Goal: Task Accomplishment & Management: Manage account settings

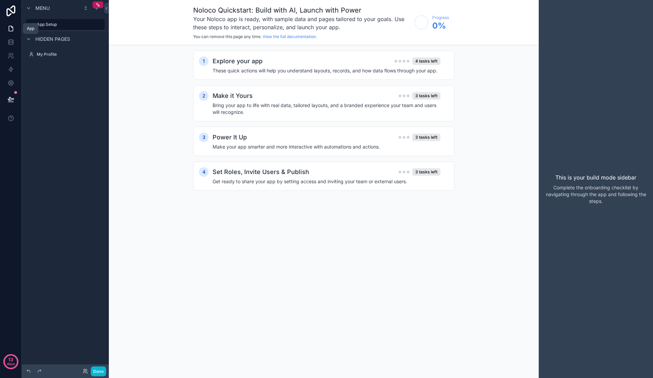
click at [7, 32] on link at bounding box center [10, 29] width 21 height 14
click at [10, 31] on icon at bounding box center [10, 28] width 7 height 7
click at [57, 38] on span "Hidden pages" at bounding box center [52, 39] width 35 height 7
click at [51, 39] on span "Hidden pages" at bounding box center [52, 39] width 35 height 7
click at [305, 70] on h4 "These quick actions will help you understand layouts, records, and how data flo…" at bounding box center [326, 70] width 228 height 7
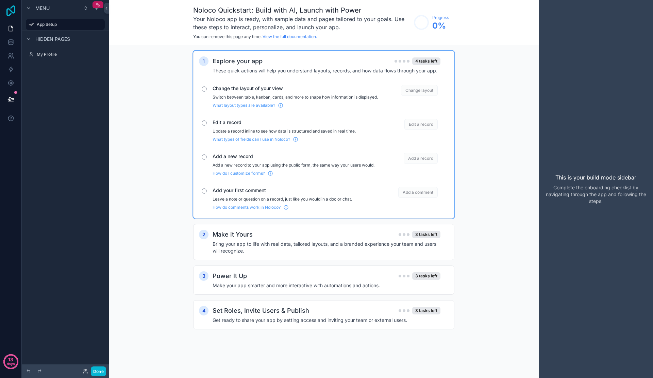
click at [13, 12] on icon at bounding box center [10, 10] width 9 height 11
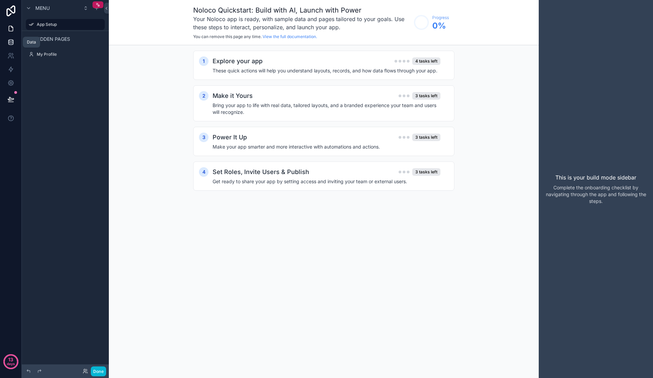
click at [12, 40] on icon at bounding box center [10, 42] width 7 height 7
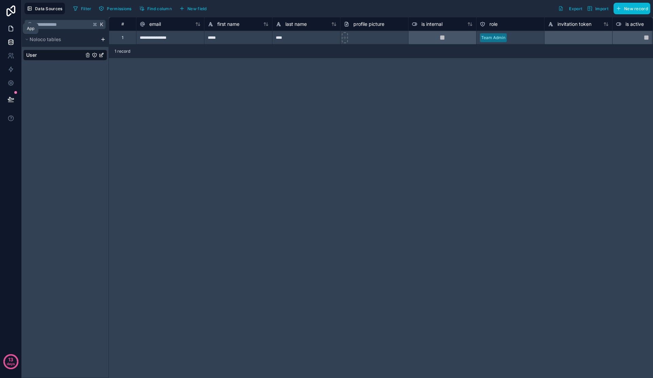
click at [12, 32] on link at bounding box center [10, 29] width 21 height 14
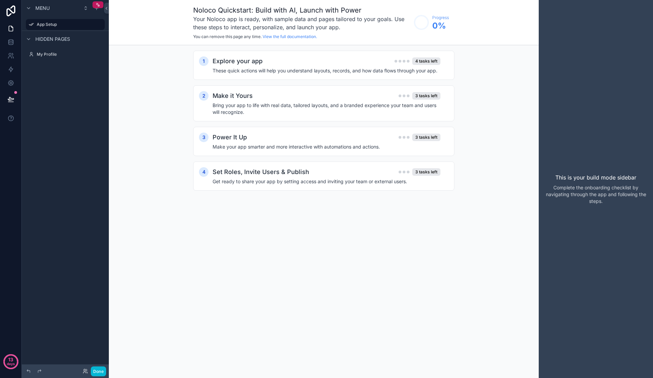
click at [66, 38] on span "Hidden pages" at bounding box center [52, 39] width 35 height 7
click at [55, 54] on label "My Profile" at bounding box center [64, 54] width 54 height 5
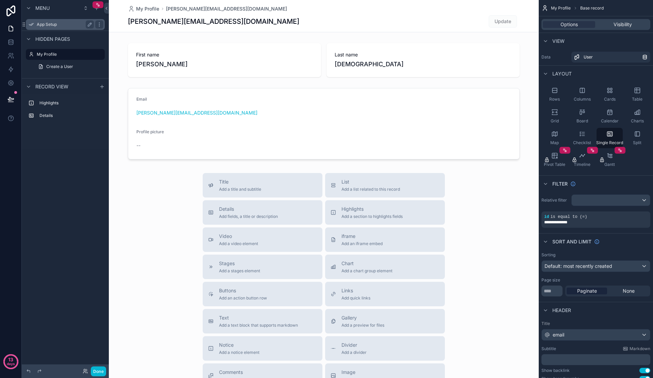
click at [42, 23] on label "App Setup" at bounding box center [64, 24] width 54 height 5
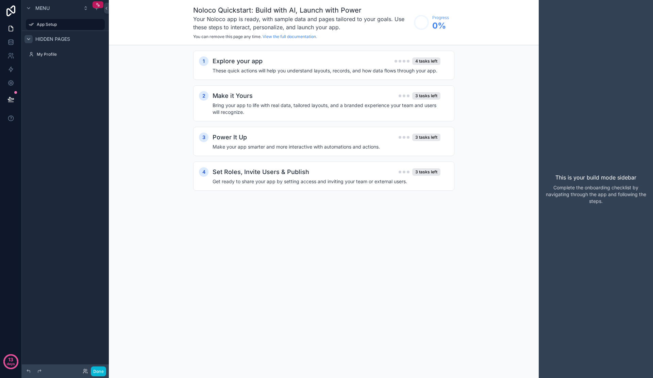
click at [31, 37] on icon "scrollable content" at bounding box center [28, 38] width 5 height 5
click at [58, 35] on div "Hidden pages" at bounding box center [47, 39] width 46 height 8
click at [44, 6] on span "Menu" at bounding box center [42, 8] width 14 height 7
click at [13, 12] on icon at bounding box center [11, 10] width 14 height 11
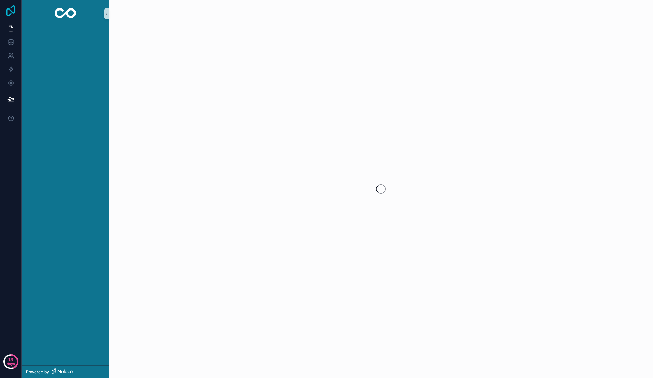
click at [11, 12] on icon at bounding box center [10, 10] width 9 height 11
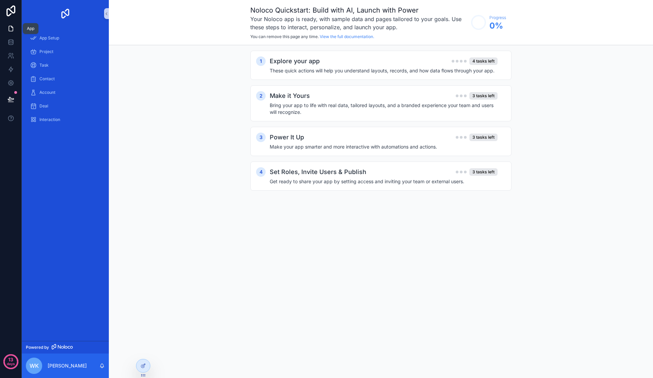
click at [10, 33] on link at bounding box center [10, 29] width 21 height 14
click at [12, 9] on icon at bounding box center [11, 10] width 14 height 11
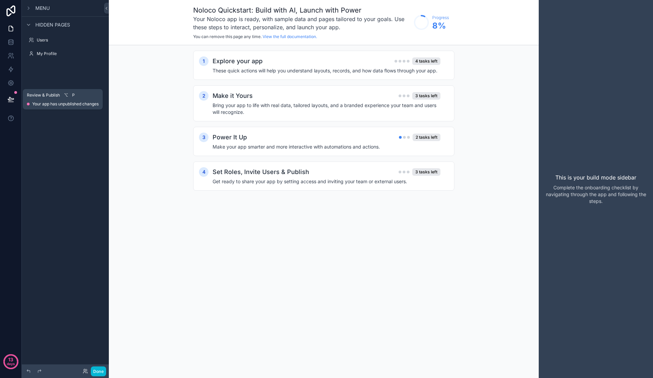
click at [11, 97] on icon at bounding box center [10, 99] width 7 height 7
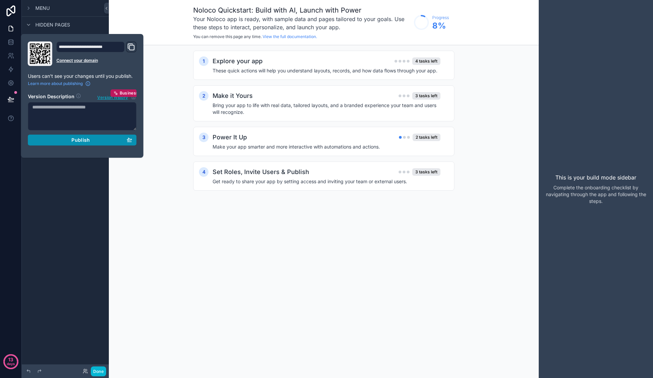
click at [76, 139] on span "Publish" at bounding box center [80, 140] width 18 height 6
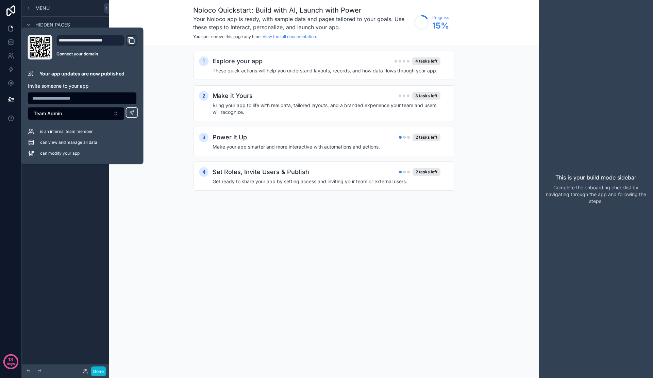
click at [129, 42] on icon "Domain and Custom Link" at bounding box center [131, 41] width 5 height 5
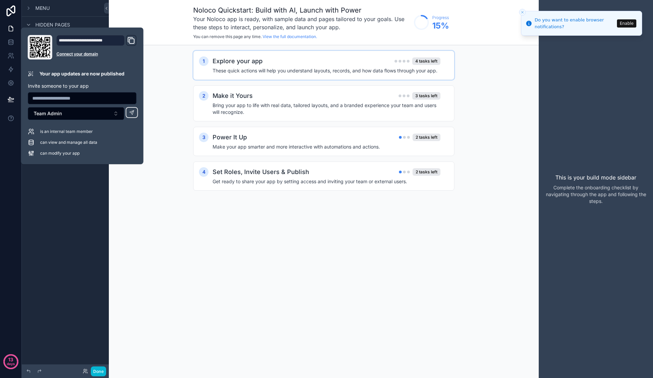
click at [245, 74] on h4 "These quick actions will help you understand layouts, records, and how data flo…" at bounding box center [326, 70] width 228 height 7
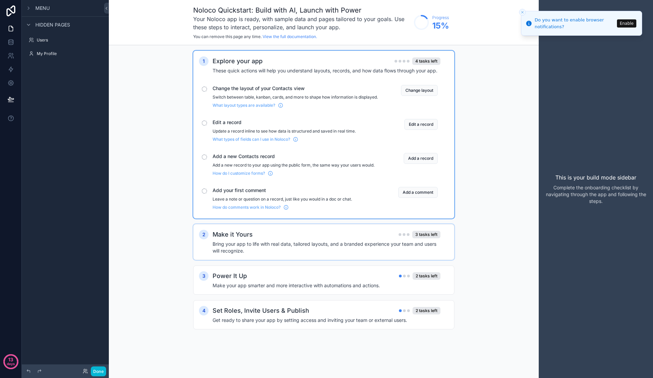
click at [296, 239] on div "Make it Yours 3 tasks left" at bounding box center [326, 235] width 228 height 10
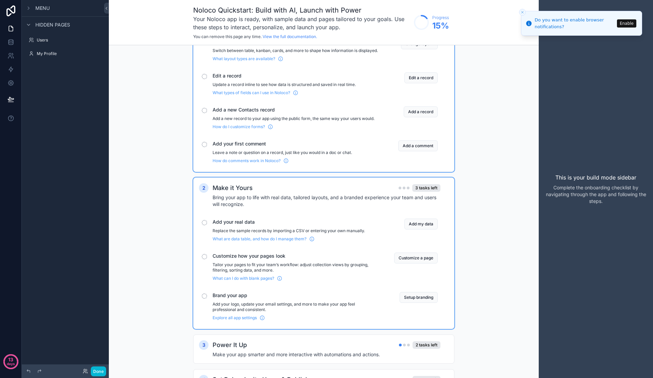
scroll to position [47, 0]
click at [302, 298] on span "Brand your app" at bounding box center [294, 294] width 165 height 7
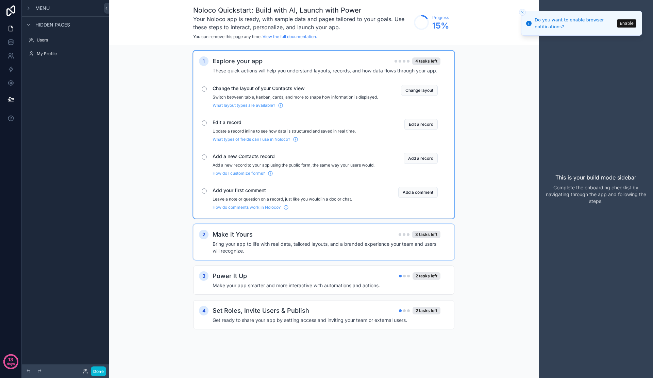
click at [295, 250] on h4 "Bring your app to life with real data, tailored layouts, and a branded experien…" at bounding box center [326, 248] width 228 height 14
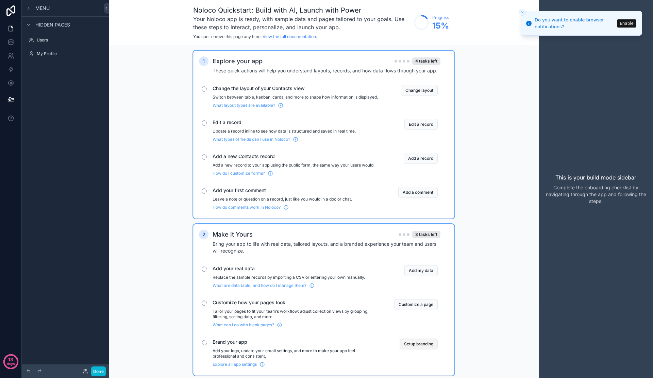
click at [421, 349] on button "Setup branding" at bounding box center [418, 343] width 38 height 11
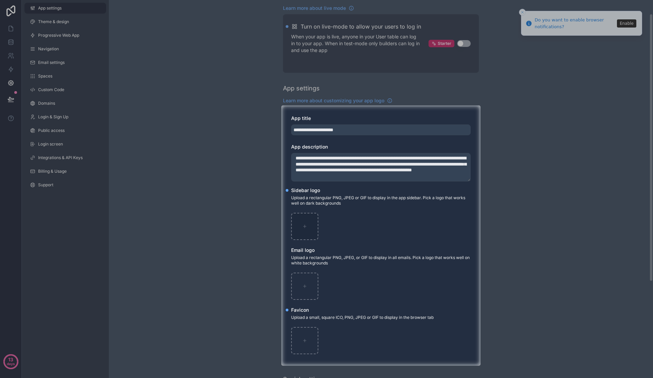
scroll to position [24, 0]
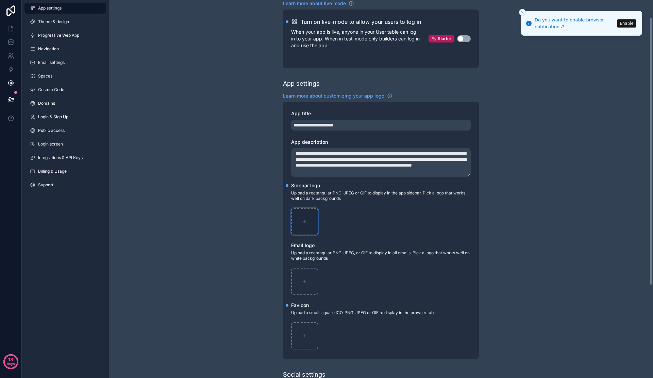
click at [306, 225] on div "scrollable content" at bounding box center [304, 221] width 27 height 27
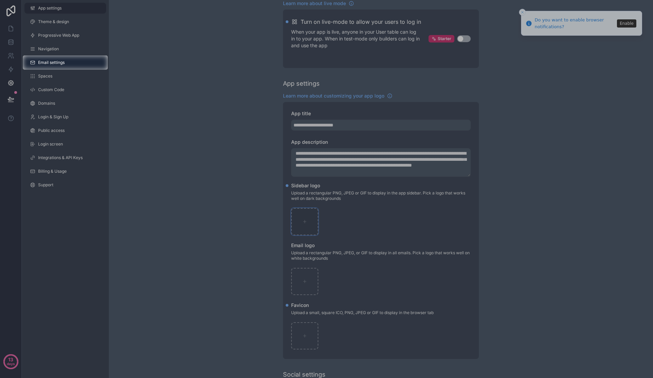
type input "**********"
click at [310, 277] on div at bounding box center [326, 224] width 653 height 308
click at [304, 285] on div at bounding box center [326, 224] width 653 height 308
click at [304, 282] on div at bounding box center [326, 224] width 653 height 308
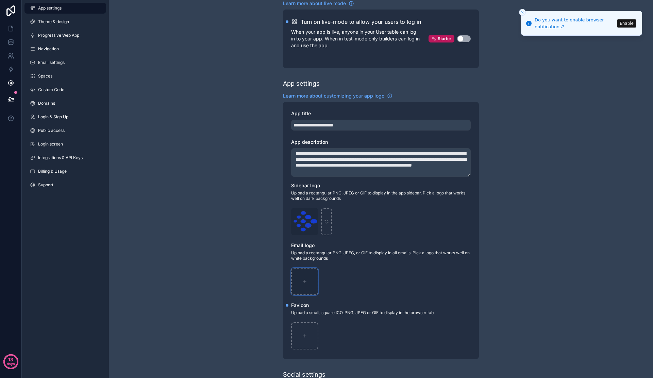
click at [311, 288] on div "scrollable content" at bounding box center [304, 281] width 27 height 27
type input "**********"
click at [307, 337] on div "scrollable content" at bounding box center [304, 335] width 27 height 27
type input "**********"
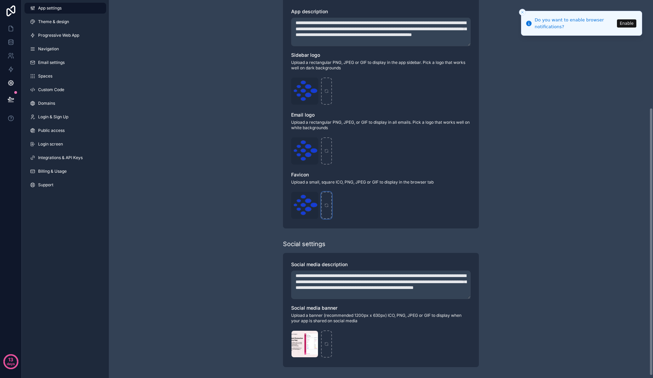
scroll to position [0, 0]
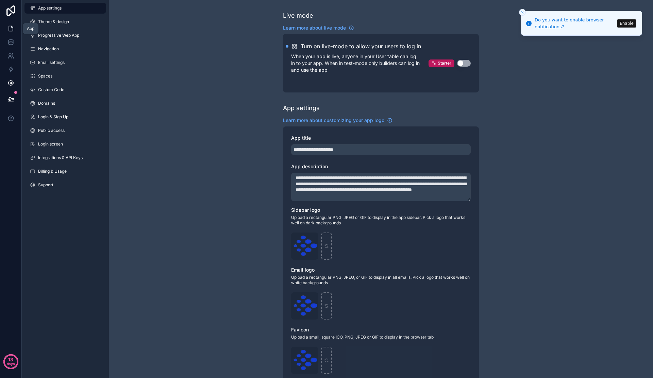
click at [5, 29] on link at bounding box center [10, 29] width 21 height 14
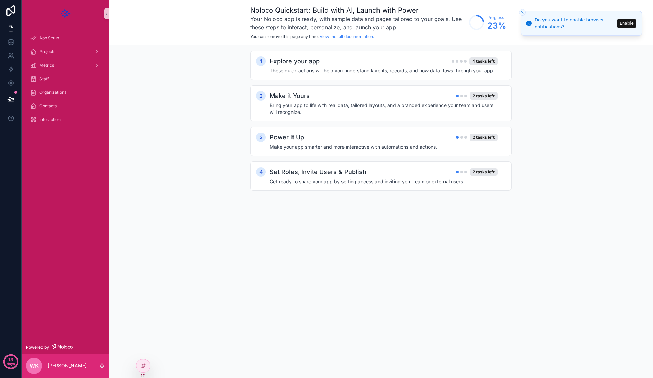
click at [627, 22] on button "Enable" at bounding box center [625, 23] width 19 height 8
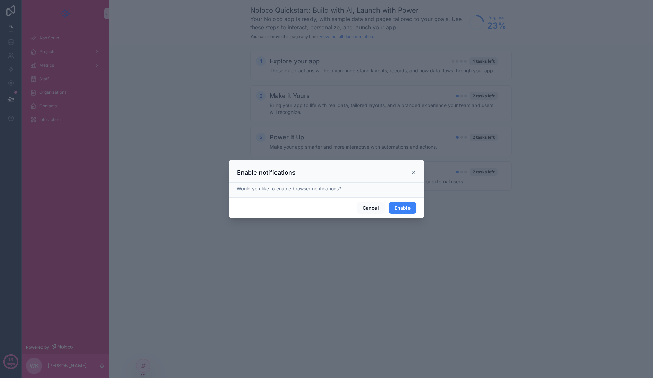
click at [405, 207] on button "Enable" at bounding box center [402, 208] width 28 height 12
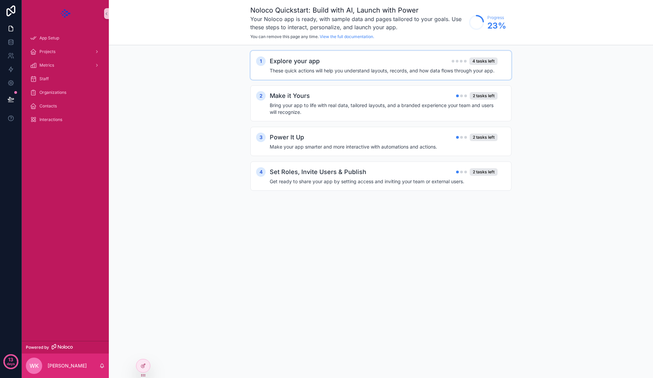
click at [429, 63] on div "Explore your app 4 tasks left" at bounding box center [384, 61] width 228 height 10
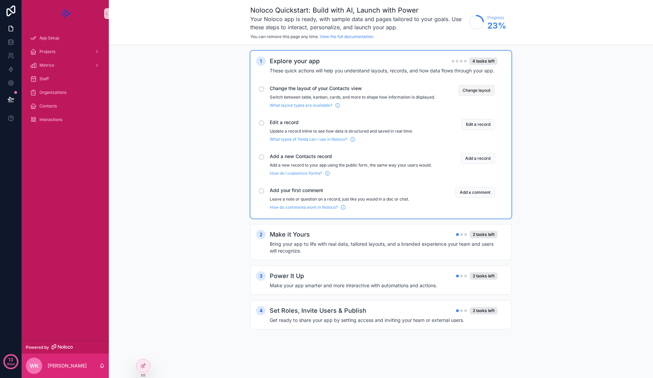
click at [485, 90] on button "Change layout" at bounding box center [476, 90] width 37 height 11
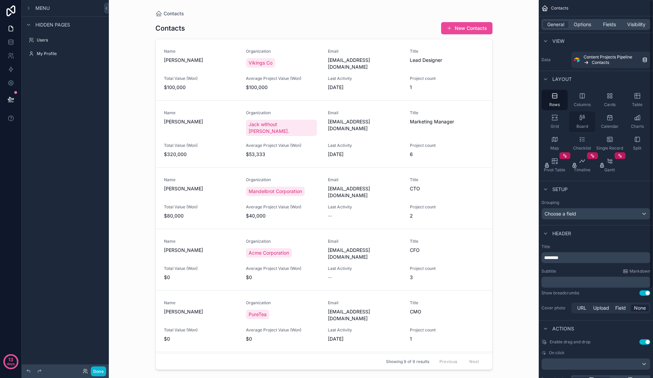
click at [580, 121] on div "Board" at bounding box center [582, 121] width 26 height 20
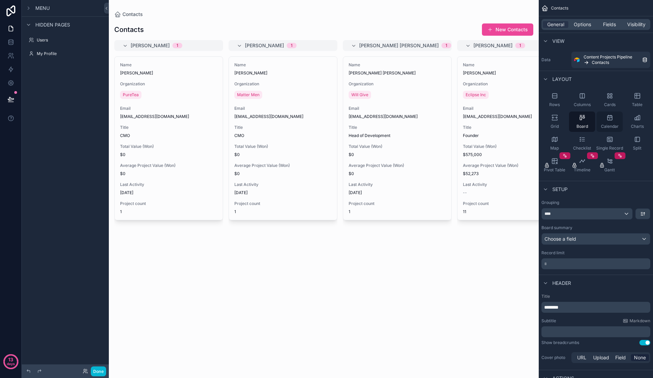
click at [601, 121] on div "Calendar" at bounding box center [609, 121] width 26 height 20
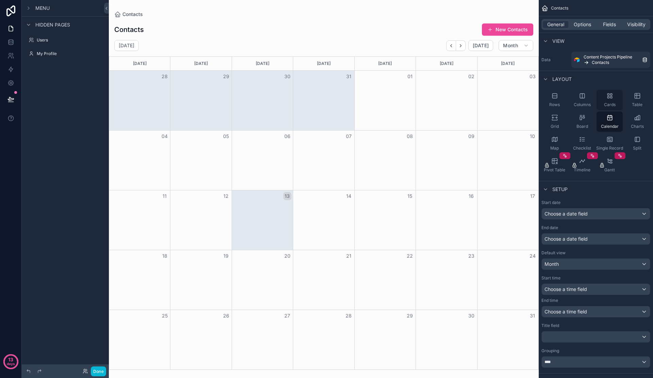
click at [613, 101] on div "Cards" at bounding box center [609, 100] width 26 height 20
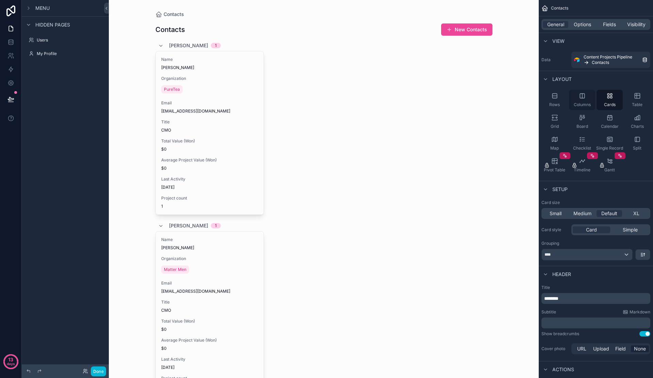
click at [582, 100] on div "Columns" at bounding box center [582, 100] width 26 height 20
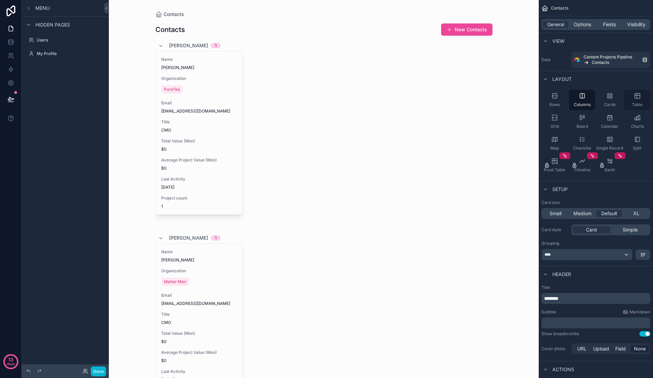
click at [627, 100] on div "Table" at bounding box center [637, 100] width 26 height 20
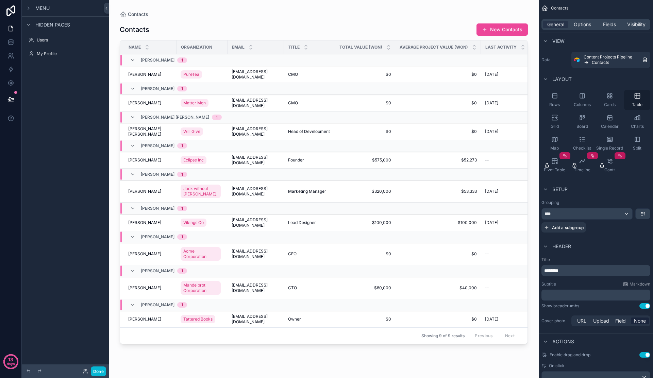
click at [631, 100] on div "Table" at bounding box center [637, 100] width 26 height 20
click at [632, 121] on div "Charts" at bounding box center [637, 121] width 26 height 20
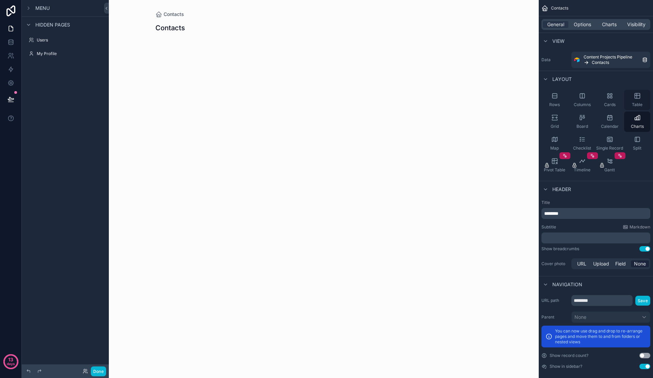
click at [631, 104] on span "Table" at bounding box center [636, 104] width 11 height 5
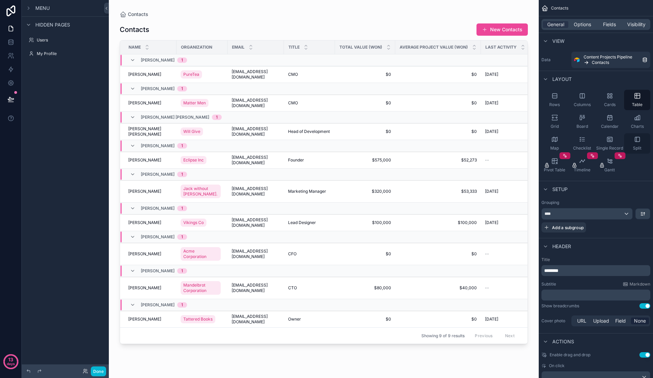
click at [630, 141] on div "Split" at bounding box center [637, 143] width 26 height 20
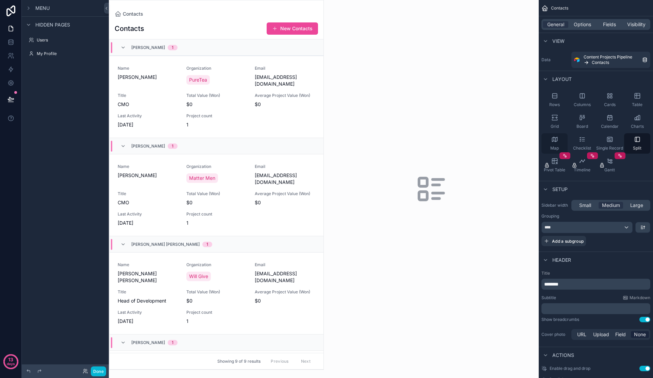
click at [559, 144] on div "Map" at bounding box center [554, 143] width 26 height 20
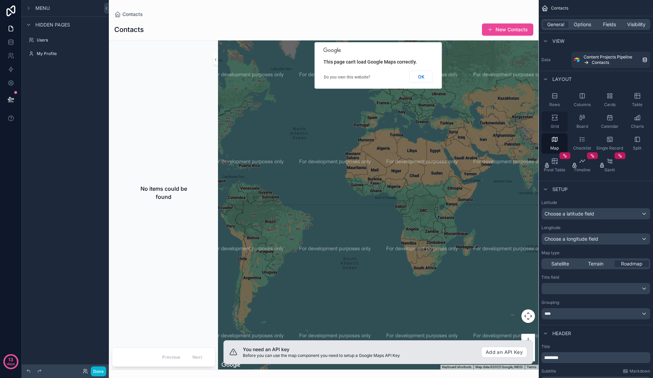
click at [557, 121] on div "Grid" at bounding box center [554, 121] width 26 height 20
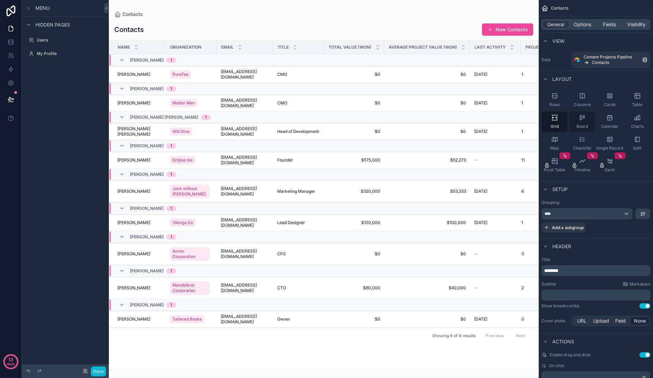
click at [574, 120] on div "Board" at bounding box center [582, 121] width 26 height 20
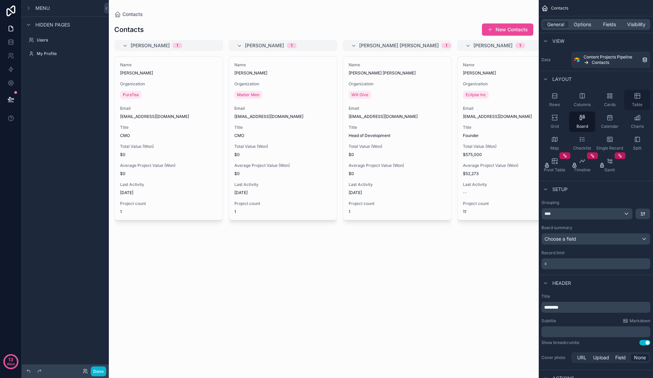
click at [637, 101] on div "Table" at bounding box center [637, 100] width 26 height 20
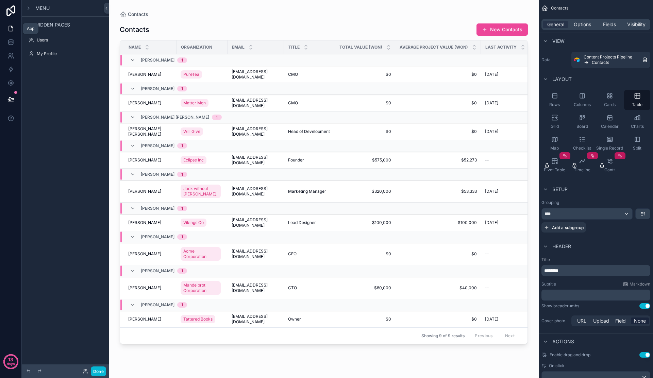
click at [11, 30] on icon at bounding box center [10, 28] width 7 height 7
click at [45, 41] on label "Users" at bounding box center [64, 39] width 54 height 5
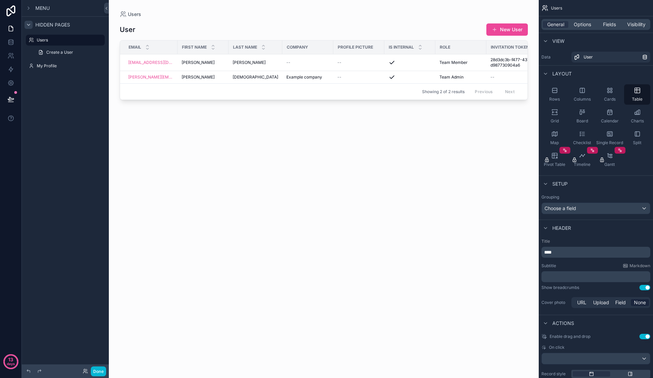
click at [31, 26] on icon "scrollable content" at bounding box center [28, 24] width 5 height 5
click at [30, 25] on icon "scrollable content" at bounding box center [28, 24] width 5 height 5
click at [30, 10] on icon "scrollable content" at bounding box center [28, 7] width 5 height 5
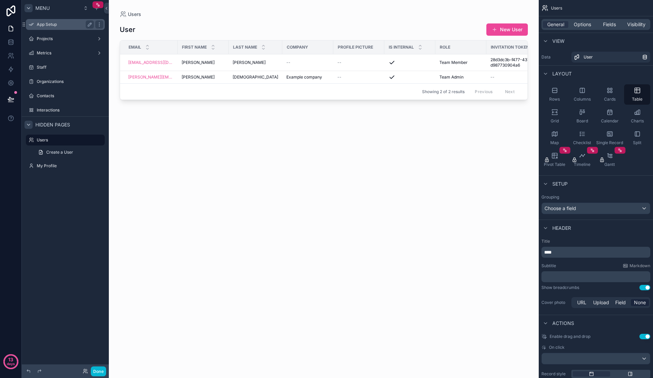
click at [46, 23] on label "App Setup" at bounding box center [64, 24] width 54 height 5
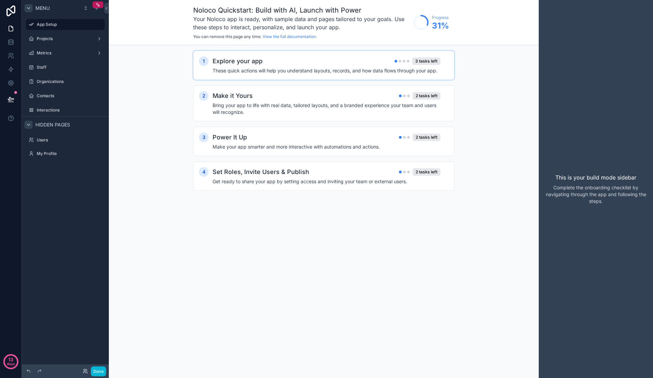
click at [378, 67] on h4 "These quick actions will help you understand layouts, records, and how data flo…" at bounding box center [326, 70] width 228 height 7
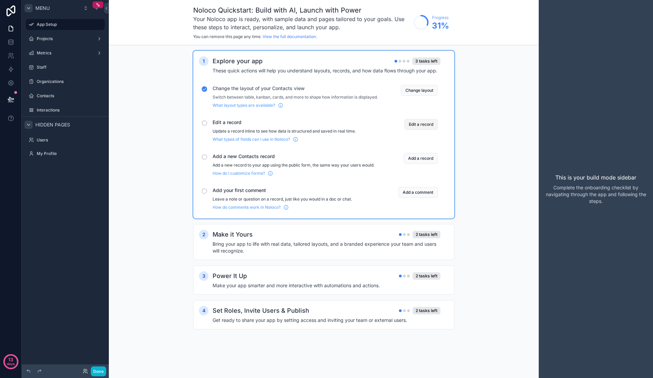
click at [422, 130] on button "Edit a record" at bounding box center [420, 124] width 33 height 11
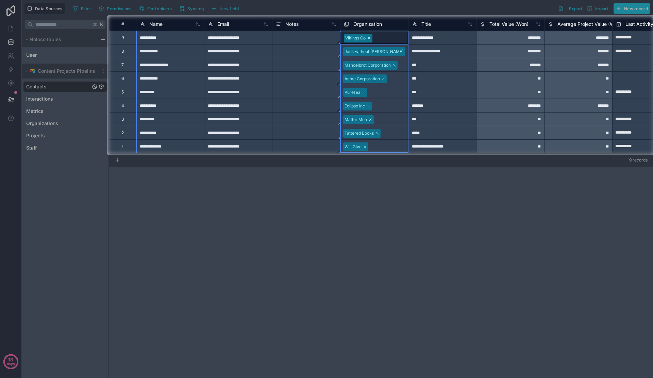
click at [367, 22] on span "Organization" at bounding box center [367, 24] width 29 height 7
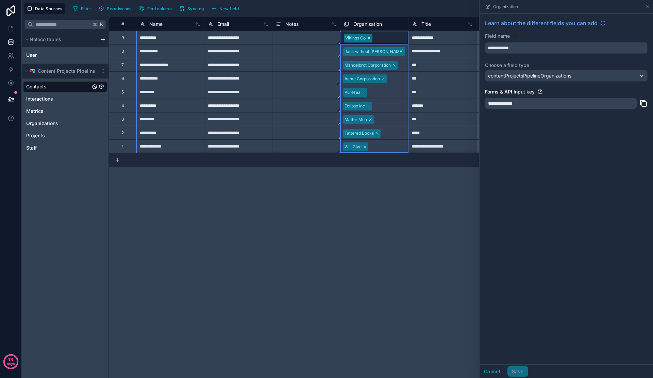
click at [394, 66] on icon at bounding box center [394, 65] width 4 height 4
click at [5, 32] on link at bounding box center [10, 29] width 21 height 14
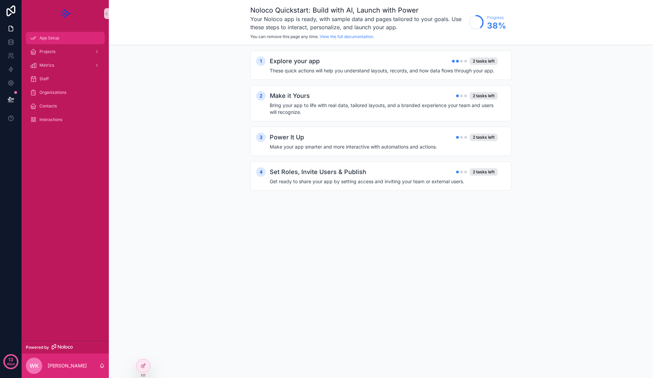
click at [51, 38] on span "App Setup" at bounding box center [49, 37] width 20 height 5
click at [404, 73] on h4 "These quick actions will help you understand layouts, records, and how data flo…" at bounding box center [384, 70] width 228 height 7
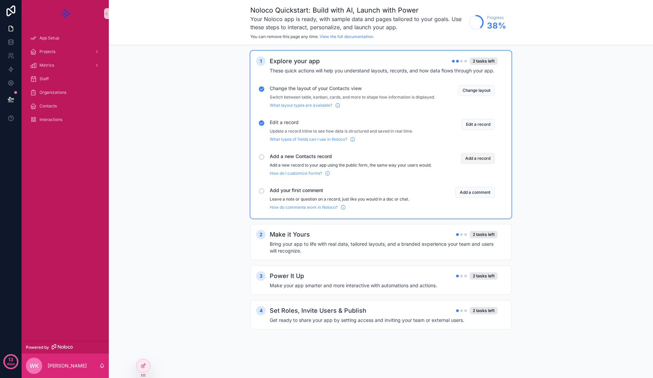
click at [468, 164] on button "Add a record" at bounding box center [477, 158] width 34 height 11
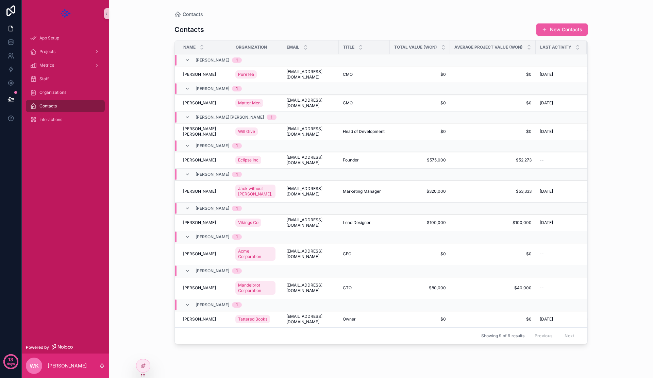
click at [564, 26] on button "New Contacts" at bounding box center [561, 29] width 51 height 12
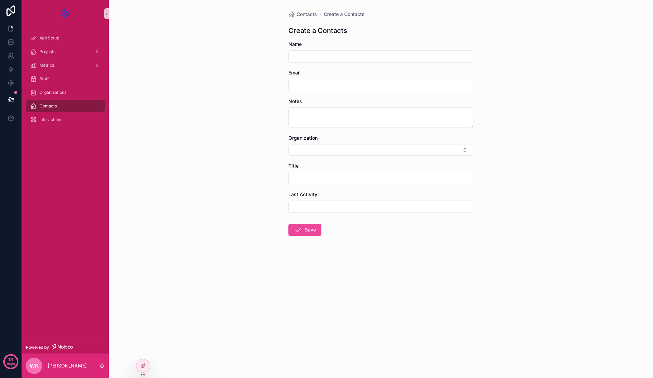
click at [317, 55] on input "scrollable content" at bounding box center [381, 57] width 184 height 10
type input "****"
click at [303, 233] on button "Save" at bounding box center [304, 230] width 33 height 12
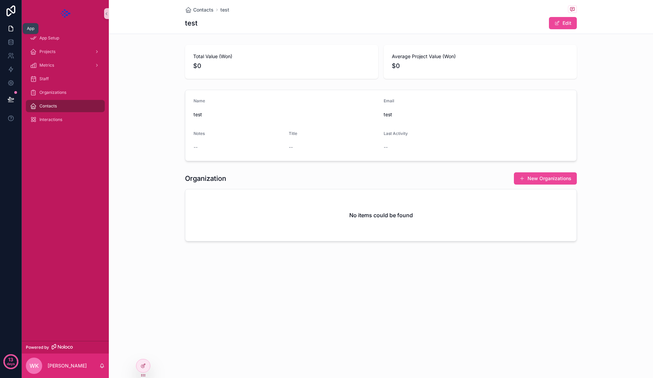
click at [12, 31] on icon at bounding box center [11, 28] width 4 height 5
click at [13, 29] on icon at bounding box center [10, 28] width 7 height 7
click at [40, 39] on span "App Setup" at bounding box center [49, 37] width 20 height 5
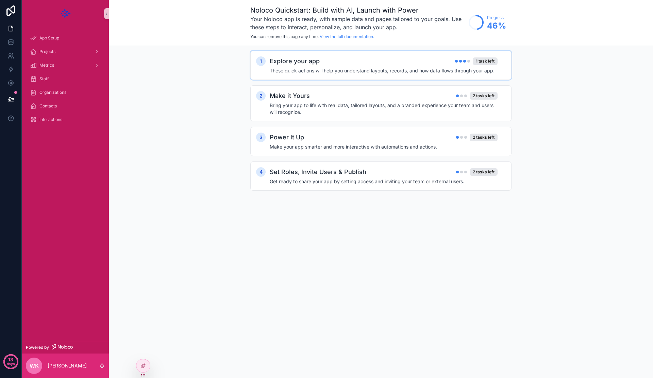
click at [446, 67] on h4 "These quick actions will help you understand layouts, records, and how data flo…" at bounding box center [384, 70] width 228 height 7
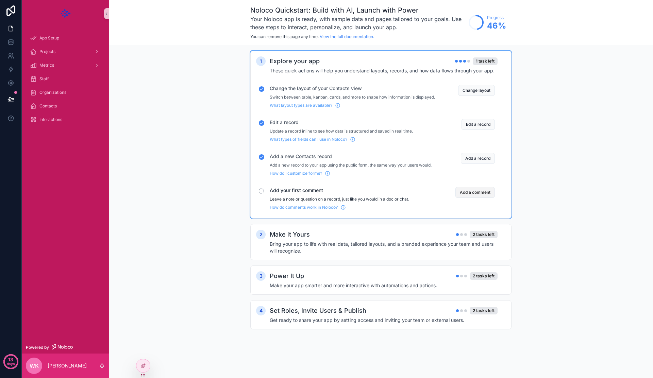
click at [486, 195] on button "Add a comment" at bounding box center [474, 192] width 39 height 11
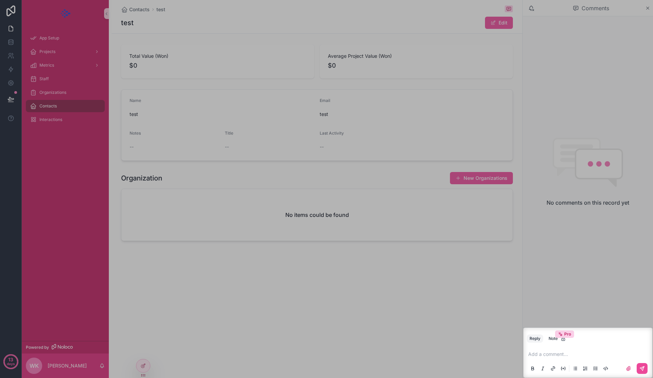
click at [569, 353] on p "scrollable content" at bounding box center [589, 354] width 122 height 7
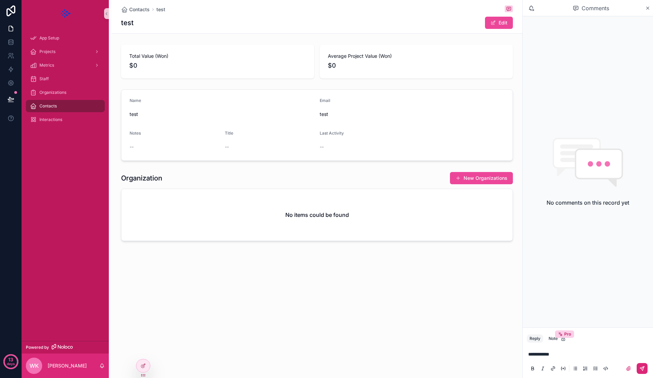
click at [638, 364] on button "scrollable content" at bounding box center [641, 368] width 11 height 11
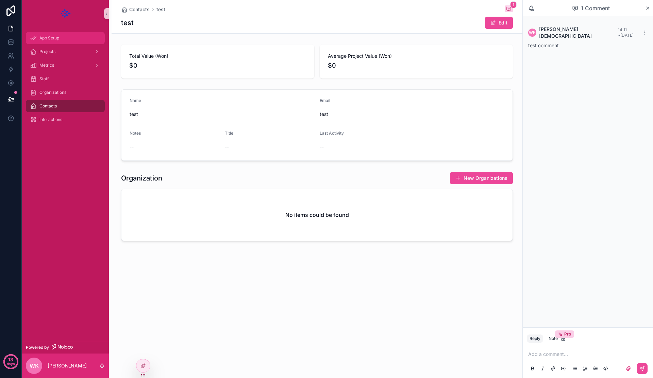
click at [46, 38] on span "App Setup" at bounding box center [49, 37] width 20 height 5
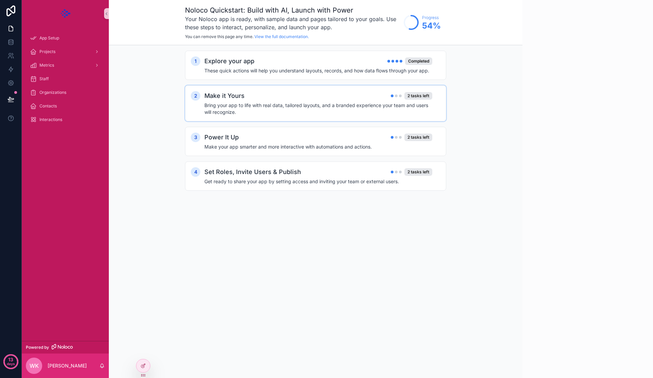
click at [363, 110] on h4 "Bring your app to life with real data, tailored layouts, and a branded experien…" at bounding box center [318, 109] width 228 height 14
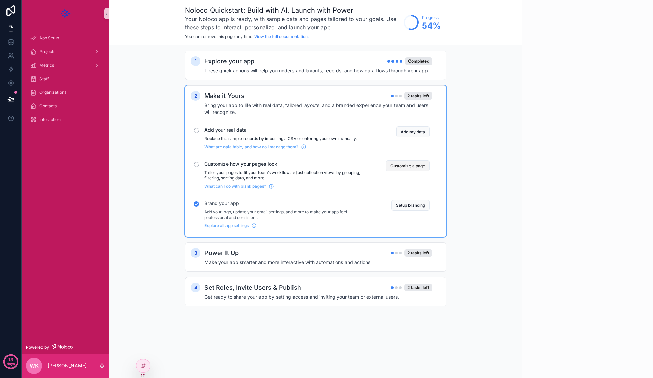
click at [415, 167] on button "Customize a page" at bounding box center [408, 165] width 44 height 11
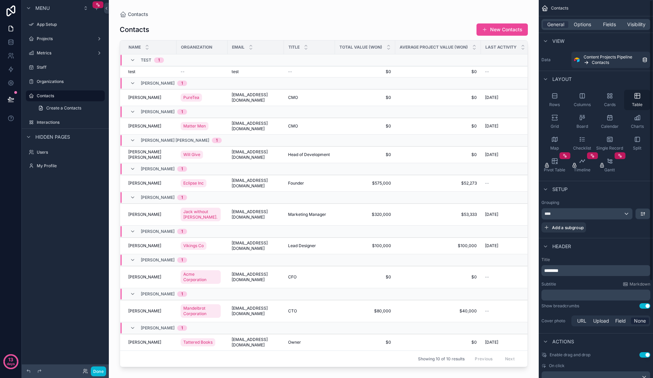
click at [614, 99] on div "Cards" at bounding box center [609, 100] width 26 height 20
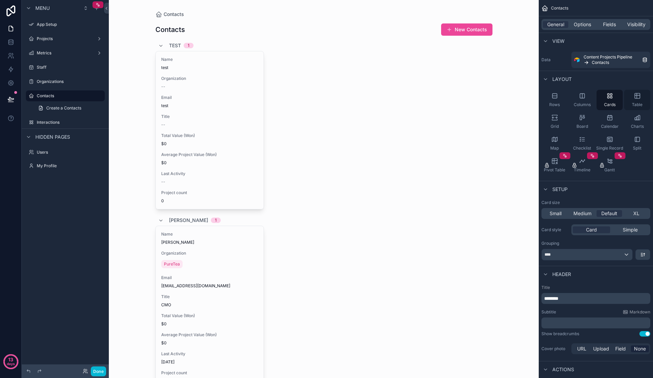
click at [637, 95] on icon "scrollable content" at bounding box center [636, 95] width 7 height 7
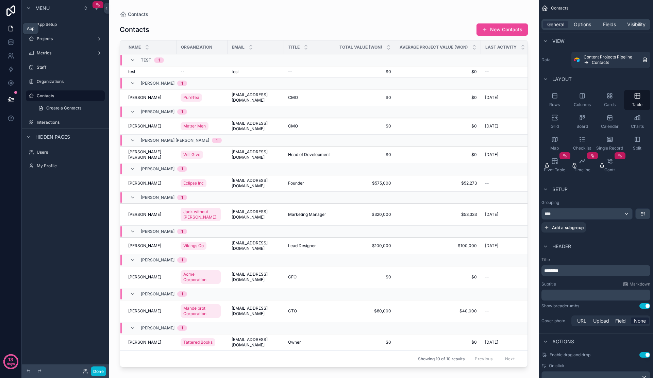
click at [11, 27] on icon at bounding box center [11, 26] width 1 height 1
click at [54, 27] on label "App Setup" at bounding box center [64, 24] width 54 height 5
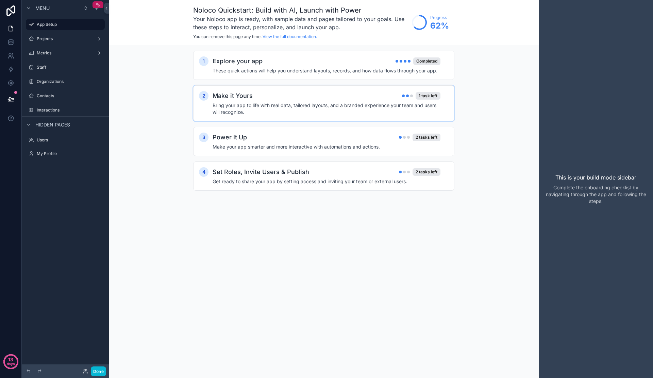
click at [338, 108] on h4 "Bring your app to life with real data, tailored layouts, and a branded experien…" at bounding box center [326, 109] width 228 height 14
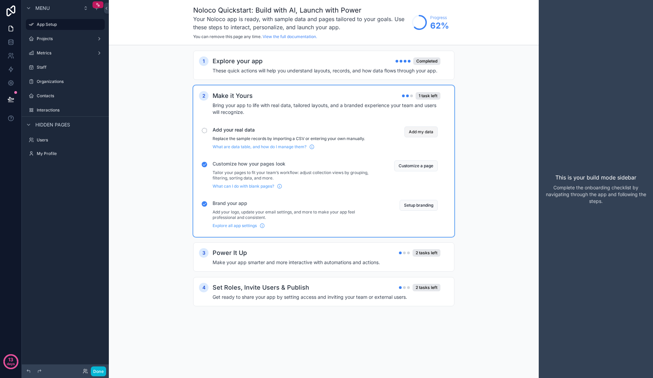
click at [422, 129] on button "Add my data" at bounding box center [420, 131] width 33 height 11
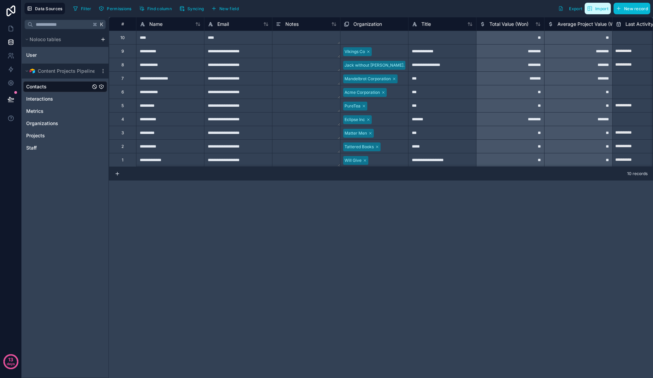
click at [596, 8] on span "Import" at bounding box center [601, 8] width 13 height 5
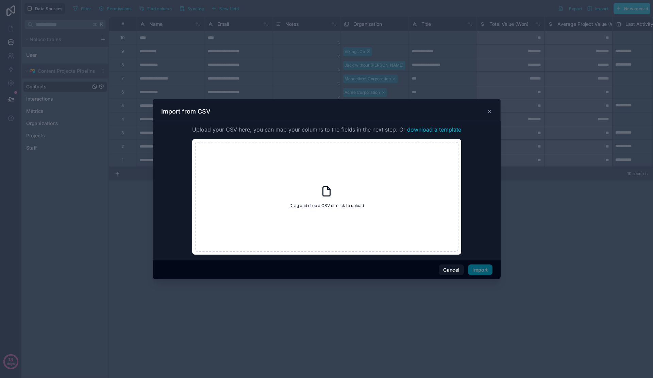
click at [487, 114] on icon at bounding box center [488, 111] width 5 height 5
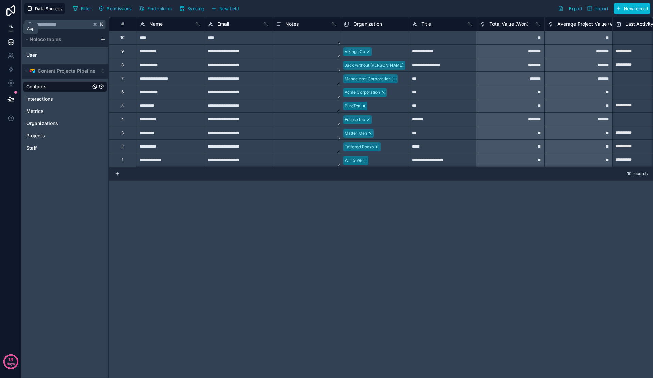
click at [11, 34] on link at bounding box center [10, 29] width 21 height 14
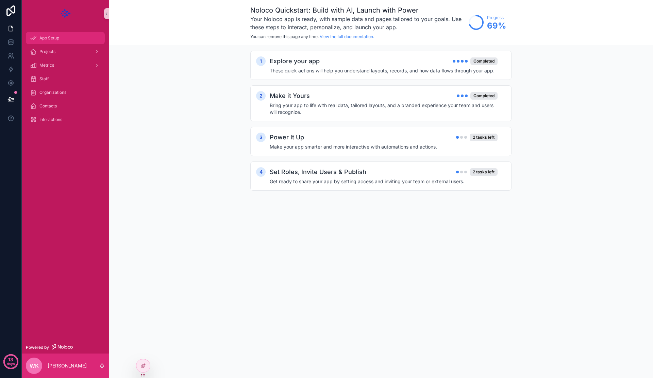
click at [60, 35] on div "App Setup" at bounding box center [65, 38] width 71 height 11
click at [382, 136] on div "Power It Up 2 tasks left" at bounding box center [384, 138] width 228 height 10
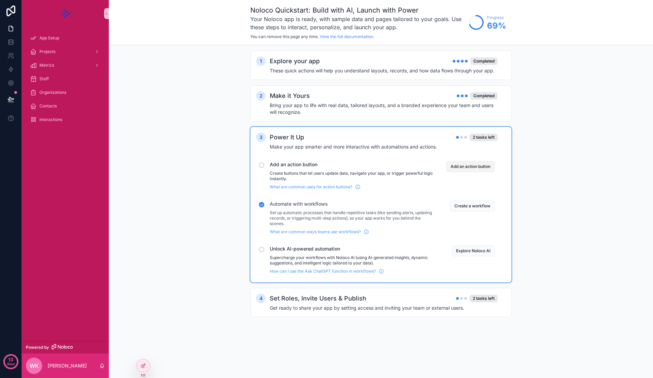
click at [480, 165] on button "Add an action button" at bounding box center [470, 166] width 49 height 11
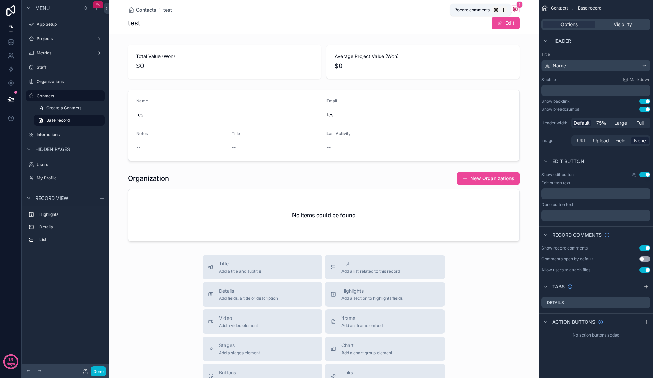
click at [517, 11] on icon "scrollable content" at bounding box center [514, 8] width 5 height 5
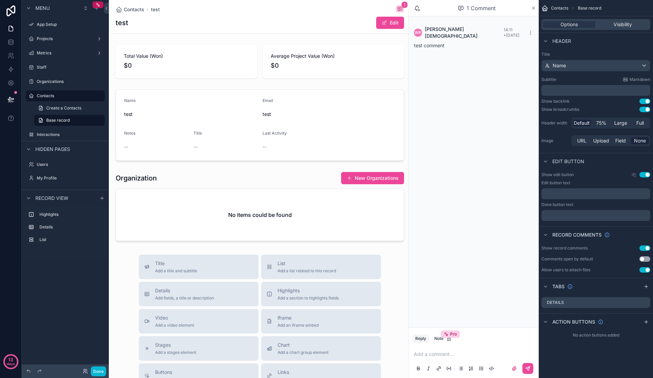
click at [531, 9] on icon "scrollable content" at bounding box center [533, 7] width 5 height 5
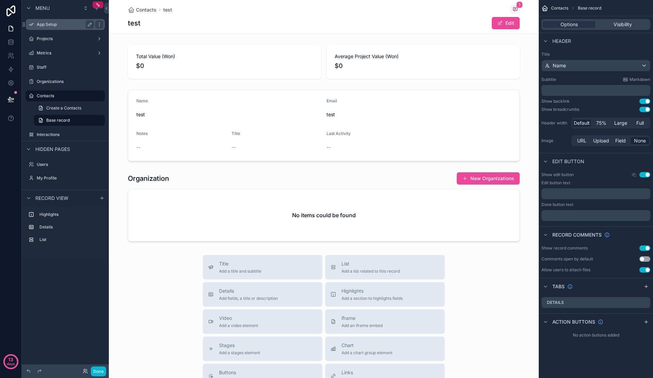
click at [68, 28] on div "App Setup" at bounding box center [65, 24] width 57 height 8
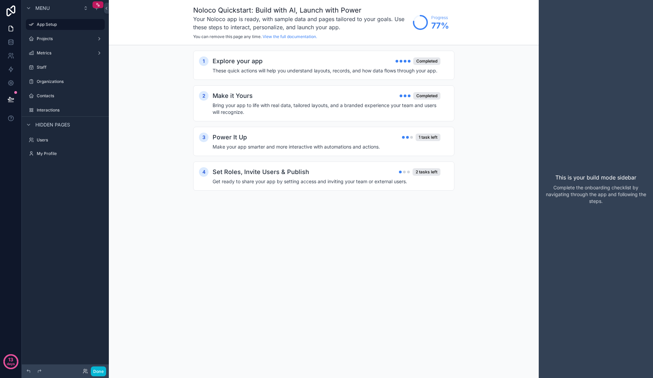
click at [355, 156] on div "1 Explore your app Completed These quick actions will help you understand layou…" at bounding box center [323, 128] width 261 height 154
click at [357, 148] on h4 "Make your app smarter and more interactive with automations and actions." at bounding box center [326, 146] width 228 height 7
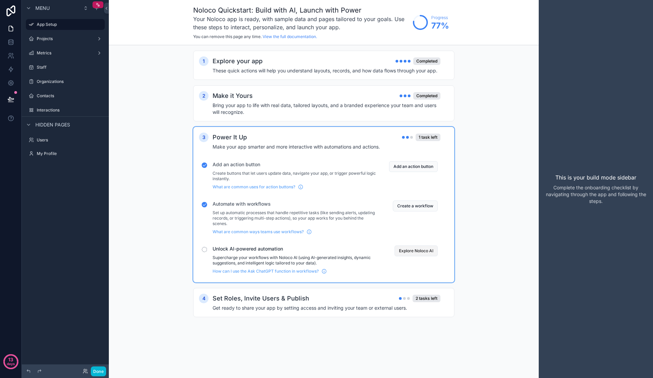
click at [413, 249] on button "Explore Noloco AI" at bounding box center [415, 250] width 43 height 11
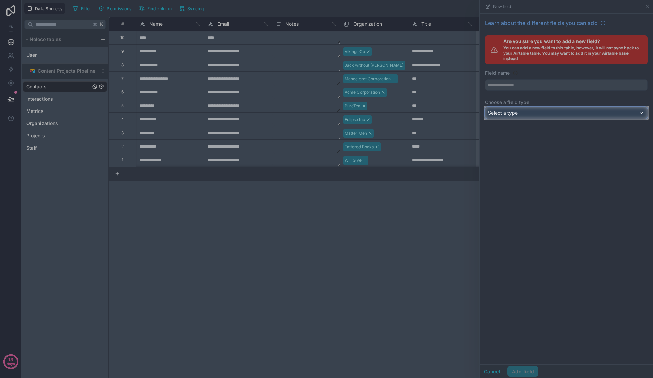
click at [512, 114] on span "Select a type" at bounding box center [503, 113] width 30 height 6
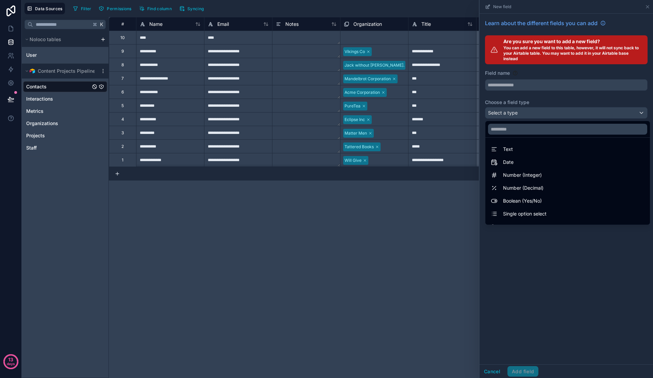
click at [525, 262] on div at bounding box center [565, 189] width 173 height 378
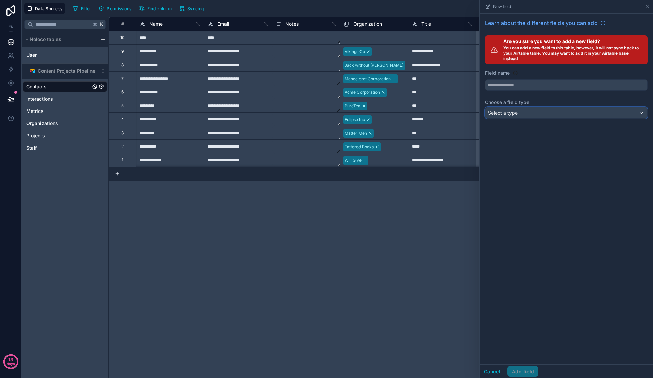
click at [511, 114] on span "Select a type" at bounding box center [503, 113] width 30 height 6
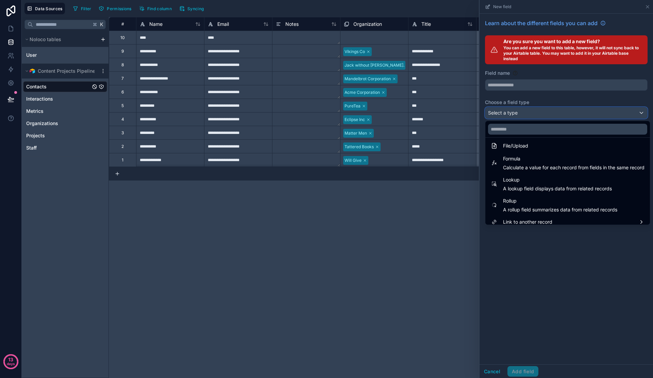
scroll to position [176, 0]
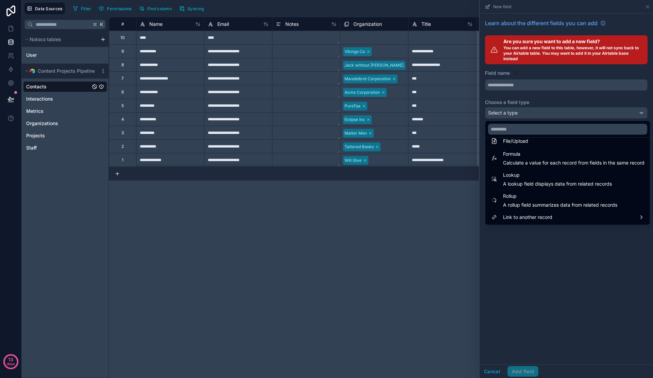
click at [526, 267] on div at bounding box center [565, 189] width 173 height 378
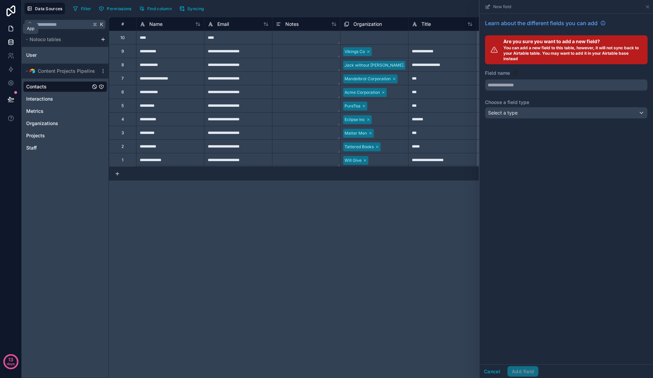
click at [0, 27] on link at bounding box center [10, 29] width 21 height 14
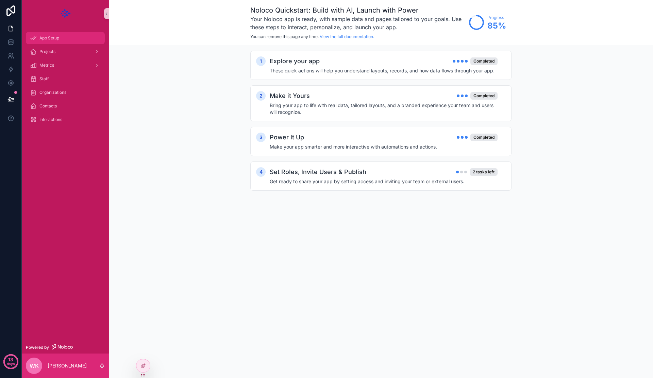
click at [69, 37] on div "App Setup" at bounding box center [65, 38] width 71 height 11
click at [362, 183] on h4 "Get ready to share your app by setting access and inviting your team or externa…" at bounding box center [384, 181] width 228 height 7
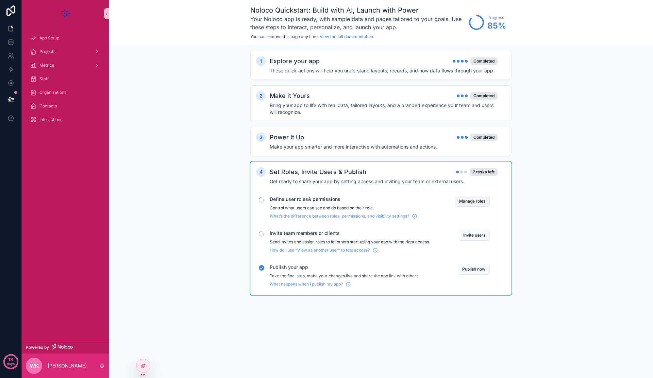
click at [481, 203] on button "Manage roles" at bounding box center [471, 201] width 35 height 11
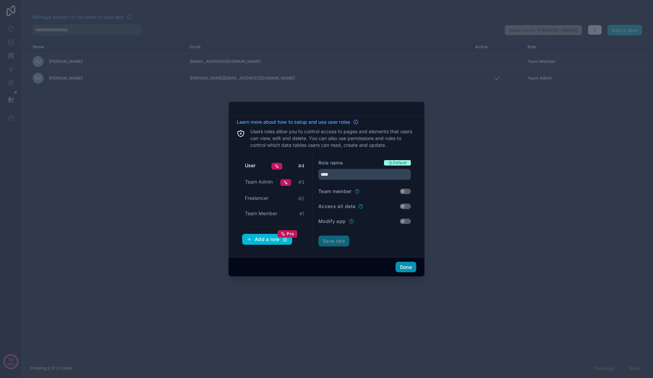
click at [410, 268] on button "Done" at bounding box center [405, 267] width 21 height 11
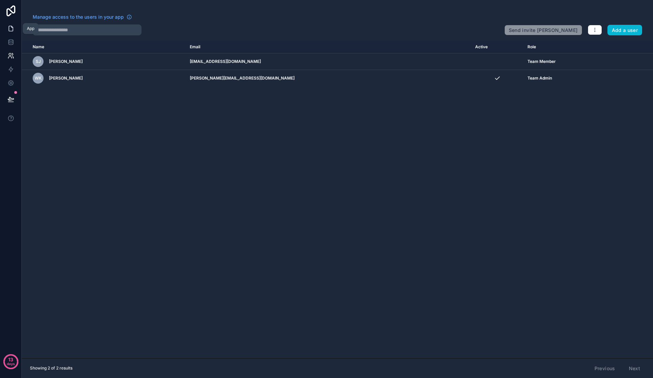
click at [5, 31] on link at bounding box center [10, 29] width 21 height 14
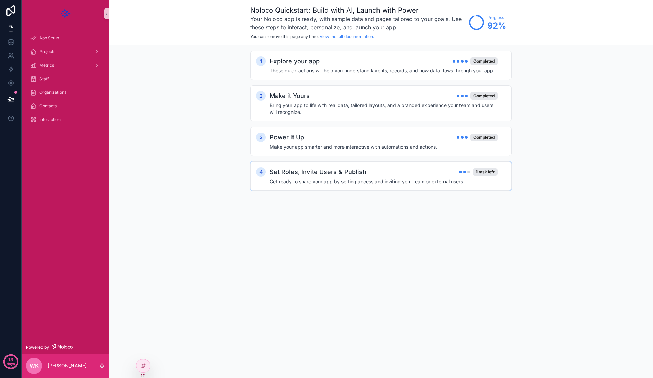
click at [359, 179] on h4 "Get ready to share your app by setting access and inviting your team or externa…" at bounding box center [384, 181] width 228 height 7
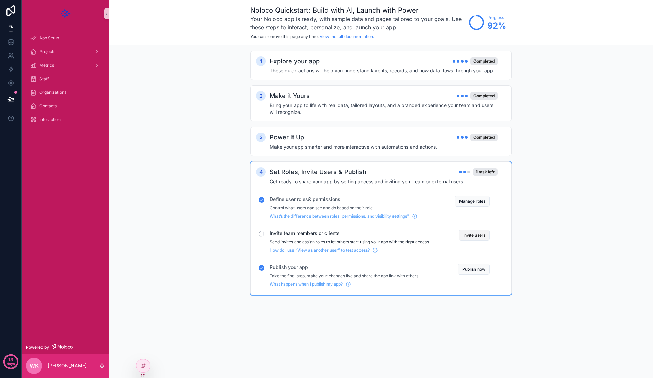
click at [474, 237] on button "Invite users" at bounding box center [473, 235] width 31 height 11
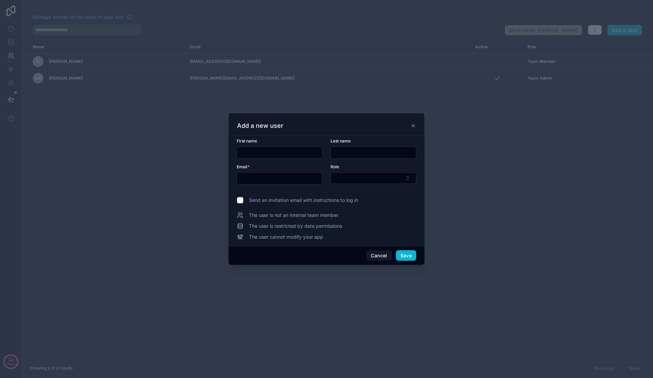
click at [413, 128] on icon at bounding box center [412, 125] width 5 height 5
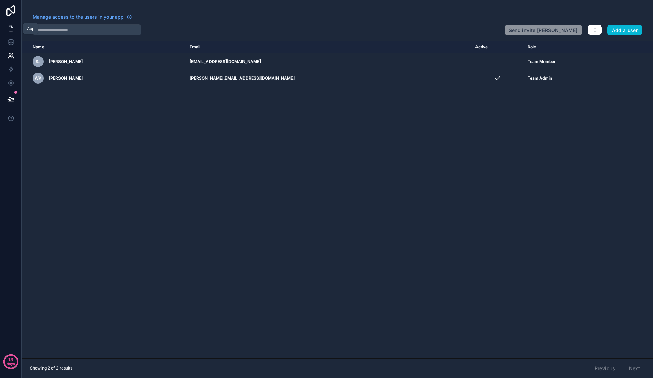
click at [8, 31] on icon at bounding box center [10, 28] width 7 height 7
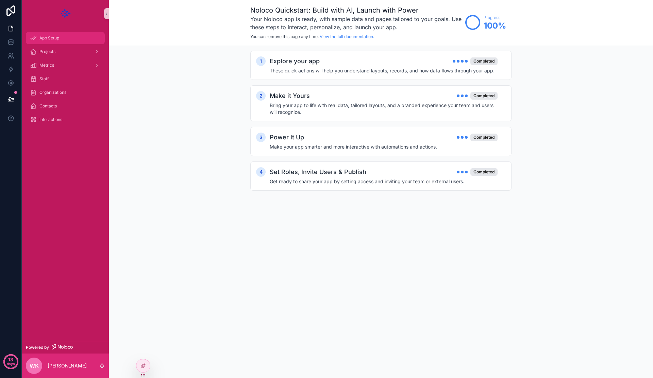
click at [41, 37] on span "App Setup" at bounding box center [49, 37] width 20 height 5
click at [47, 50] on span "Projects" at bounding box center [47, 51] width 16 height 5
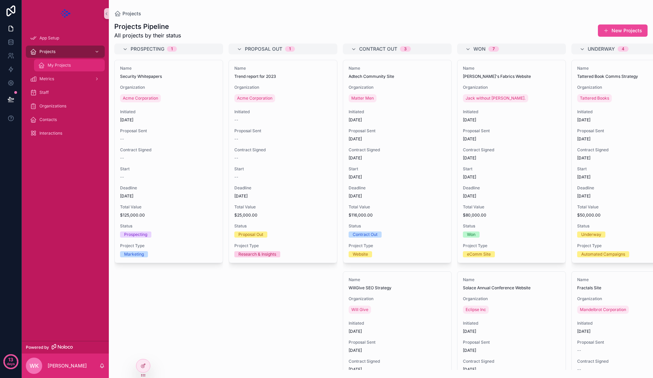
click at [57, 65] on span "My Projects" at bounding box center [59, 65] width 23 height 5
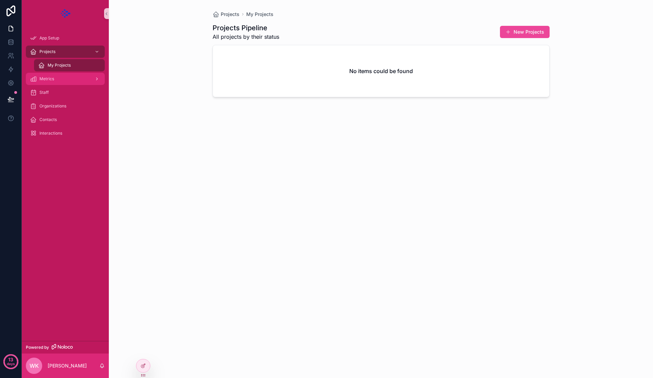
click at [60, 81] on div "Metrics" at bounding box center [65, 78] width 71 height 11
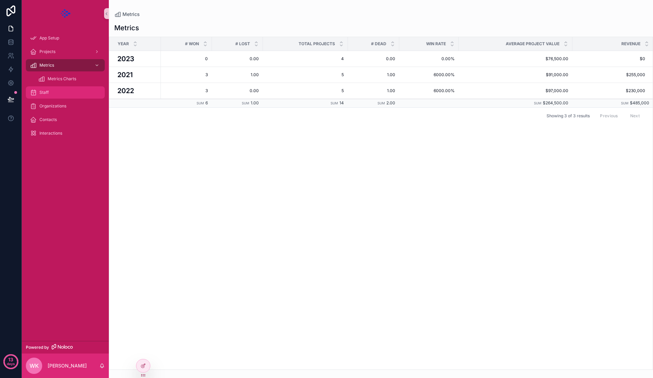
click at [62, 88] on div "Staff" at bounding box center [65, 92] width 71 height 11
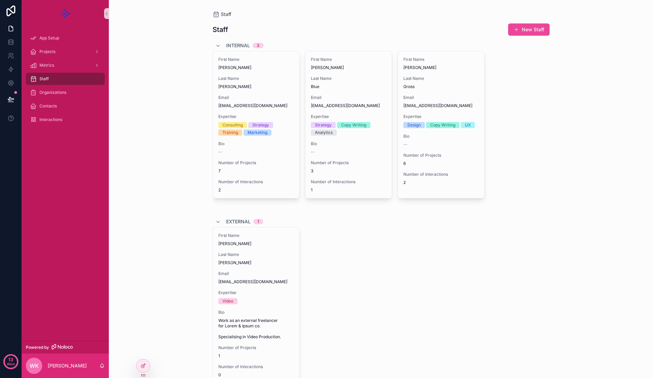
click at [31, 13] on link "scrollable content" at bounding box center [65, 13] width 79 height 11
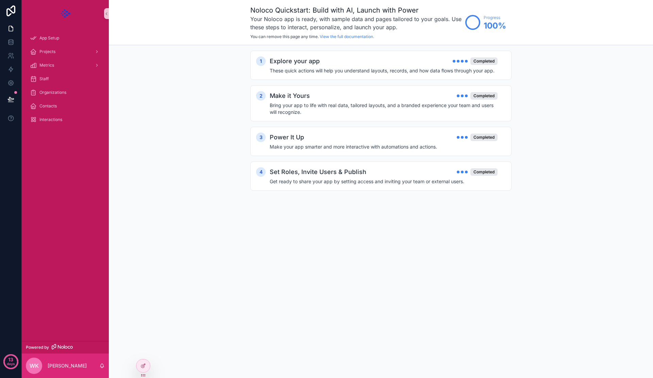
click at [31, 13] on link "scrollable content" at bounding box center [65, 13] width 79 height 11
click at [49, 57] on link "Projects" at bounding box center [65, 52] width 79 height 12
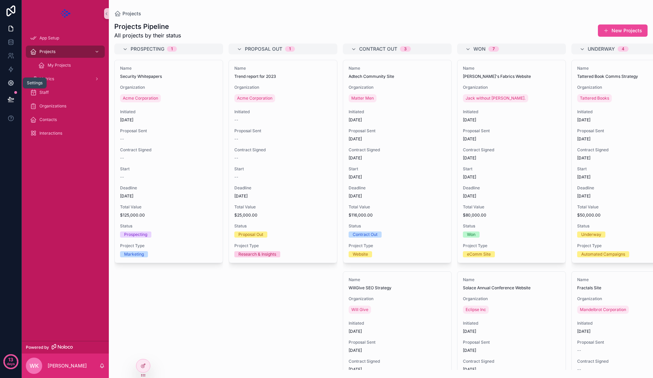
click at [11, 84] on icon at bounding box center [10, 83] width 7 height 7
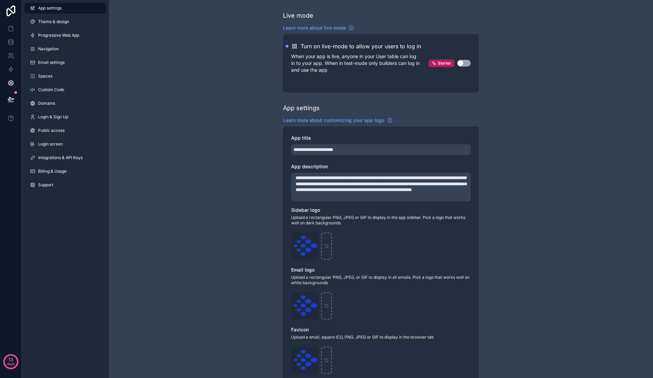
click at [462, 64] on button "Use setting" at bounding box center [464, 63] width 14 height 7
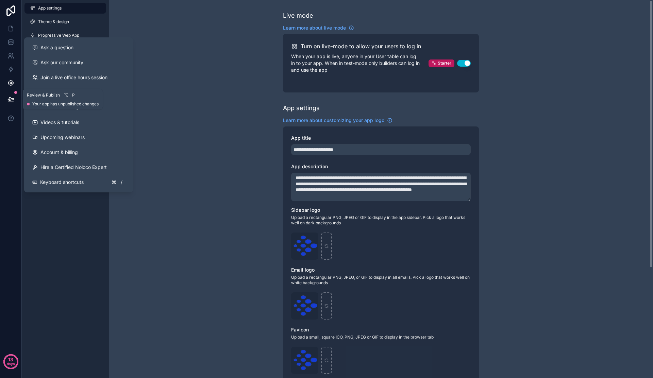
click at [6, 105] on button at bounding box center [10, 99] width 15 height 19
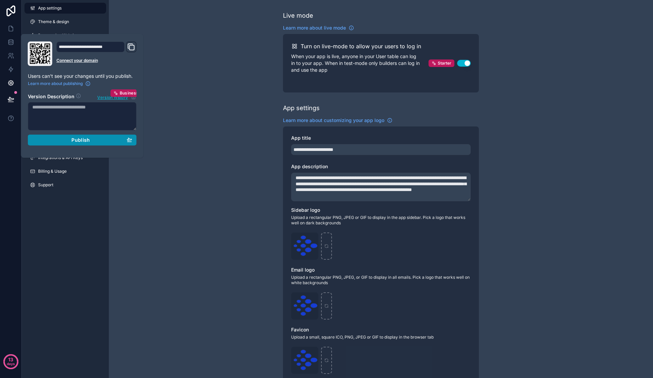
click at [90, 139] on div "Publish" at bounding box center [82, 140] width 100 height 6
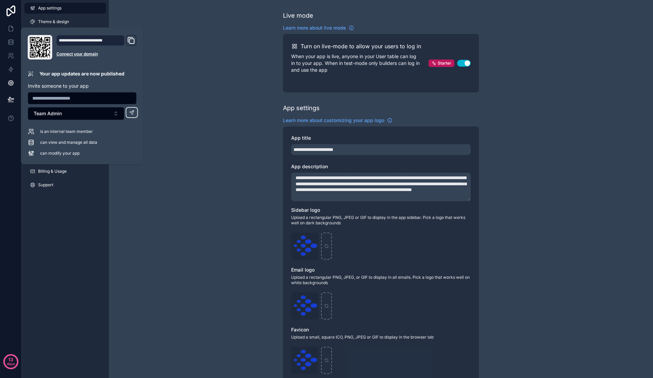
click at [131, 41] on icon "Domain and Custom Link" at bounding box center [131, 40] width 8 height 8
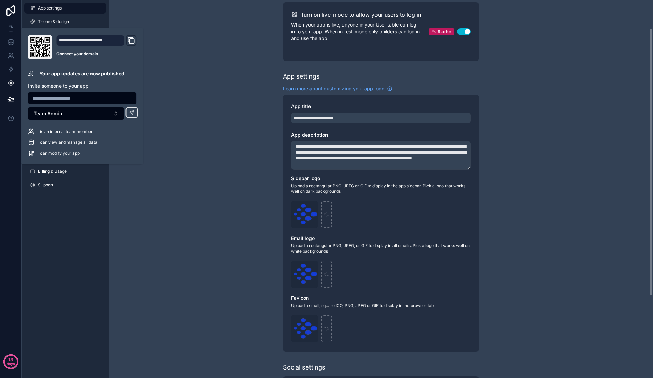
scroll to position [45, 0]
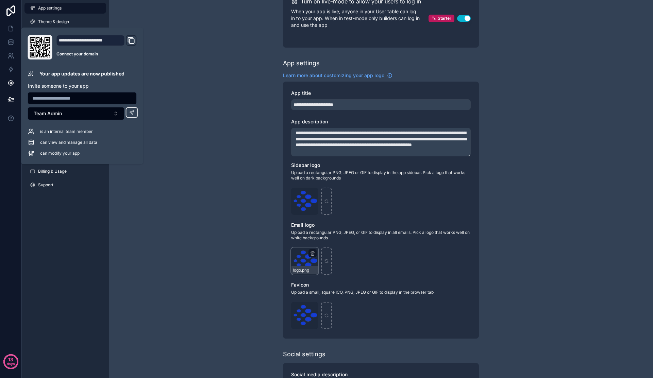
click at [313, 255] on icon "scrollable content" at bounding box center [312, 252] width 5 height 5
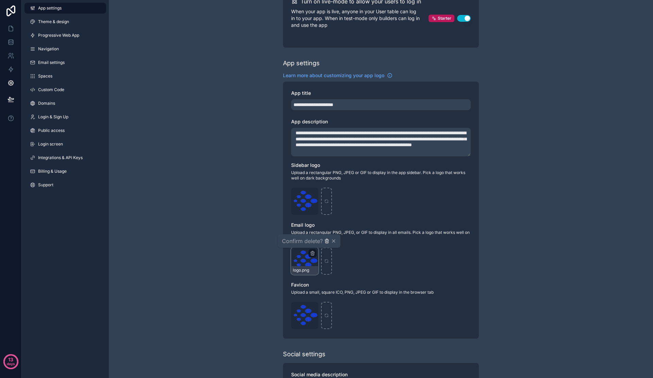
click at [327, 241] on icon "button" at bounding box center [326, 240] width 5 height 5
click at [307, 268] on div "scrollable content" at bounding box center [304, 260] width 27 height 27
type input "**********"
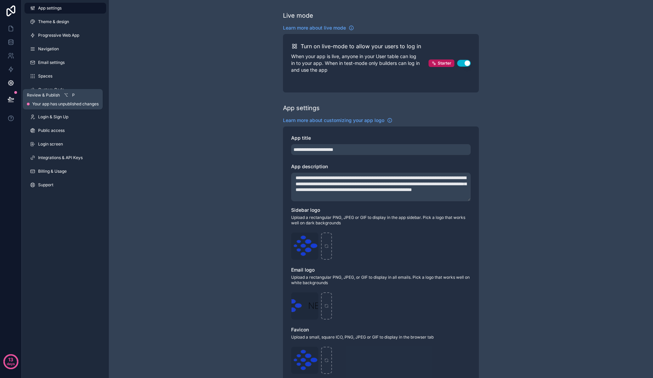
click at [11, 94] on button at bounding box center [10, 99] width 15 height 19
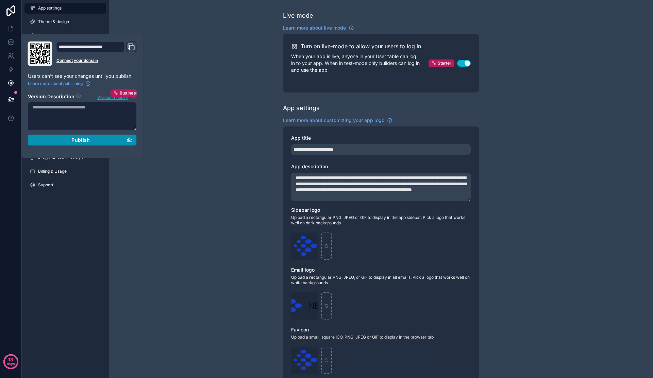
click at [99, 139] on div "Publish" at bounding box center [82, 140] width 100 height 6
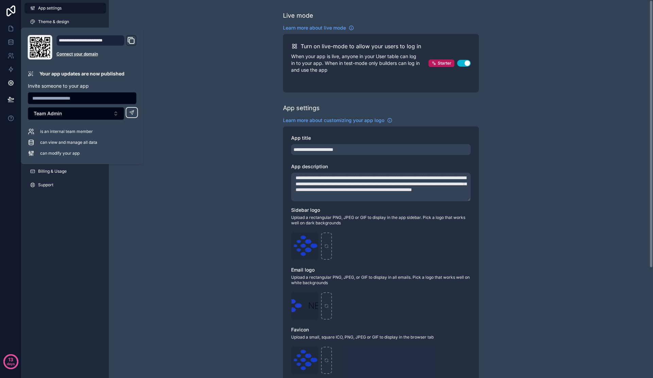
click at [173, 105] on div "**********" at bounding box center [381, 266] width 544 height 533
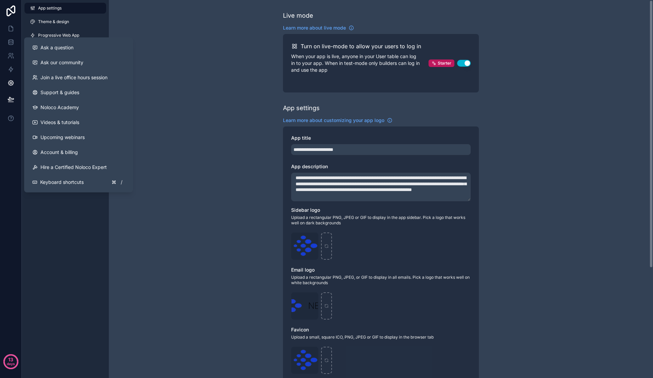
click at [180, 82] on div "**********" at bounding box center [381, 266] width 544 height 533
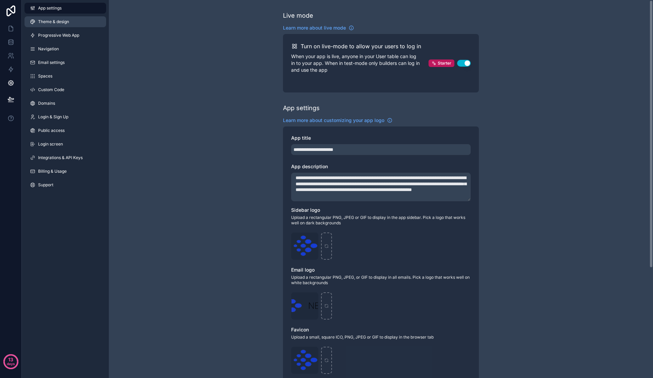
click at [56, 24] on span "Theme & design" at bounding box center [53, 21] width 31 height 5
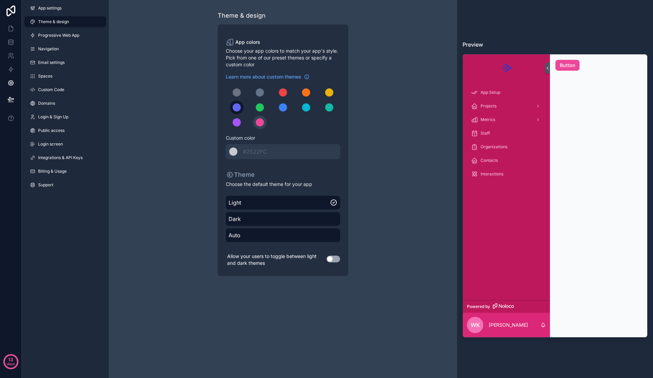
click at [235, 109] on div "scrollable content" at bounding box center [236, 107] width 8 height 8
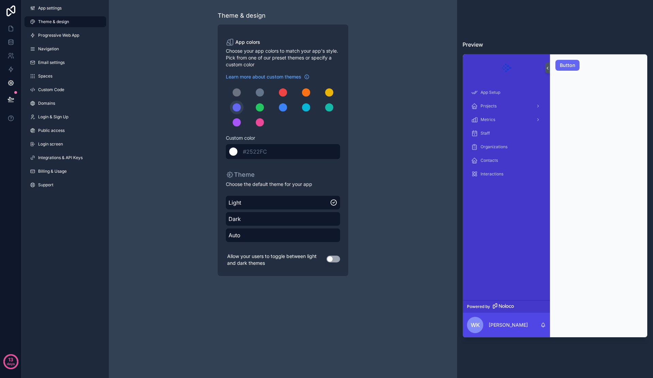
click at [232, 152] on div "scrollable content" at bounding box center [233, 151] width 8 height 8
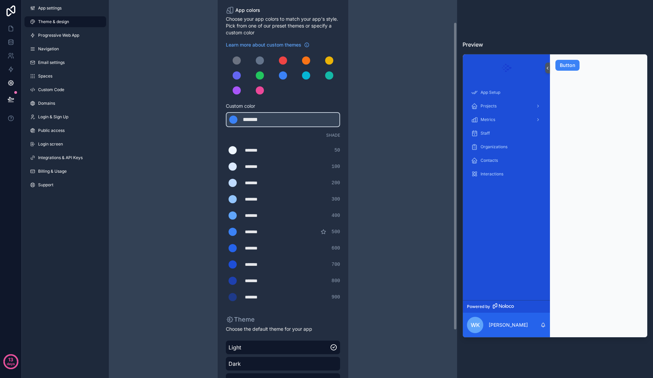
scroll to position [34, 0]
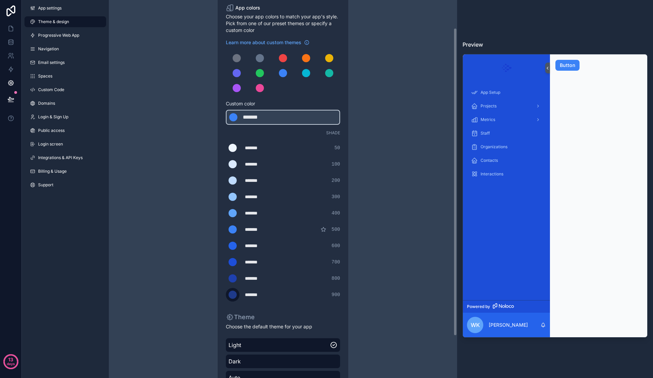
click at [231, 297] on div "scrollable content" at bounding box center [232, 295] width 8 height 8
click at [226, 295] on input "*******" at bounding box center [226, 295] width 0 height 0
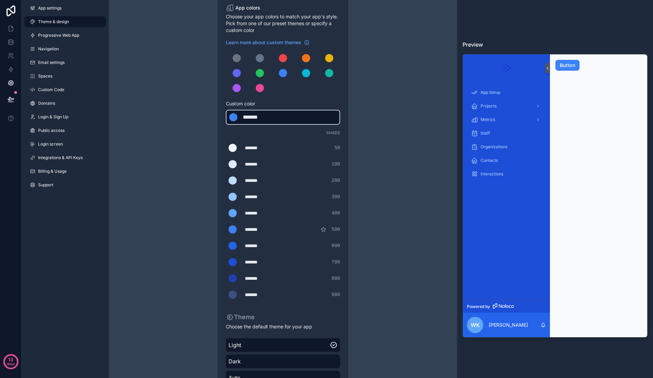
click at [263, 115] on div "*******" at bounding box center [260, 117] width 34 height 8
type div "*******"
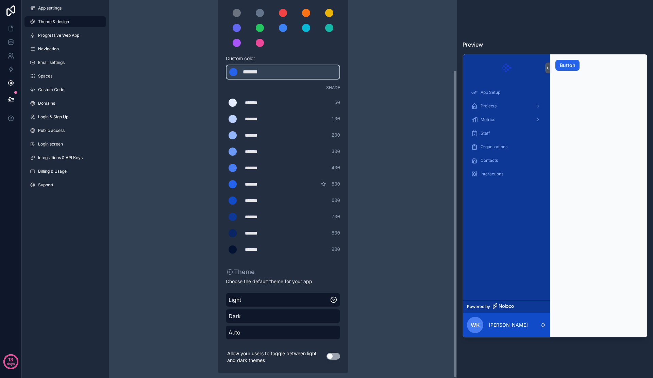
scroll to position [86, 0]
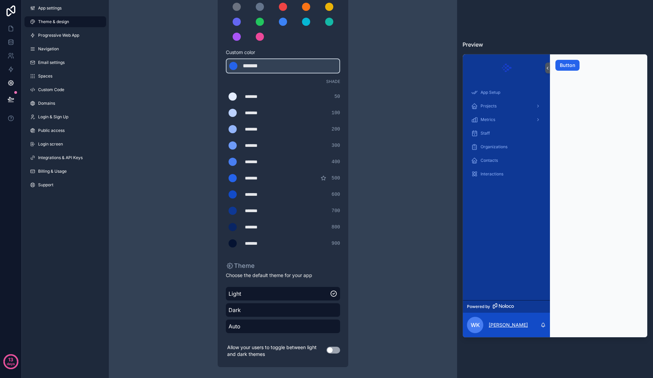
click at [491, 324] on p "[PERSON_NAME]" at bounding box center [507, 325] width 39 height 7
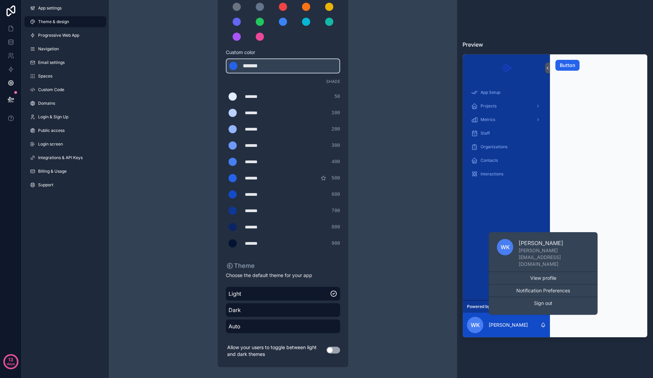
click at [499, 244] on div "WK Wayne Kuvi wayne@uplinq.com" at bounding box center [542, 253] width 109 height 37
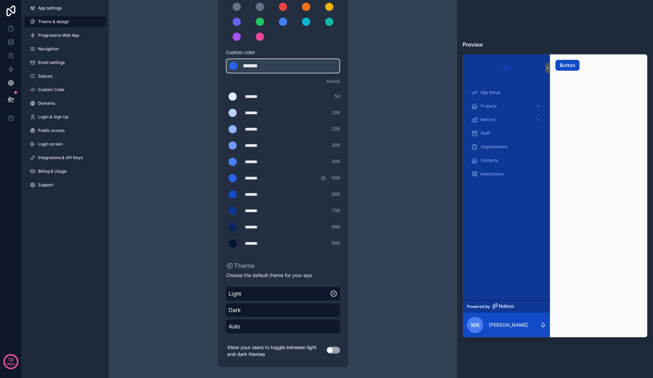
click at [568, 67] on button "Button" at bounding box center [567, 65] width 24 height 11
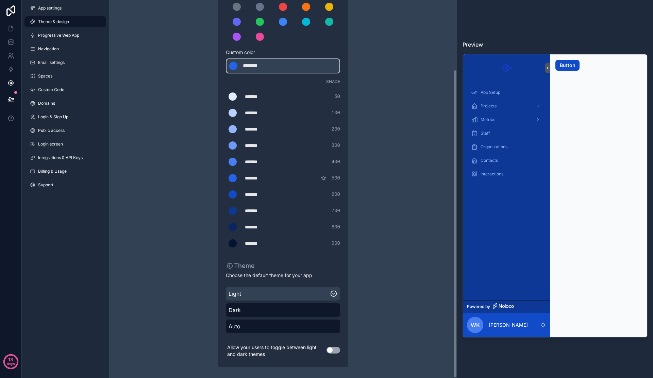
scroll to position [81, 0]
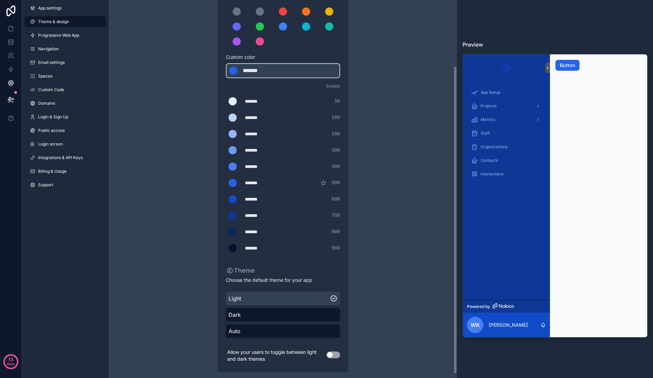
click at [265, 300] on span "Light" at bounding box center [278, 298] width 101 height 8
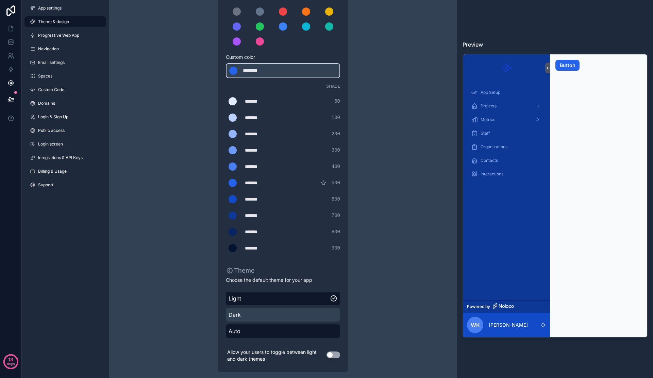
click at [266, 311] on span "Dark" at bounding box center [282, 315] width 109 height 8
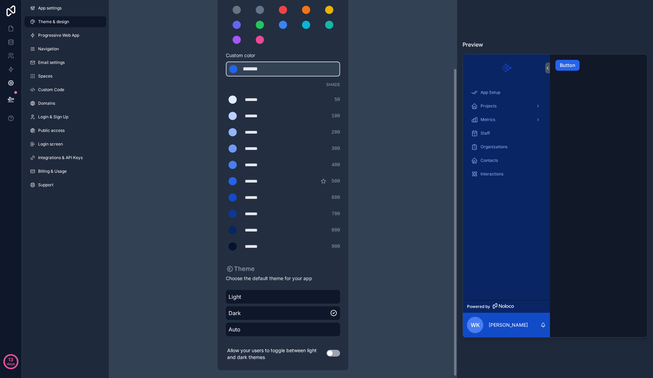
scroll to position [86, 0]
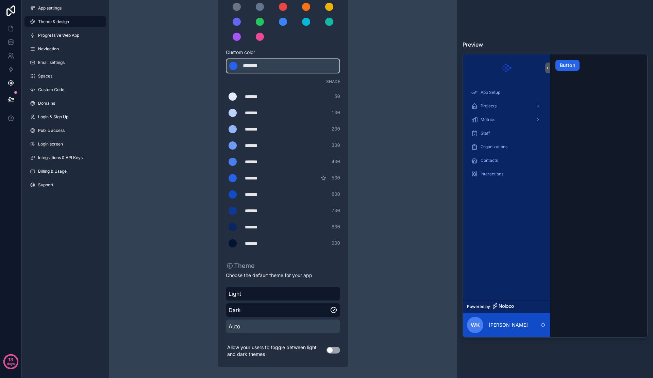
click at [294, 328] on span "Auto" at bounding box center [282, 326] width 109 height 8
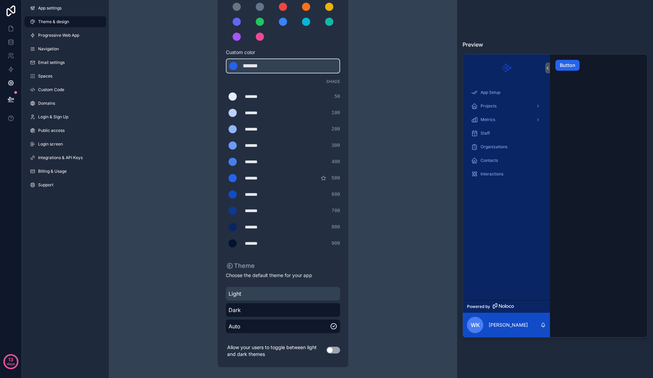
click at [296, 296] on span "Light" at bounding box center [282, 294] width 109 height 8
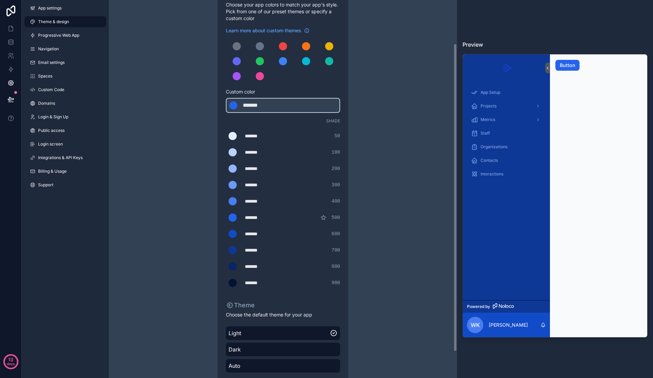
scroll to position [0, 0]
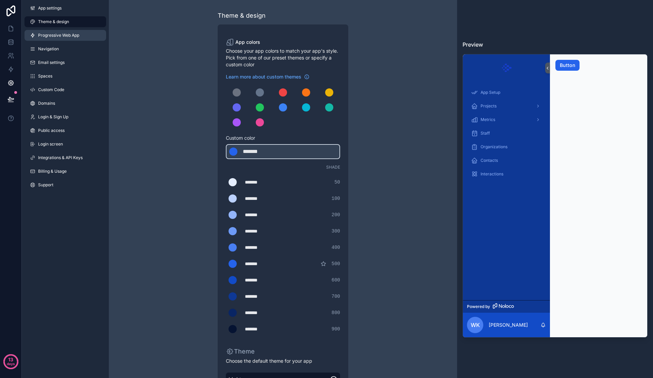
click at [50, 39] on link "Progressive Web App" at bounding box center [65, 35] width 82 height 11
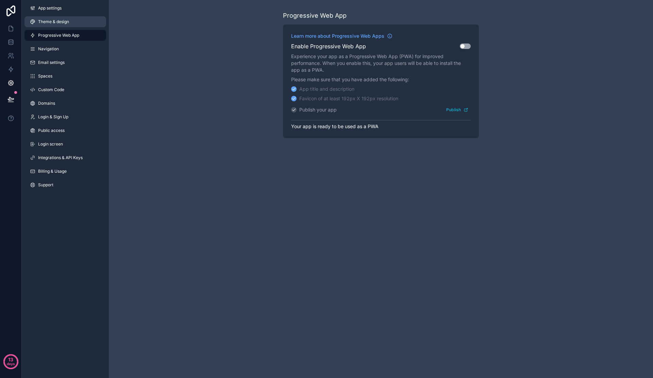
click at [57, 25] on link "Theme & design" at bounding box center [65, 21] width 82 height 11
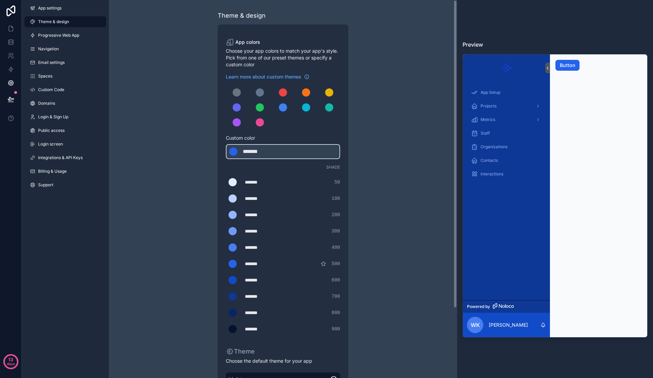
scroll to position [4, 0]
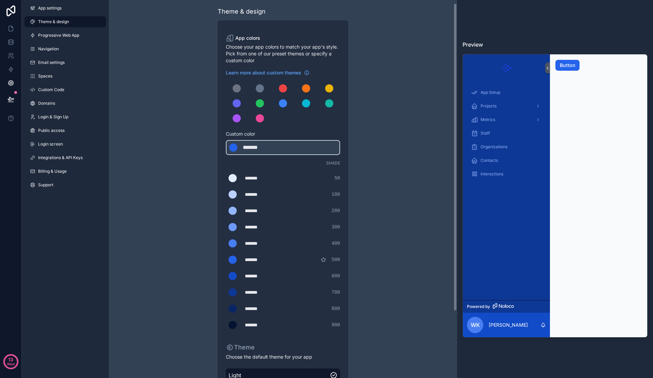
click at [249, 323] on div "*******" at bounding box center [262, 325] width 34 height 7
click at [232, 325] on div "scrollable content" at bounding box center [232, 325] width 8 height 8
click at [226, 325] on input "*******" at bounding box center [226, 325] width 0 height 0
click at [423, 263] on div "Theme & design App colors Choose your app colors to match your app's style. Pic…" at bounding box center [283, 228] width 348 height 464
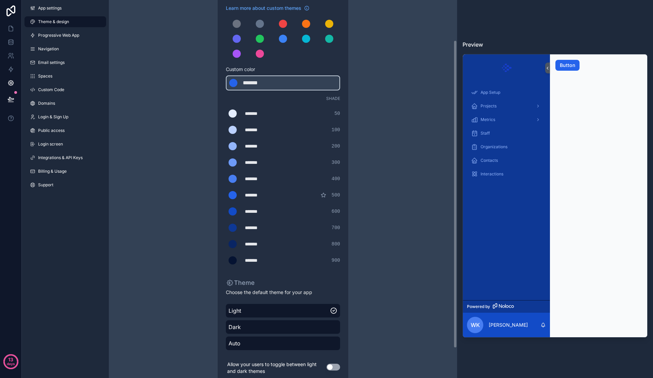
scroll to position [86, 0]
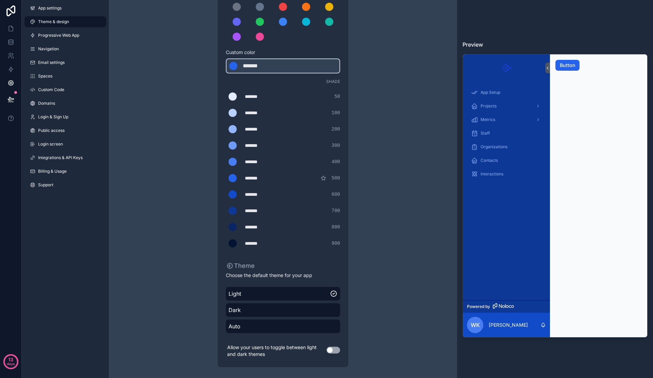
click at [324, 180] on icon "scrollable content" at bounding box center [322, 177] width 5 height 5
click at [336, 350] on button "Use setting" at bounding box center [333, 350] width 14 height 7
click at [317, 305] on div "Dark" at bounding box center [283, 310] width 114 height 14
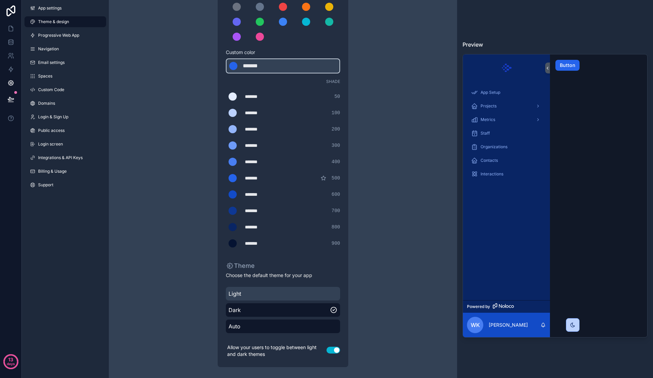
click at [314, 297] on span "Light" at bounding box center [282, 294] width 109 height 8
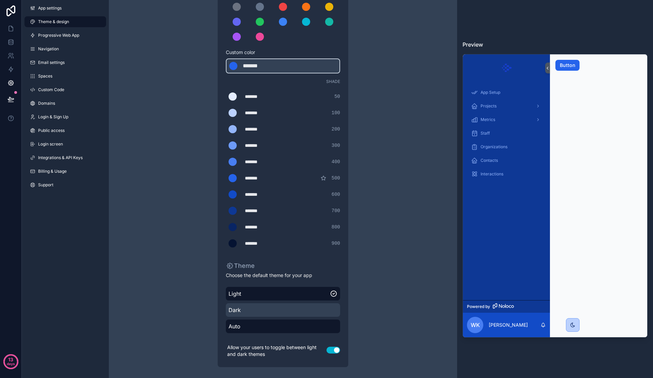
click at [314, 310] on span "Dark" at bounding box center [282, 310] width 109 height 8
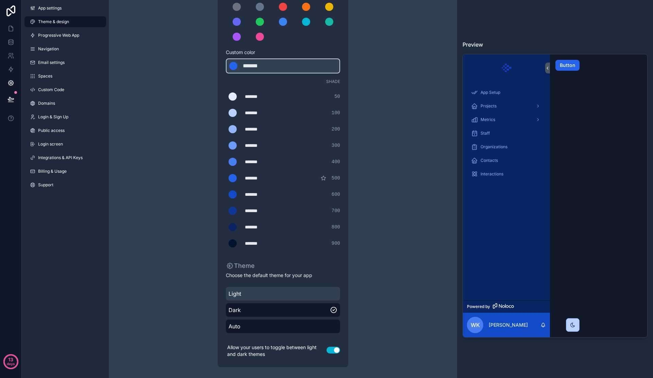
click at [314, 299] on div "Light" at bounding box center [283, 294] width 114 height 14
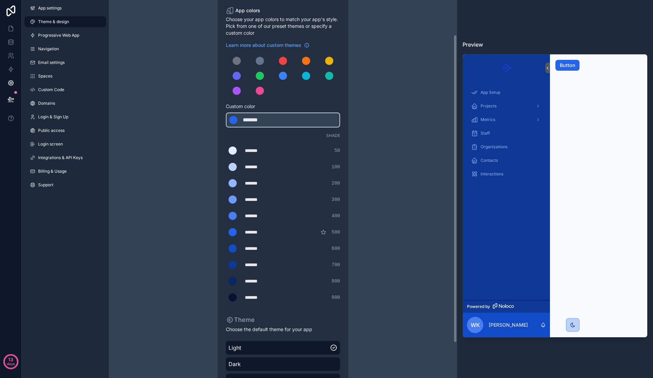
scroll to position [0, 0]
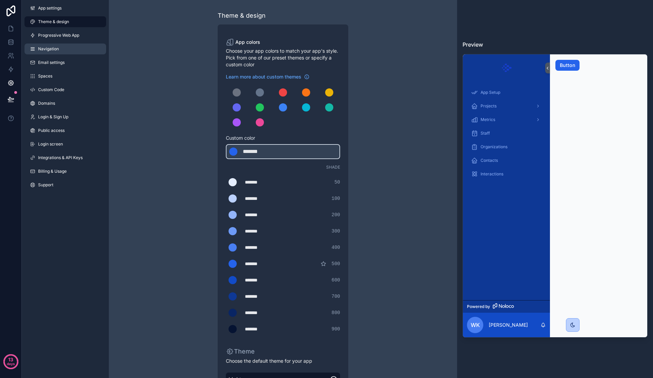
click at [67, 51] on link "Navigation" at bounding box center [65, 49] width 82 height 11
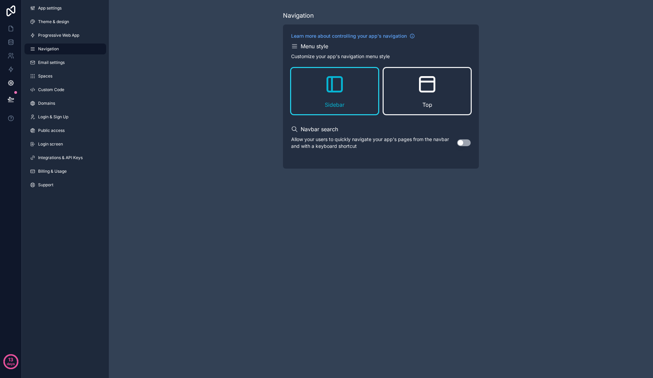
click at [434, 82] on icon "scrollable content" at bounding box center [427, 82] width 15 height 0
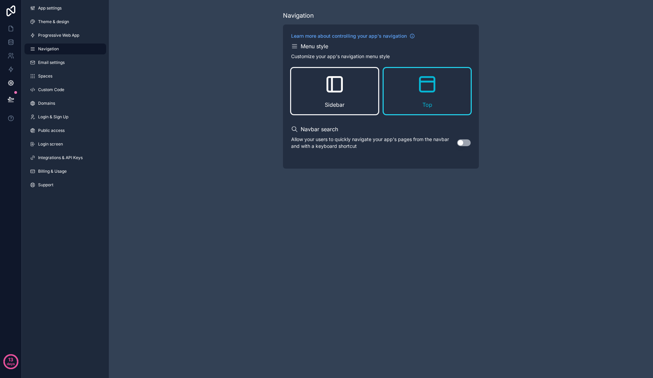
click at [337, 99] on div "Sidebar" at bounding box center [334, 91] width 87 height 46
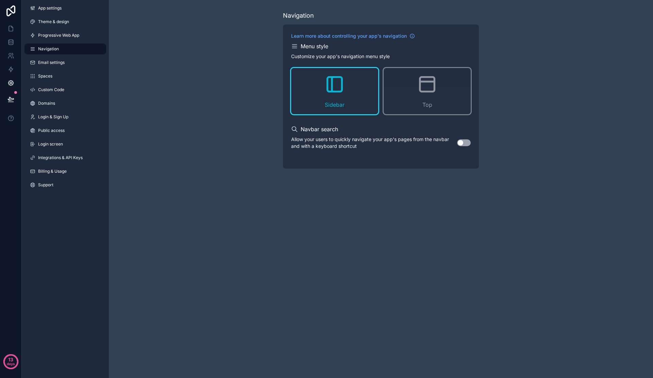
click at [464, 146] on button "Use setting" at bounding box center [464, 142] width 14 height 7
click at [432, 104] on div "Top" at bounding box center [426, 91] width 87 height 46
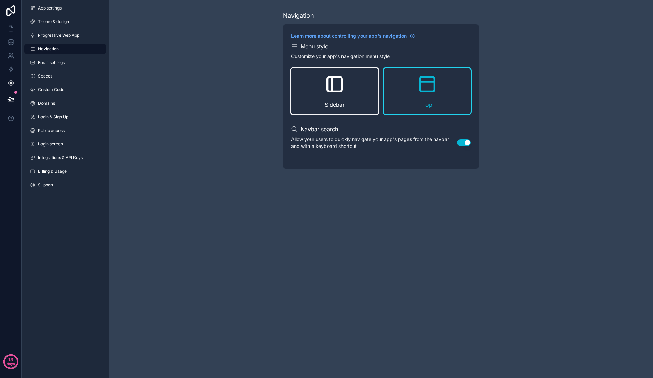
click at [343, 104] on span "Sidebar" at bounding box center [335, 105] width 20 height 8
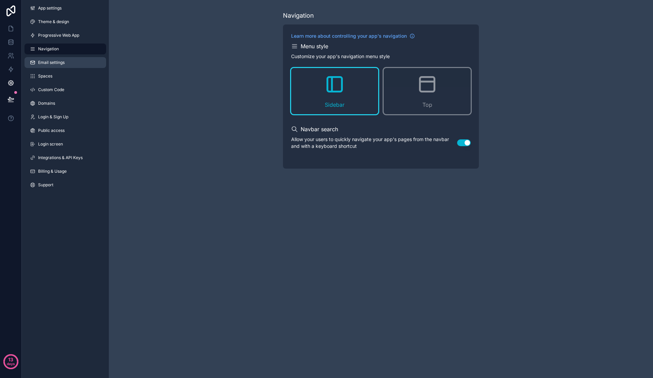
click at [84, 62] on link "Email settings" at bounding box center [65, 62] width 82 height 11
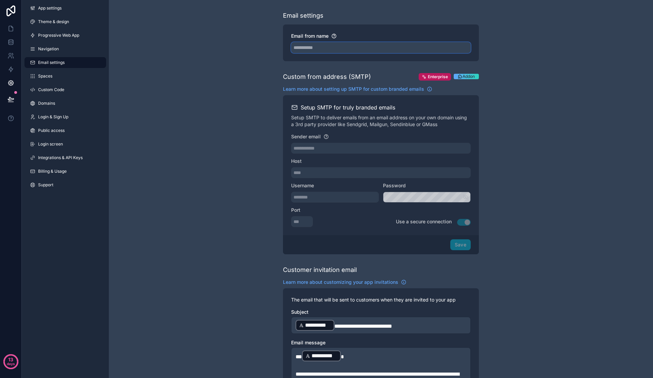
click at [347, 47] on input "Email from name" at bounding box center [380, 47] width 179 height 11
type input "**********"
click at [568, 223] on div "**********" at bounding box center [381, 278] width 544 height 556
click at [59, 115] on span "Login & Sign Up" at bounding box center [53, 116] width 30 height 5
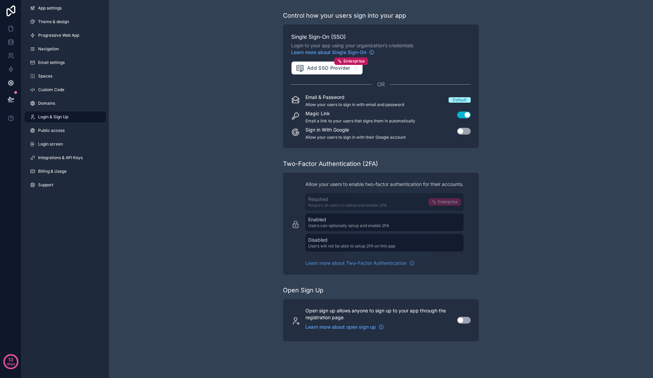
click at [465, 129] on button "Use setting" at bounding box center [464, 131] width 14 height 7
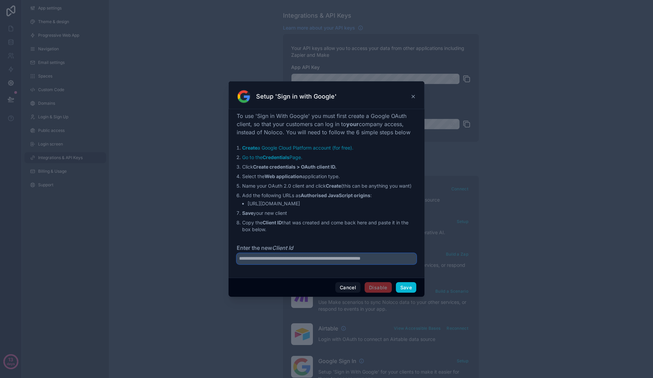
click at [329, 259] on input "Enter the new Client Id" at bounding box center [326, 258] width 179 height 11
click at [415, 97] on icon at bounding box center [412, 96] width 5 height 5
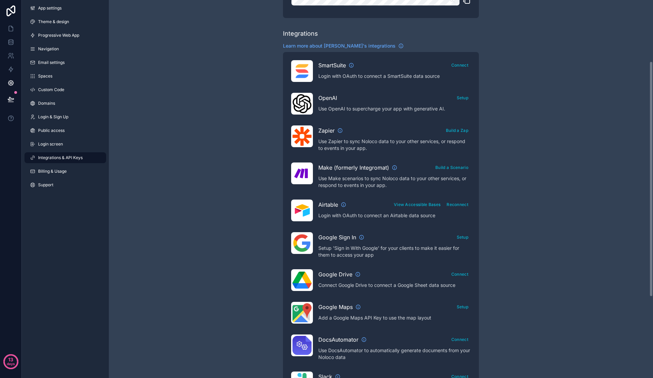
scroll to position [228, 0]
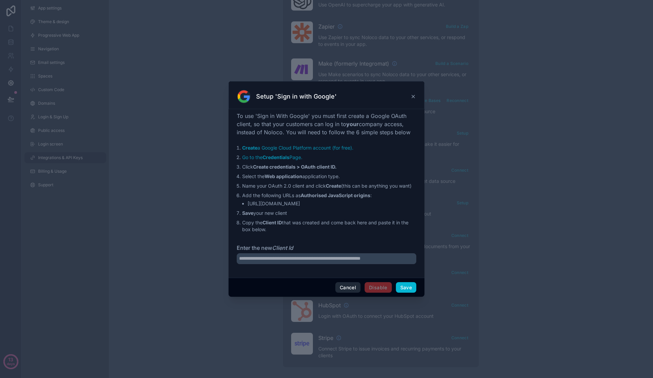
click at [350, 289] on button "Cancel" at bounding box center [347, 287] width 25 height 11
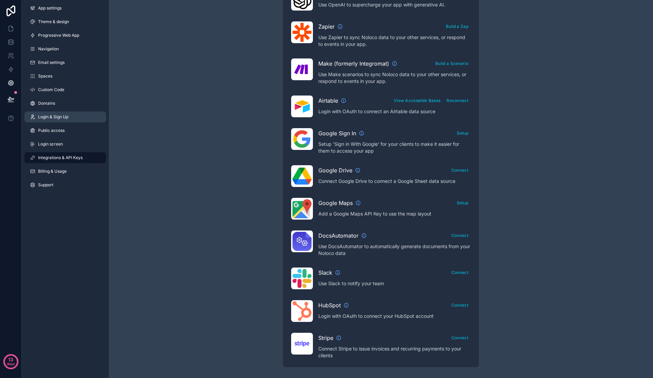
click at [63, 121] on link "Login & Sign Up" at bounding box center [65, 116] width 82 height 11
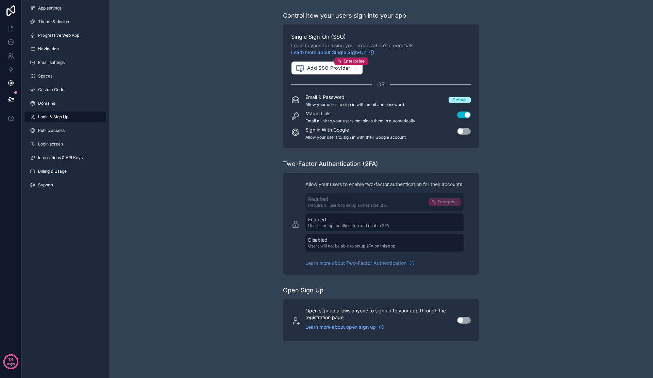
click at [463, 131] on button "Use setting" at bounding box center [464, 131] width 14 height 7
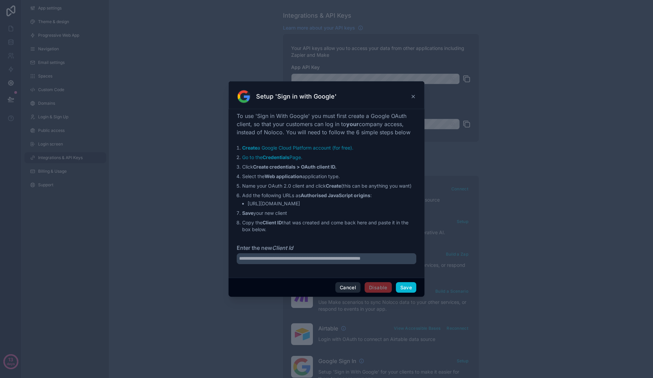
click at [343, 288] on button "Cancel" at bounding box center [347, 287] width 25 height 11
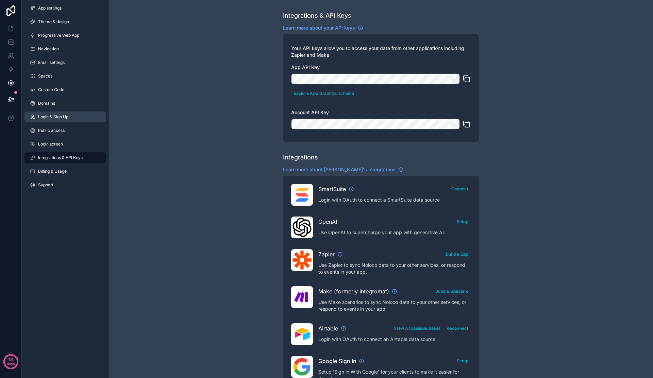
click at [62, 119] on span "Login & Sign Up" at bounding box center [53, 116] width 30 height 5
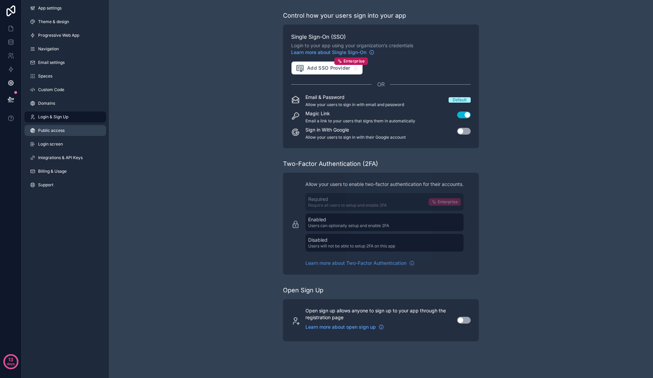
click at [73, 125] on link "Public access" at bounding box center [65, 130] width 82 height 11
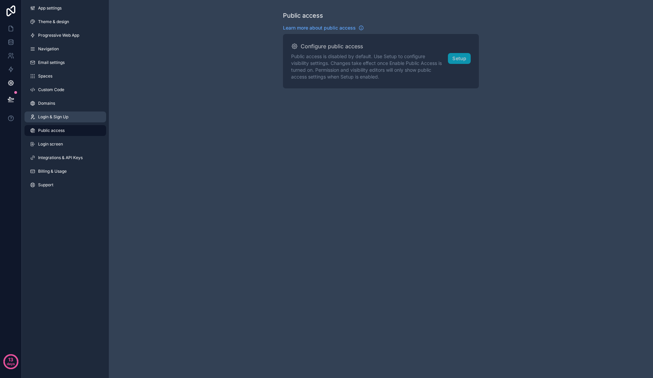
click at [65, 121] on link "Login & Sign Up" at bounding box center [65, 116] width 82 height 11
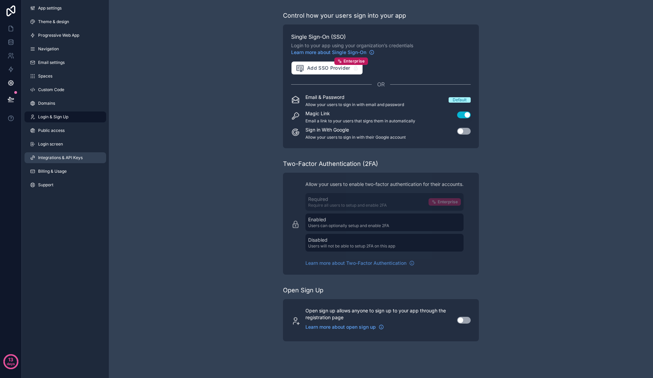
click at [79, 158] on span "Integrations & API Keys" at bounding box center [60, 157] width 45 height 5
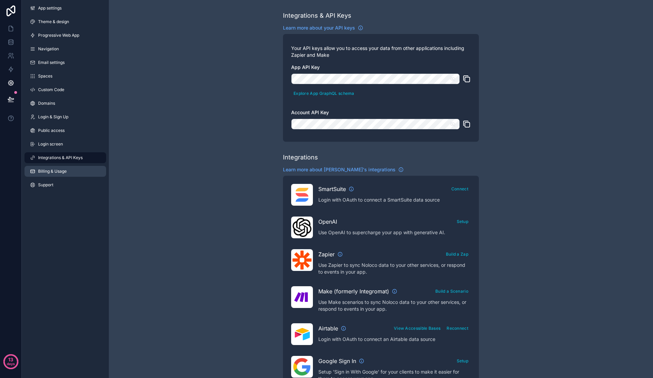
click at [72, 169] on link "Billing & Usage" at bounding box center [65, 171] width 82 height 11
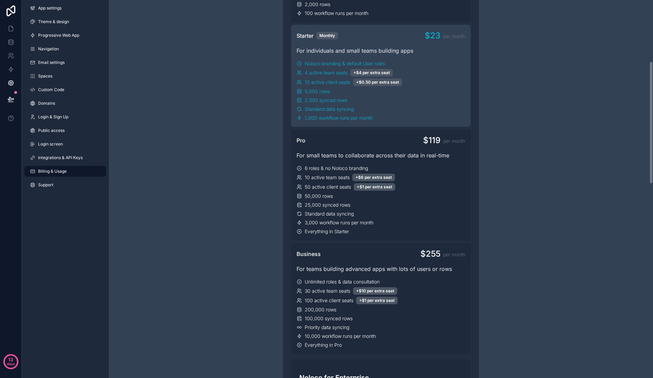
scroll to position [189, 0]
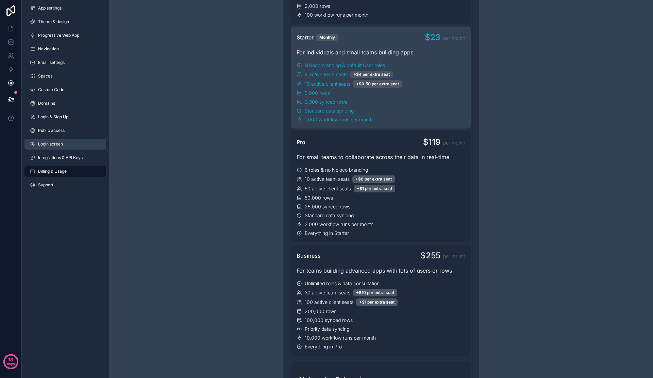
click at [56, 145] on span "Login screen" at bounding box center [50, 143] width 25 height 5
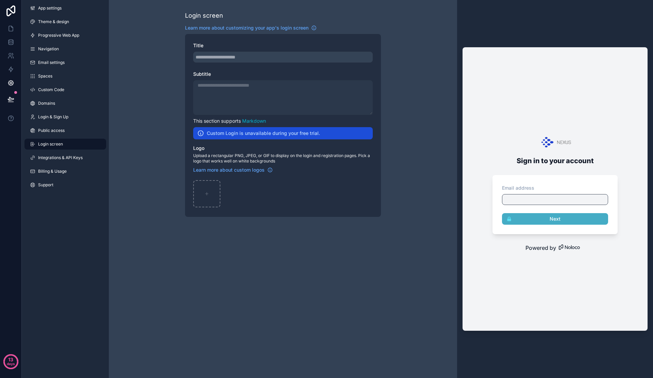
click at [254, 54] on div "scrollable content" at bounding box center [282, 57] width 179 height 11
click at [253, 64] on div "Title Subtitle This section supports Markdown Custom Login is unavailable durin…" at bounding box center [283, 125] width 196 height 183
click at [253, 89] on div "scrollable content" at bounding box center [282, 97] width 179 height 35
click at [54, 11] on link "App settings" at bounding box center [65, 8] width 82 height 11
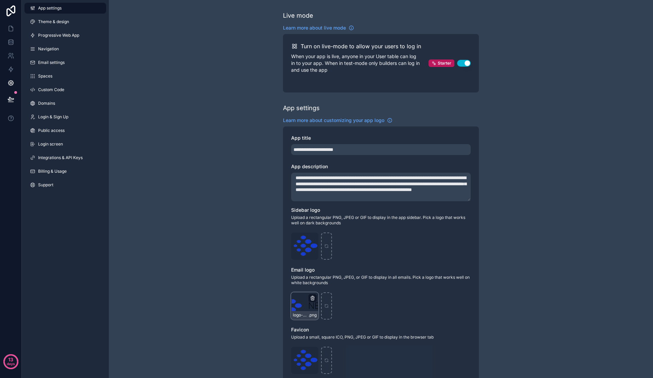
click at [312, 299] on icon "scrollable content" at bounding box center [312, 297] width 5 height 5
click at [328, 287] on icon "button" at bounding box center [326, 285] width 5 height 5
click at [307, 303] on div "scrollable content" at bounding box center [304, 305] width 27 height 27
type input "**********"
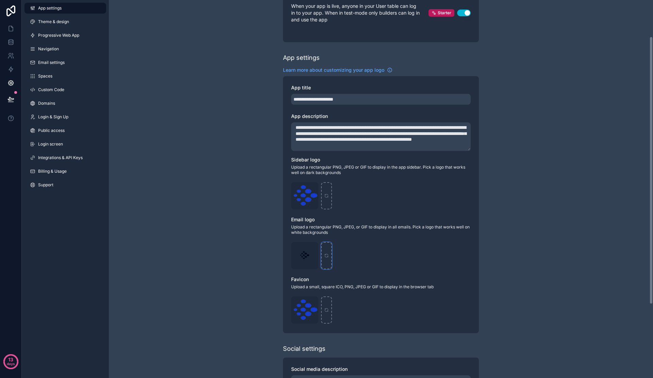
scroll to position [51, 0]
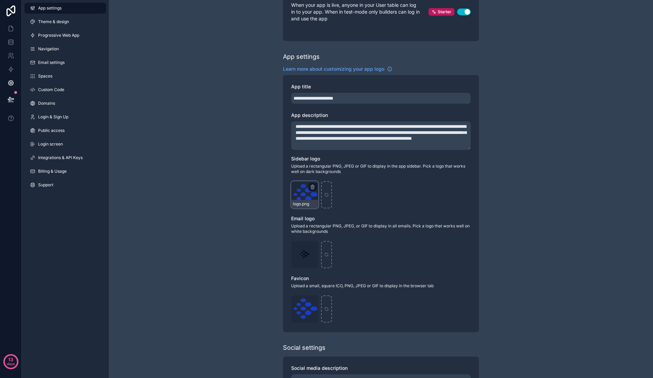
click at [304, 196] on div "logo .png" at bounding box center [304, 194] width 27 height 27
click at [312, 188] on icon "scrollable content" at bounding box center [312, 187] width 0 height 1
click at [308, 194] on div "logo .png" at bounding box center [304, 194] width 27 height 27
click at [0, 0] on icon "scrollable content" at bounding box center [0, 0] width 0 height 0
click at [326, 176] on icon "button" at bounding box center [326, 174] width 5 height 5
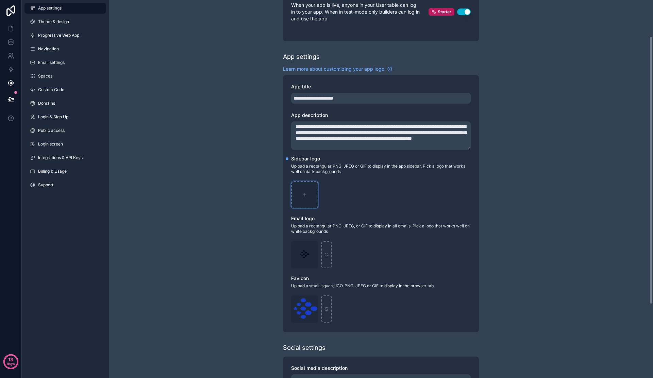
click at [301, 202] on div "scrollable content" at bounding box center [304, 194] width 27 height 27
type input "**********"
click at [314, 248] on icon "scrollable content" at bounding box center [312, 247] width 3 height 3
click at [325, 236] on icon "button" at bounding box center [326, 234] width 5 height 5
click at [311, 250] on div "scrollable content" at bounding box center [304, 254] width 27 height 27
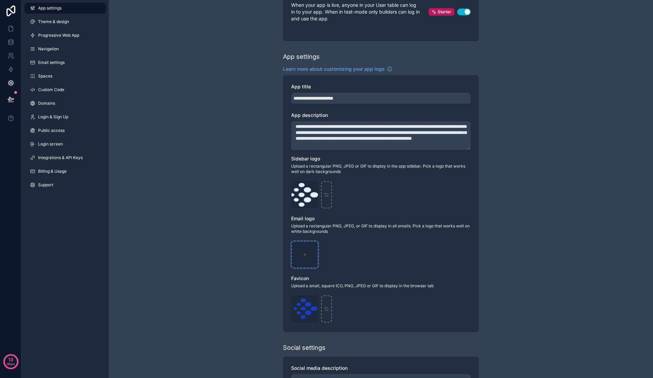
type input "**********"
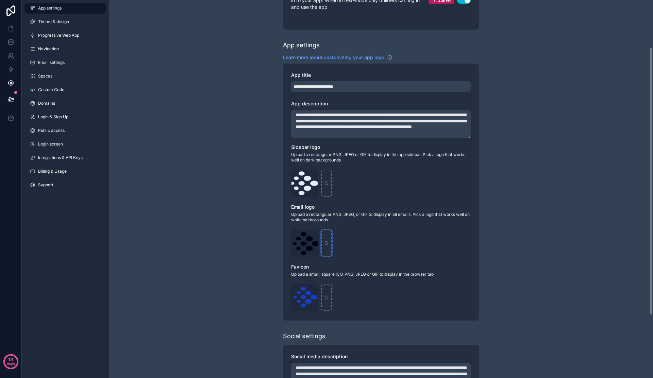
scroll to position [68, 0]
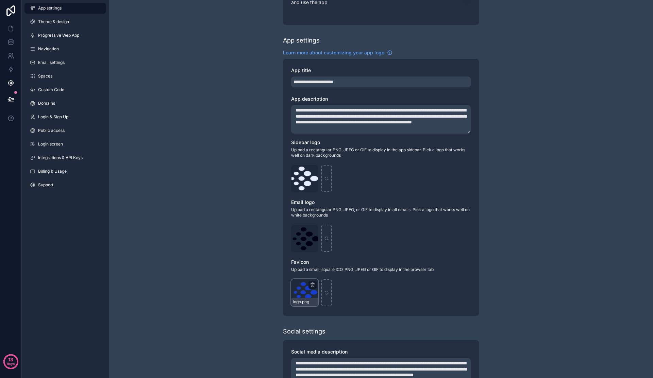
click at [312, 286] on icon "scrollable content" at bounding box center [312, 284] width 5 height 5
click at [325, 274] on icon "button" at bounding box center [326, 272] width 5 height 5
click at [306, 291] on icon "scrollable content" at bounding box center [304, 292] width 5 height 5
type input "**********"
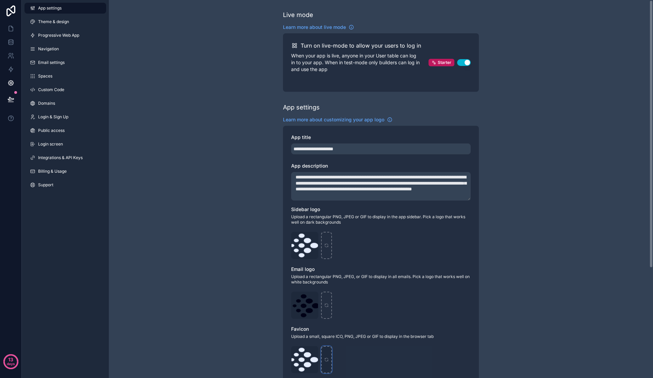
scroll to position [0, 0]
click at [10, 97] on icon at bounding box center [11, 98] width 6 height 3
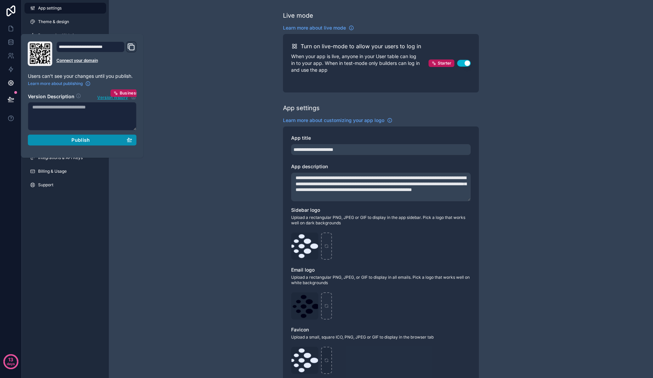
click at [91, 138] on div "Publish" at bounding box center [82, 140] width 100 height 6
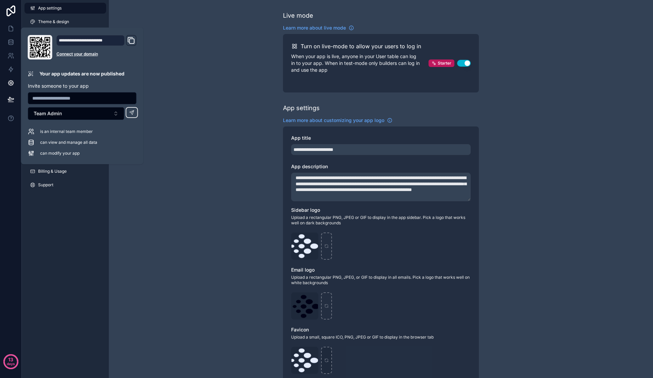
click at [132, 47] on div "**********" at bounding box center [96, 47] width 80 height 24
click at [130, 44] on icon "Domain and Custom Link" at bounding box center [131, 41] width 5 height 5
click at [176, 181] on div "**********" at bounding box center [381, 266] width 544 height 533
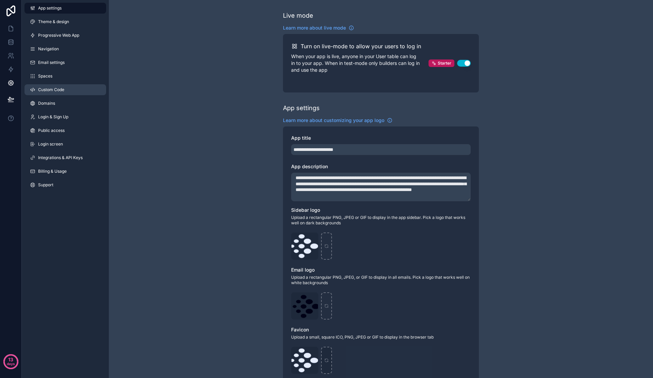
click at [70, 91] on link "Custom Code" at bounding box center [65, 89] width 82 height 11
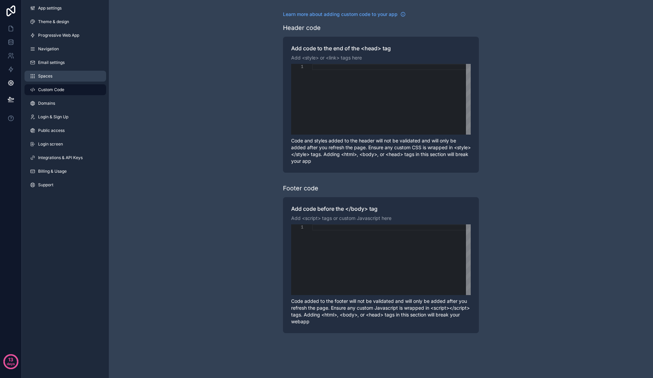
click at [50, 77] on span "Spaces" at bounding box center [45, 75] width 14 height 5
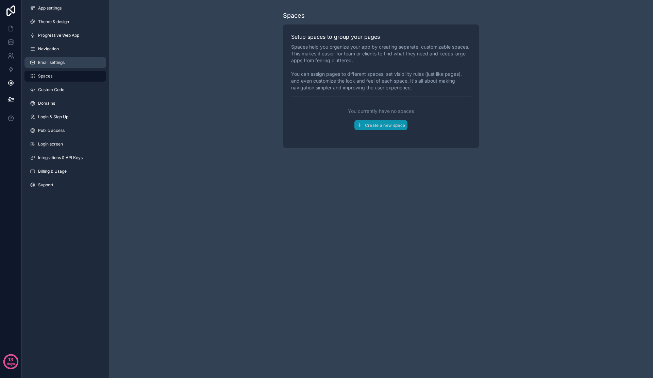
click at [56, 65] on link "Email settings" at bounding box center [65, 62] width 82 height 11
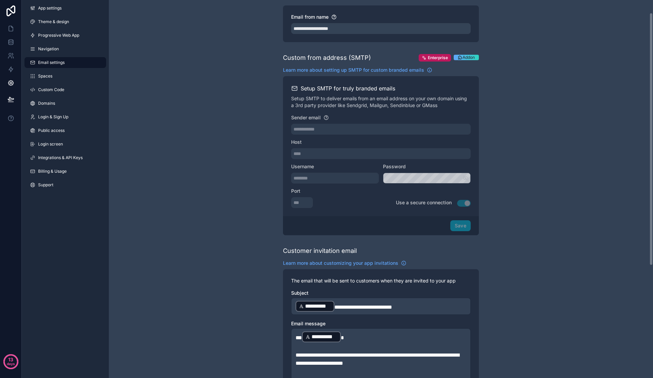
scroll to position [20, 0]
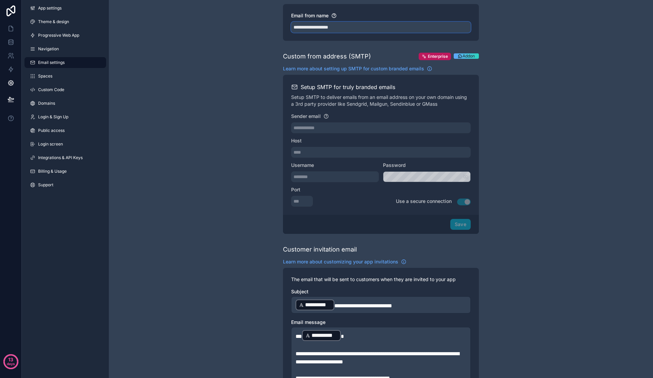
click at [302, 30] on input "**********" at bounding box center [380, 27] width 179 height 11
click at [307, 29] on input "**********" at bounding box center [380, 27] width 179 height 11
type input "**********"
click at [238, 124] on div "**********" at bounding box center [381, 258] width 544 height 556
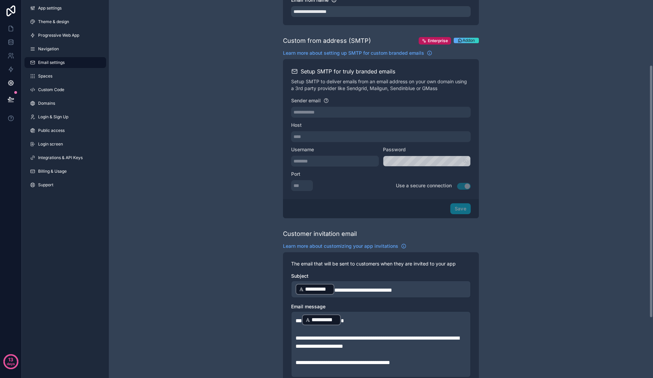
scroll to position [0, 0]
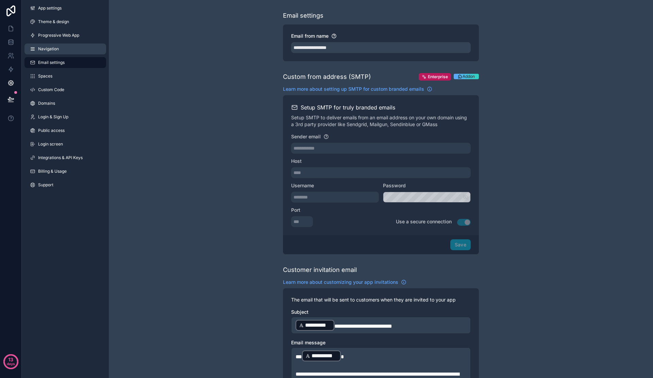
click at [51, 52] on link "Navigation" at bounding box center [65, 49] width 82 height 11
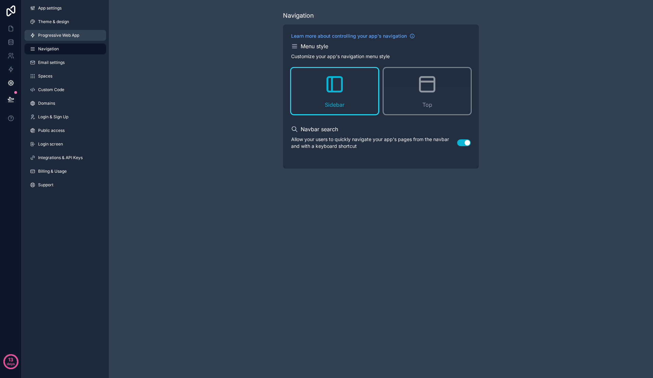
click at [74, 37] on span "Progressive Web App" at bounding box center [58, 35] width 41 height 5
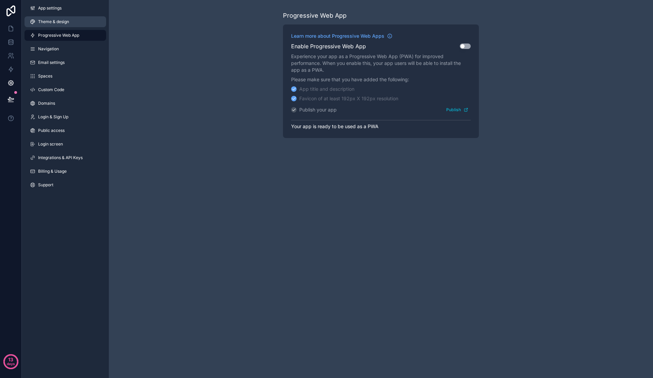
click at [68, 23] on span "Theme & design" at bounding box center [53, 21] width 31 height 5
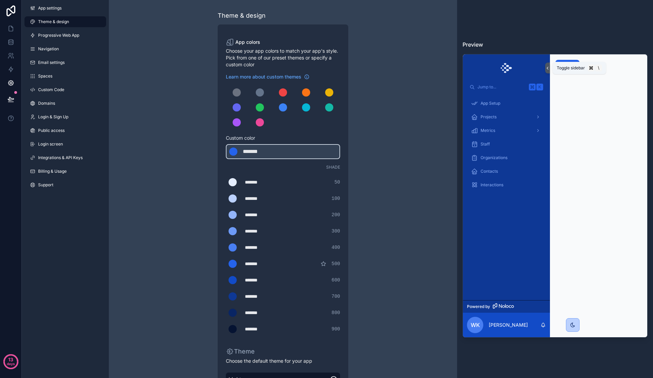
click at [548, 70] on button at bounding box center [547, 68] width 5 height 11
click at [548, 70] on icon at bounding box center [547, 68] width 5 height 5
click at [576, 64] on button "Button" at bounding box center [567, 65] width 24 height 11
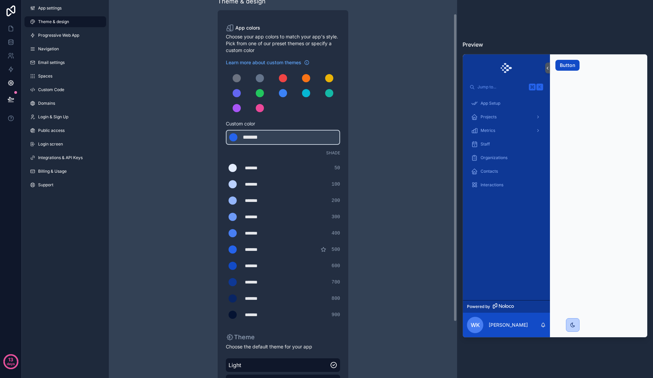
scroll to position [17, 0]
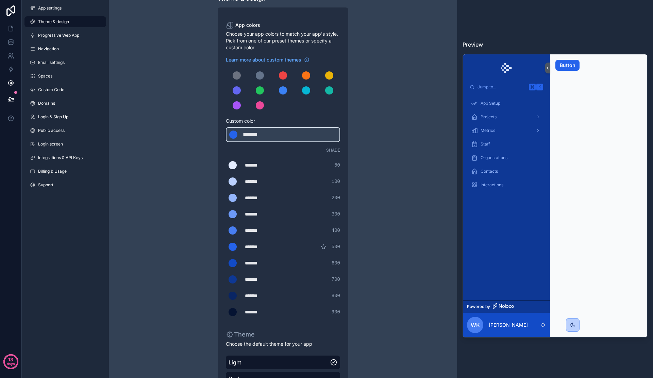
click at [379, 183] on div "Theme & design App colors Choose your app colors to match your app's style. Pic…" at bounding box center [283, 215] width 196 height 464
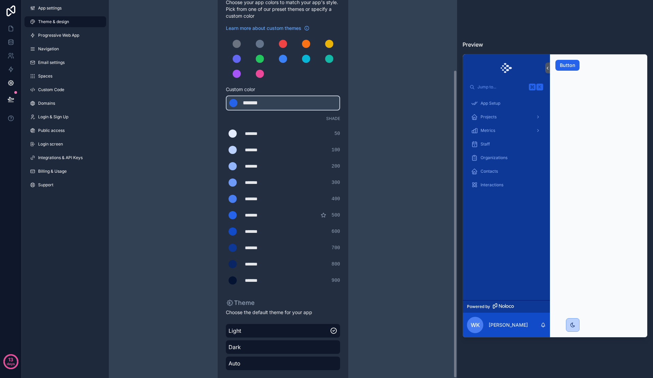
scroll to position [86, 0]
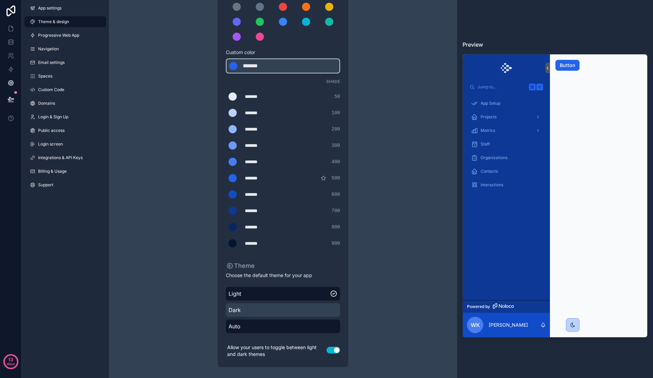
click at [278, 311] on span "Dark" at bounding box center [282, 310] width 109 height 8
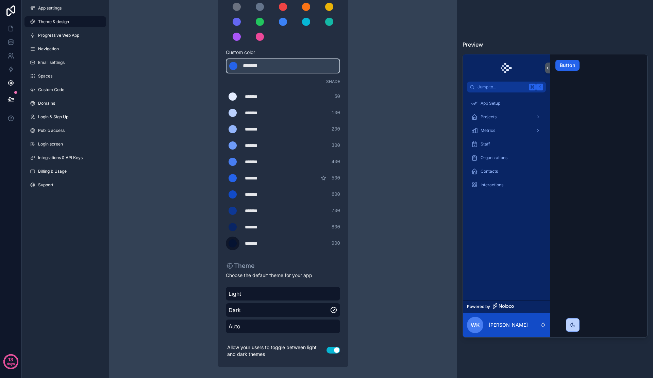
click at [232, 245] on div "scrollable content" at bounding box center [232, 243] width 8 height 8
click at [226, 243] on input "*******" at bounding box center [226, 243] width 0 height 0
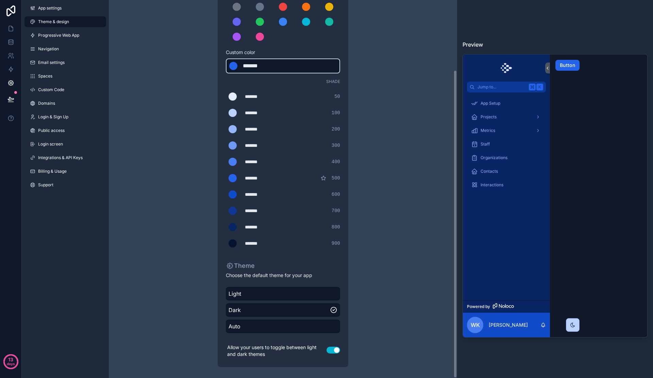
click at [272, 72] on div "******* ******* #2563eb" at bounding box center [283, 65] width 114 height 15
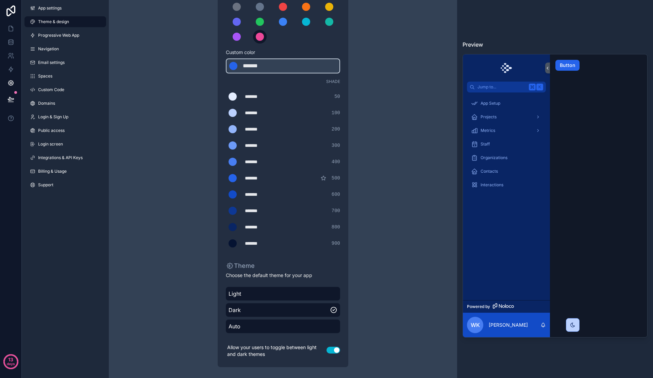
click at [263, 37] on div "scrollable content" at bounding box center [260, 37] width 8 height 8
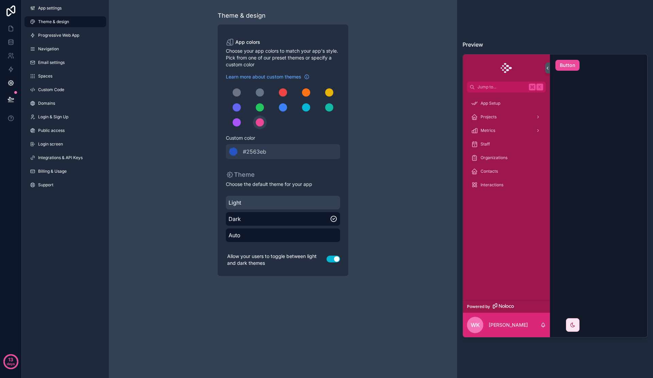
click at [285, 209] on div "Light" at bounding box center [283, 203] width 114 height 14
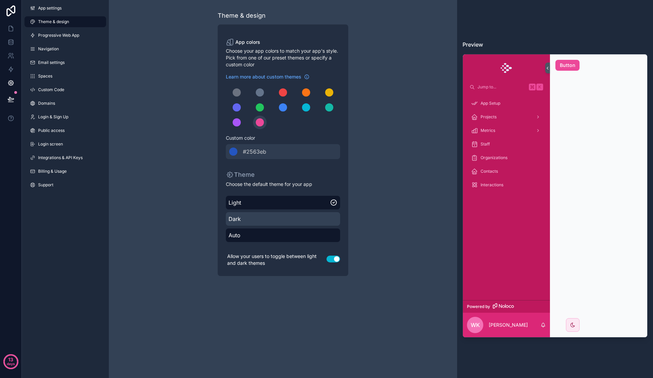
click at [287, 218] on span "Dark" at bounding box center [282, 219] width 109 height 8
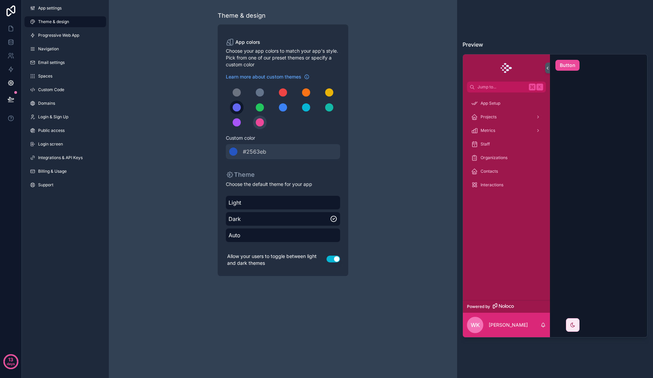
click at [237, 112] on button "scrollable content" at bounding box center [237, 108] width 14 height 14
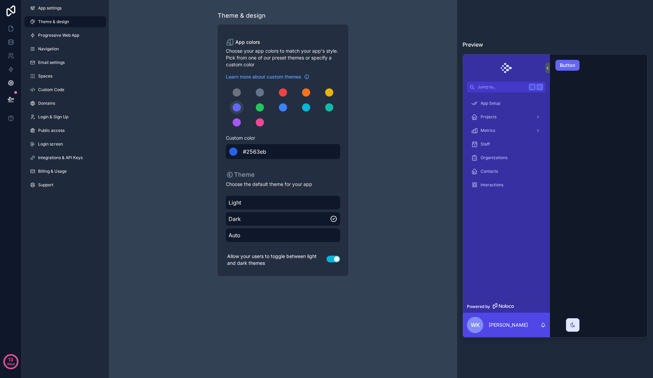
click at [266, 155] on div "******* #2563eb" at bounding box center [283, 151] width 114 height 15
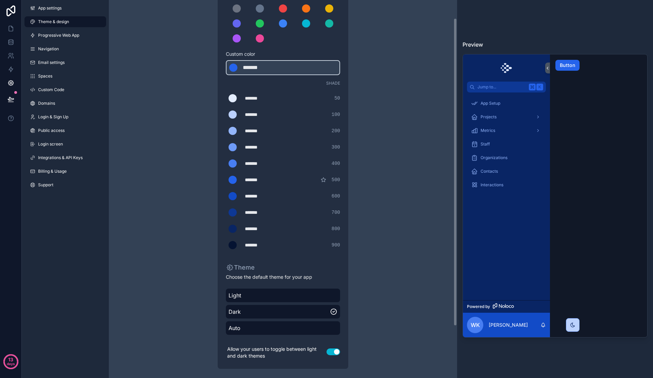
scroll to position [86, 0]
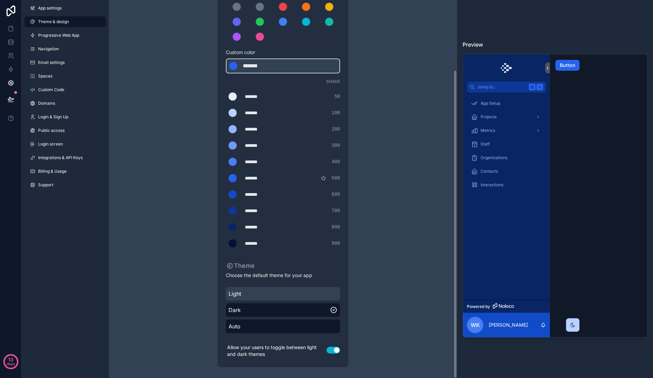
click at [311, 293] on span "Light" at bounding box center [282, 294] width 109 height 8
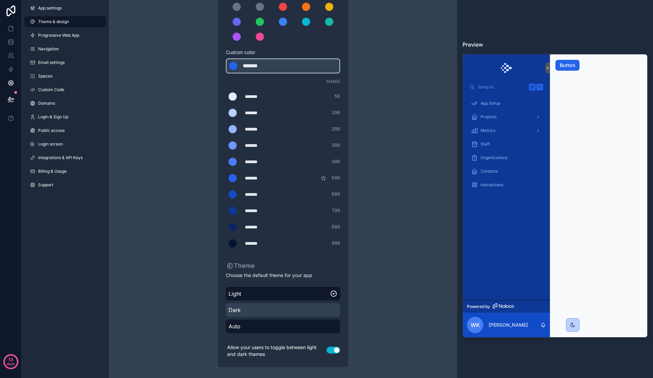
click at [308, 315] on div "Dark" at bounding box center [283, 310] width 114 height 14
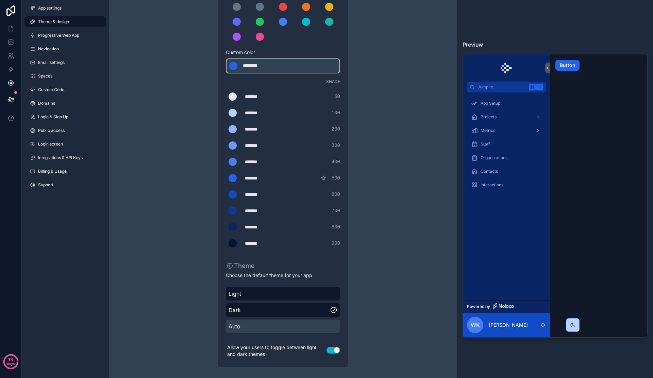
click at [305, 325] on span "Auto" at bounding box center [282, 326] width 109 height 8
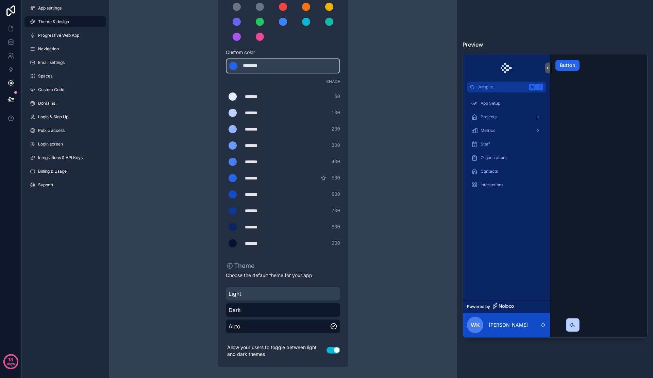
click at [309, 297] on span "Light" at bounding box center [282, 294] width 109 height 8
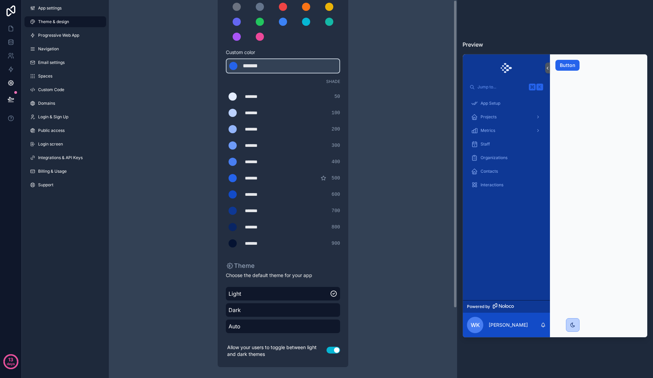
scroll to position [0, 0]
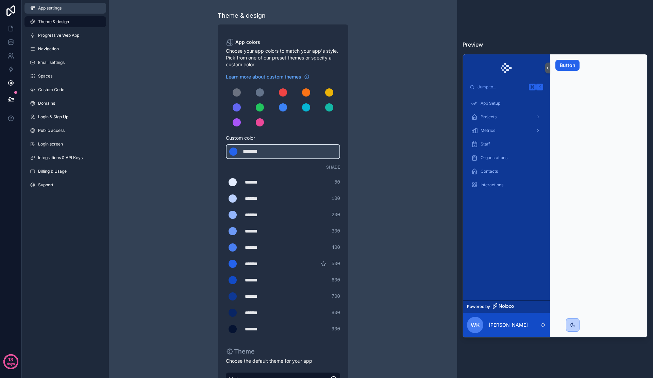
click at [66, 8] on link "App settings" at bounding box center [65, 8] width 82 height 11
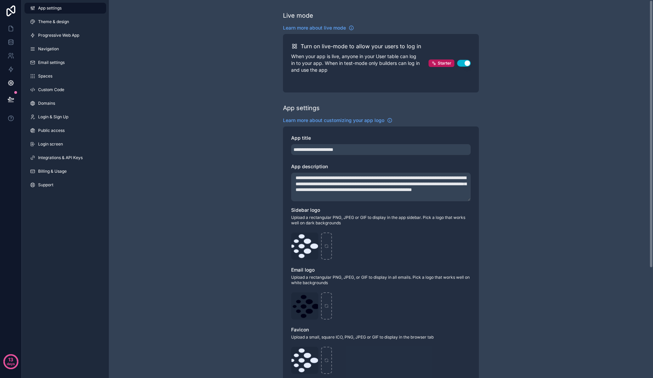
scroll to position [155, 0]
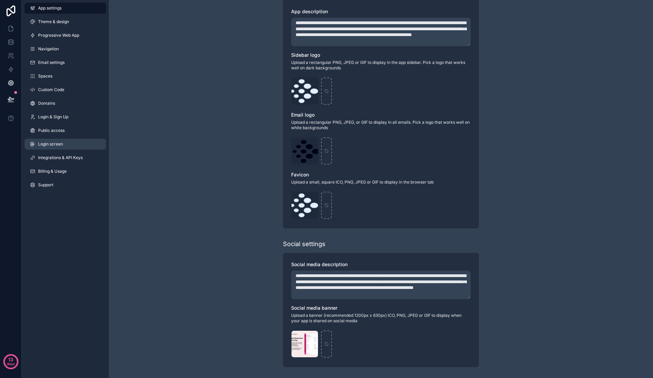
click at [53, 144] on span "Login screen" at bounding box center [50, 143] width 25 height 5
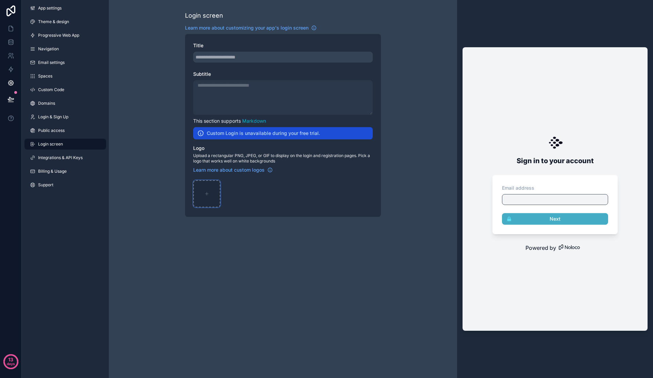
click at [206, 194] on icon "scrollable content" at bounding box center [206, 194] width 3 height 0
click at [209, 194] on div "scrollable content" at bounding box center [206, 193] width 27 height 27
type input "**********"
click at [78, 155] on span "Integrations & API Keys" at bounding box center [60, 157] width 45 height 5
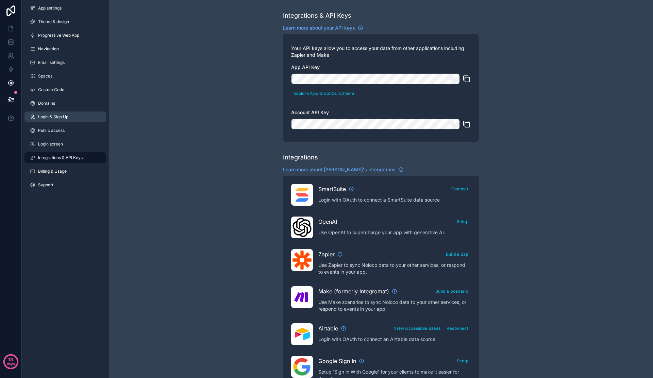
click at [62, 117] on span "Login & Sign Up" at bounding box center [53, 116] width 30 height 5
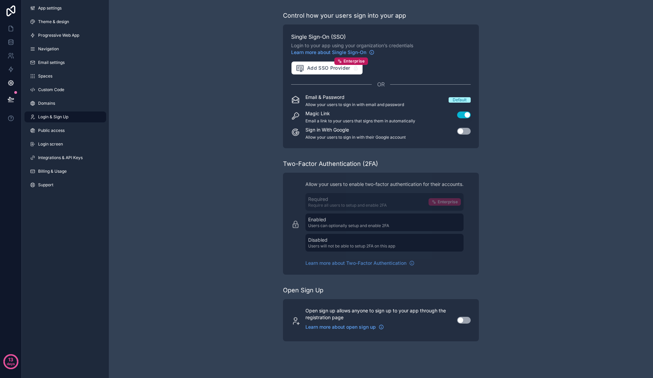
click at [464, 129] on button "Use setting" at bounding box center [464, 131] width 14 height 7
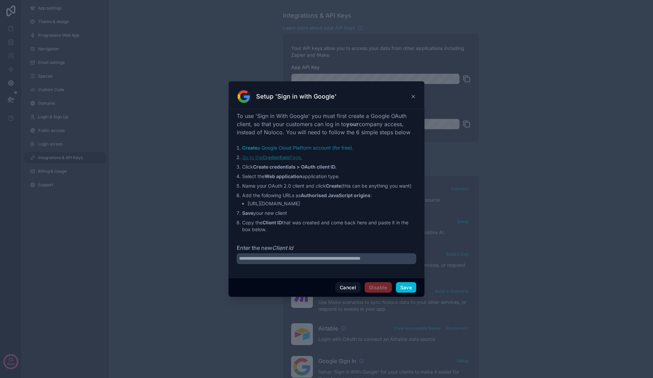
click at [275, 157] on strong "Credentials" at bounding box center [275, 157] width 27 height 6
drag, startPoint x: 248, startPoint y: 204, endPoint x: 308, endPoint y: 205, distance: 60.5
click at [308, 205] on li "https://nexus-ai.noloco.co" at bounding box center [331, 203] width 169 height 7
copy li "https://nexus-ai.noloco.co"
click at [373, 160] on li "Go to the Credentials Page." at bounding box center [329, 157] width 174 height 7
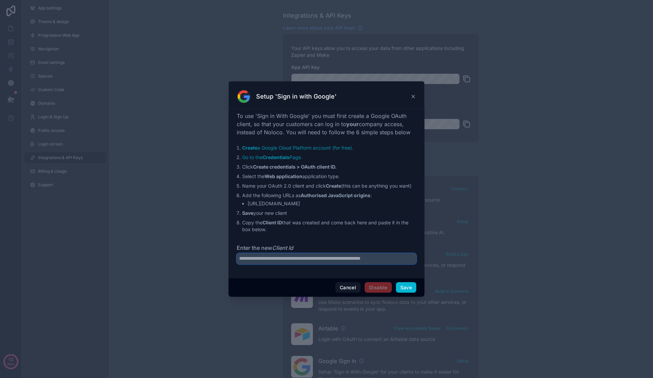
click at [295, 263] on input "Enter the new Client Id" at bounding box center [326, 258] width 179 height 11
paste input "**********"
type input "**********"
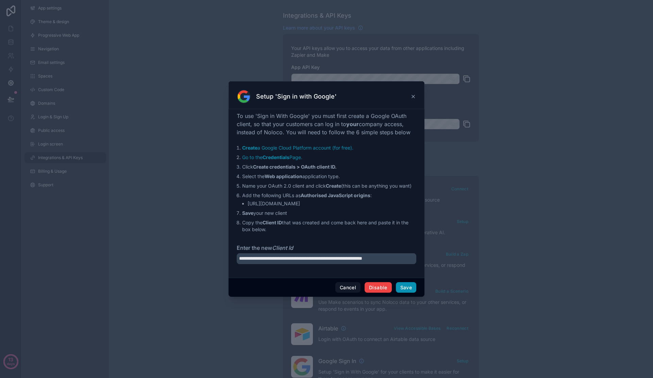
click at [406, 289] on button "Save" at bounding box center [406, 287] width 20 height 11
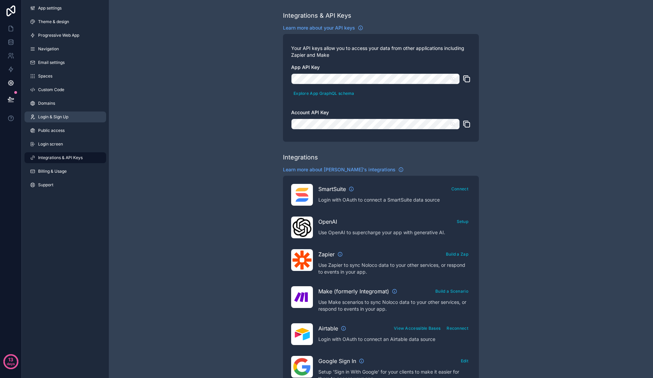
click at [59, 118] on span "Login & Sign Up" at bounding box center [53, 116] width 30 height 5
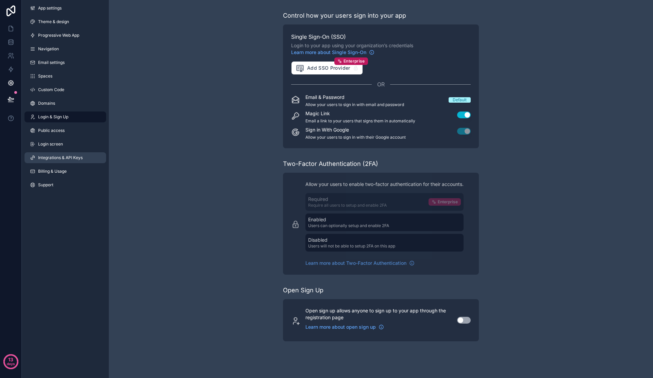
click at [57, 161] on link "Integrations & API Keys" at bounding box center [65, 157] width 82 height 11
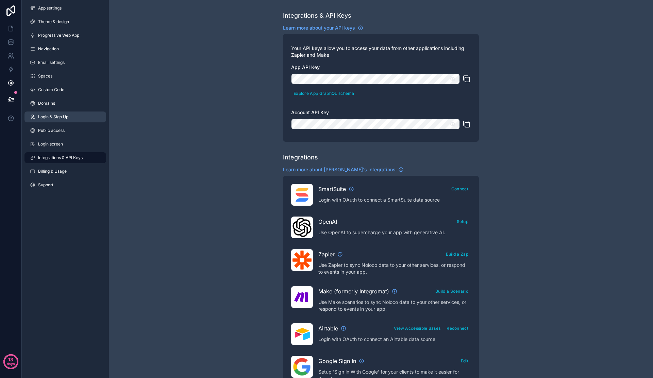
click at [62, 117] on span "Login & Sign Up" at bounding box center [53, 116] width 30 height 5
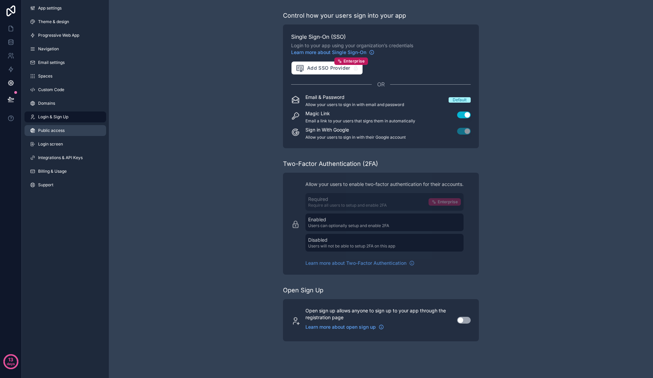
click at [62, 128] on span "Public access" at bounding box center [51, 130] width 27 height 5
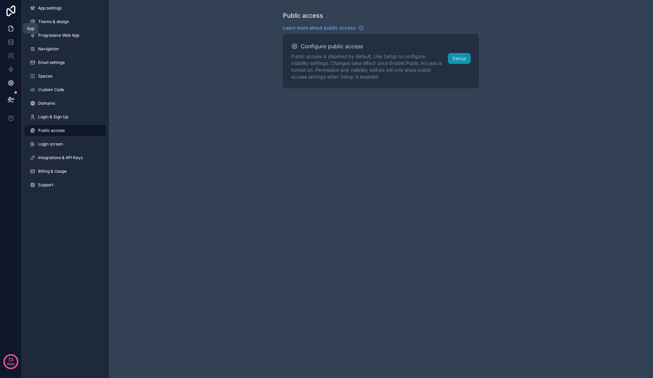
click at [11, 30] on icon at bounding box center [10, 28] width 7 height 7
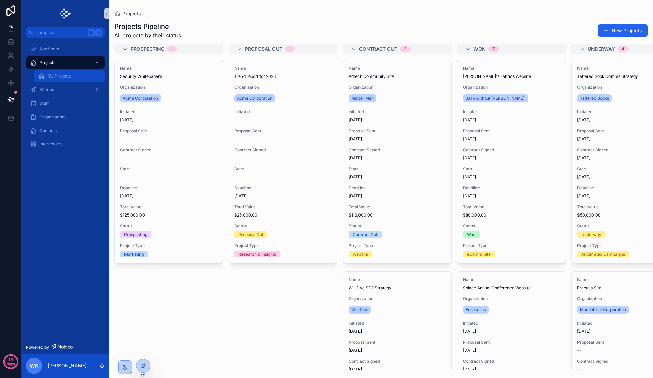
click at [65, 82] on link "My Projects" at bounding box center [69, 76] width 71 height 12
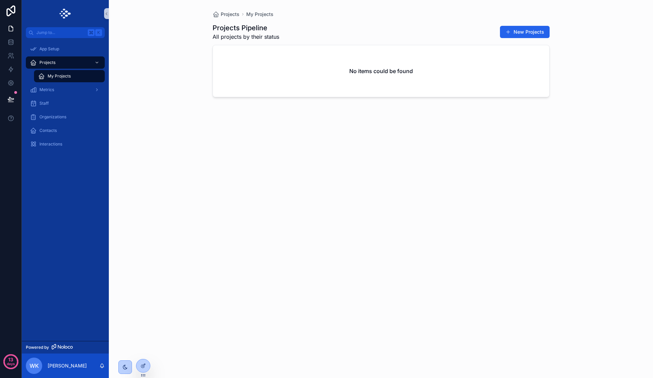
click at [63, 96] on div "Metrics" at bounding box center [65, 90] width 87 height 14
click at [54, 90] on div "Metrics" at bounding box center [65, 89] width 71 height 11
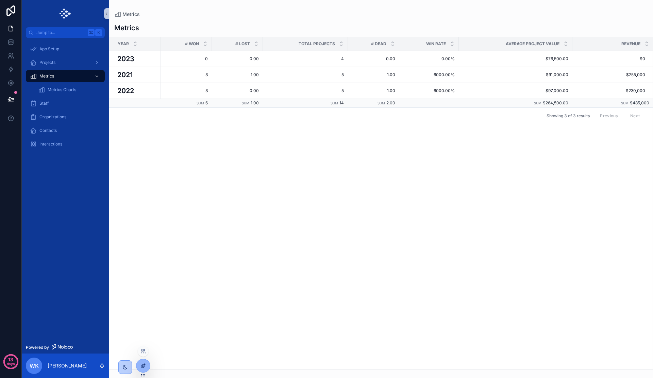
click at [144, 365] on icon at bounding box center [142, 365] width 5 height 5
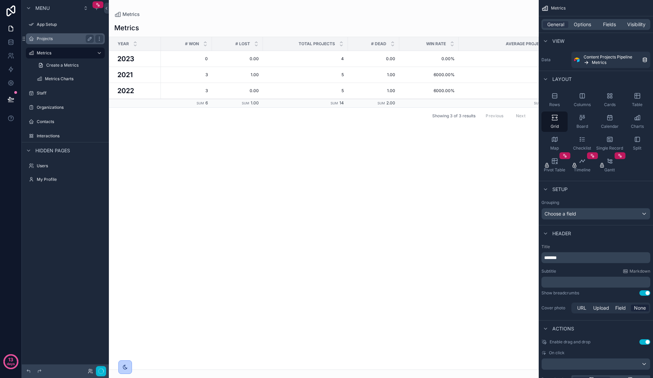
click at [50, 40] on label "Projects" at bounding box center [64, 38] width 54 height 5
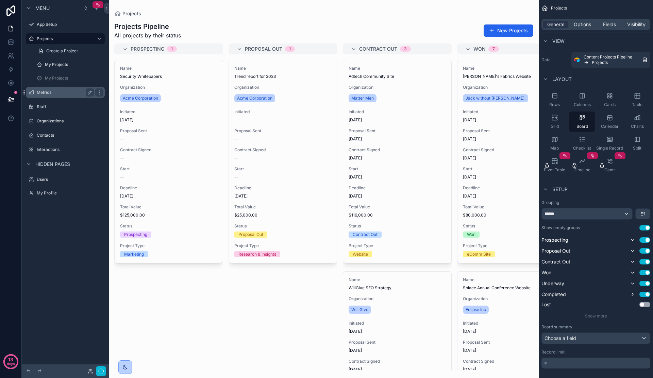
click at [58, 96] on div "Metrics" at bounding box center [65, 92] width 57 height 8
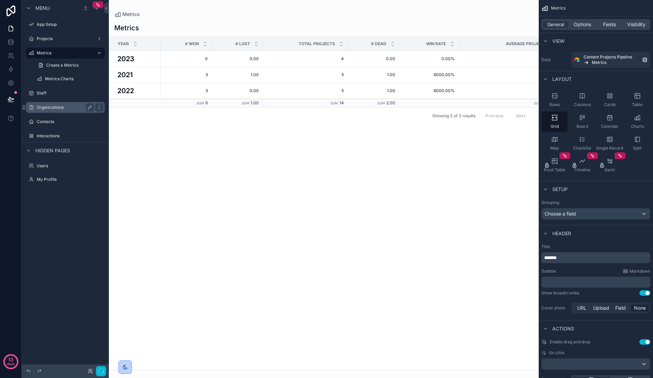
click at [55, 110] on div "Organizations" at bounding box center [65, 107] width 57 height 8
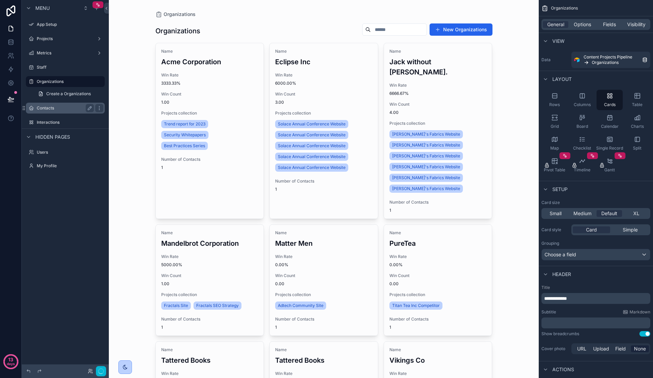
click at [58, 110] on label "Contacts" at bounding box center [64, 107] width 54 height 5
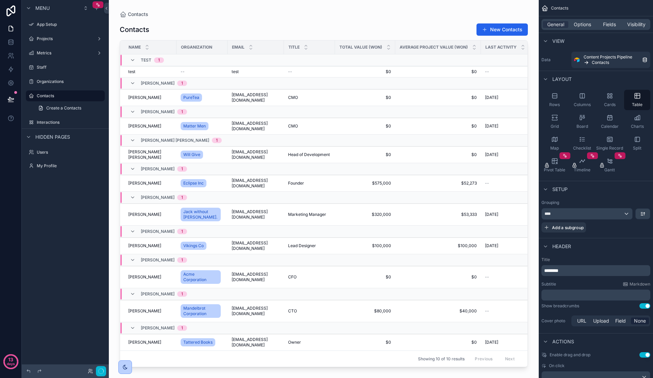
click at [122, 60] on div "test 1" at bounding box center [147, 60] width 50 height 11
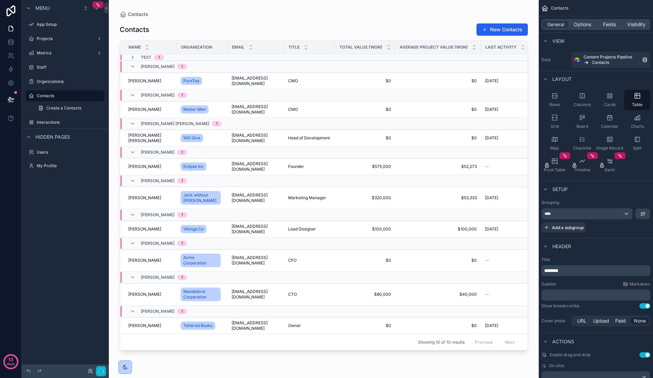
click at [121, 61] on td "Sam Smith 1" at bounding box center [202, 67] width 164 height 12
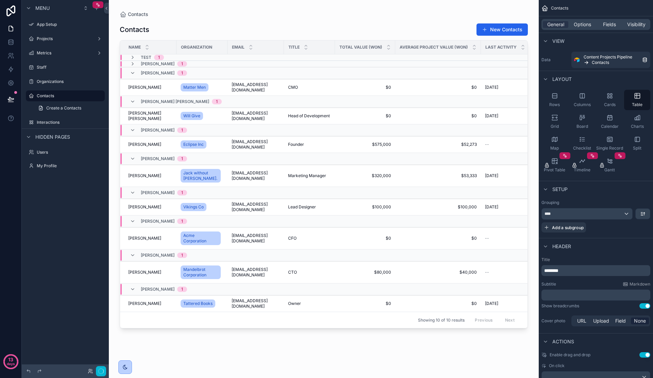
click at [126, 61] on td "Sam Smith 1" at bounding box center [202, 64] width 164 height 6
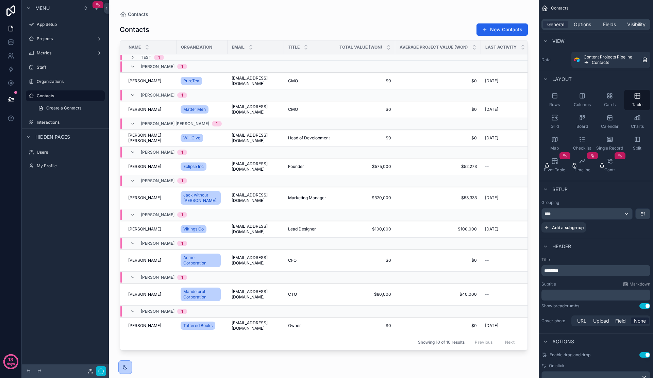
click at [126, 61] on td "Sam Smith 1" at bounding box center [202, 67] width 164 height 12
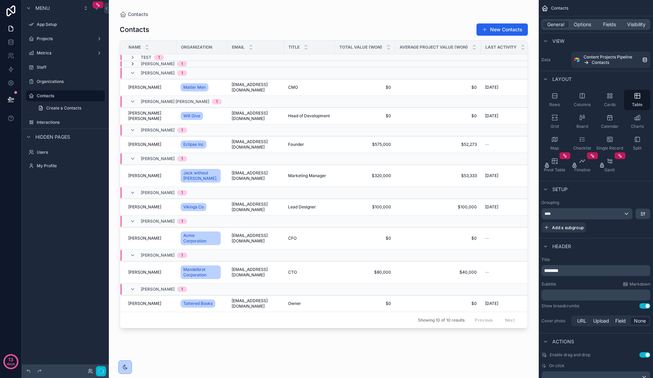
click at [134, 66] on icon "scrollable content" at bounding box center [132, 63] width 5 height 5
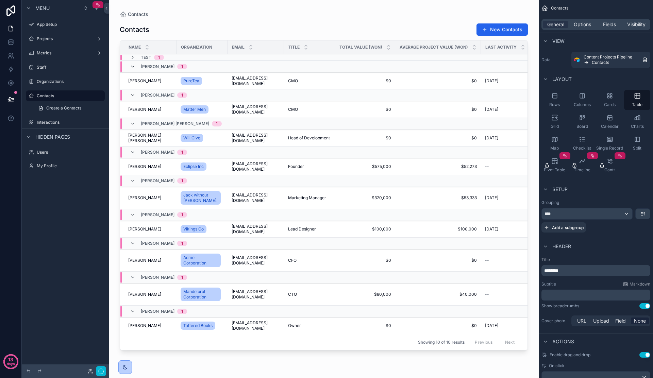
click at [135, 67] on icon "scrollable content" at bounding box center [132, 66] width 5 height 5
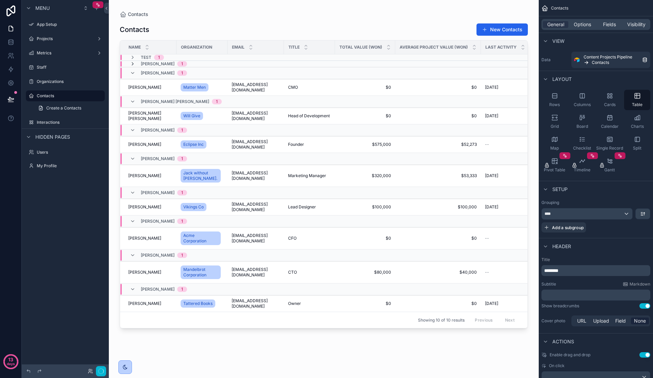
click at [134, 65] on icon "scrollable content" at bounding box center [132, 63] width 5 height 5
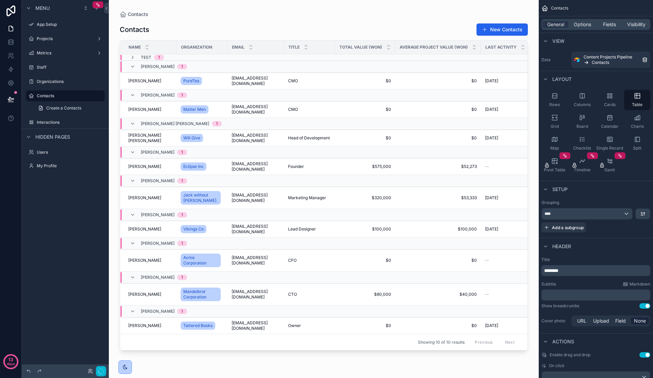
click at [135, 60] on td "test 1" at bounding box center [202, 57] width 164 height 6
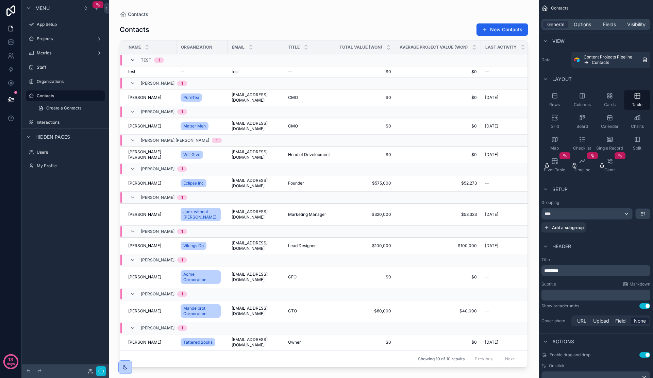
click at [134, 60] on icon "scrollable content" at bounding box center [132, 59] width 5 height 5
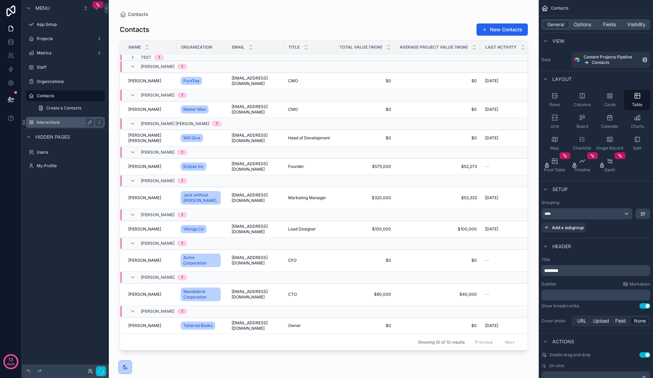
click at [62, 122] on label "Interactions" at bounding box center [64, 122] width 54 height 5
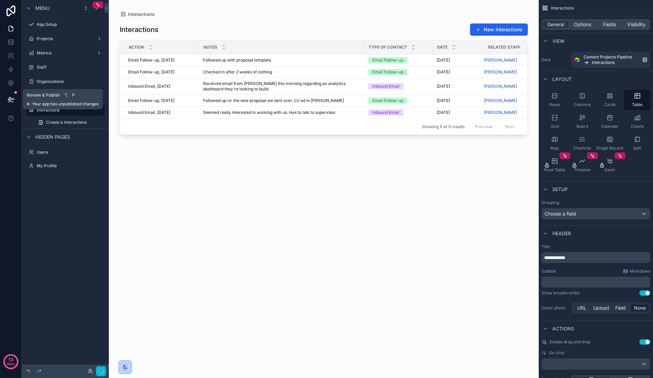
click at [12, 99] on icon at bounding box center [11, 98] width 6 height 3
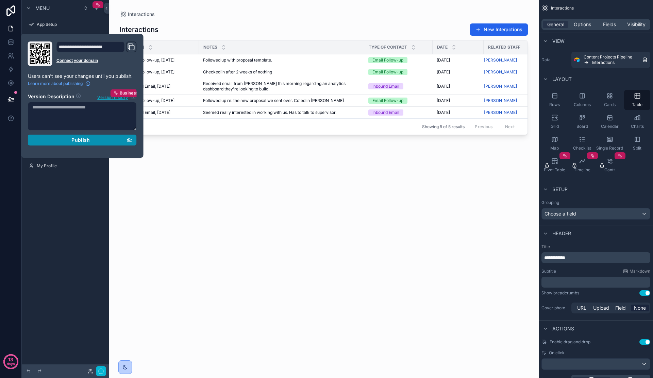
click at [75, 140] on span "Publish" at bounding box center [80, 140] width 18 height 6
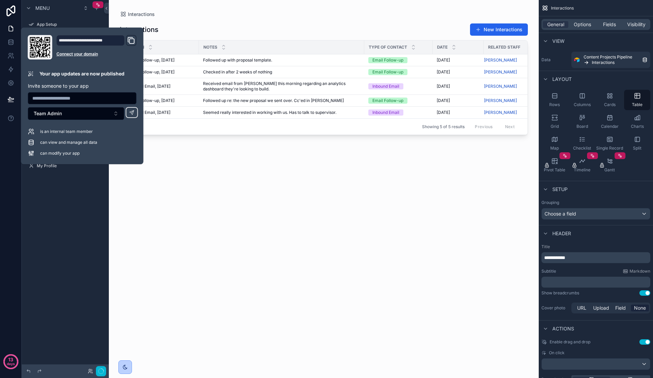
click at [131, 42] on icon "Domain and Custom Link" at bounding box center [131, 40] width 8 height 8
click at [400, 207] on div "scrollable content" at bounding box center [324, 185] width 430 height 370
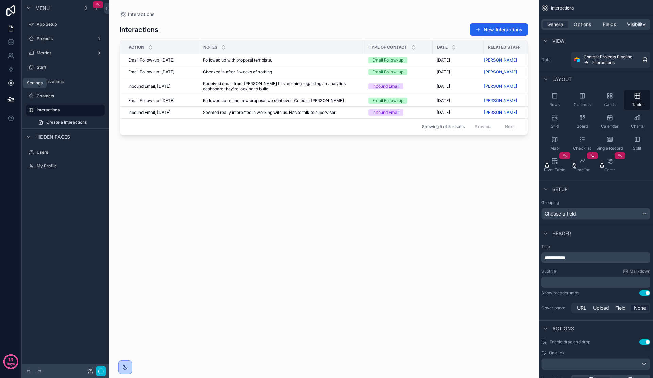
click at [10, 87] on link at bounding box center [10, 83] width 21 height 14
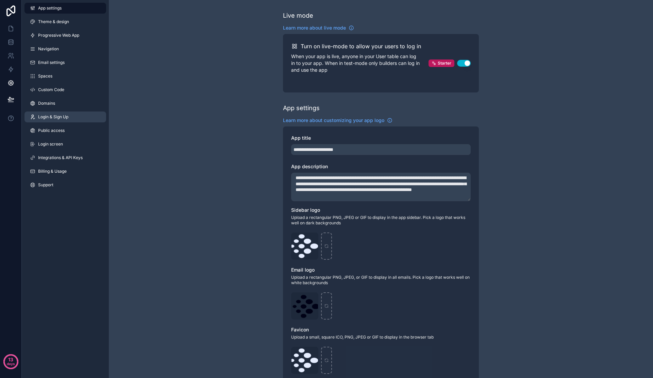
click at [55, 116] on span "Login & Sign Up" at bounding box center [53, 116] width 30 height 5
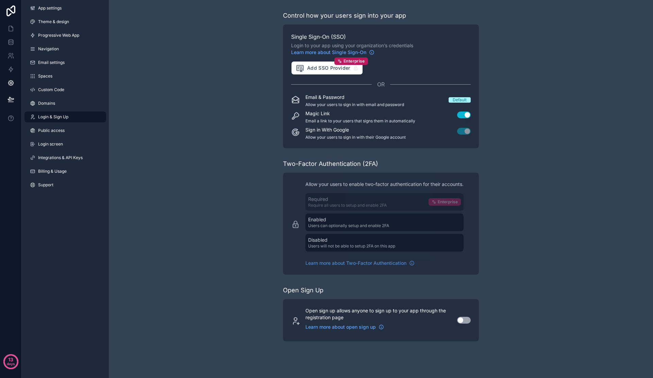
click at [460, 316] on div "Open sign up allows anyone to sign up to your app through the registration page…" at bounding box center [380, 320] width 179 height 26
click at [462, 322] on button "Use setting" at bounding box center [464, 320] width 14 height 7
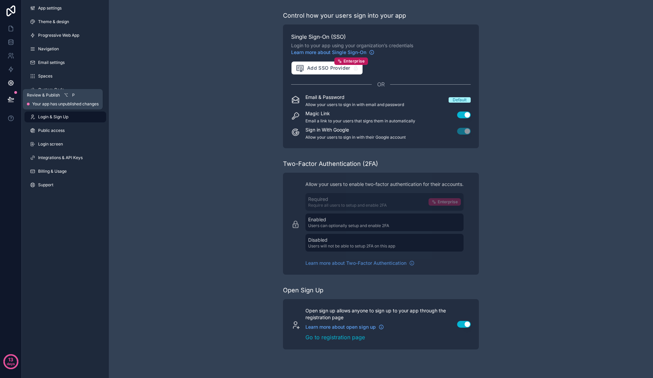
click at [14, 99] on button at bounding box center [10, 99] width 15 height 19
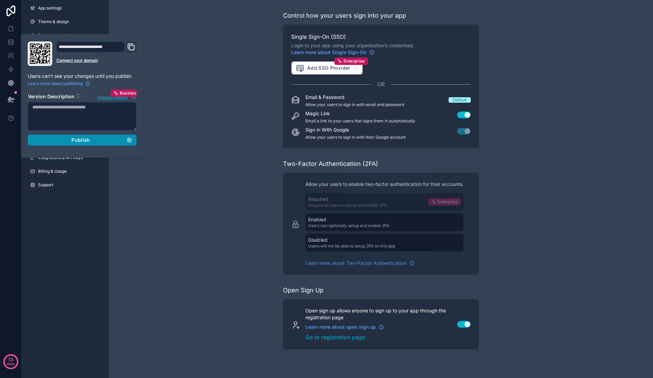
click at [68, 141] on div "Publish" at bounding box center [82, 140] width 100 height 6
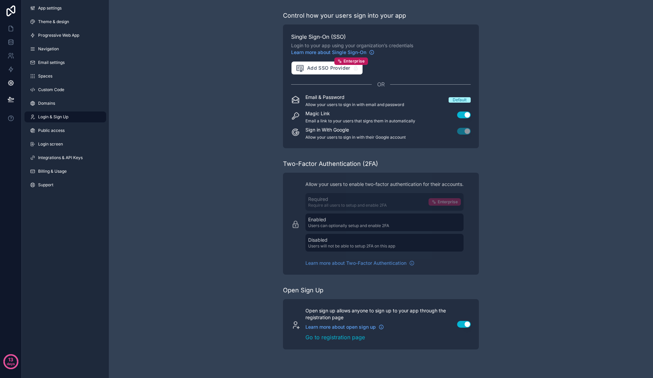
click at [172, 164] on div "Control how your users sign into your app Single Sign-On (SSO) Login to your ap…" at bounding box center [381, 180] width 544 height 360
click at [70, 144] on link "Login screen" at bounding box center [65, 144] width 82 height 11
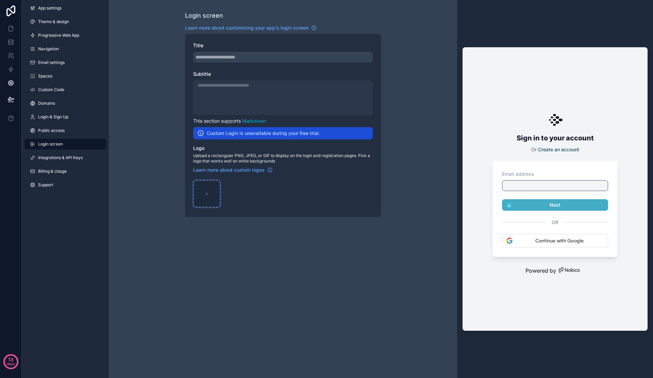
click at [207, 197] on div "scrollable content" at bounding box center [206, 193] width 27 height 27
type input "**********"
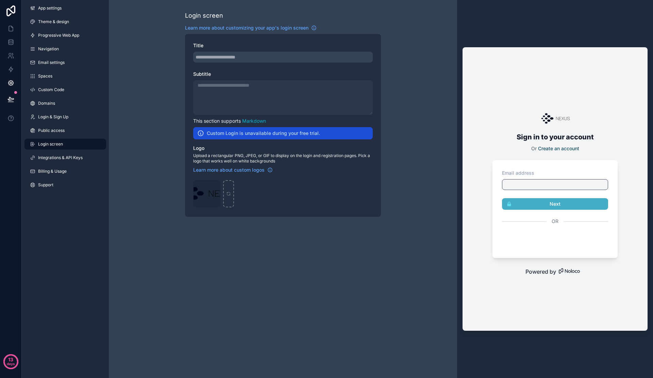
click at [228, 261] on div "Login screen Learn more about customizing your app's login screen Title Subtitl…" at bounding box center [283, 189] width 348 height 378
click at [12, 97] on icon at bounding box center [10, 99] width 7 height 7
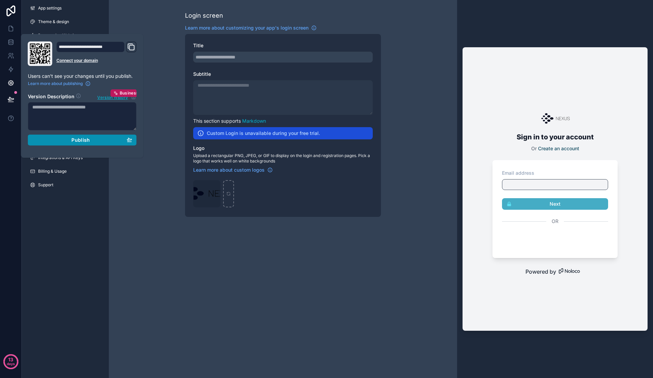
click at [72, 139] on span "Publish" at bounding box center [80, 140] width 18 height 6
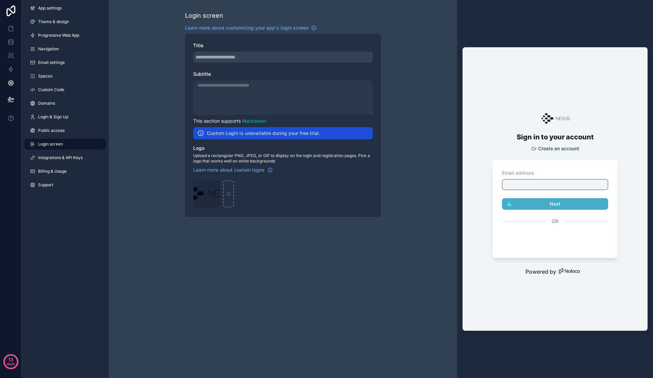
click at [171, 226] on div "Login screen Learn more about customizing your app's login screen Title Subtitl…" at bounding box center [283, 114] width 348 height 228
click at [77, 128] on link "Public access" at bounding box center [65, 130] width 82 height 11
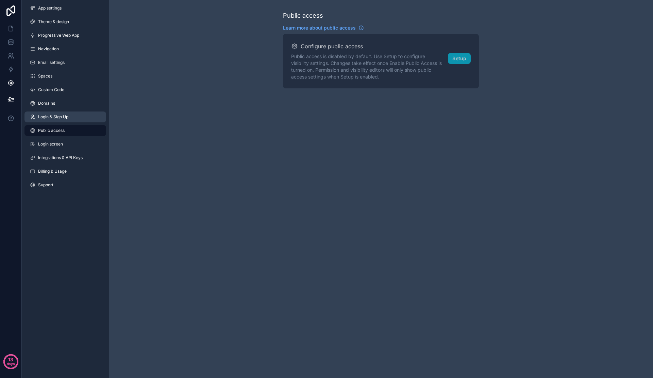
click at [77, 111] on link "Login & Sign Up" at bounding box center [65, 116] width 82 height 11
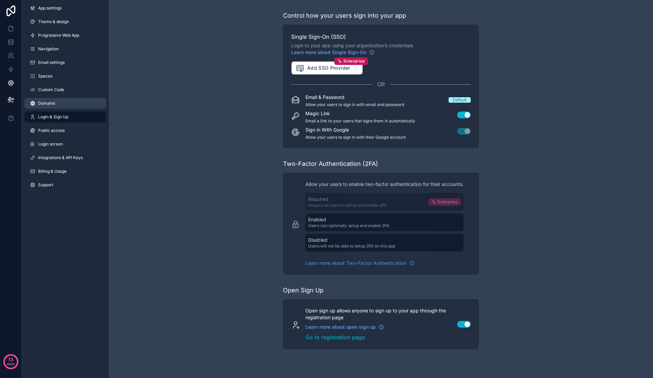
click at [77, 103] on link "Domains" at bounding box center [65, 103] width 82 height 11
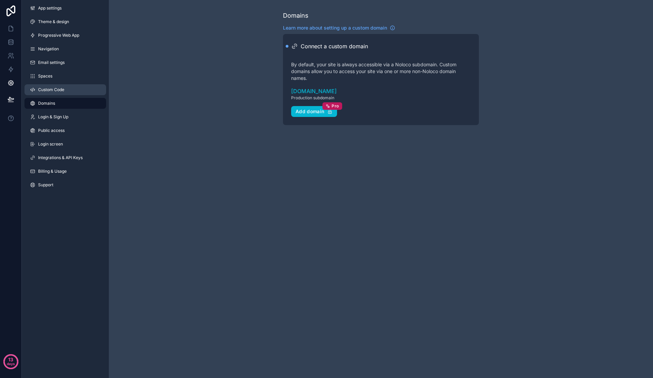
click at [74, 94] on link "Custom Code" at bounding box center [65, 89] width 82 height 11
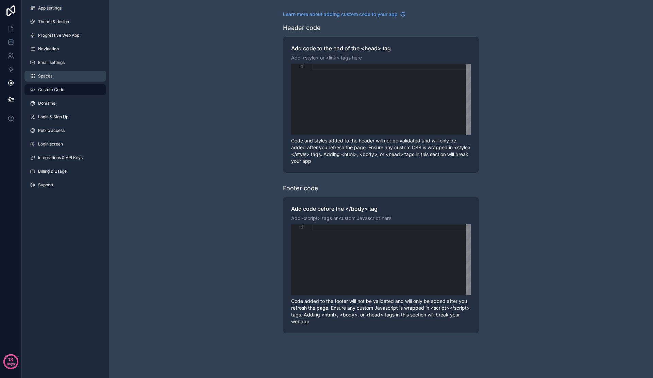
click at [76, 73] on link "Spaces" at bounding box center [65, 76] width 82 height 11
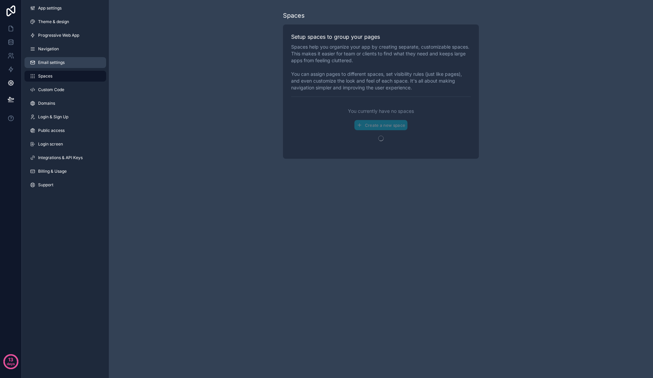
click at [77, 64] on link "Email settings" at bounding box center [65, 62] width 82 height 11
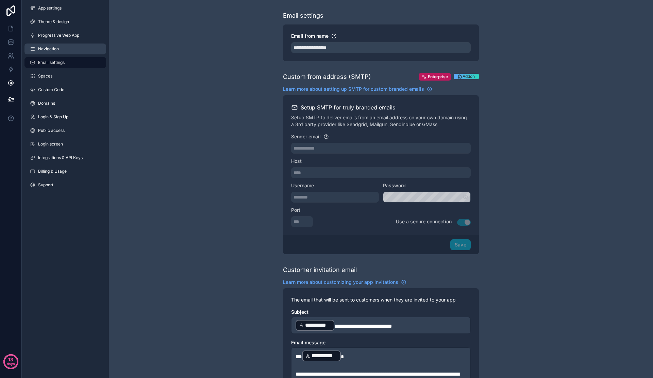
click at [73, 51] on link "Navigation" at bounding box center [65, 49] width 82 height 11
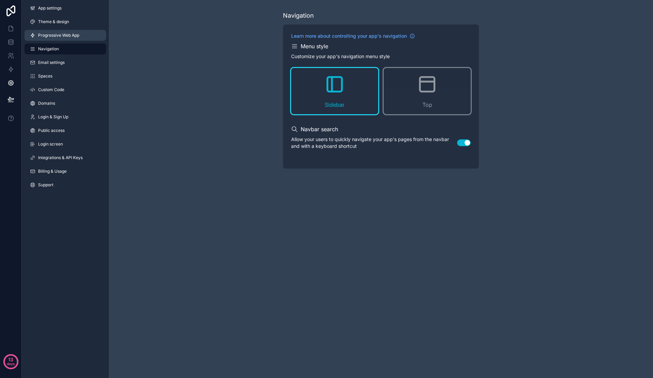
click at [76, 36] on span "Progressive Web App" at bounding box center [58, 35] width 41 height 5
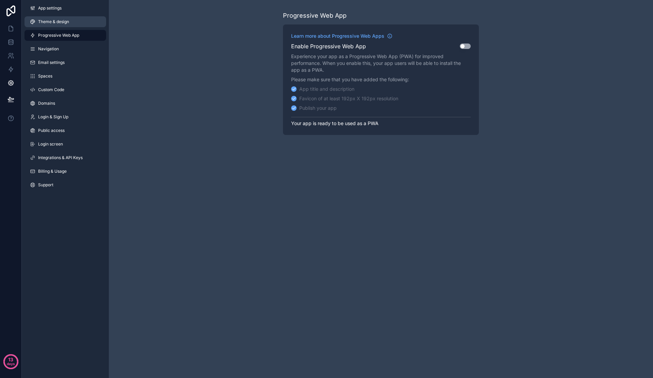
click at [77, 21] on link "Theme & design" at bounding box center [65, 21] width 82 height 11
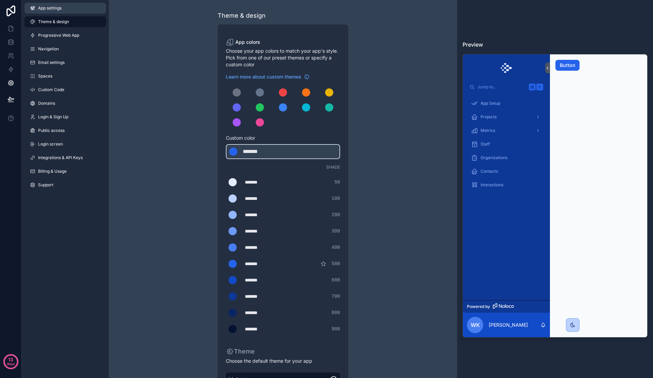
click at [75, 10] on link "App settings" at bounding box center [65, 8] width 82 height 11
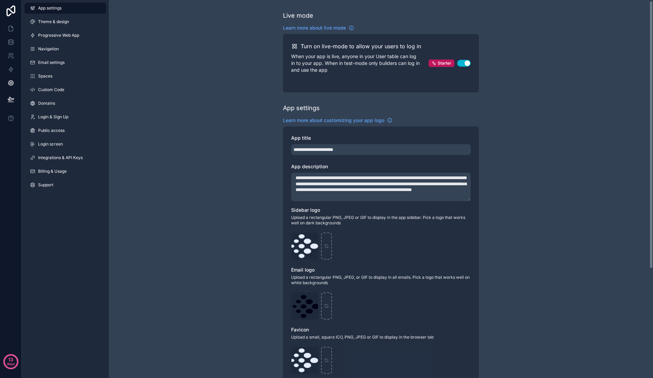
scroll to position [19, 0]
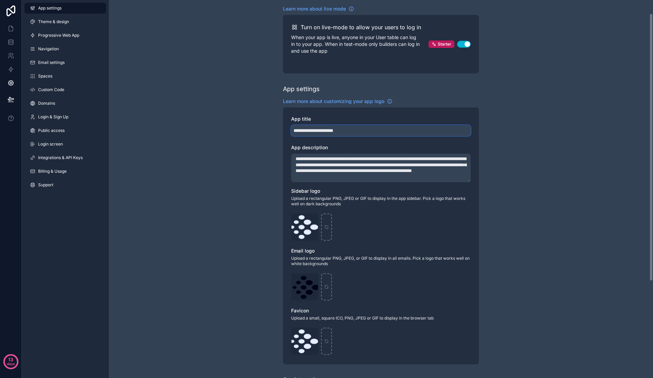
click at [345, 131] on input "**********" at bounding box center [380, 130] width 179 height 11
type input "**********"
click at [357, 166] on textarea "**********" at bounding box center [380, 168] width 179 height 29
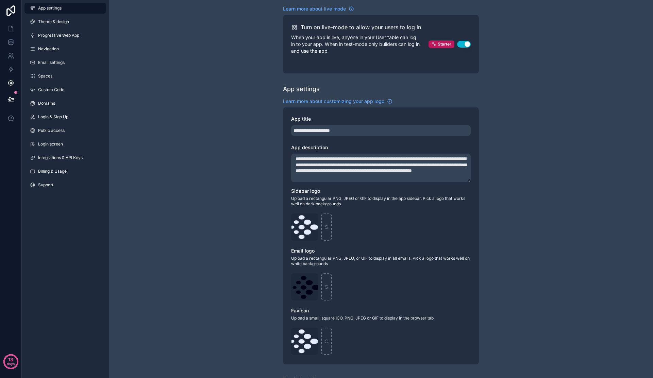
click at [357, 166] on textarea "**********" at bounding box center [380, 168] width 179 height 29
paste textarea "scrollable content"
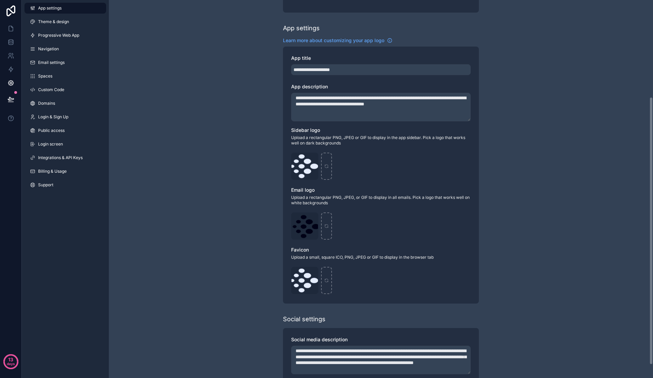
scroll to position [155, 0]
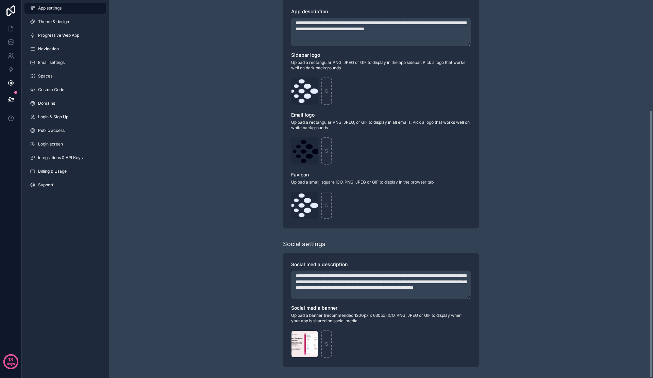
type textarea "**********"
click at [216, 229] on div "**********" at bounding box center [381, 111] width 544 height 533
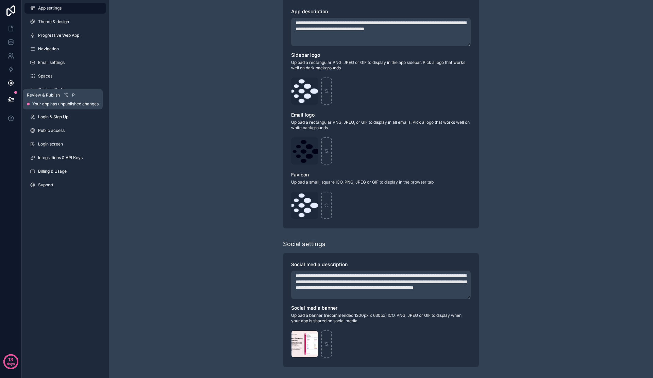
click at [6, 101] on button at bounding box center [10, 99] width 15 height 19
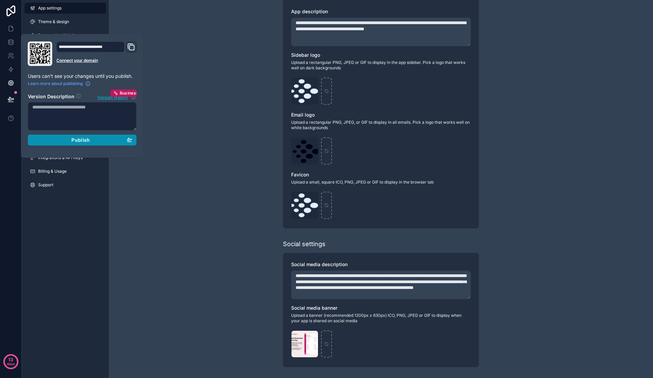
click at [67, 142] on div "Publish" at bounding box center [82, 140] width 100 height 6
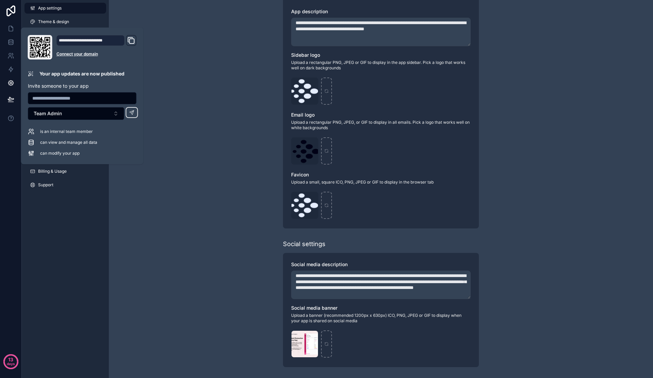
click at [162, 167] on div "**********" at bounding box center [381, 111] width 544 height 533
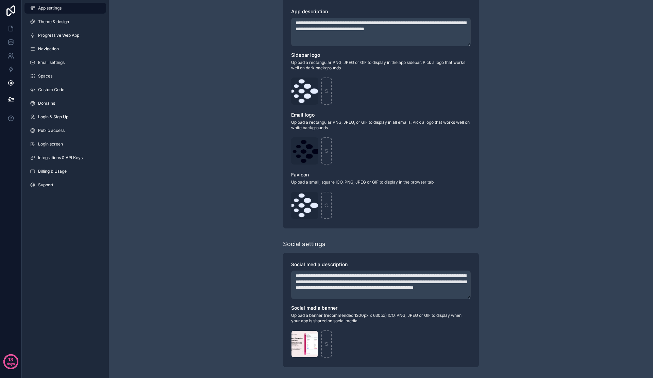
click at [85, 213] on div "App settings Theme & design Progressive Web App Navigation Email settings Space…" at bounding box center [65, 189] width 87 height 378
click at [59, 23] on span "Theme & design" at bounding box center [53, 21] width 31 height 5
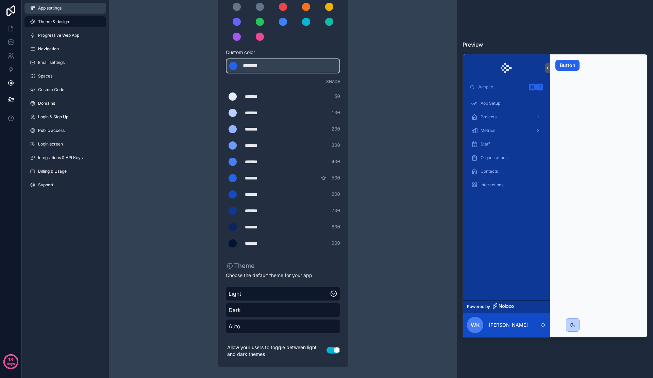
click at [54, 9] on span "App settings" at bounding box center [49, 7] width 23 height 5
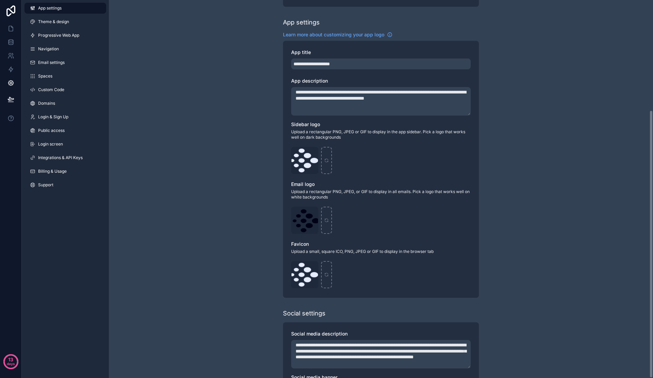
scroll to position [155, 0]
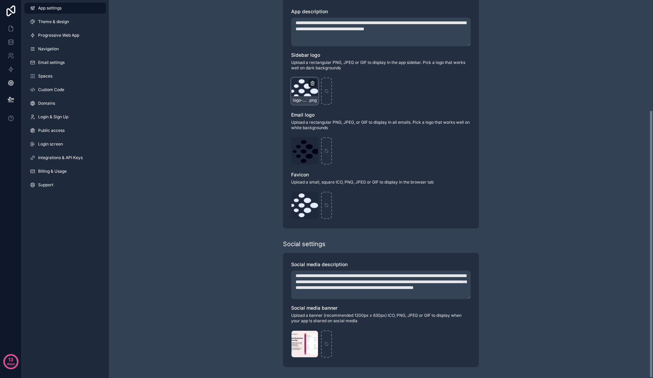
click at [313, 83] on icon "scrollable content" at bounding box center [312, 83] width 5 height 5
click at [309, 99] on span ".png" at bounding box center [312, 100] width 8 height 5
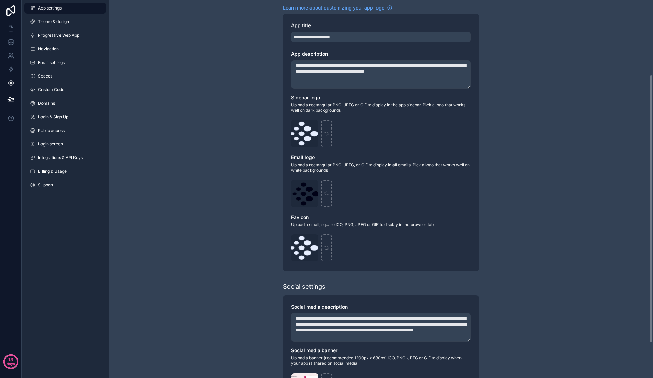
scroll to position [106, 0]
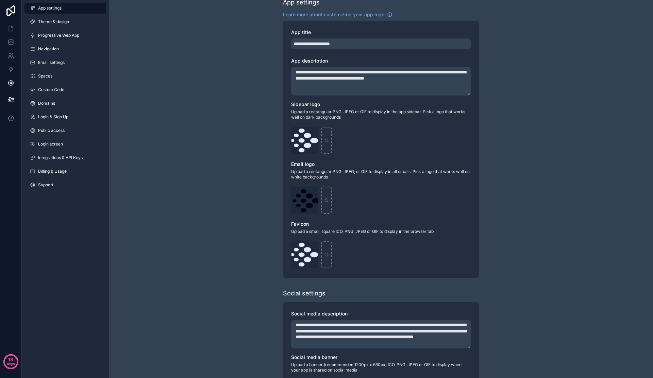
click at [0, 0] on icon "scrollable content" at bounding box center [0, 0] width 0 height 0
click at [312, 123] on span "Confirm delete?" at bounding box center [302, 120] width 41 height 8
click at [324, 119] on icon "button" at bounding box center [326, 120] width 5 height 5
click at [298, 146] on div "scrollable content" at bounding box center [304, 140] width 27 height 27
type input "**********"
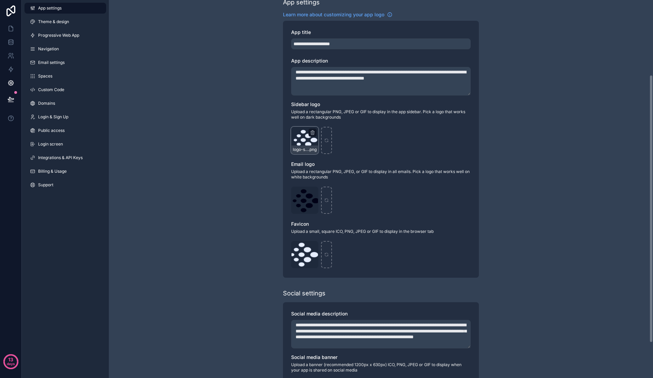
click at [307, 143] on div "logo-sidebar .png" at bounding box center [304, 140] width 27 height 27
click at [310, 133] on icon "scrollable content" at bounding box center [312, 132] width 5 height 5
click at [327, 121] on icon "button" at bounding box center [326, 120] width 5 height 5
click at [305, 135] on div "scrollable content" at bounding box center [304, 140] width 27 height 27
type input "**********"
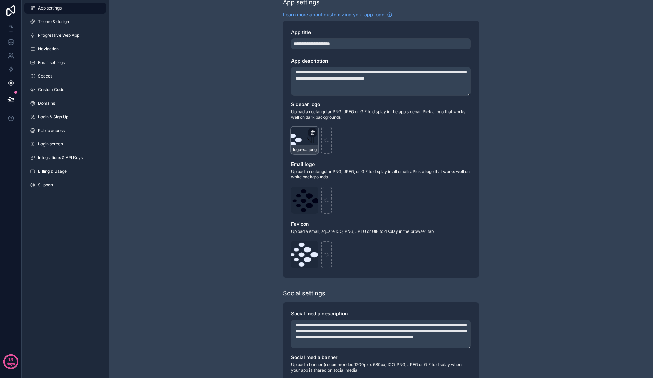
click at [314, 131] on icon "scrollable content" at bounding box center [312, 132] width 5 height 5
click at [326, 120] on icon "button" at bounding box center [326, 120] width 0 height 1
click at [306, 140] on icon "scrollable content" at bounding box center [304, 140] width 5 height 5
type input "**********"
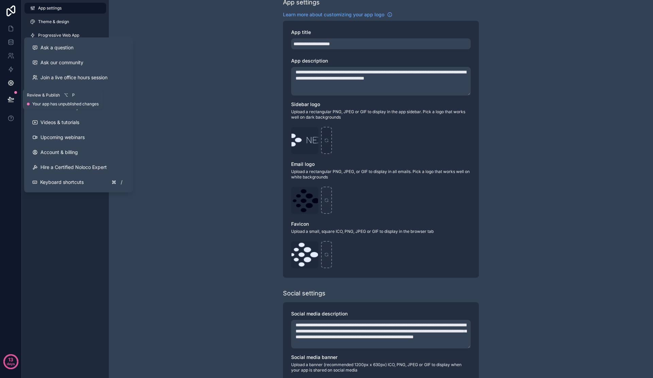
click at [11, 100] on icon at bounding box center [11, 98] width 6 height 3
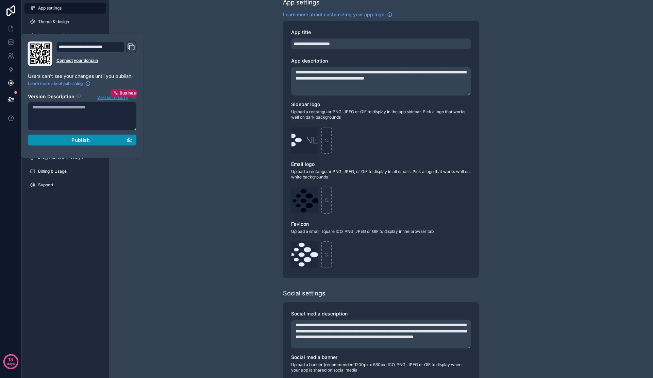
click at [70, 140] on div "Publish" at bounding box center [82, 140] width 100 height 6
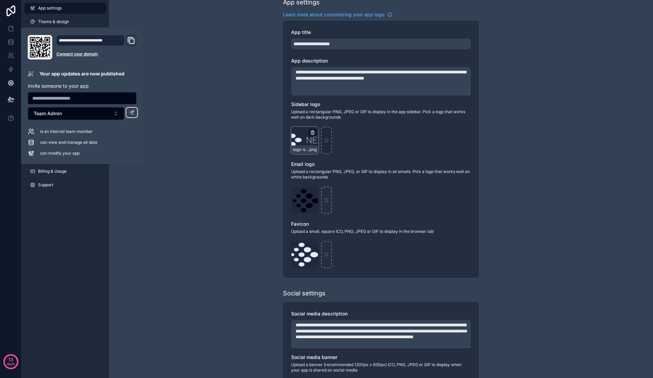
click at [313, 133] on icon "scrollable content" at bounding box center [312, 133] width 3 height 3
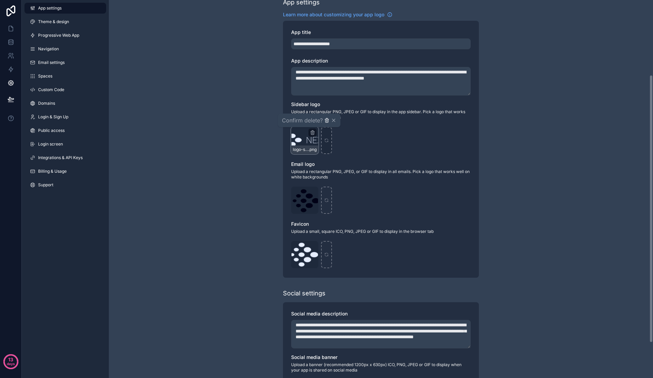
click at [326, 123] on icon "button" at bounding box center [326, 120] width 5 height 5
click at [302, 139] on icon "scrollable content" at bounding box center [304, 140] width 5 height 5
type input "**********"
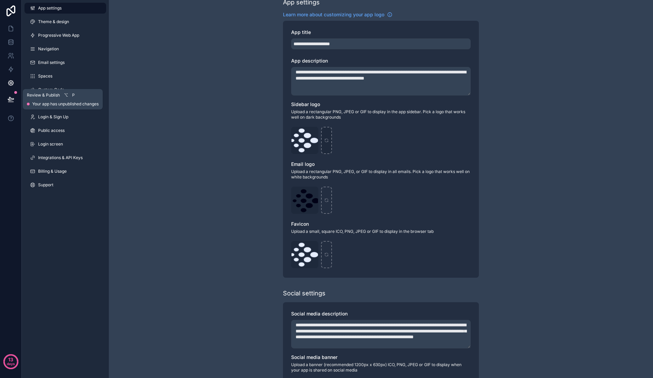
click at [7, 100] on button at bounding box center [10, 99] width 15 height 19
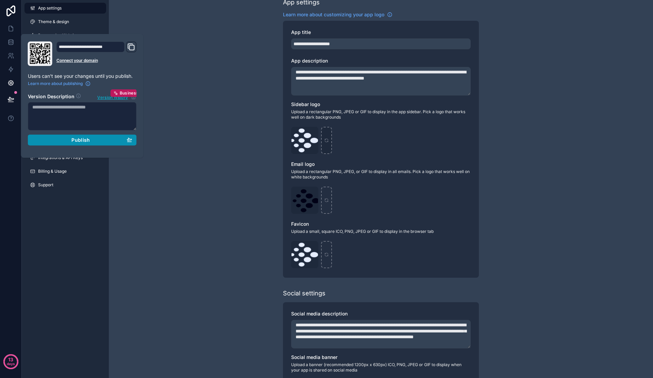
click at [81, 143] on button "Publish" at bounding box center [82, 140] width 109 height 11
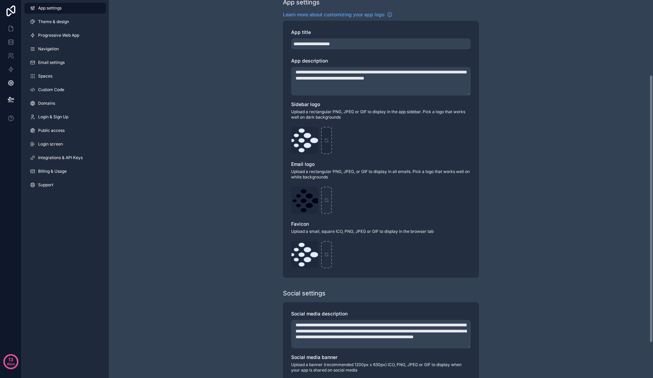
click at [168, 204] on div "**********" at bounding box center [381, 160] width 544 height 533
click at [12, 34] on link at bounding box center [10, 29] width 21 height 14
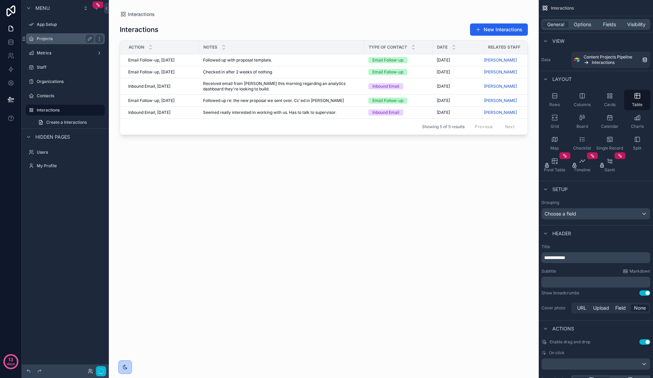
click at [73, 42] on div "Projects" at bounding box center [65, 39] width 57 height 8
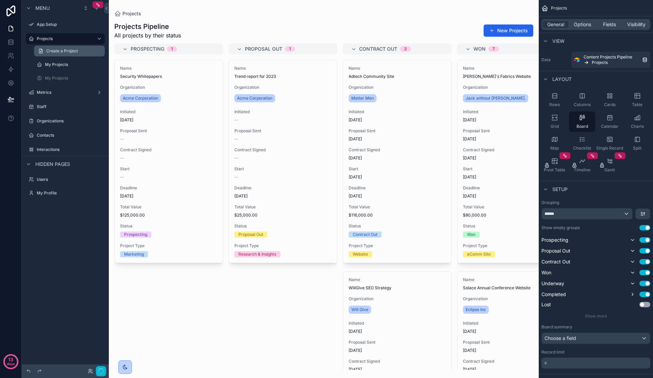
click at [73, 53] on span "Create a Project" at bounding box center [62, 50] width 32 height 5
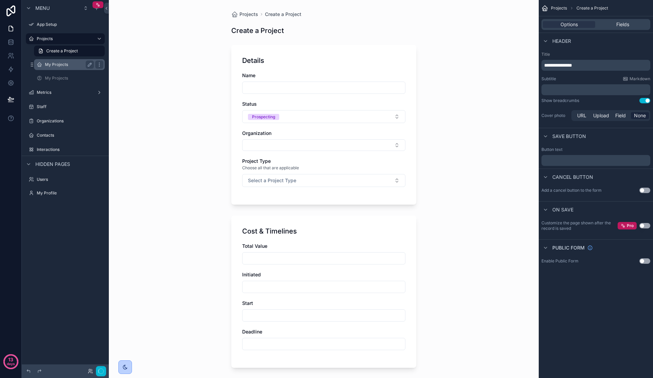
click at [68, 64] on label "My Projects" at bounding box center [68, 64] width 46 height 5
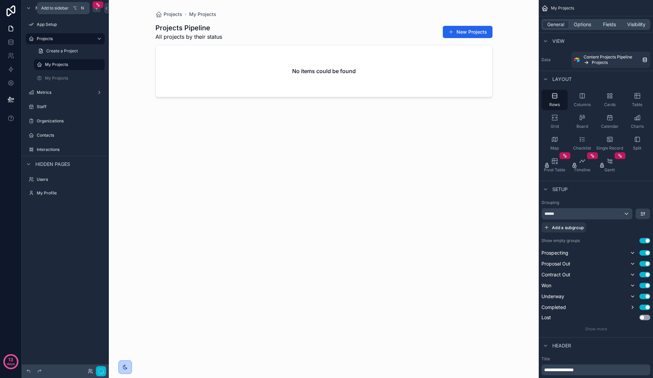
click at [95, 8] on icon "scrollable content" at bounding box center [96, 7] width 5 height 5
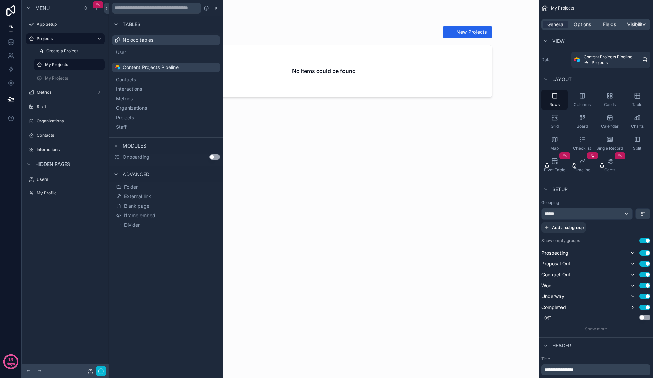
click at [213, 157] on button "Use setting" at bounding box center [214, 156] width 11 height 5
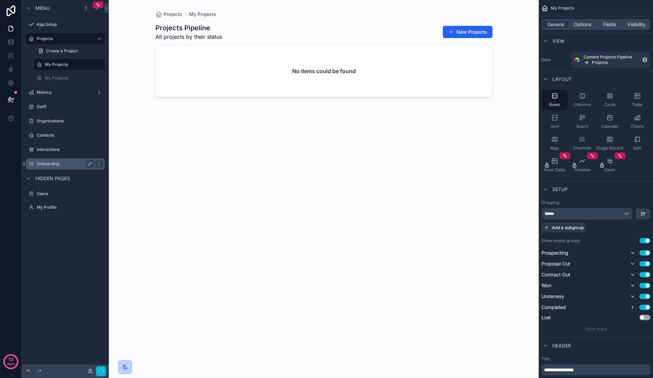
click at [64, 164] on label "Onboarding" at bounding box center [64, 163] width 54 height 5
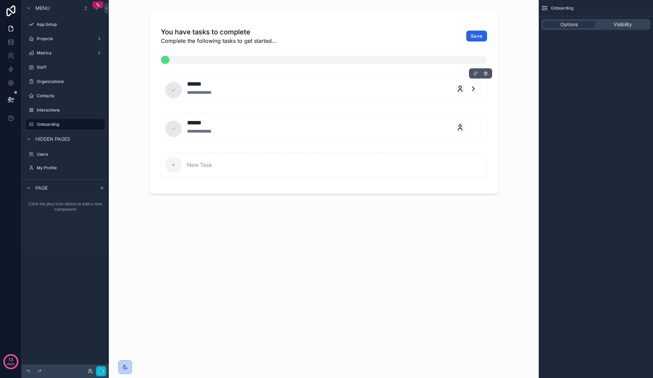
click at [350, 98] on div "**********" at bounding box center [324, 89] width 326 height 28
click at [268, 249] on div "**********" at bounding box center [324, 189] width 430 height 378
click at [159, 273] on div "**********" at bounding box center [324, 189] width 430 height 378
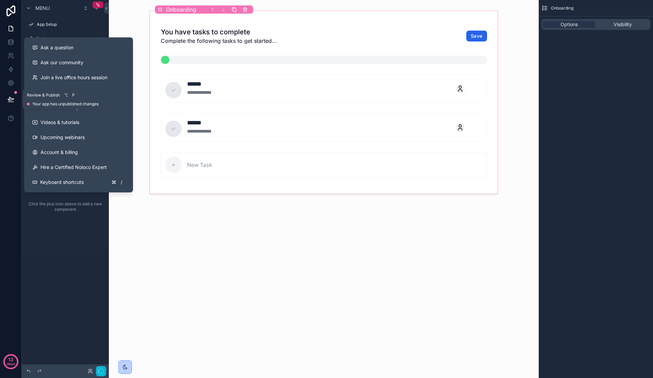
click at [8, 99] on icon at bounding box center [11, 98] width 6 height 3
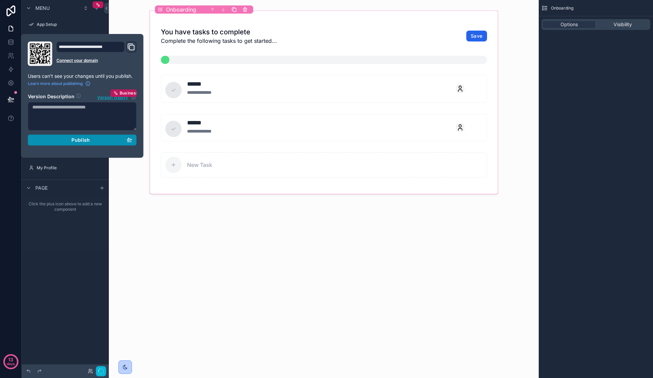
click at [83, 142] on span "Publish" at bounding box center [80, 140] width 18 height 6
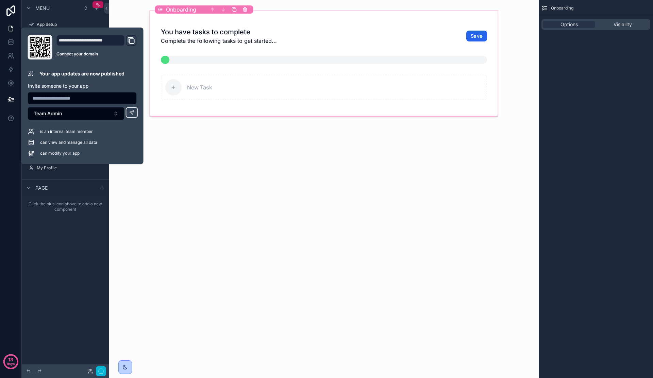
click at [143, 274] on div "You have tasks to complete Complete the following tasks to get started... Save …" at bounding box center [324, 189] width 430 height 378
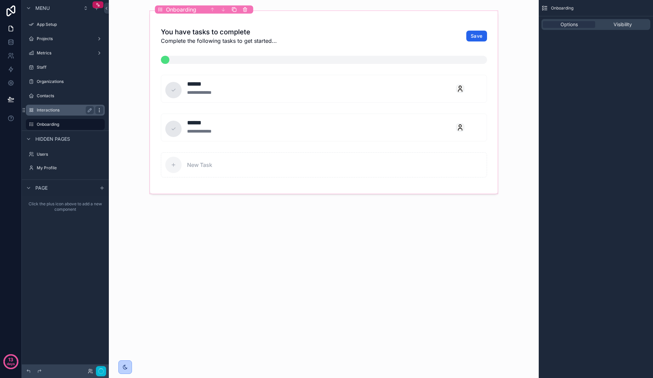
click at [99, 110] on icon "scrollable content" at bounding box center [99, 110] width 0 height 0
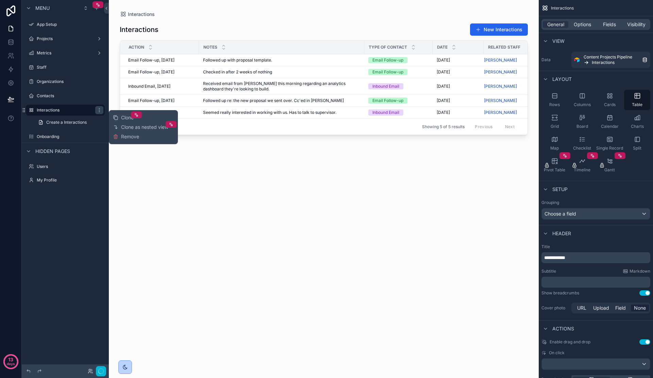
click at [132, 159] on div "scrollable content" at bounding box center [324, 185] width 430 height 370
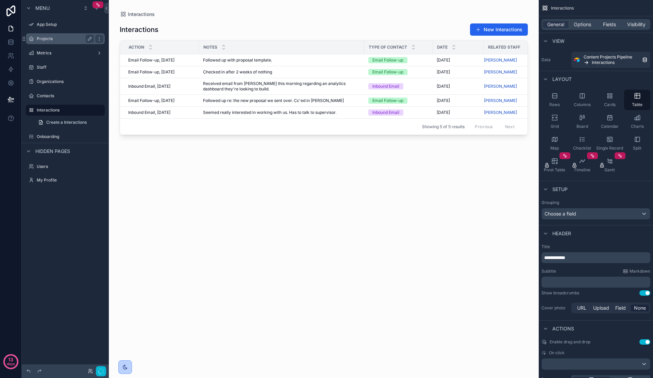
click at [57, 38] on label "Projects" at bounding box center [64, 38] width 54 height 5
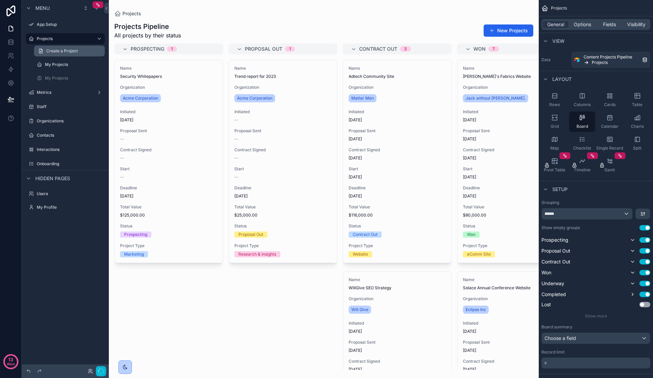
click at [73, 54] on link "Create a Project" at bounding box center [69, 51] width 71 height 11
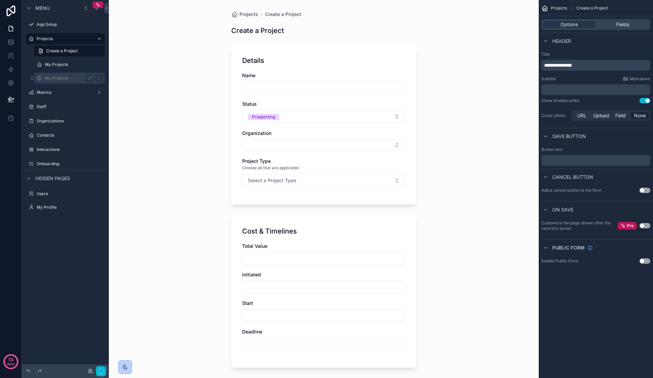
click at [68, 79] on label "My Projects" at bounding box center [68, 77] width 46 height 5
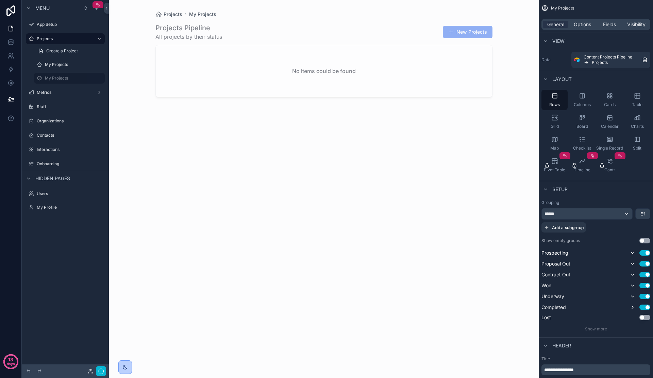
click at [461, 29] on div "scrollable content" at bounding box center [324, 185] width 348 height 370
click at [67, 90] on label "Metrics" at bounding box center [64, 92] width 54 height 5
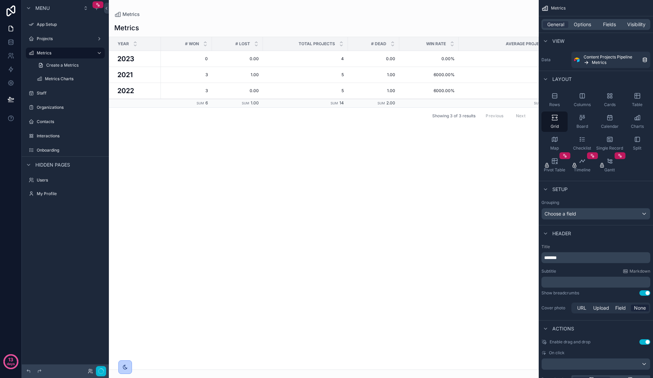
click at [67, 71] on div "scrollable content" at bounding box center [69, 71] width 79 height 1
click at [65, 78] on label "Metrics Charts" at bounding box center [68, 78] width 46 height 5
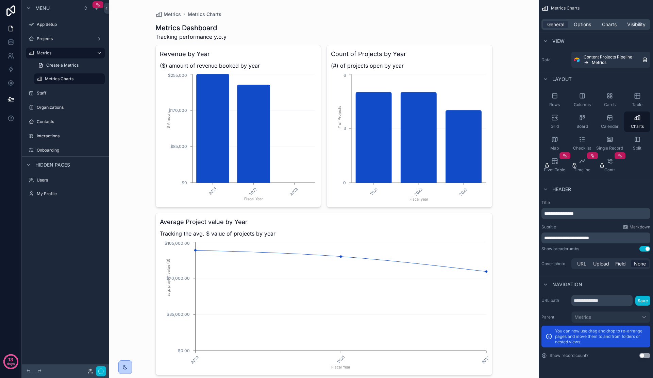
click at [643, 358] on button "Use setting" at bounding box center [644, 355] width 11 height 5
click at [645, 356] on button "Use setting" at bounding box center [644, 355] width 11 height 5
click at [88, 64] on link "Create a Metrics" at bounding box center [69, 65] width 71 height 11
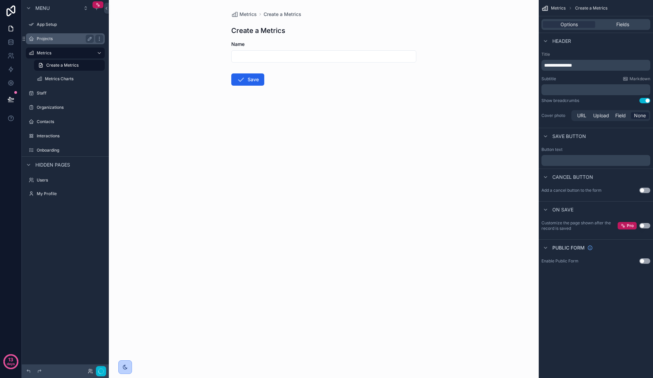
click at [85, 39] on label "Projects" at bounding box center [64, 38] width 54 height 5
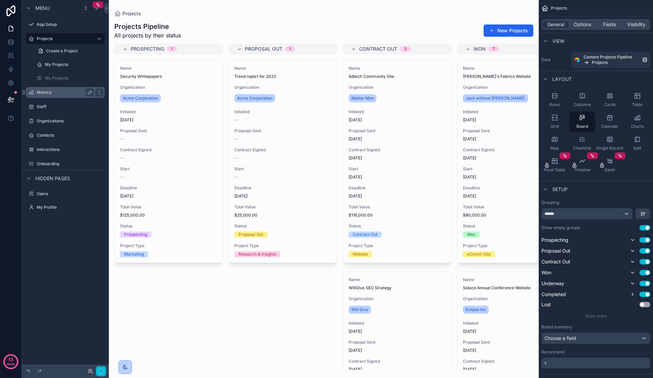
click at [69, 95] on div "Metrics" at bounding box center [65, 92] width 57 height 8
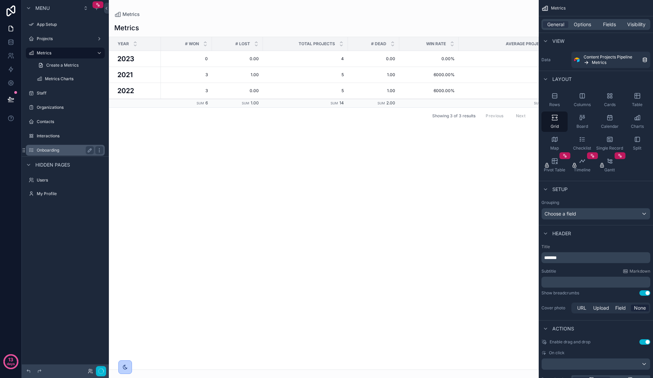
click at [64, 147] on div "Onboarding" at bounding box center [65, 150] width 57 height 8
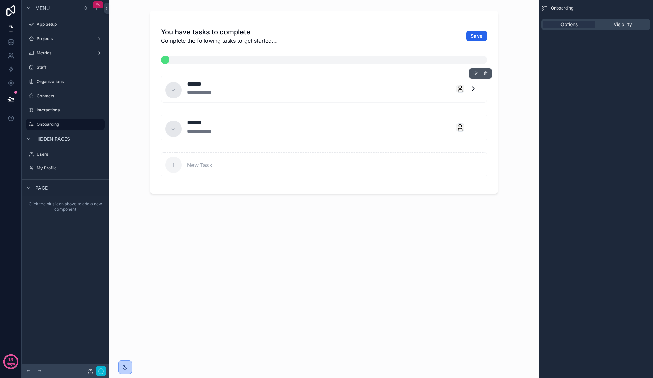
click at [209, 86] on div "******" at bounding box center [204, 84] width 34 height 10
click at [71, 39] on label "Projects" at bounding box center [64, 38] width 54 height 5
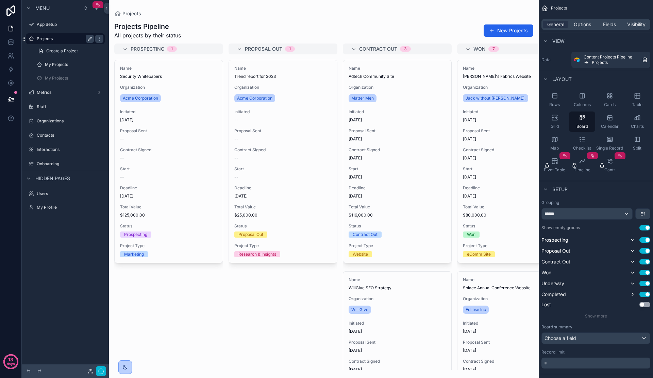
click at [89, 41] on icon "scrollable content" at bounding box center [89, 38] width 5 height 5
click at [89, 40] on icon "scrollable content" at bounding box center [89, 38] width 5 height 5
click at [97, 41] on div "scrollable content" at bounding box center [99, 39] width 8 height 8
click at [95, 50] on link "Create a Project" at bounding box center [69, 51] width 71 height 11
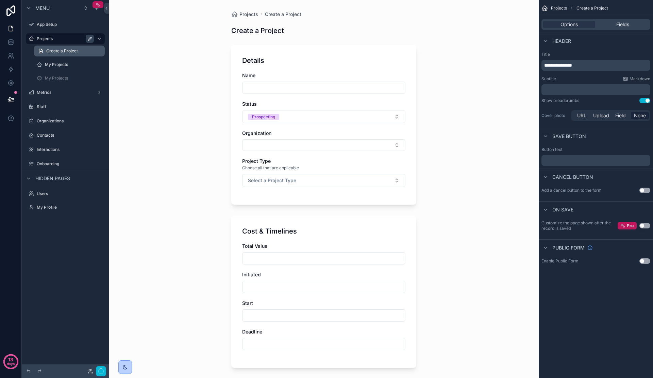
click at [87, 53] on link "Create a Project" at bounding box center [69, 51] width 71 height 11
click at [290, 149] on button "Select Button" at bounding box center [323, 145] width 163 height 12
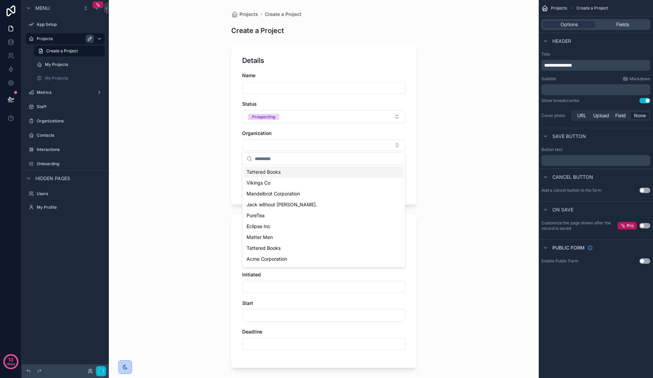
click at [210, 176] on div "Projects Create a Project Create a Project Details Name Status Prospecting Orga…" at bounding box center [324, 189] width 430 height 378
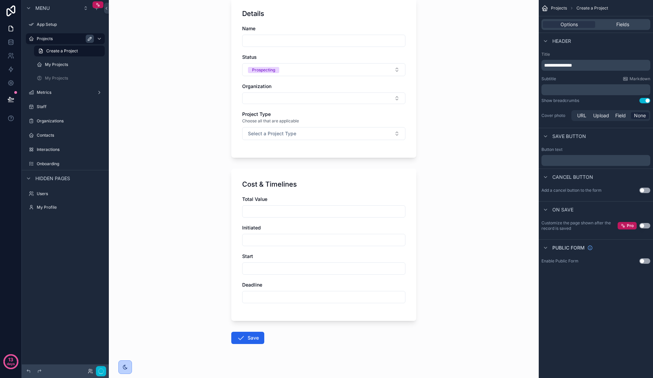
scroll to position [56, 0]
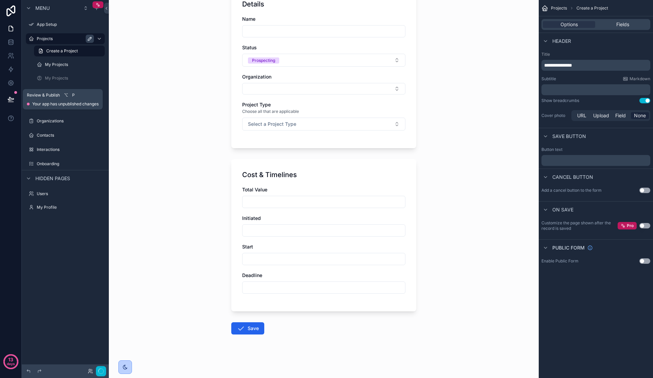
click at [6, 101] on button at bounding box center [10, 99] width 15 height 19
click at [164, 190] on div "Projects Create a Project Create a Project Details Name Status Prospecting Orga…" at bounding box center [324, 133] width 430 height 378
click at [18, 100] on button at bounding box center [10, 99] width 15 height 19
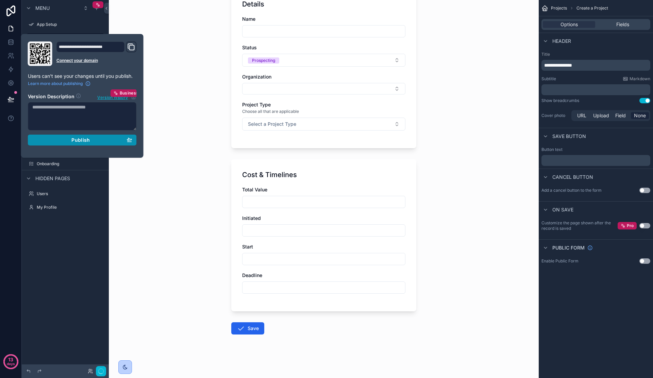
click at [67, 141] on div "Publish" at bounding box center [82, 140] width 100 height 6
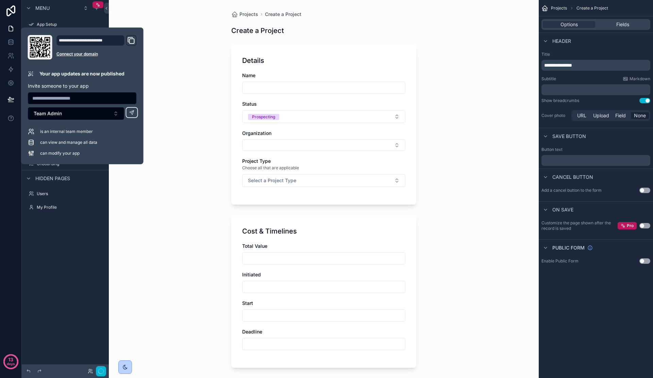
click at [179, 137] on div "Projects Create a Project Create a Project Details Name Status Prospecting Orga…" at bounding box center [324, 189] width 430 height 378
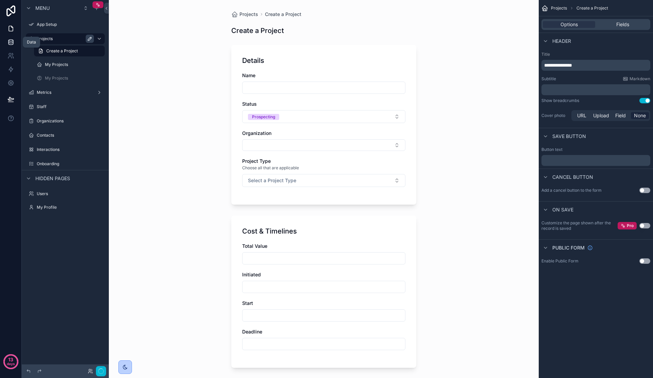
click at [4, 43] on link at bounding box center [10, 42] width 21 height 14
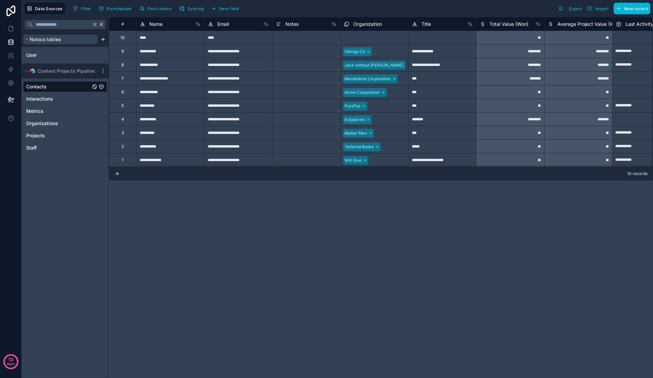
click at [53, 37] on span "Noloco tables" at bounding box center [46, 39] width 32 height 7
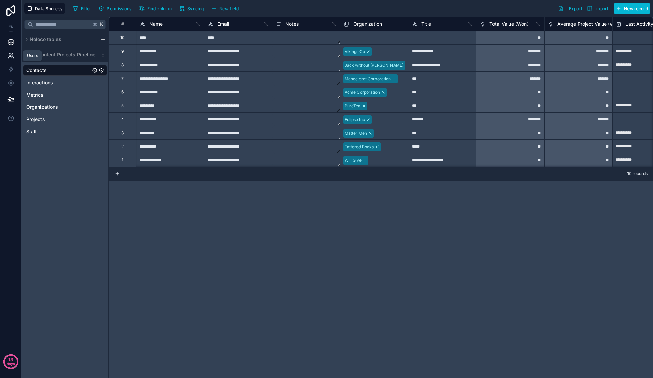
click at [12, 54] on icon at bounding box center [12, 54] width 1 height 2
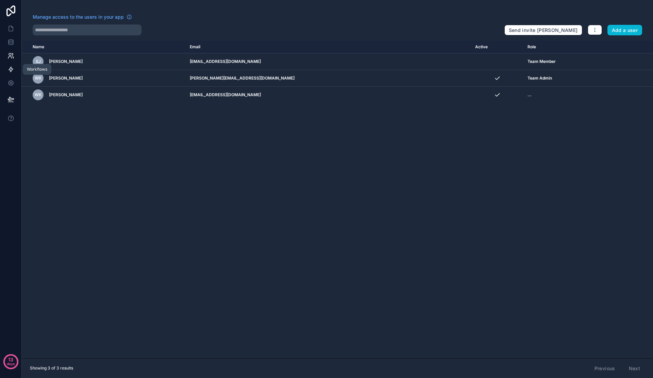
click at [14, 71] on link at bounding box center [10, 70] width 21 height 14
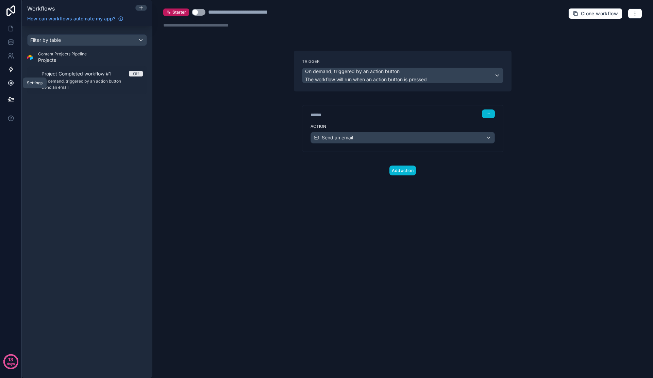
click at [11, 85] on icon at bounding box center [10, 83] width 7 height 7
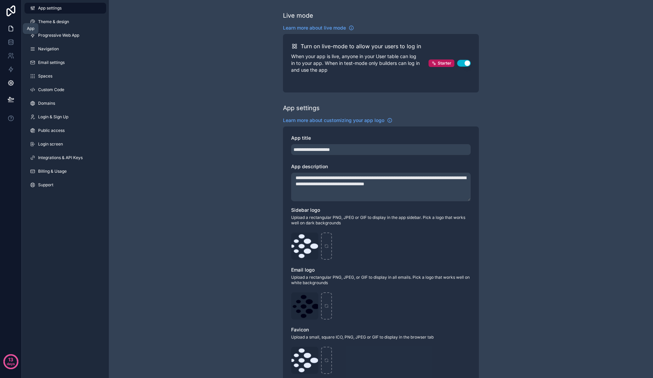
click at [3, 29] on link at bounding box center [10, 29] width 21 height 14
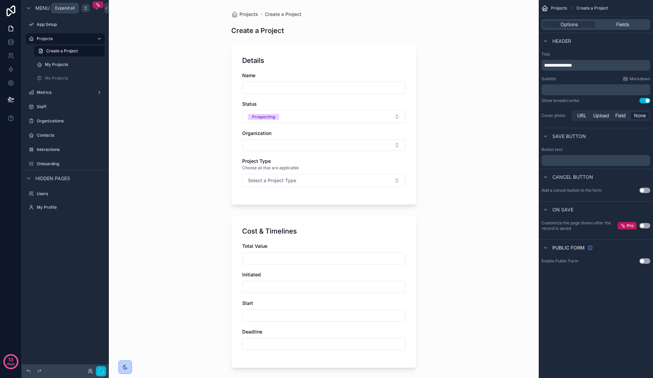
click at [86, 11] on div "scrollable content" at bounding box center [86, 8] width 8 height 8
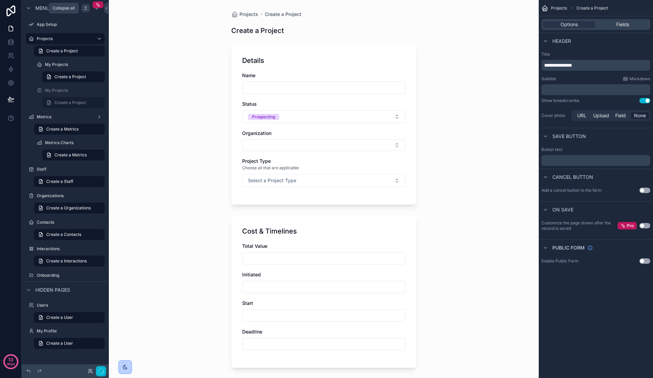
click at [86, 11] on div "scrollable content" at bounding box center [86, 8] width 8 height 8
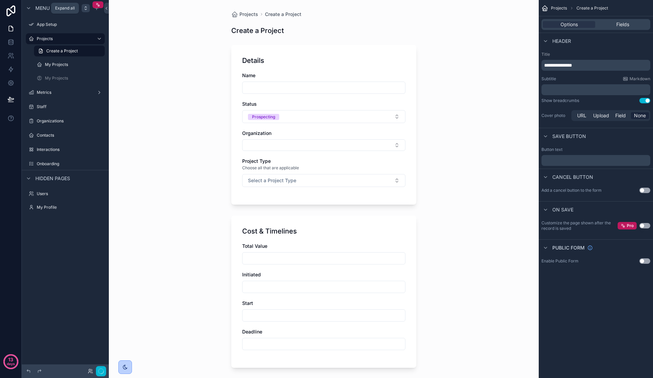
click at [86, 11] on div "scrollable content" at bounding box center [86, 8] width 8 height 8
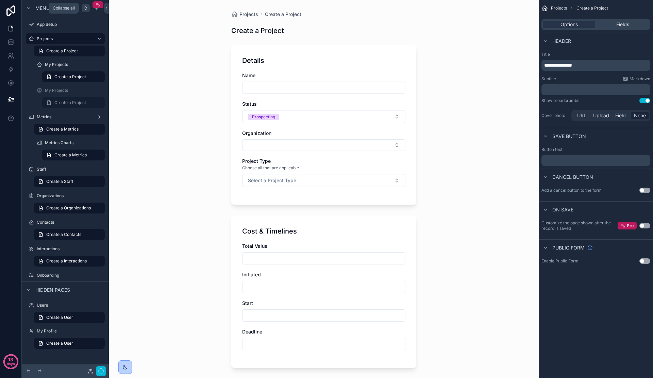
click at [86, 11] on div "scrollable content" at bounding box center [86, 8] width 8 height 8
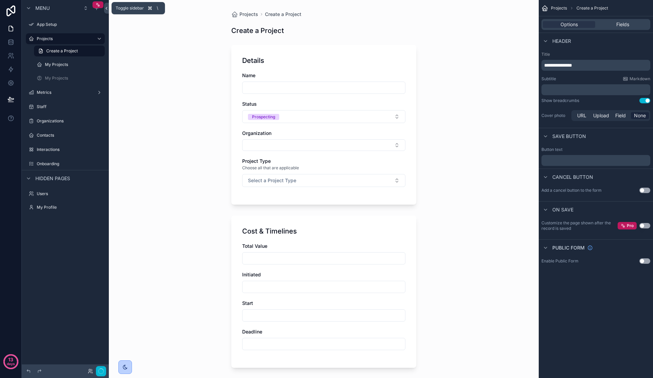
click at [105, 9] on icon at bounding box center [106, 8] width 5 height 5
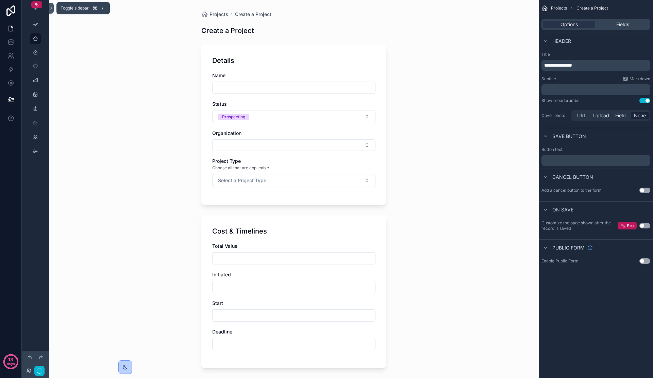
click at [53, 9] on icon at bounding box center [51, 8] width 5 height 5
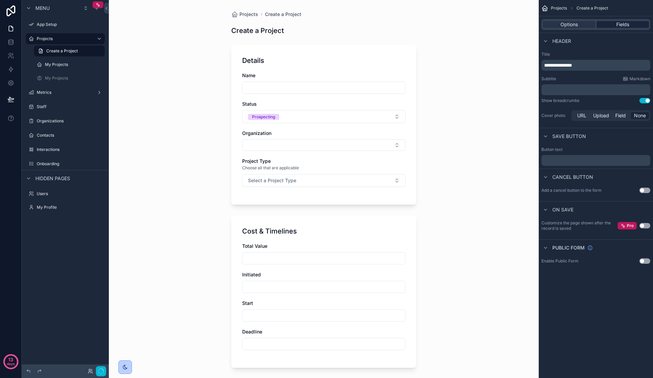
click at [601, 28] on div "Fields" at bounding box center [622, 24] width 52 height 7
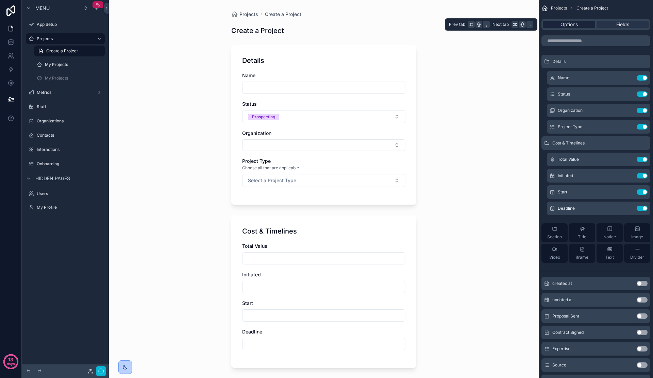
click at [574, 24] on span "Options" at bounding box center [568, 24] width 17 height 7
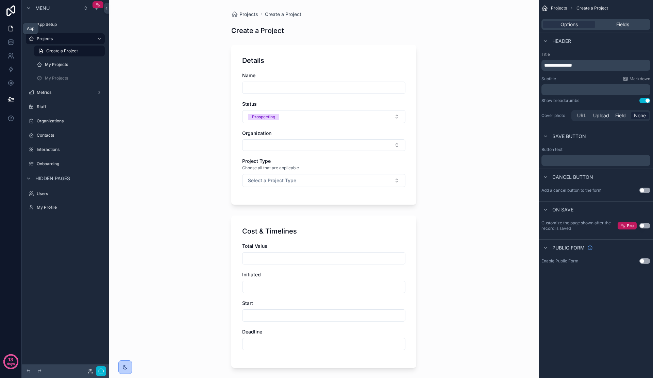
click at [11, 31] on icon at bounding box center [11, 28] width 4 height 5
click at [95, 7] on div "scrollable content" at bounding box center [97, 4] width 11 height 7
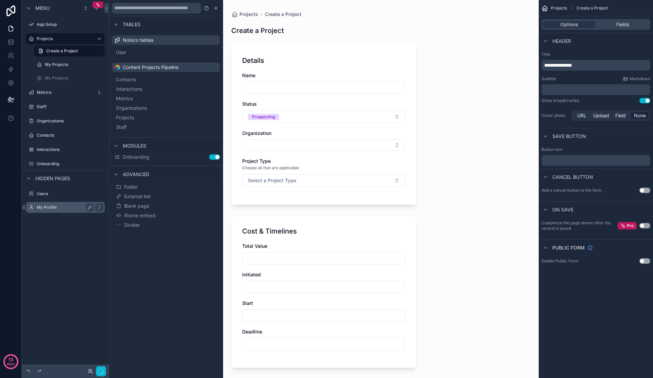
click at [64, 210] on div "My Profile" at bounding box center [65, 207] width 57 height 8
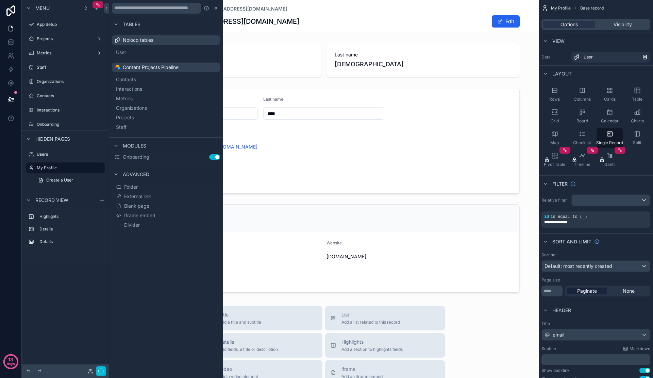
click at [259, 14] on div "My Profile wayne@uplinq.com wayne@uplinq.com Edit" at bounding box center [324, 16] width 392 height 32
click at [218, 9] on icon at bounding box center [215, 7] width 5 height 5
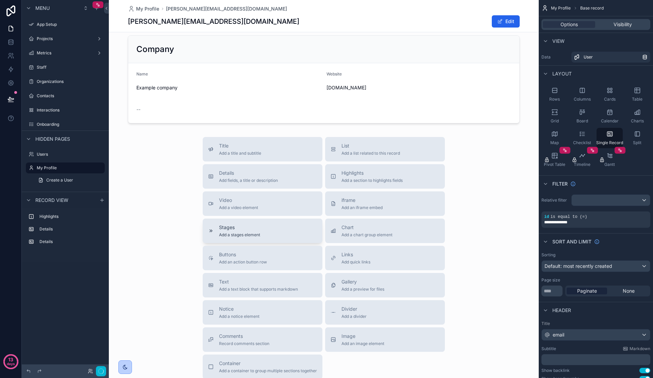
scroll to position [215, 0]
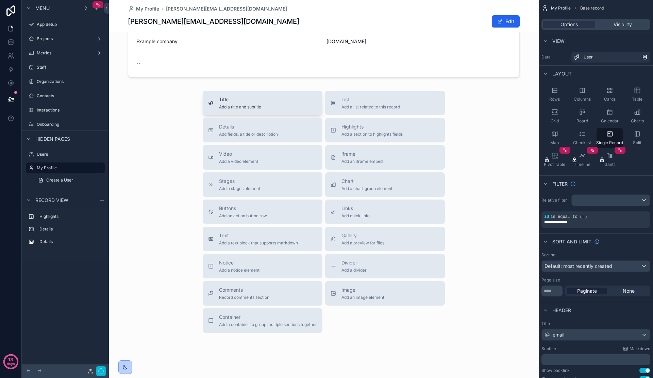
click at [279, 114] on button "Title Add a title and subtitle" at bounding box center [263, 103] width 120 height 24
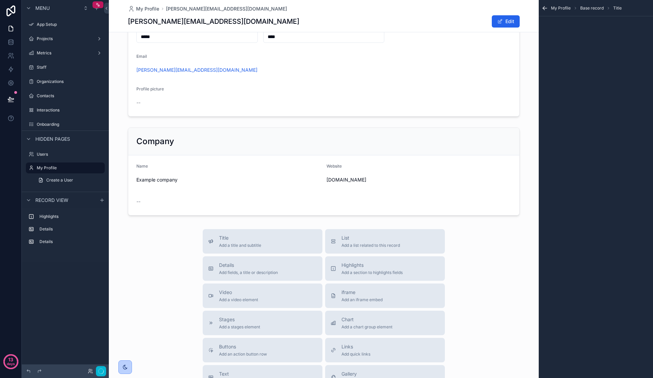
scroll to position [0, 0]
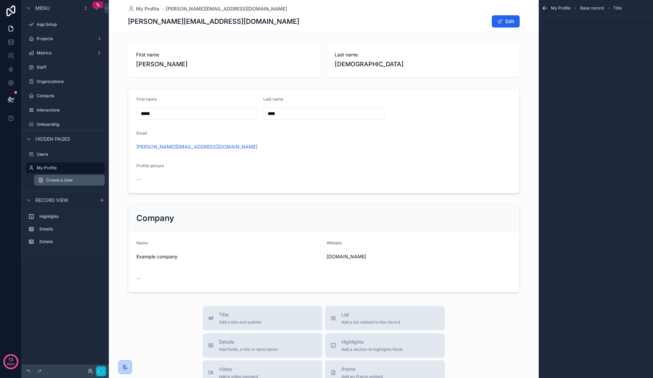
click at [70, 180] on span "Create a User" at bounding box center [59, 179] width 27 height 5
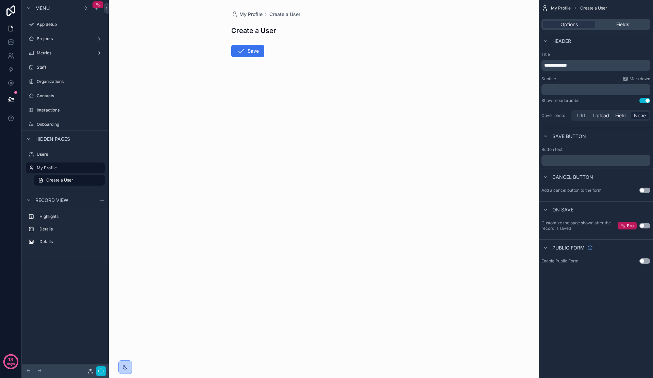
click at [249, 53] on button "Save" at bounding box center [247, 51] width 33 height 12
click at [256, 43] on form "Save" at bounding box center [323, 71] width 185 height 60
click at [272, 33] on h1 "Create a User" at bounding box center [253, 31] width 45 height 10
click at [77, 154] on label "Users" at bounding box center [64, 154] width 54 height 5
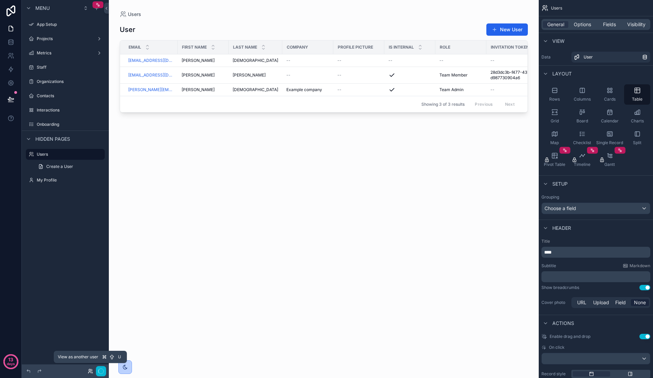
click at [89, 372] on icon at bounding box center [90, 370] width 5 height 5
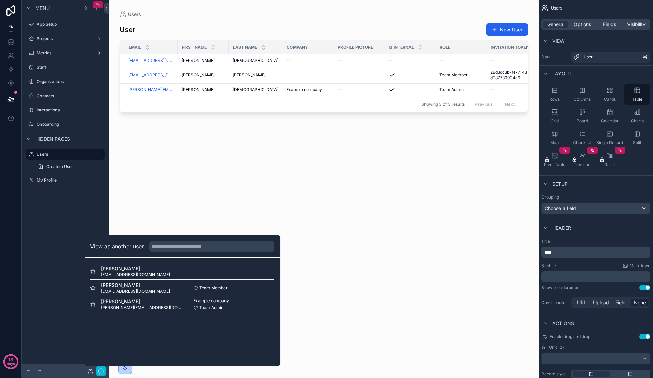
click at [149, 91] on div "scrollable content" at bounding box center [324, 185] width 430 height 370
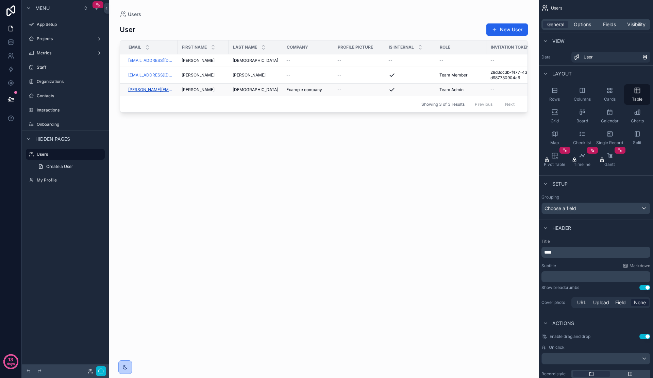
click at [151, 89] on link "[PERSON_NAME][EMAIL_ADDRESS][DOMAIN_NAME]" at bounding box center [150, 89] width 45 height 5
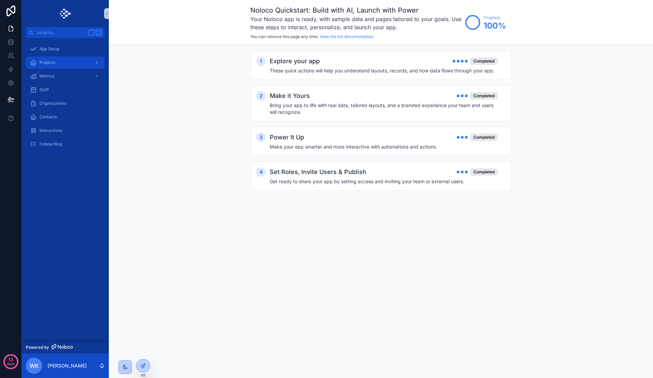
click at [62, 60] on div "Projects" at bounding box center [65, 62] width 71 height 11
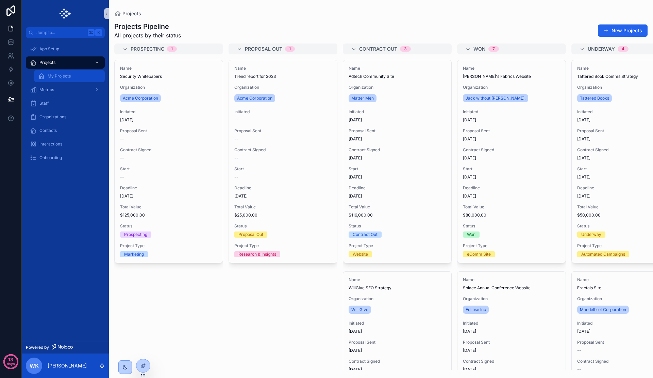
click at [64, 78] on span "My Projects" at bounding box center [59, 75] width 23 height 5
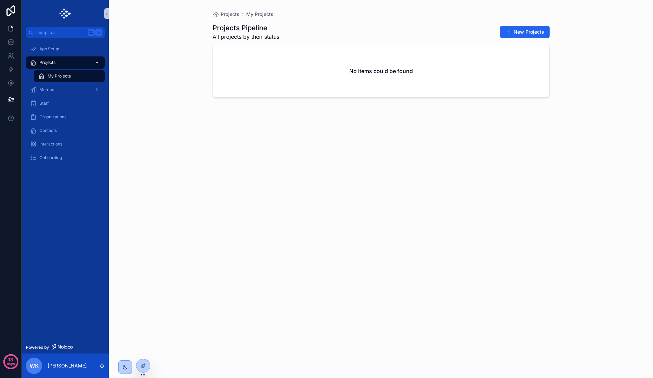
click at [58, 63] on div "Projects" at bounding box center [65, 62] width 71 height 11
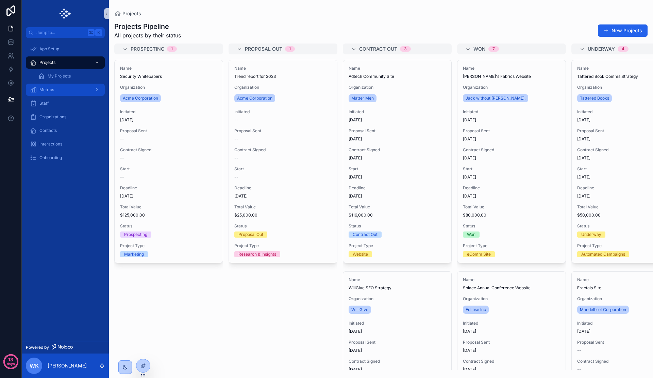
click at [71, 87] on div "Metrics" at bounding box center [65, 89] width 71 height 11
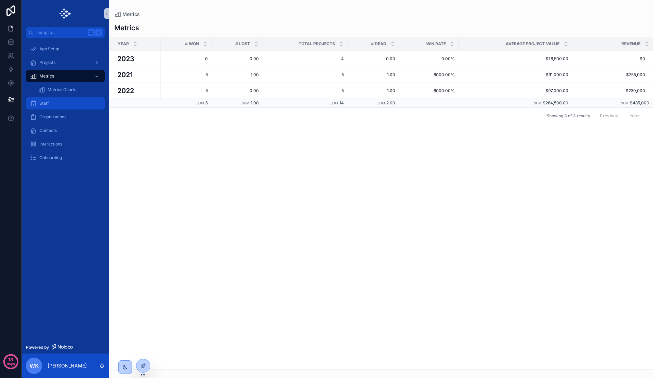
click at [73, 102] on div "Staff" at bounding box center [65, 103] width 71 height 11
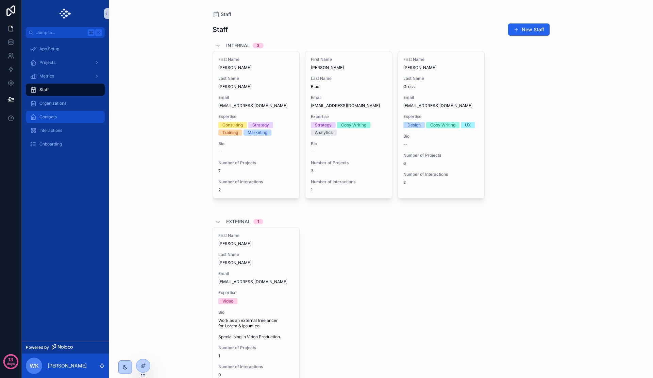
click at [75, 111] on div "Contacts" at bounding box center [65, 116] width 71 height 11
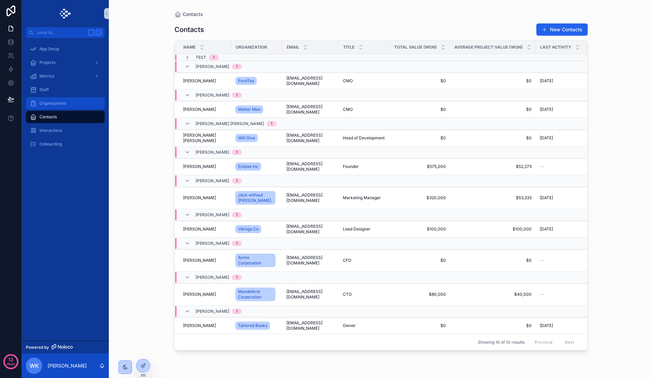
click at [74, 104] on div "Organizations" at bounding box center [65, 103] width 71 height 11
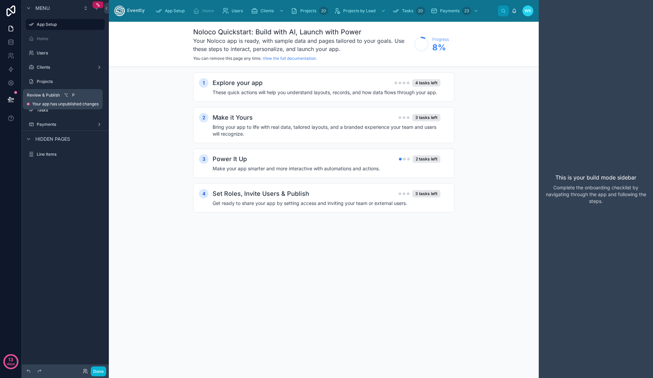
click at [9, 94] on button at bounding box center [10, 99] width 15 height 19
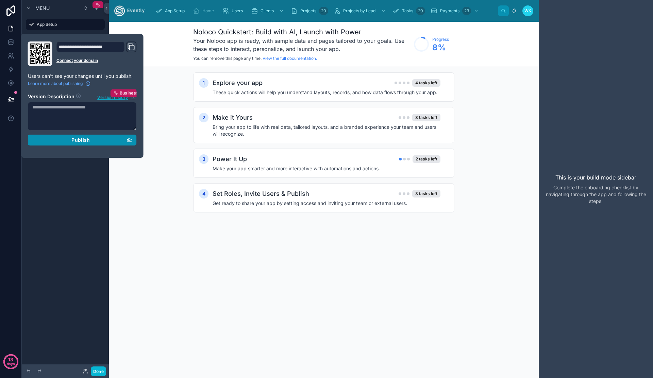
click at [104, 137] on div "Publish" at bounding box center [82, 140] width 100 height 6
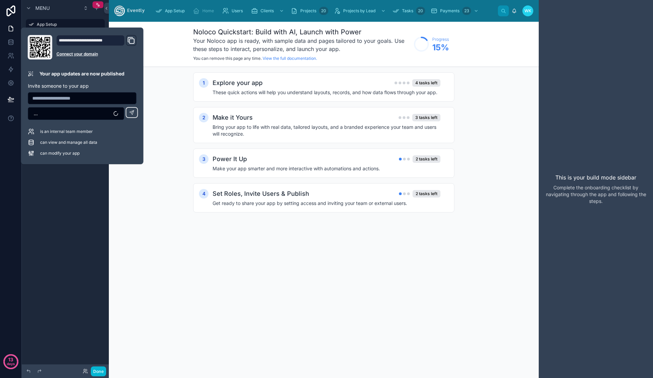
click at [132, 46] on div "**********" at bounding box center [96, 47] width 80 height 24
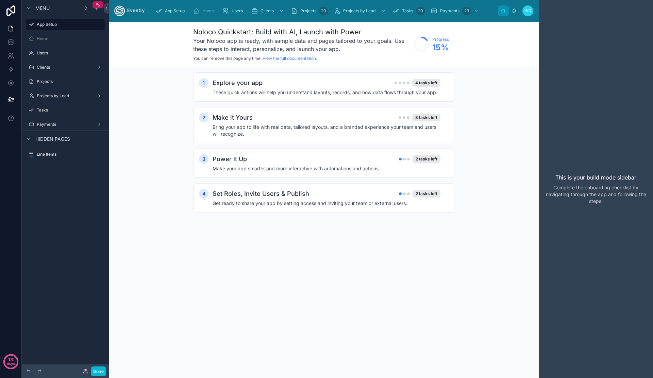
click at [80, 237] on div "Menu App Setup Home Users Clients Projects Projects by Lead Tasks Payments Hidd…" at bounding box center [65, 185] width 87 height 370
click at [14, 88] on link at bounding box center [10, 83] width 21 height 14
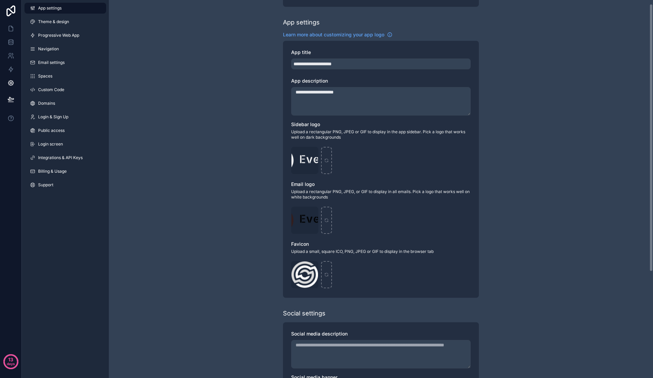
scroll to position [138, 0]
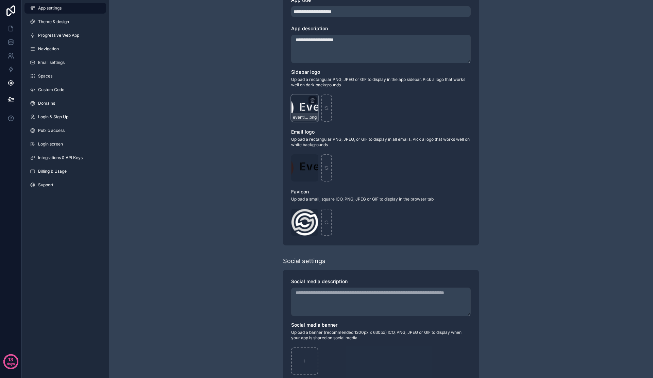
click at [307, 108] on div "evently-(1) .png" at bounding box center [304, 107] width 27 height 27
click at [313, 102] on icon "scrollable content" at bounding box center [312, 100] width 5 height 5
click at [311, 98] on icon "scrollable content" at bounding box center [312, 100] width 5 height 5
click at [325, 88] on icon "button" at bounding box center [326, 88] width 3 height 3
click at [311, 103] on div "scrollable content" at bounding box center [304, 107] width 27 height 27
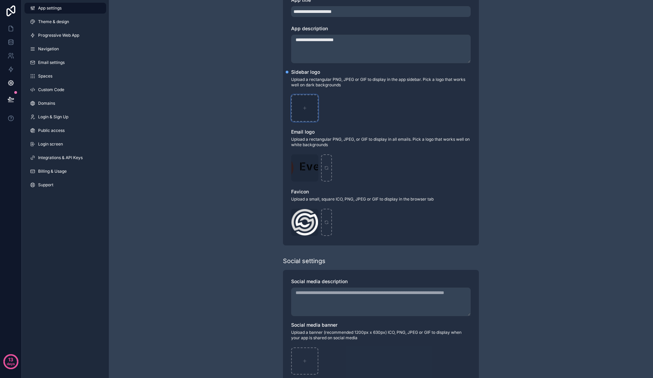
type input "**********"
click at [313, 100] on icon "scrollable content" at bounding box center [312, 100] width 5 height 5
click at [325, 89] on icon "button" at bounding box center [326, 87] width 5 height 5
click at [302, 108] on div "scrollable content" at bounding box center [304, 107] width 27 height 27
type input "**********"
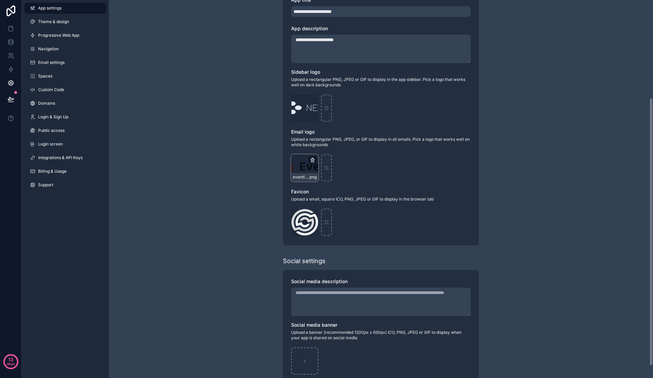
click at [312, 162] on icon "scrollable content" at bounding box center [312, 160] width 3 height 3
click at [326, 149] on icon "button" at bounding box center [326, 147] width 5 height 5
click at [305, 168] on icon "scrollable content" at bounding box center [305, 168] width 0 height 3
type input "**********"
click at [312, 213] on icon "scrollable content" at bounding box center [312, 212] width 1 height 1
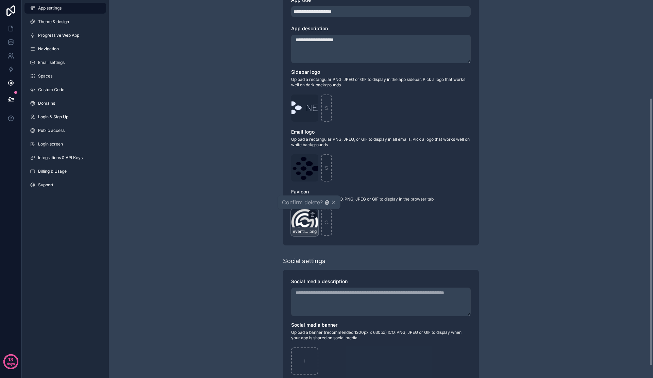
click at [327, 201] on icon "button" at bounding box center [327, 201] width 4 height 0
click at [309, 219] on div "scrollable content" at bounding box center [304, 222] width 27 height 27
type input "**********"
click at [313, 159] on icon "scrollable content" at bounding box center [312, 159] width 5 height 5
click at [325, 149] on icon "button" at bounding box center [326, 148] width 3 height 3
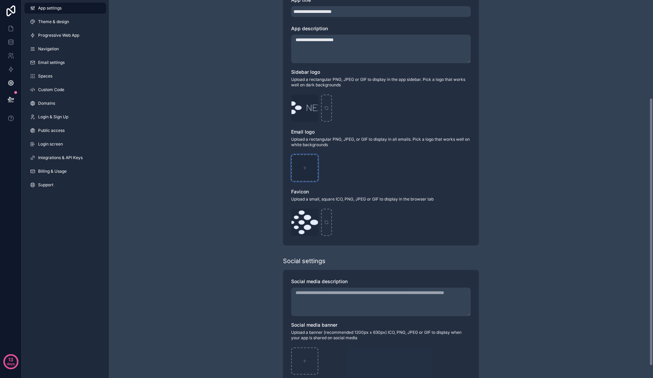
click at [307, 164] on div "scrollable content" at bounding box center [304, 167] width 27 height 27
type input "**********"
click at [313, 157] on icon "scrollable content" at bounding box center [312, 159] width 5 height 5
click at [324, 149] on icon "button" at bounding box center [326, 147] width 5 height 5
click at [308, 168] on div "scrollable content" at bounding box center [304, 167] width 27 height 27
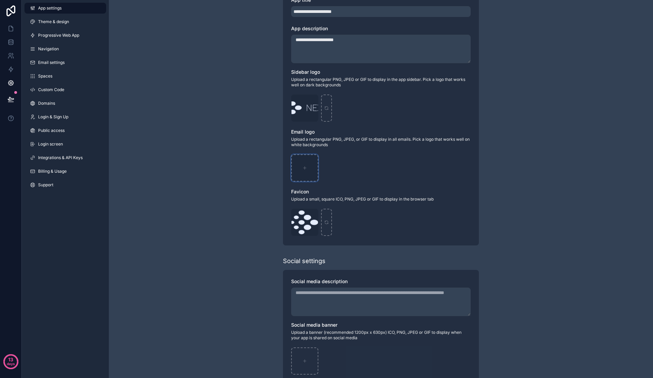
type input "**********"
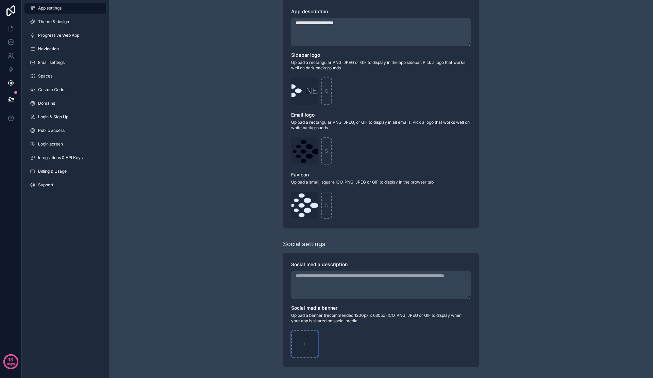
click at [307, 342] on div "scrollable content" at bounding box center [304, 343] width 27 height 27
type input "**********"
click at [7, 103] on button at bounding box center [10, 99] width 15 height 19
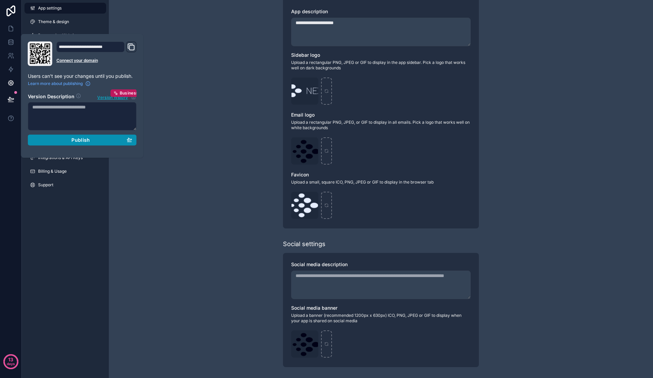
click at [101, 143] on div "Publish" at bounding box center [82, 140] width 100 height 6
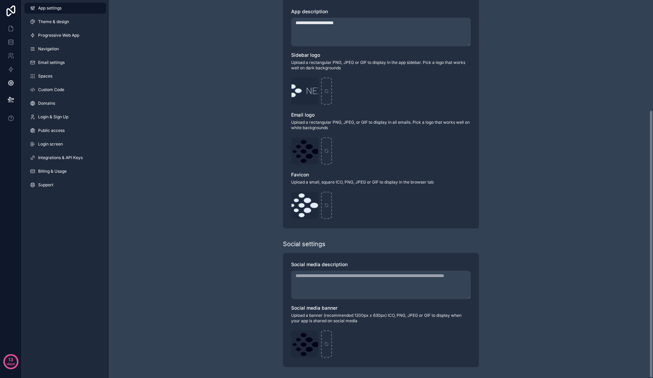
click at [184, 204] on div "**********" at bounding box center [381, 111] width 544 height 533
click at [60, 119] on span "Login & Sign Up" at bounding box center [53, 116] width 30 height 5
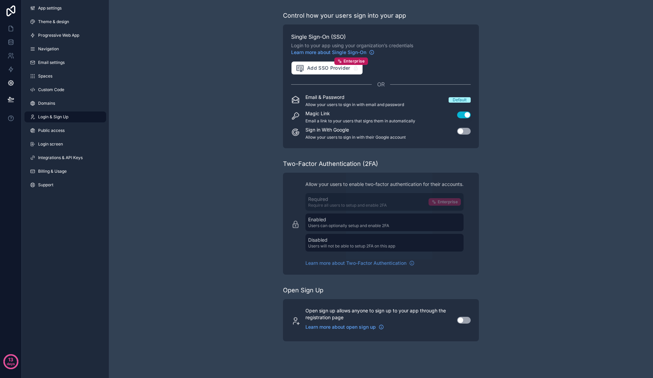
click at [465, 320] on button "Use setting" at bounding box center [464, 320] width 14 height 7
click at [464, 130] on button "Use setting" at bounding box center [464, 131] width 14 height 7
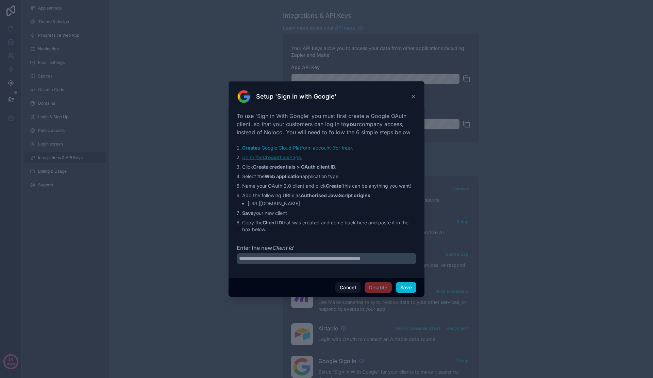
click at [279, 158] on strong "Credentials" at bounding box center [275, 157] width 27 height 6
click at [332, 253] on div "To use 'Sign in With Google' you must first create a Google OAuth client, so th…" at bounding box center [326, 192] width 179 height 160
click at [329, 263] on input "Enter the new Client Id" at bounding box center [326, 258] width 179 height 11
paste input "**********"
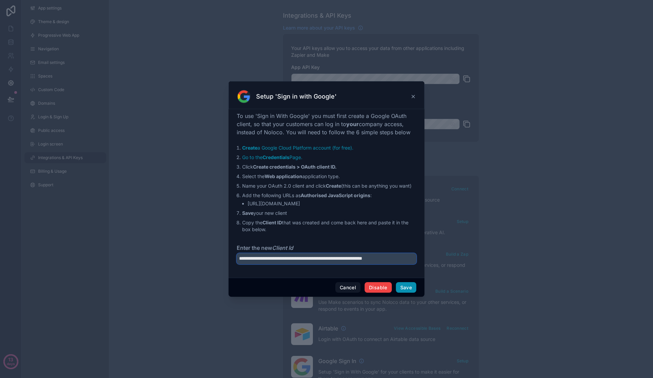
type input "**********"
click at [409, 290] on button "Save" at bounding box center [406, 287] width 20 height 11
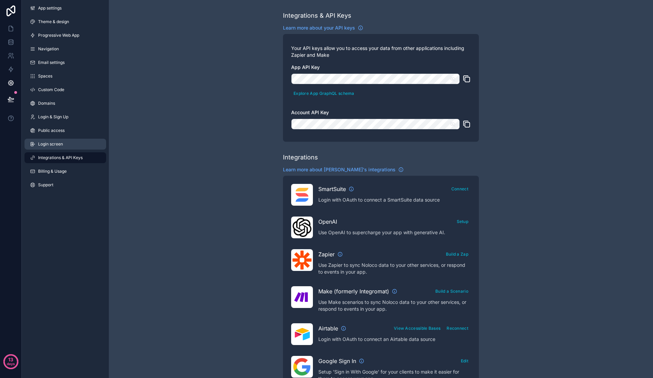
click at [61, 146] on span "Login screen" at bounding box center [50, 143] width 25 height 5
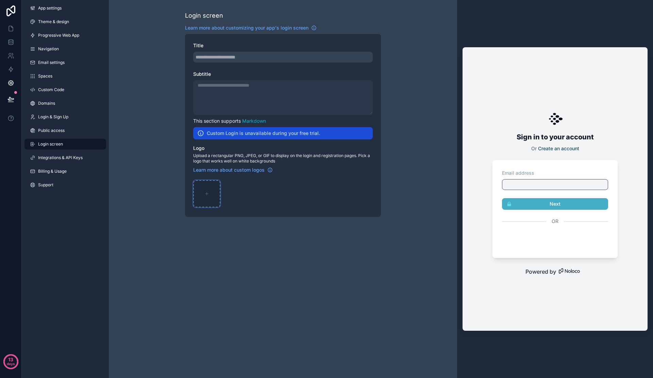
click at [205, 192] on icon "scrollable content" at bounding box center [206, 193] width 5 height 5
type input "**********"
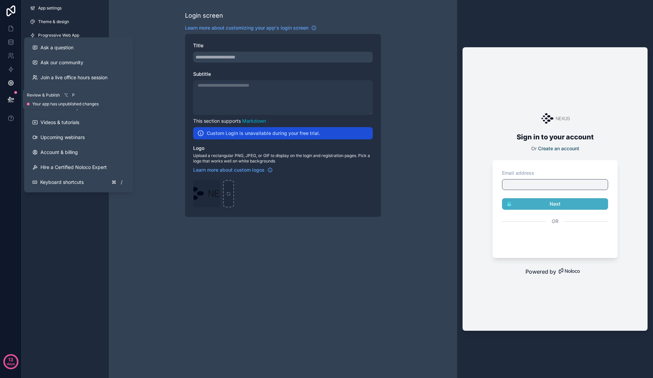
click at [9, 98] on icon at bounding box center [10, 99] width 7 height 7
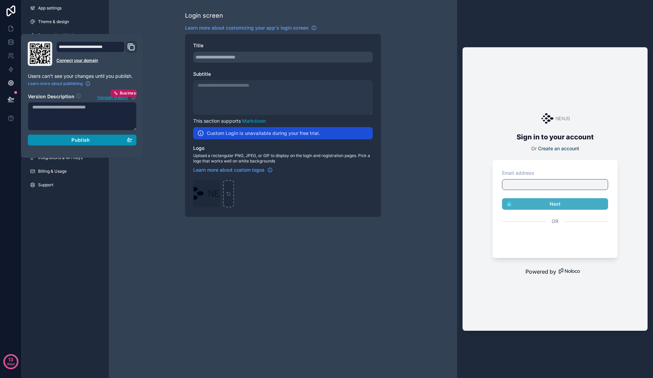
click at [77, 141] on span "Publish" at bounding box center [80, 140] width 18 height 6
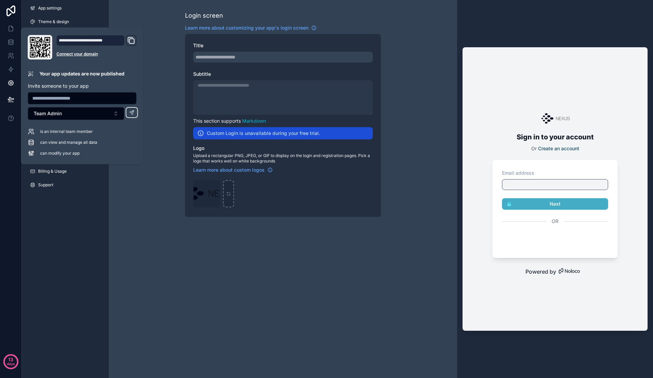
click at [145, 205] on div "Login screen Learn more about customizing your app's login screen Title Subtitl…" at bounding box center [283, 114] width 348 height 228
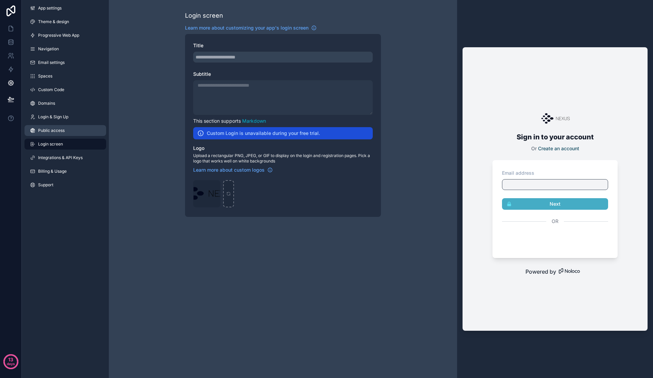
click at [56, 127] on link "Public access" at bounding box center [65, 130] width 82 height 11
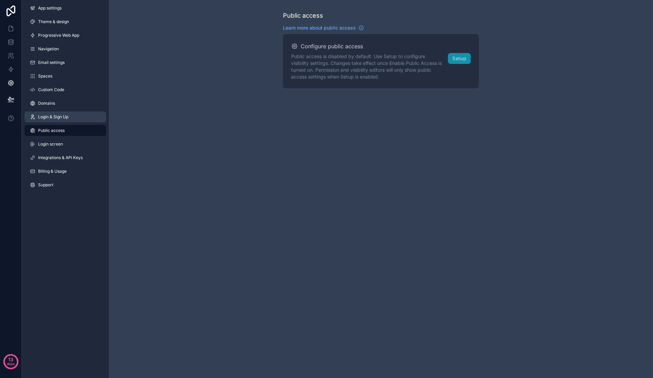
click at [61, 117] on span "Login & Sign Up" at bounding box center [53, 116] width 30 height 5
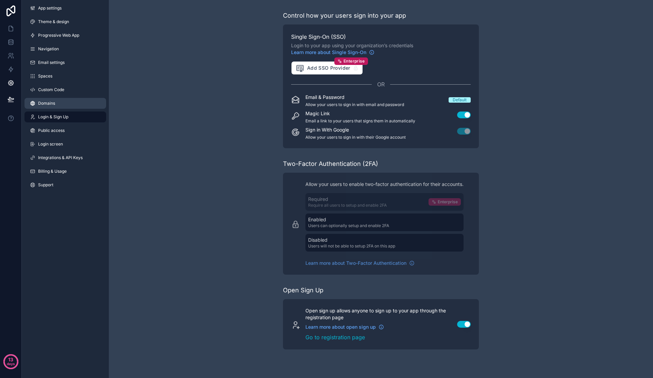
click at [60, 100] on link "Domains" at bounding box center [65, 103] width 82 height 11
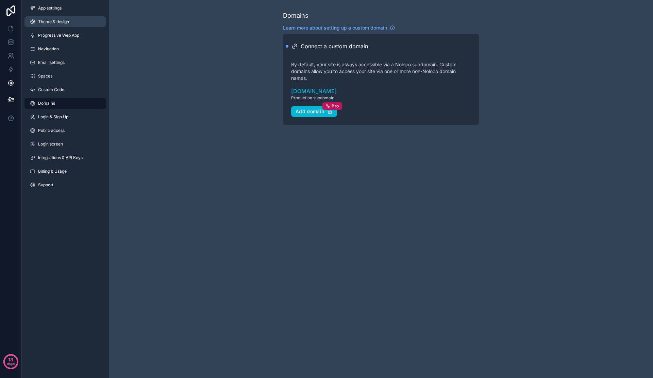
click at [71, 25] on link "Theme & design" at bounding box center [65, 21] width 82 height 11
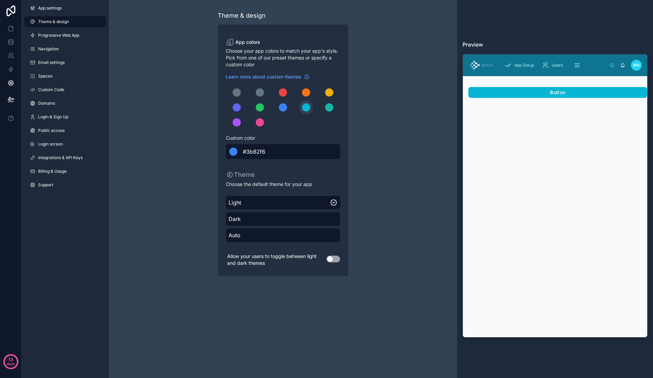
click at [236, 154] on div "scrollable content" at bounding box center [233, 151] width 8 height 8
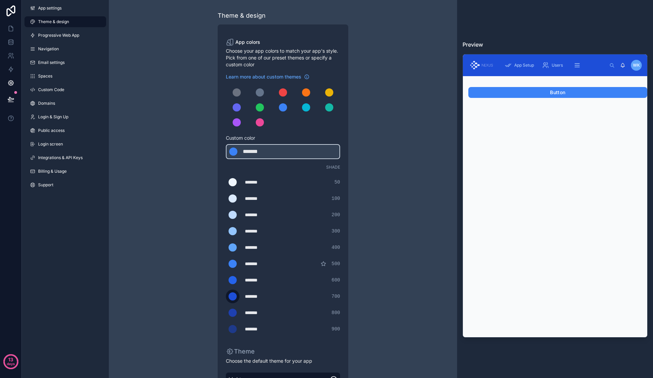
click at [232, 299] on div "scrollable content" at bounding box center [232, 296] width 8 height 8
click at [226, 296] on input "*******" at bounding box center [226, 296] width 0 height 0
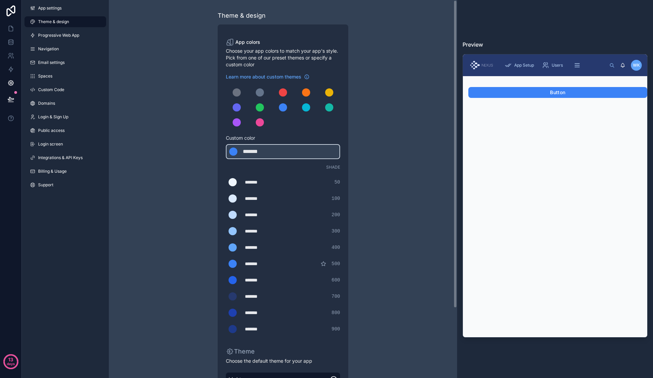
click at [377, 282] on div "Theme & design App colors Choose your app colors to match your app's style. Pic…" at bounding box center [283, 232] width 196 height 464
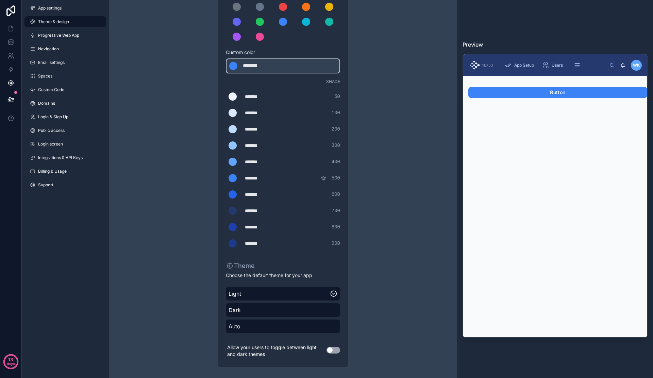
click at [335, 353] on button "Use setting" at bounding box center [333, 350] width 14 height 7
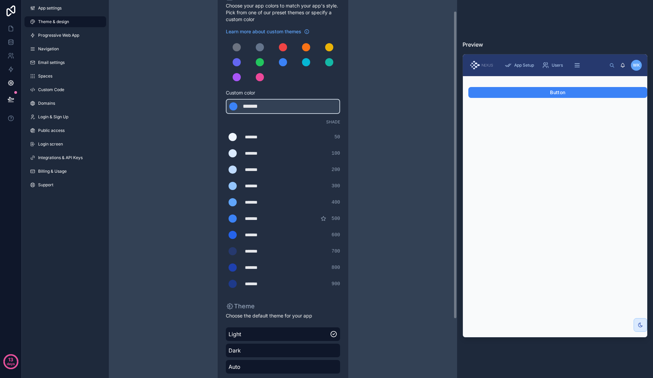
scroll to position [0, 0]
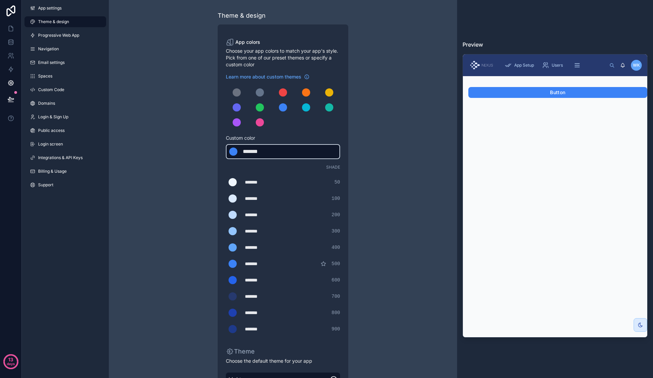
click at [234, 151] on div "scrollable content" at bounding box center [233, 151] width 8 height 8
click at [241, 222] on div "******* ******* #eff6ff 50 ******* ******* #dbeafe 100 ******* ******* #bfdbfe …" at bounding box center [283, 255] width 114 height 160
click at [259, 217] on div "*******" at bounding box center [262, 214] width 34 height 7
click at [266, 218] on div "*******" at bounding box center [262, 214] width 34 height 7
type div "*******"
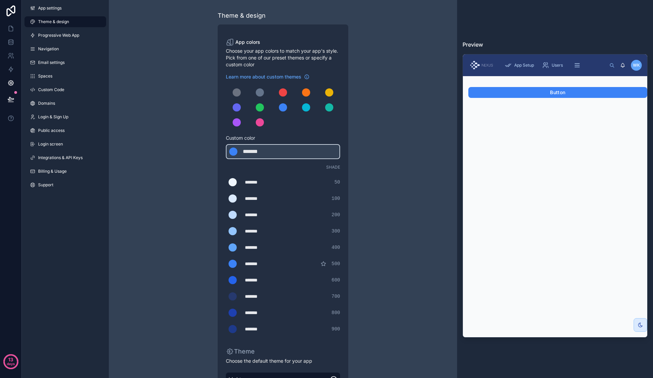
click at [385, 225] on div "Theme & design App colors Choose your app colors to match your app's style. Pic…" at bounding box center [283, 232] width 348 height 464
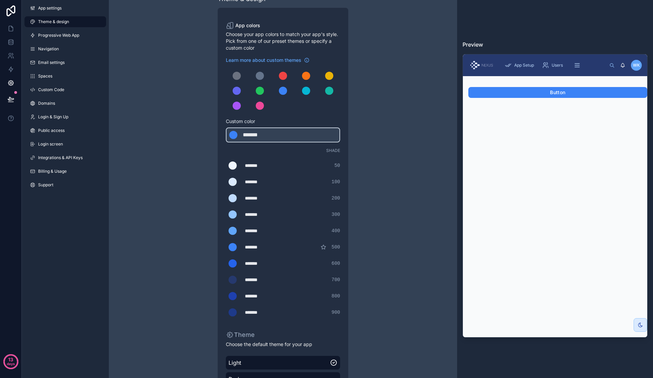
click at [270, 263] on div "*******" at bounding box center [262, 263] width 34 height 7
type div "*******"
click at [373, 284] on div "Theme & design App colors Choose your app colors to match your app's style. Pic…" at bounding box center [283, 215] width 196 height 464
click at [66, 7] on link "App settings" at bounding box center [65, 8] width 82 height 11
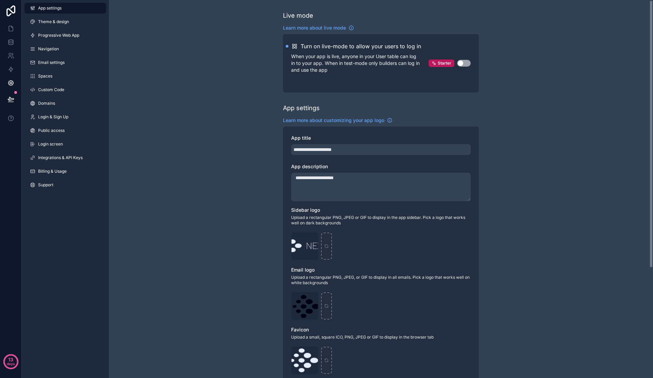
click at [467, 64] on button "Use setting" at bounding box center [464, 63] width 14 height 7
click at [221, 104] on div "**********" at bounding box center [381, 266] width 544 height 533
click at [10, 30] on icon at bounding box center [10, 28] width 7 height 7
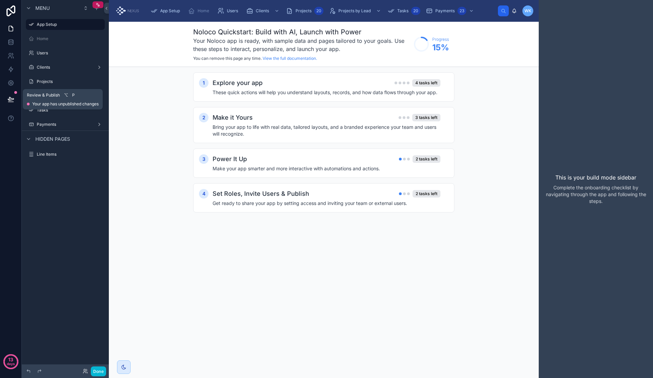
click at [12, 99] on icon at bounding box center [11, 98] width 6 height 3
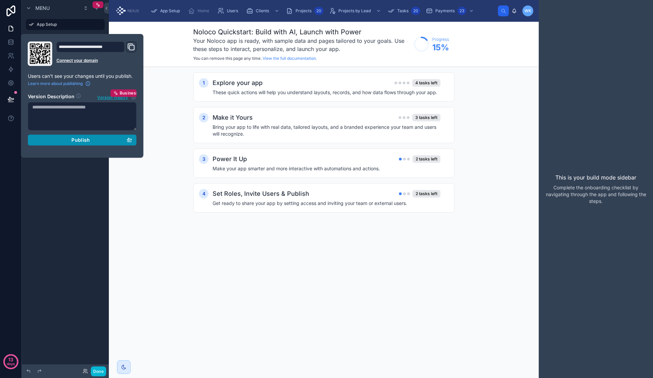
click at [76, 142] on span "Publish" at bounding box center [80, 140] width 18 height 6
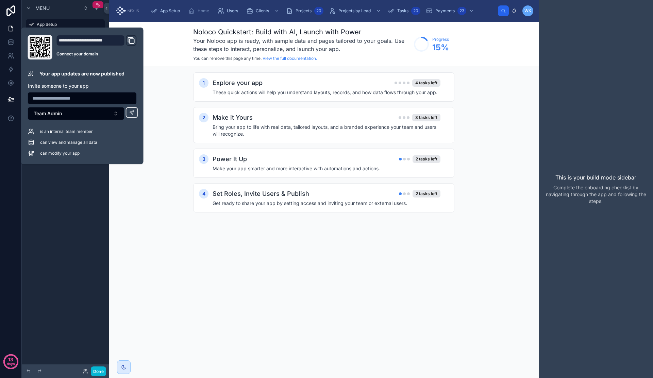
click at [244, 263] on div "Noloco Quickstart: Build with AI, Launch with Power Your Noloco app is ready, w…" at bounding box center [324, 200] width 430 height 356
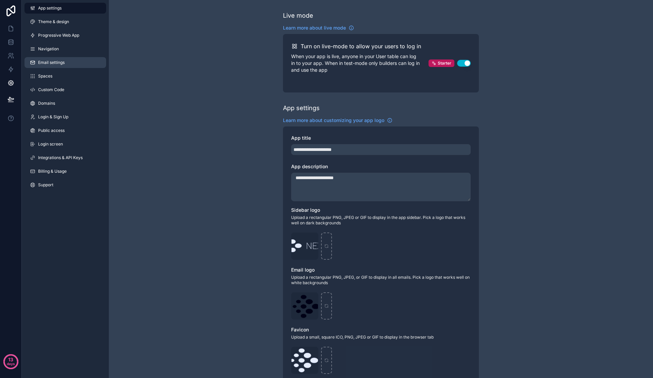
click at [45, 64] on span "Email settings" at bounding box center [51, 62] width 27 height 5
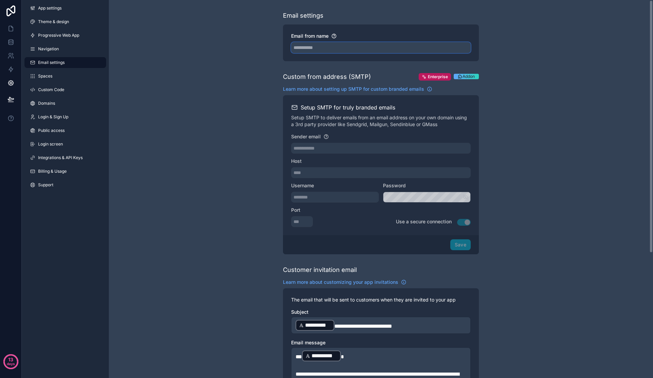
click at [343, 48] on input "Email from name" at bounding box center [380, 47] width 179 height 11
type input "**********"
click at [211, 95] on div "**********" at bounding box center [381, 278] width 544 height 556
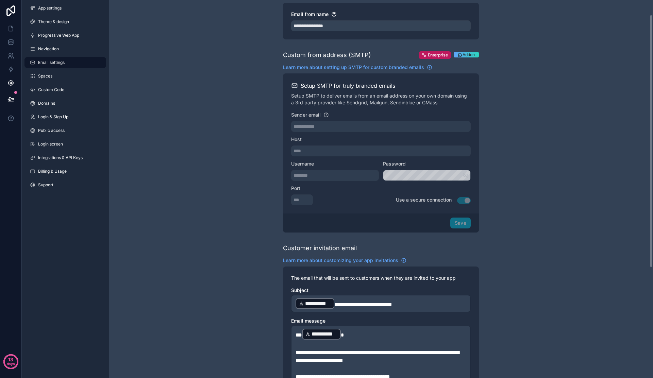
scroll to position [22, 0]
click at [76, 52] on link "Navigation" at bounding box center [65, 49] width 82 height 11
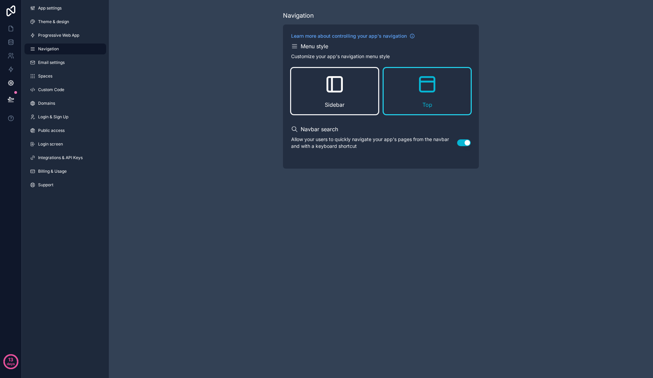
click at [348, 102] on div "Sidebar" at bounding box center [334, 91] width 87 height 46
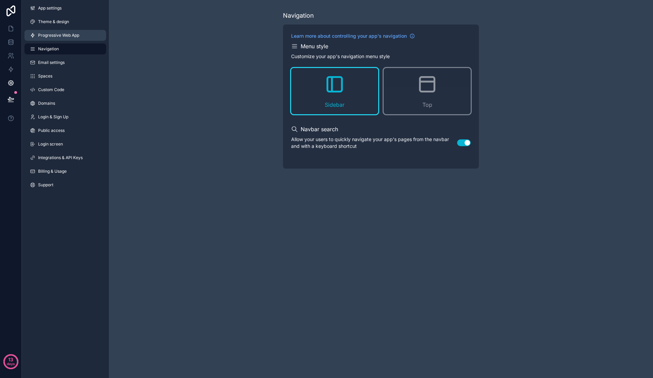
click at [72, 34] on span "Progressive Web App" at bounding box center [58, 35] width 41 height 5
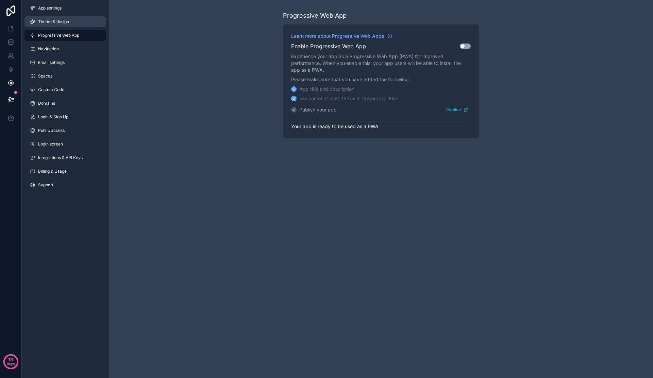
click at [69, 23] on link "Theme & design" at bounding box center [65, 21] width 82 height 11
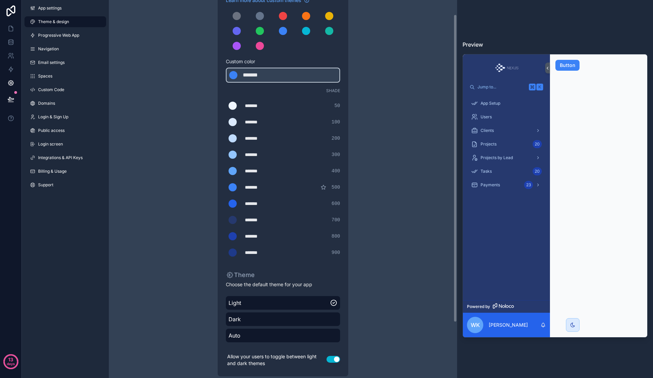
scroll to position [86, 0]
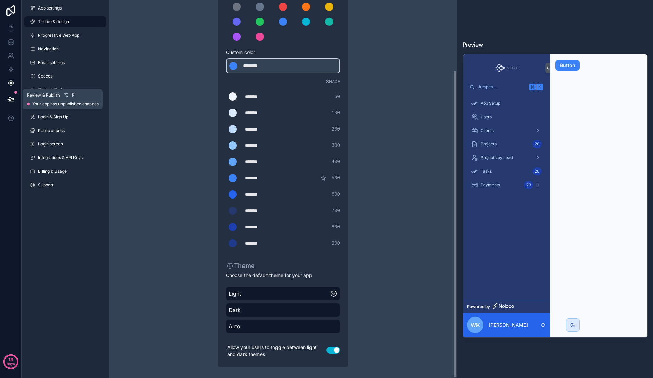
click at [7, 99] on icon at bounding box center [10, 99] width 7 height 7
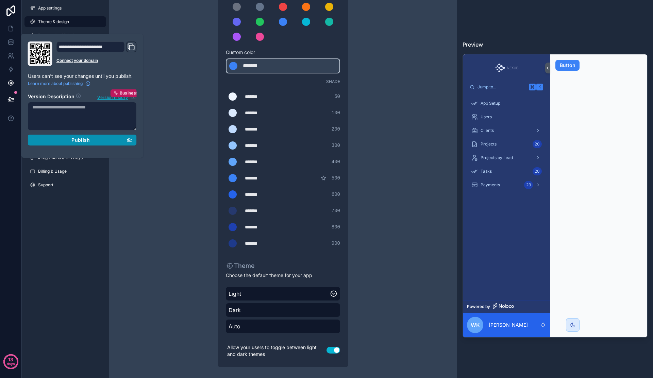
click at [60, 138] on div "Publish" at bounding box center [82, 140] width 100 height 6
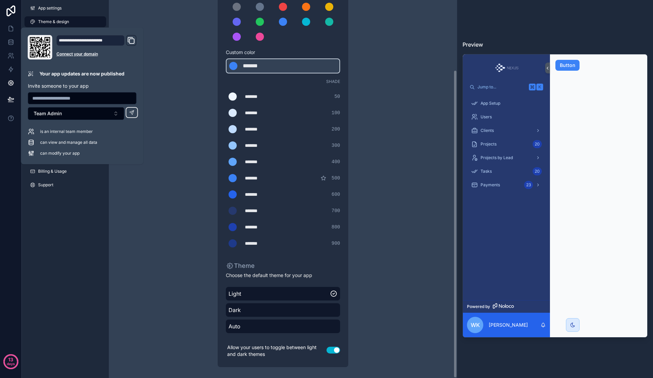
click at [171, 209] on div "Theme & design App colors Choose your app colors to match your app's style. Pic…" at bounding box center [283, 146] width 348 height 464
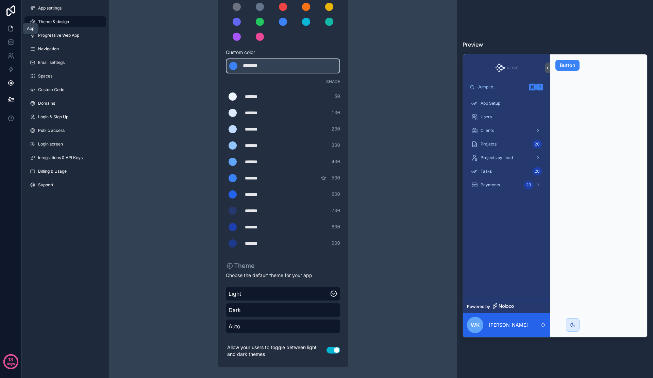
click at [7, 33] on link at bounding box center [10, 29] width 21 height 14
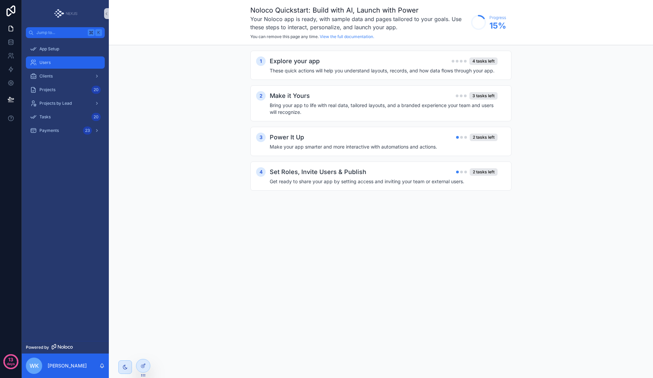
click at [60, 62] on div "Users" at bounding box center [65, 62] width 71 height 11
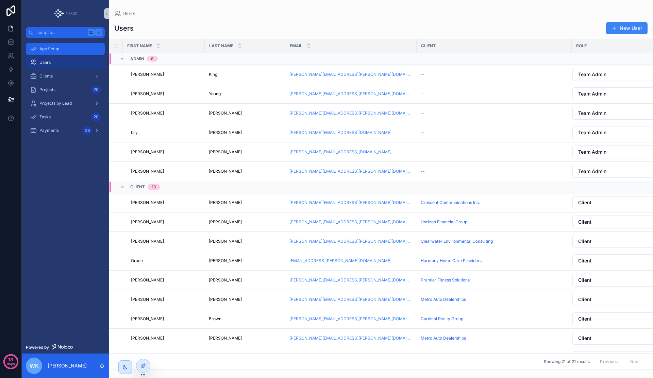
click at [50, 49] on span "App Setup" at bounding box center [49, 48] width 20 height 5
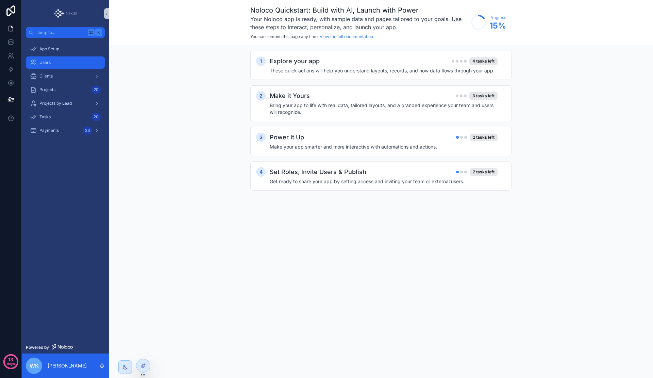
click at [76, 64] on div "Users" at bounding box center [65, 62] width 71 height 11
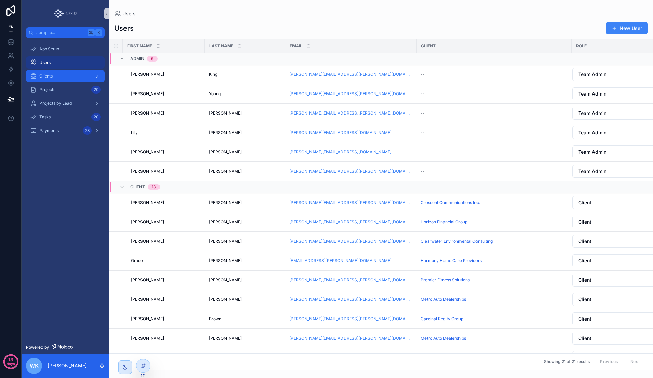
click at [70, 74] on div "Clients" at bounding box center [65, 76] width 71 height 11
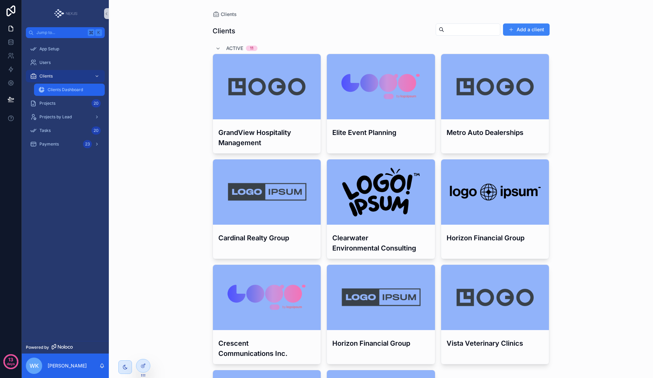
click at [72, 91] on span "Clients Dashboard" at bounding box center [65, 89] width 35 height 5
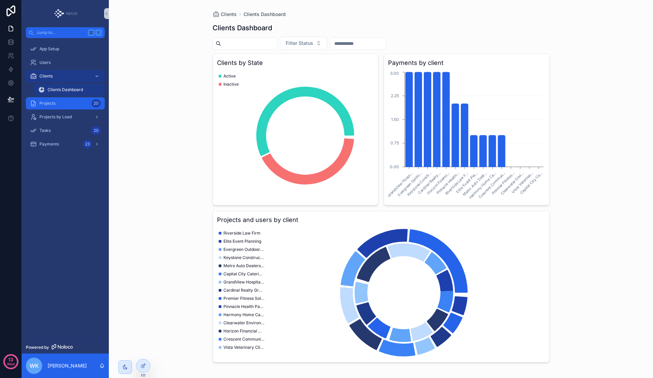
click at [72, 102] on div "Projects 20" at bounding box center [65, 103] width 71 height 11
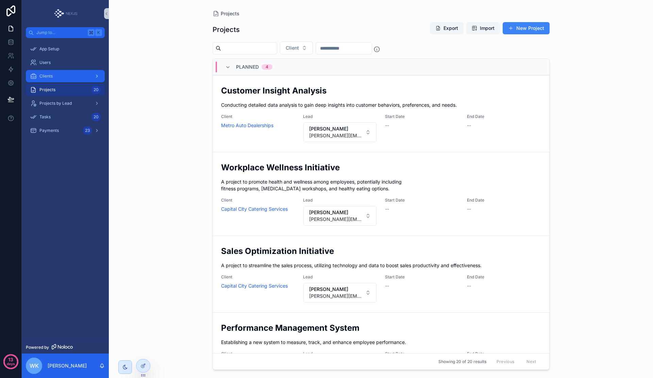
click at [56, 80] on div "Clients" at bounding box center [65, 76] width 71 height 11
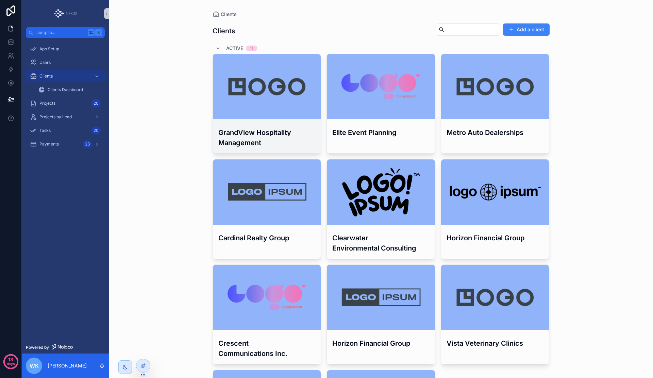
click at [240, 86] on div "scrollable content" at bounding box center [267, 87] width 108 height 8
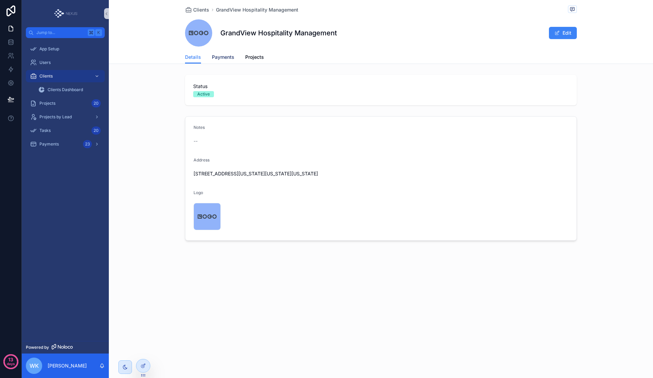
click at [225, 62] on link "Payments" at bounding box center [223, 58] width 22 height 14
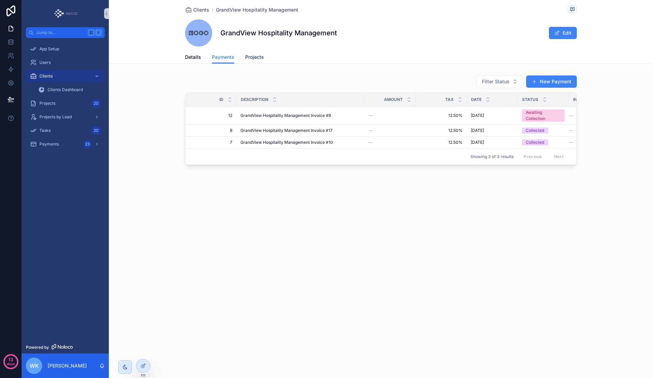
click at [256, 59] on span "Projects" at bounding box center [254, 57] width 19 height 7
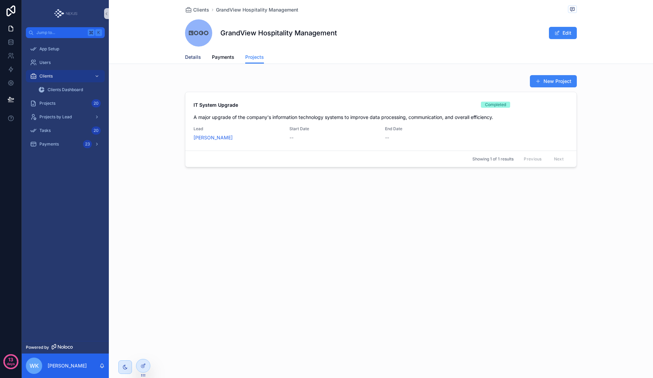
click at [194, 60] on span "Details" at bounding box center [193, 57] width 16 height 7
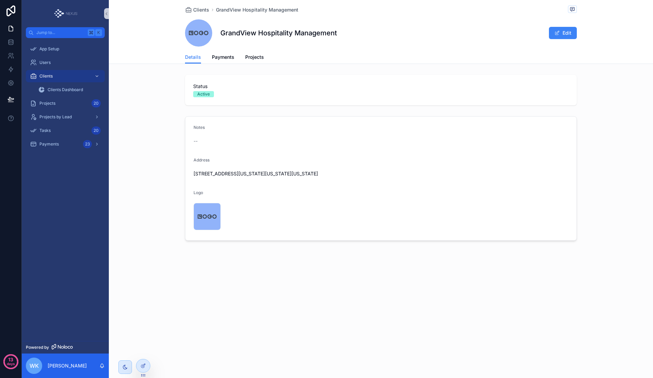
click at [63, 124] on div "Tasks 20" at bounding box center [65, 131] width 87 height 14
click at [64, 119] on span "Projects by Lead" at bounding box center [55, 116] width 32 height 5
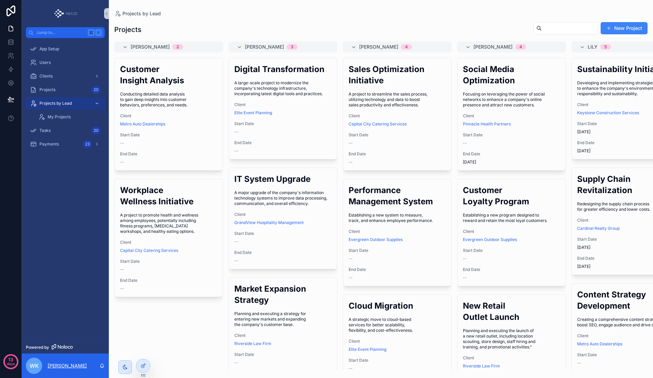
click at [58, 365] on p "[PERSON_NAME]" at bounding box center [67, 365] width 39 height 7
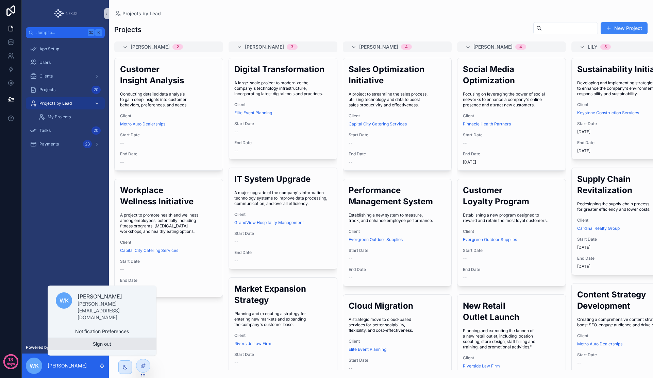
click at [84, 346] on button "Sign out" at bounding box center [102, 344] width 109 height 12
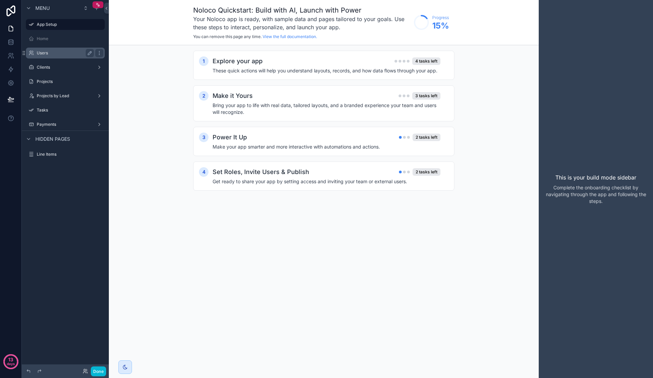
click at [59, 58] on div "Users" at bounding box center [65, 53] width 76 height 11
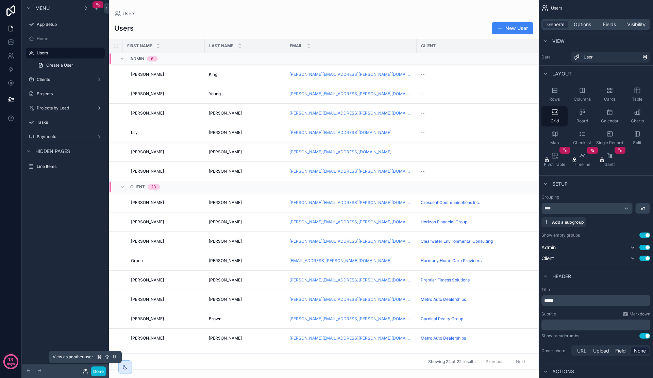
click at [88, 371] on icon at bounding box center [85, 370] width 5 height 5
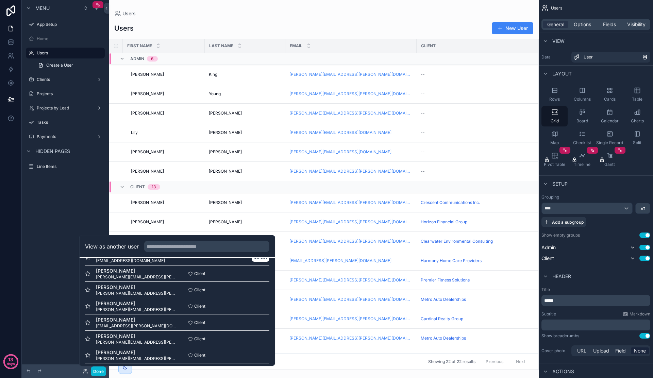
scroll to position [31, 0]
click at [258, 288] on button "Select" at bounding box center [260, 289] width 18 height 10
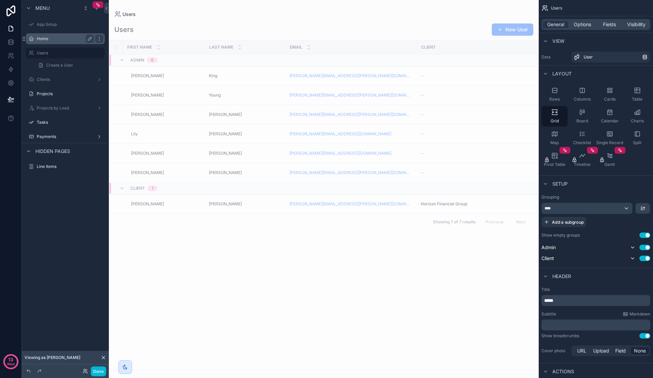
click at [48, 40] on label "Home" at bounding box center [64, 38] width 54 height 5
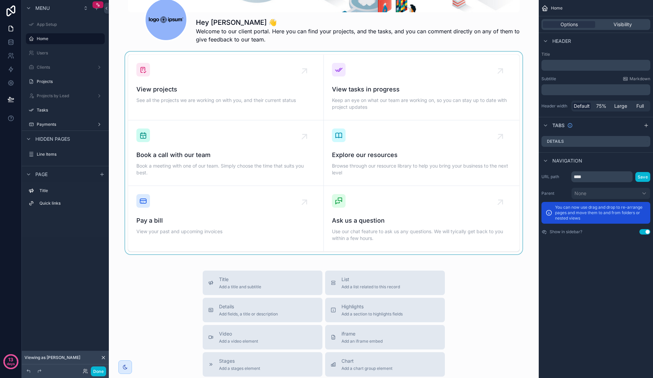
scroll to position [105, 0]
click at [225, 83] on div "scrollable content" at bounding box center [323, 152] width 419 height 203
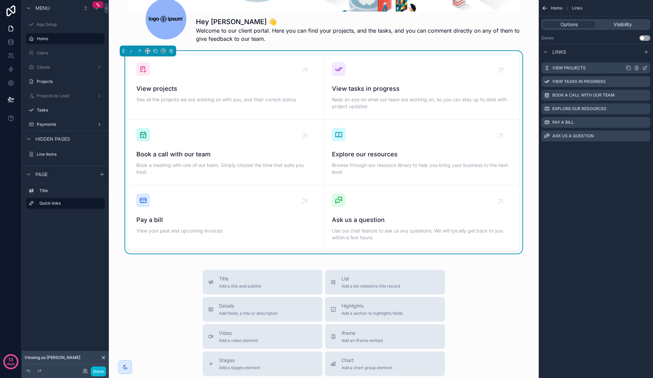
click at [563, 70] on label "View projects" at bounding box center [568, 67] width 33 height 5
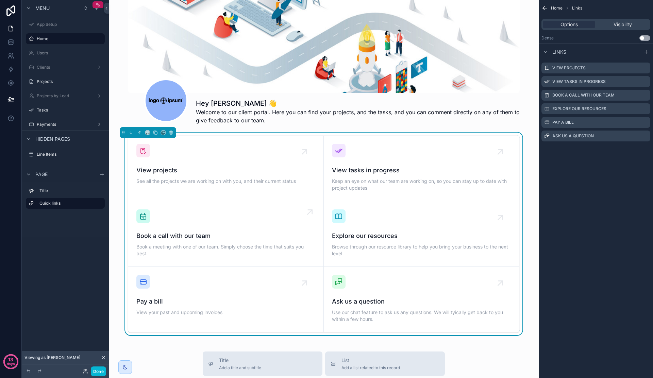
scroll to position [0, 0]
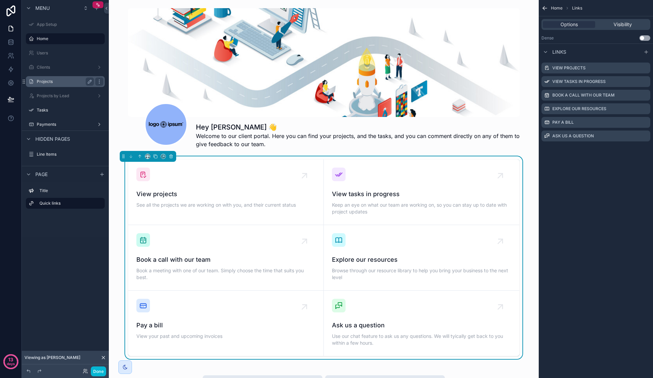
click at [75, 83] on label "Projects" at bounding box center [64, 81] width 54 height 5
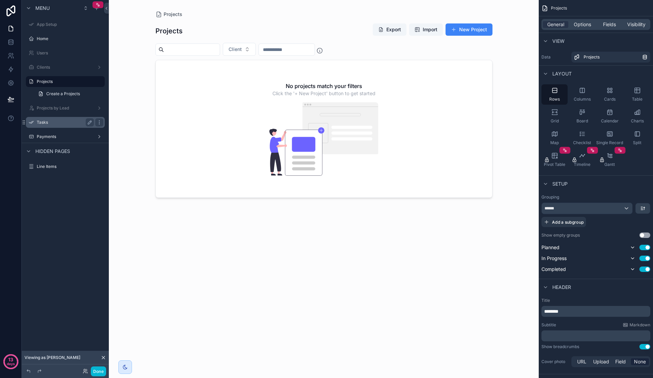
click at [75, 122] on label "Tasks" at bounding box center [64, 122] width 54 height 5
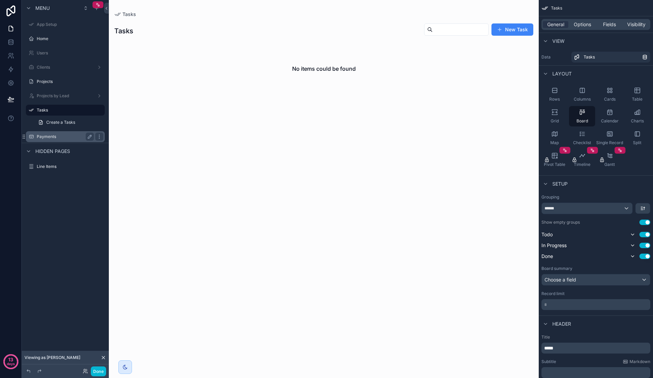
click at [63, 137] on label "Payments" at bounding box center [64, 136] width 54 height 5
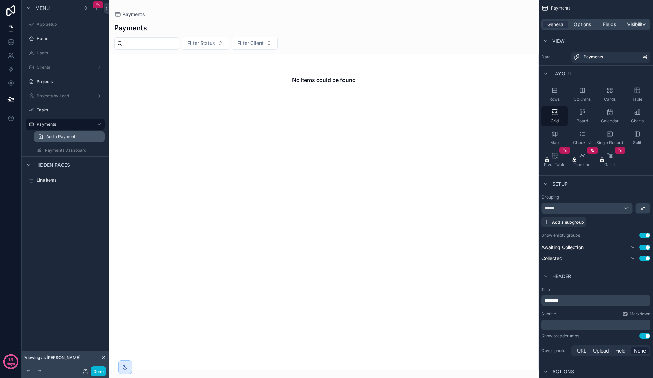
click at [67, 136] on span "Add a Payment" at bounding box center [60, 136] width 29 height 5
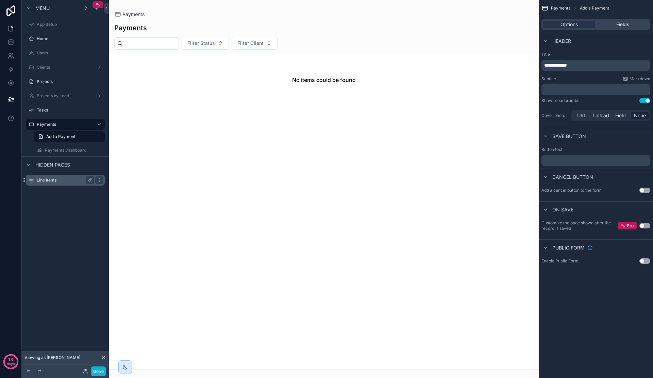
click at [60, 179] on label "Line Items" at bounding box center [64, 179] width 54 height 5
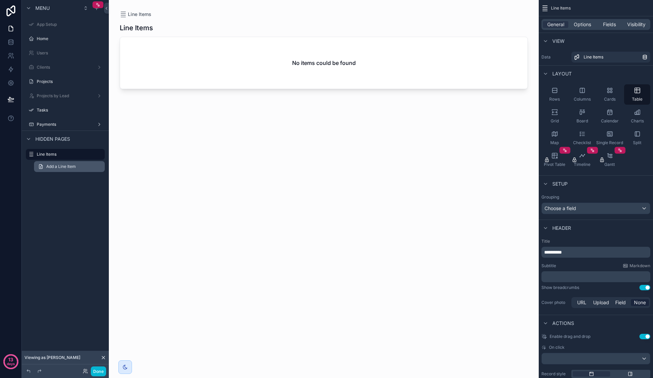
click at [63, 164] on span "Add a Line Item" at bounding box center [61, 166] width 30 height 5
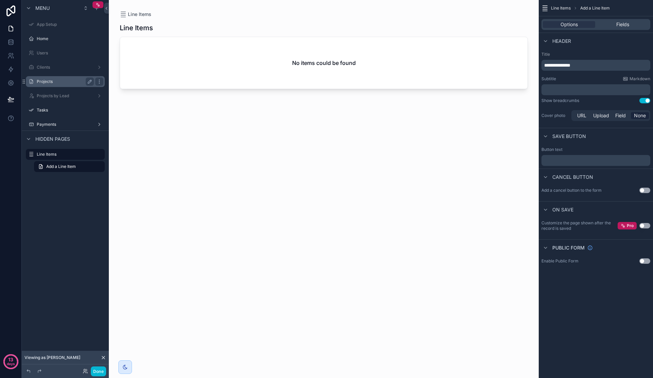
click at [60, 83] on label "Projects" at bounding box center [64, 81] width 54 height 5
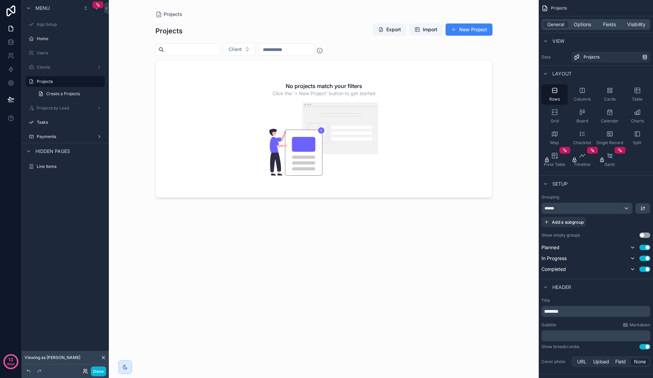
click at [87, 373] on icon at bounding box center [87, 372] width 1 height 1
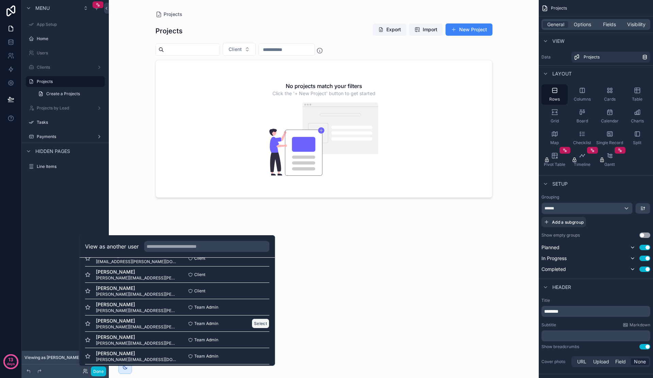
scroll to position [220, 0]
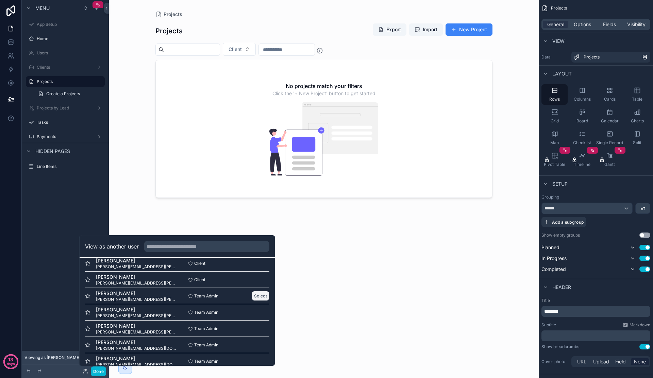
click at [263, 296] on button "Select" at bounding box center [260, 296] width 18 height 10
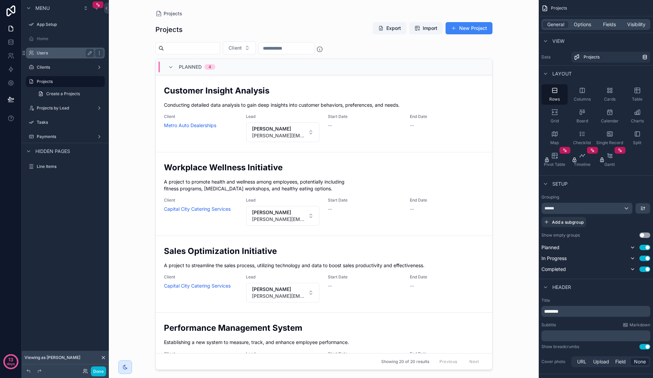
click at [57, 54] on label "Users" at bounding box center [64, 52] width 54 height 5
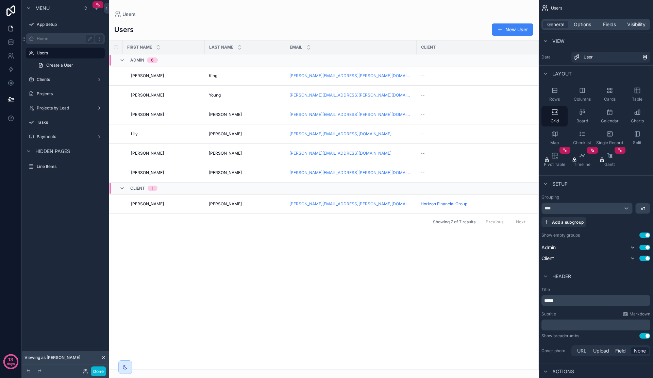
click at [44, 40] on label "Home" at bounding box center [64, 38] width 54 height 5
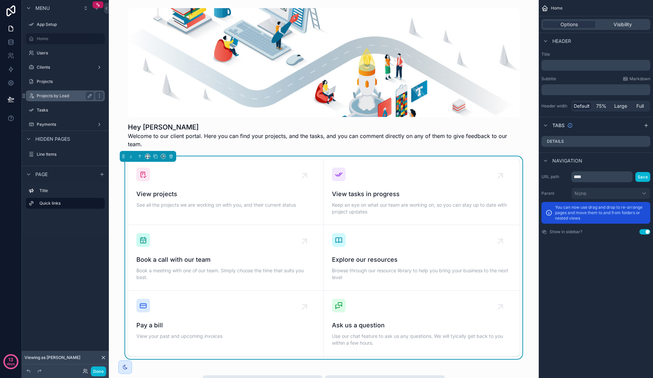
click at [64, 95] on label "Projects by Lead" at bounding box center [64, 95] width 54 height 5
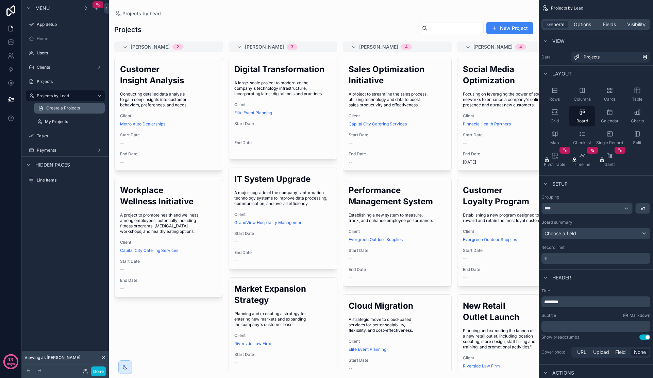
click at [91, 108] on link "Create a Projects" at bounding box center [69, 108] width 71 height 11
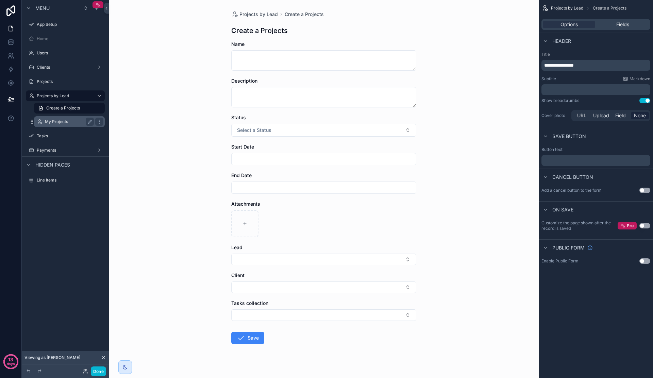
click at [81, 121] on label "My Projects" at bounding box center [68, 121] width 46 height 5
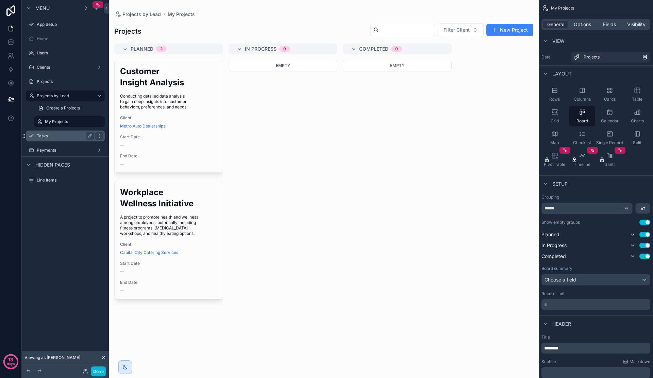
click at [57, 138] on label "Tasks" at bounding box center [64, 135] width 54 height 5
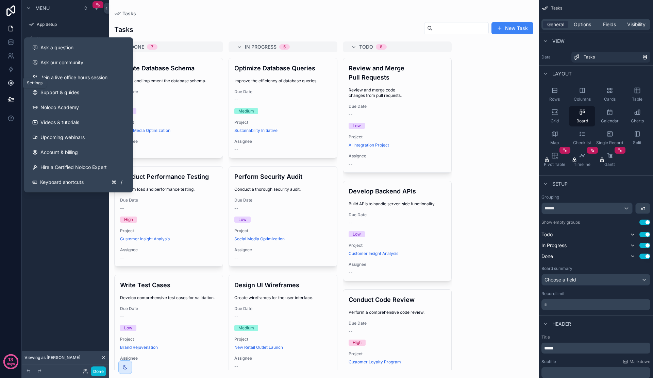
click at [10, 82] on icon at bounding box center [10, 83] width 7 height 7
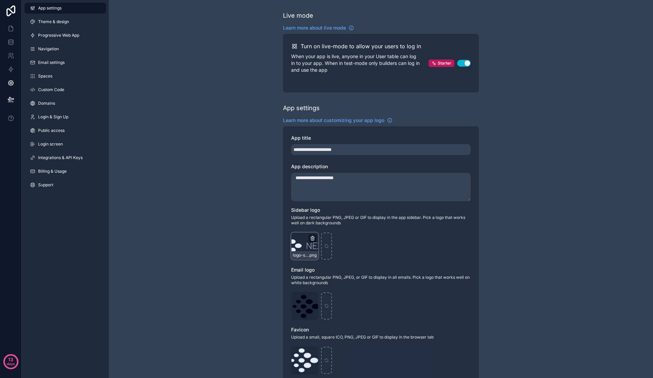
click at [312, 239] on icon "scrollable content" at bounding box center [312, 238] width 5 height 5
click at [325, 226] on icon "button" at bounding box center [326, 226] width 3 height 3
click at [307, 239] on div "scrollable content" at bounding box center [304, 245] width 27 height 27
type input "**********"
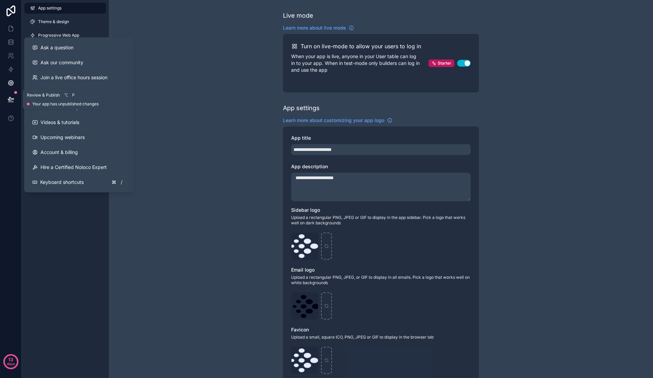
click at [7, 103] on button at bounding box center [10, 99] width 15 height 19
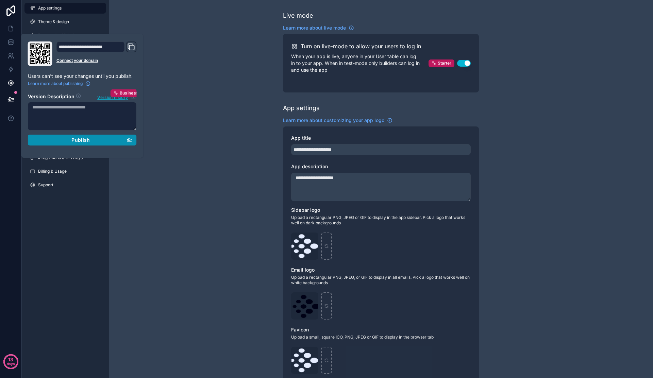
click at [74, 140] on span "Publish" at bounding box center [80, 140] width 18 height 6
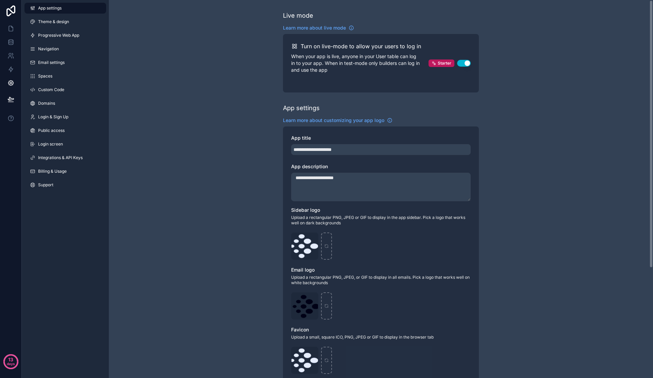
click at [191, 123] on div "**********" at bounding box center [381, 266] width 544 height 533
click at [1, 31] on link at bounding box center [10, 29] width 21 height 14
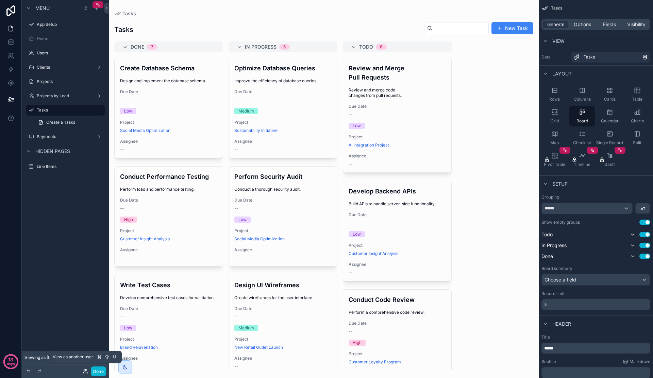
click at [86, 372] on icon at bounding box center [85, 370] width 5 height 5
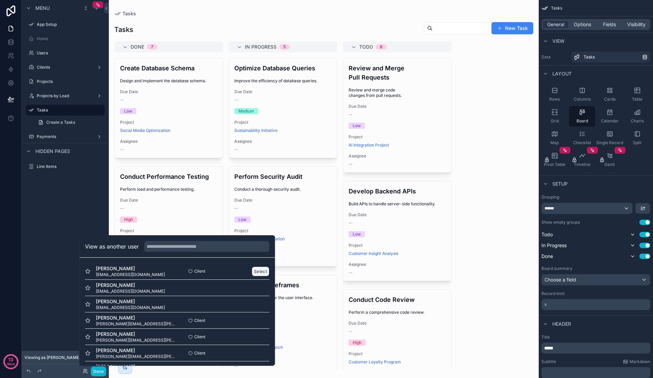
click at [263, 272] on button "Select" at bounding box center [260, 271] width 18 height 10
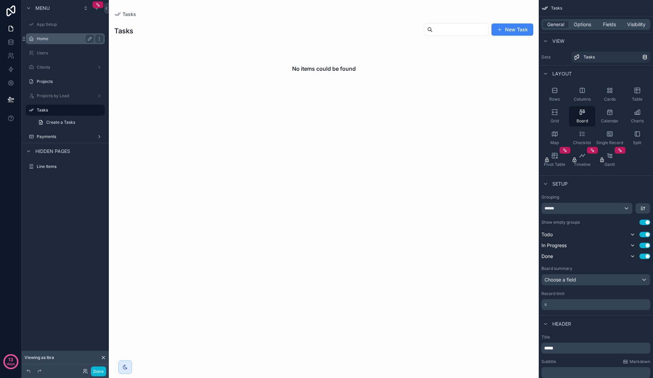
click at [56, 37] on label "Home" at bounding box center [64, 38] width 54 height 5
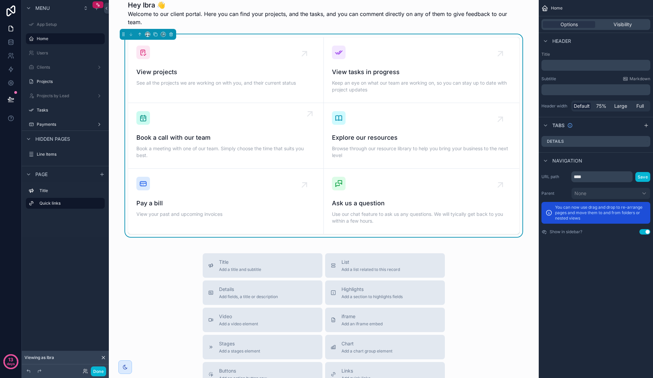
scroll to position [27, 0]
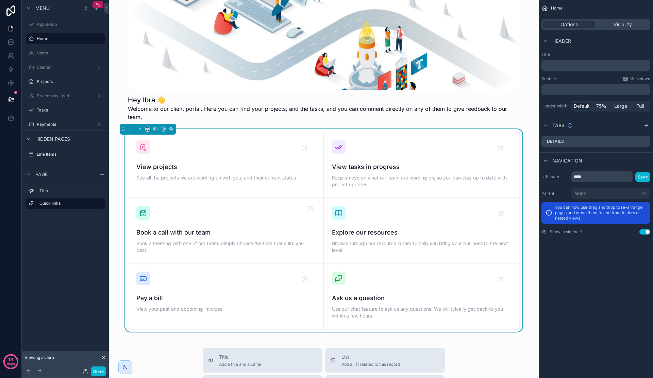
click at [202, 219] on div "Book a call with our team Book a meeting with one of our team. Simply choose th…" at bounding box center [225, 230] width 179 height 49
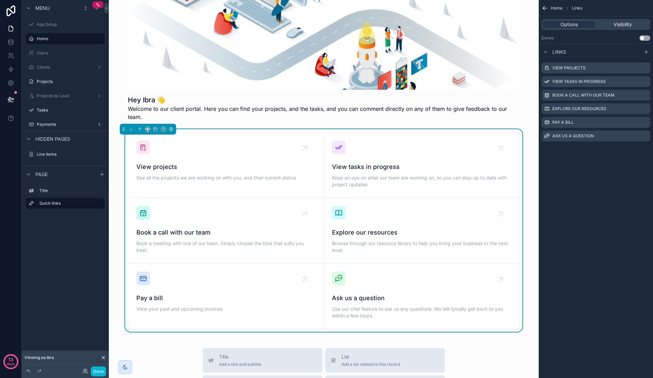
click at [604, 55] on div "Links" at bounding box center [595, 52] width 114 height 16
click at [647, 50] on icon "scrollable content" at bounding box center [645, 51] width 5 height 5
click at [229, 206] on div "Book a call with our team Book a meeting with one of our team. Simply choose th…" at bounding box center [225, 230] width 179 height 49
click at [579, 94] on label "Book a call with our team" at bounding box center [583, 94] width 62 height 5
click at [560, 97] on label "Book a call with our team" at bounding box center [583, 94] width 62 height 5
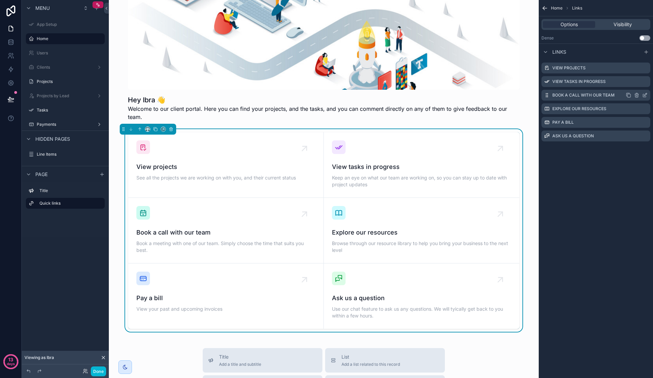
click at [560, 97] on label "Book a call with our team" at bounding box center [583, 94] width 62 height 5
click at [622, 23] on span "Visibility" at bounding box center [622, 24] width 18 height 7
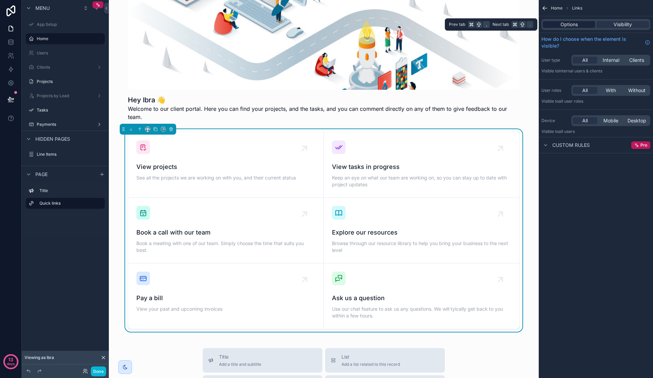
click at [576, 22] on span "Options" at bounding box center [568, 24] width 17 height 7
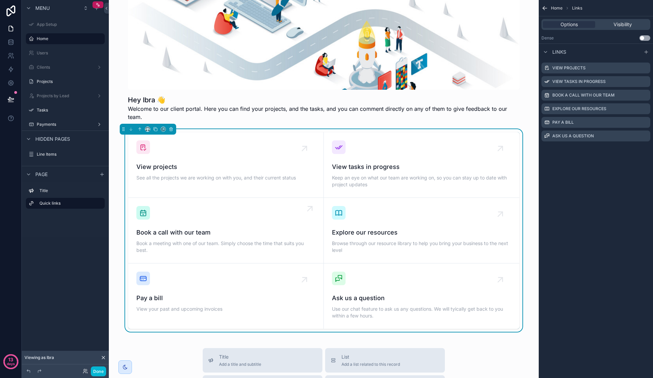
click at [308, 206] on icon "scrollable content" at bounding box center [309, 208] width 4 height 4
click at [309, 203] on icon "scrollable content" at bounding box center [309, 208] width 11 height 11
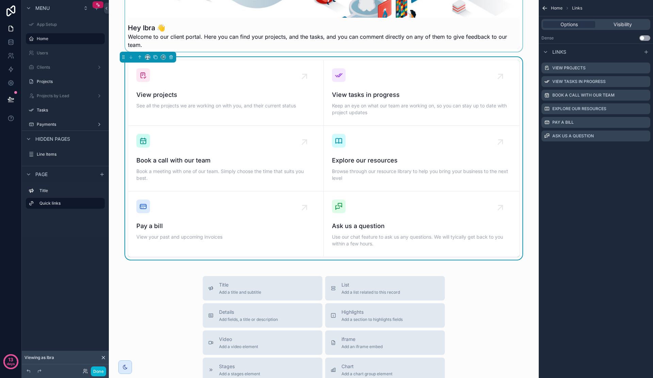
scroll to position [10, 0]
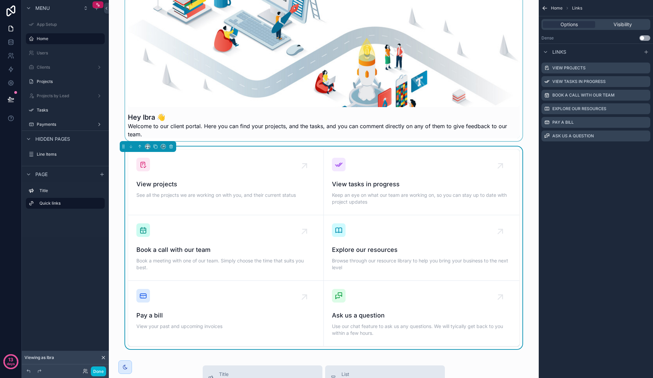
click at [321, 59] on div "scrollable content" at bounding box center [323, 68] width 419 height 145
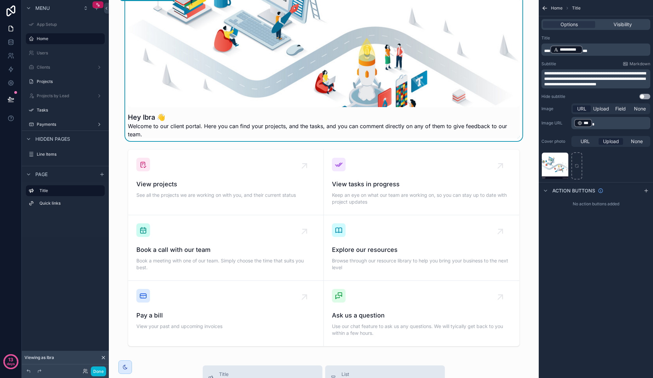
scroll to position [0, 0]
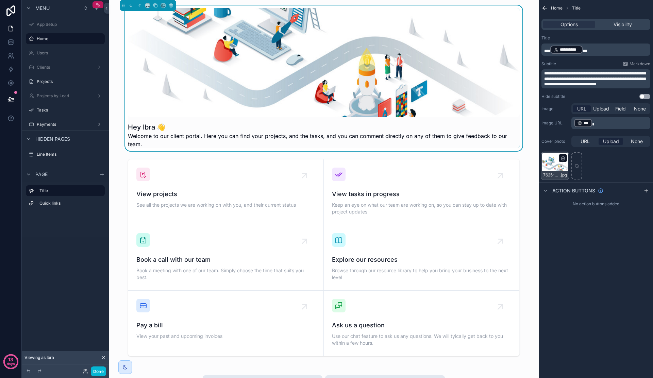
click at [553, 162] on div "7625-42668390 .jpg" at bounding box center [554, 165] width 27 height 27
click at [563, 158] on icon "scrollable content" at bounding box center [563, 158] width 0 height 1
click at [574, 149] on div "Confirm delete?" at bounding box center [559, 146] width 54 height 8
click at [575, 147] on icon "button" at bounding box center [576, 146] width 3 height 3
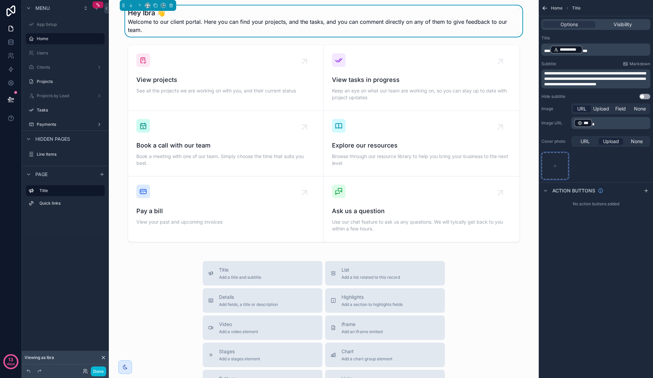
click at [555, 165] on icon "scrollable content" at bounding box center [554, 165] width 5 height 5
type input "**********"
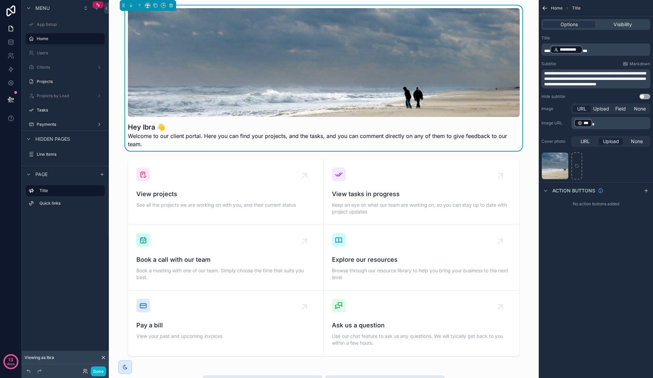
click at [603, 50] on p "**********" at bounding box center [596, 50] width 105 height 10
click at [550, 51] on span "***" at bounding box center [547, 51] width 6 height 4
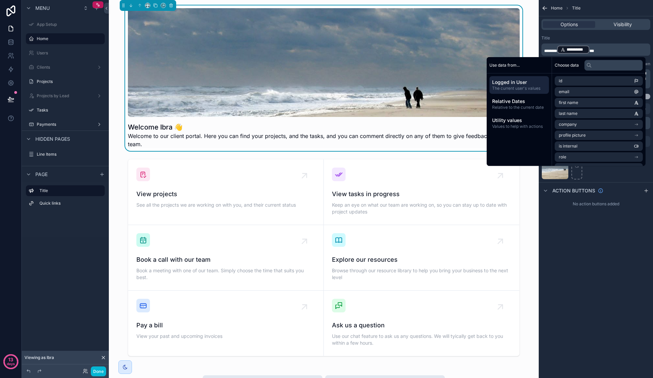
click at [621, 51] on p "**********" at bounding box center [596, 50] width 105 height 10
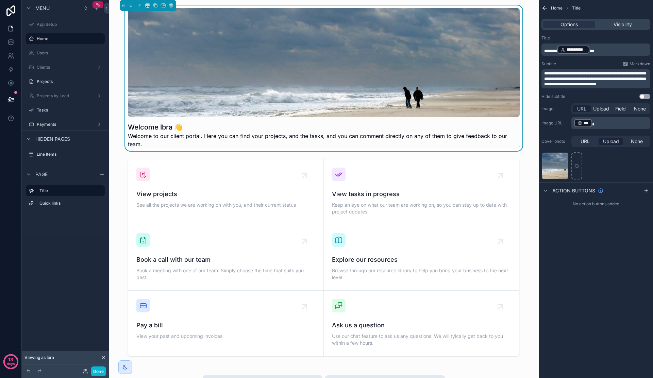
click at [615, 39] on div "Title" at bounding box center [595, 37] width 109 height 5
click at [557, 52] on span "*******" at bounding box center [550, 51] width 13 height 4
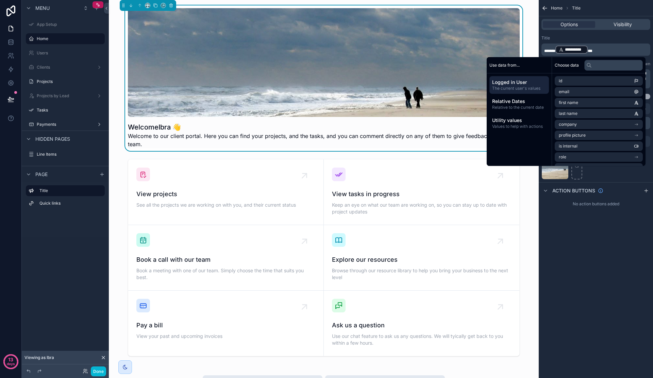
click at [621, 51] on p "**********" at bounding box center [596, 50] width 105 height 10
click at [642, 37] on div "Title" at bounding box center [595, 37] width 109 height 5
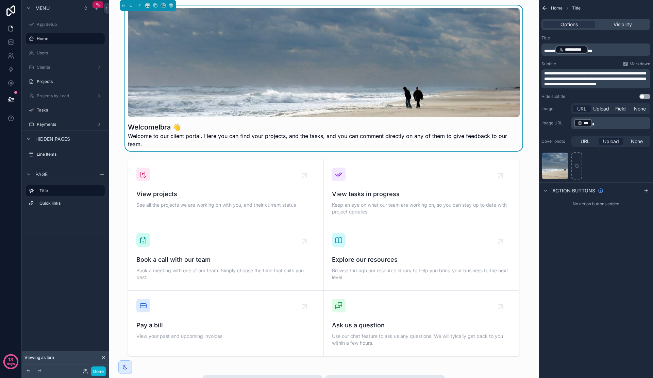
click at [574, 73] on span "**********" at bounding box center [595, 78] width 102 height 15
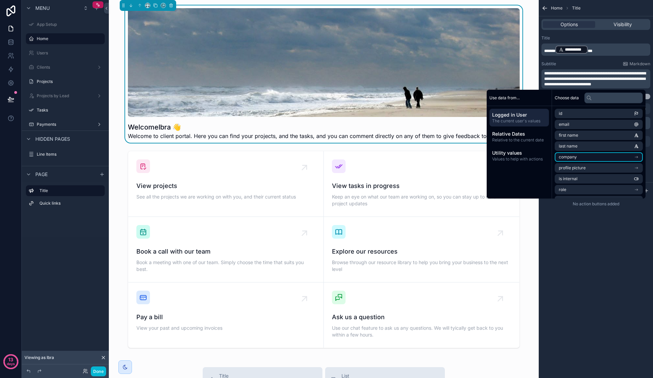
click at [573, 157] on li "company" at bounding box center [598, 157] width 88 height 10
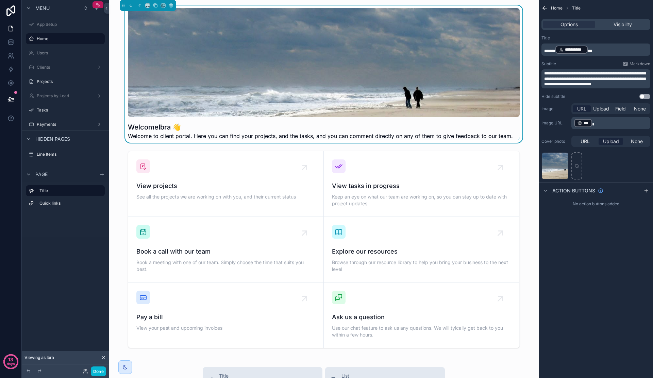
click at [570, 73] on span "**********" at bounding box center [595, 78] width 102 height 15
click at [566, 74] on span "**********" at bounding box center [595, 78] width 102 height 15
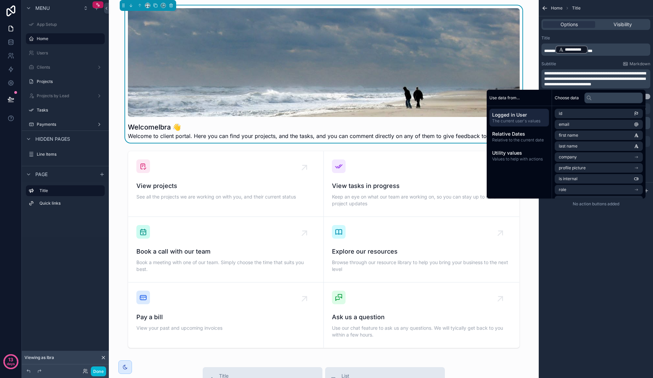
click at [569, 73] on span "**********" at bounding box center [595, 78] width 102 height 15
click at [631, 142] on li "last name" at bounding box center [598, 146] width 88 height 10
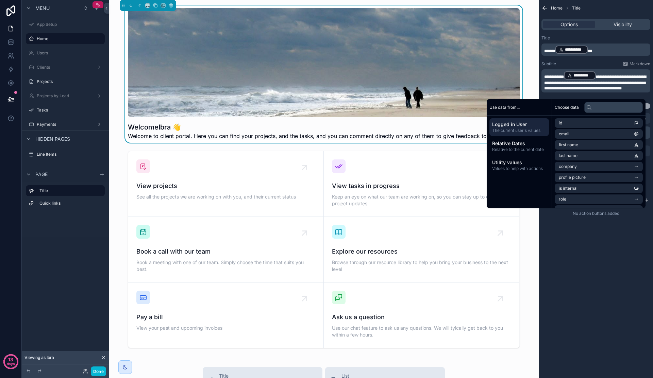
click at [563, 78] on span "**********" at bounding box center [554, 77] width 20 height 4
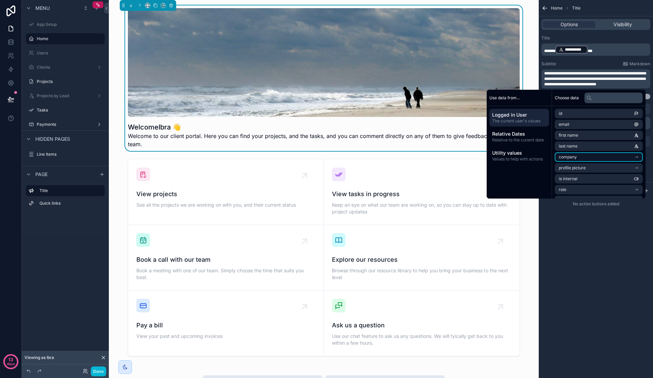
click at [598, 160] on li "company" at bounding box center [598, 157] width 88 height 10
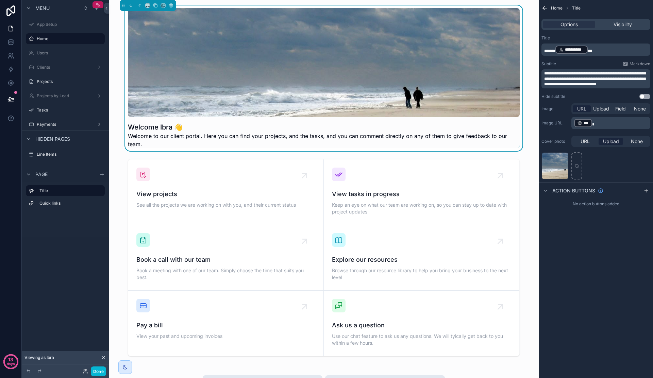
click at [627, 37] on div "Title" at bounding box center [595, 37] width 109 height 5
click at [548, 10] on icon "scrollable content" at bounding box center [544, 8] width 7 height 7
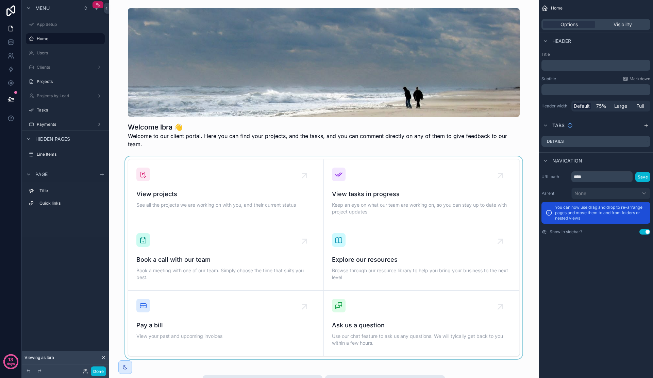
scroll to position [56, 0]
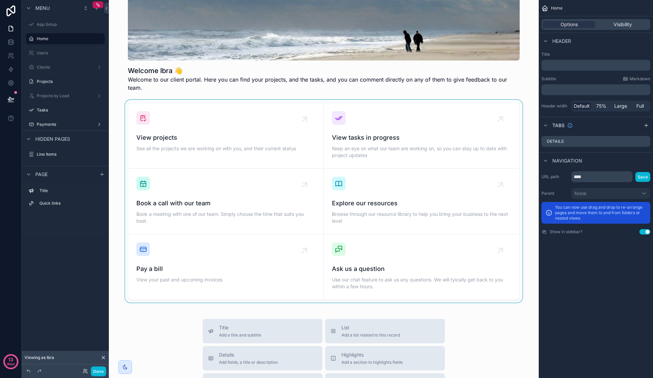
click at [499, 113] on div "scrollable content" at bounding box center [323, 201] width 419 height 203
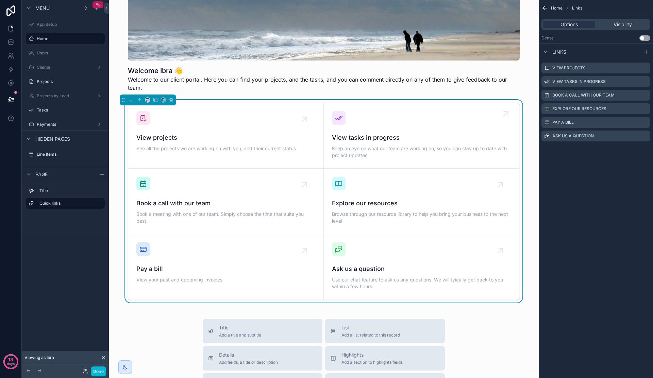
click at [500, 111] on div "View tasks in progress Keep an eye on what our team are working on, so you can …" at bounding box center [421, 135] width 179 height 49
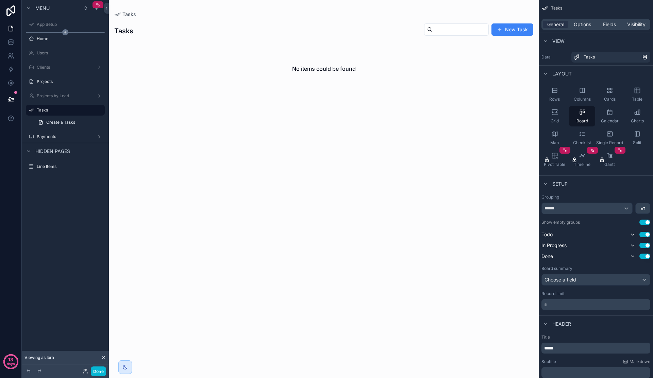
click at [63, 32] on icon "scrollable content" at bounding box center [65, 32] width 6 height 6
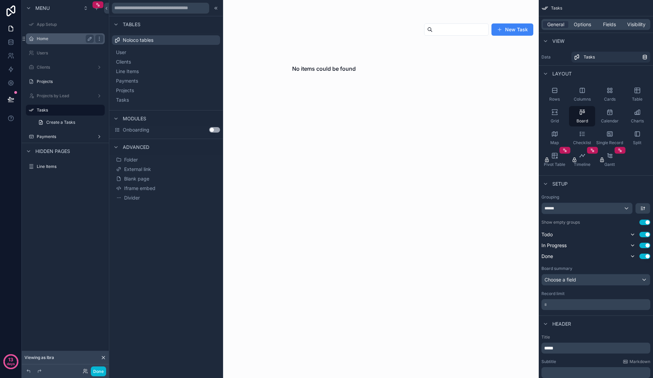
click at [63, 37] on label "Home" at bounding box center [64, 38] width 54 height 5
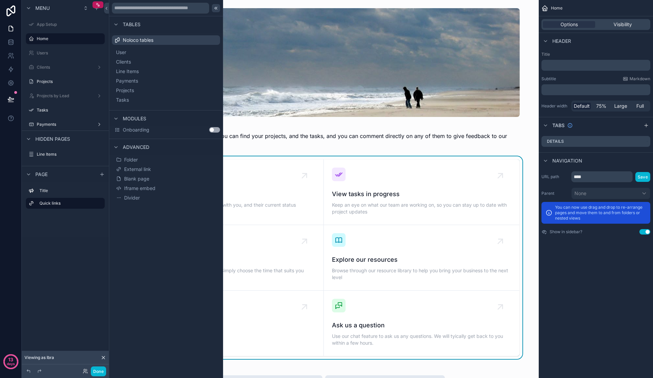
click at [214, 7] on icon at bounding box center [215, 7] width 5 height 5
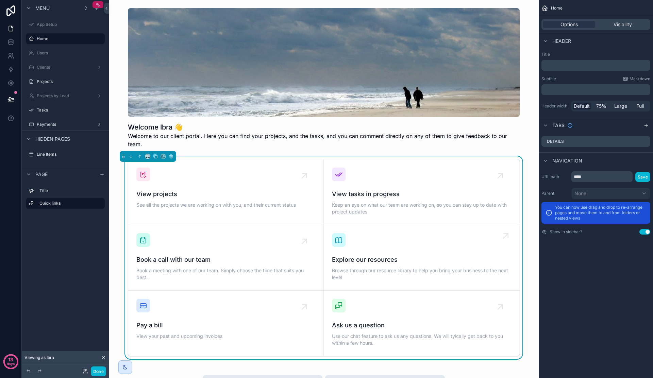
click at [501, 230] on icon "scrollable content" at bounding box center [505, 235] width 11 height 11
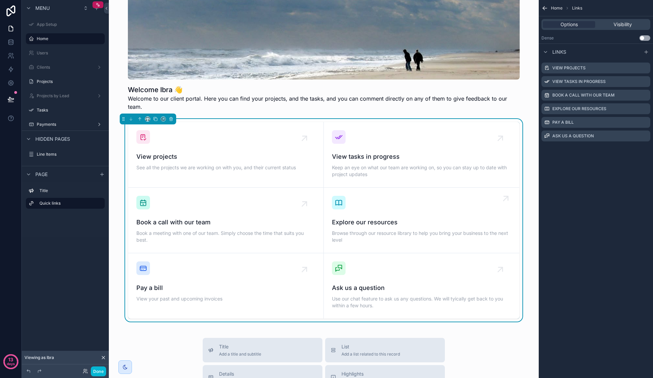
scroll to position [69, 0]
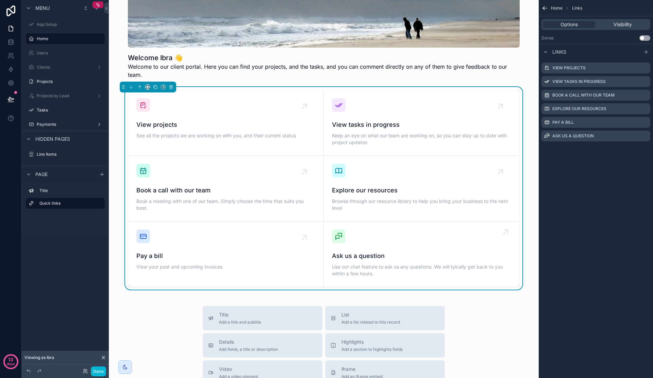
click at [502, 227] on icon "scrollable content" at bounding box center [505, 232] width 11 height 11
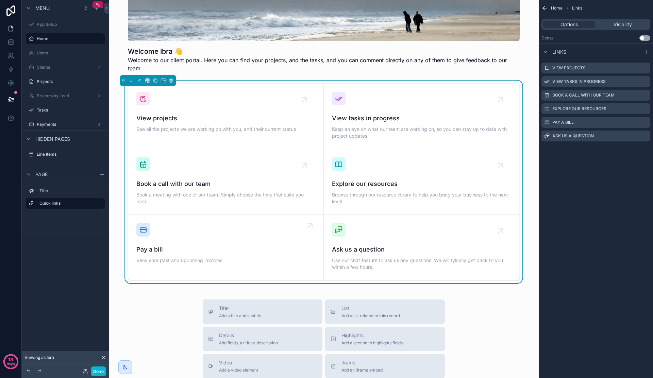
click at [311, 220] on icon "scrollable content" at bounding box center [309, 225] width 11 height 11
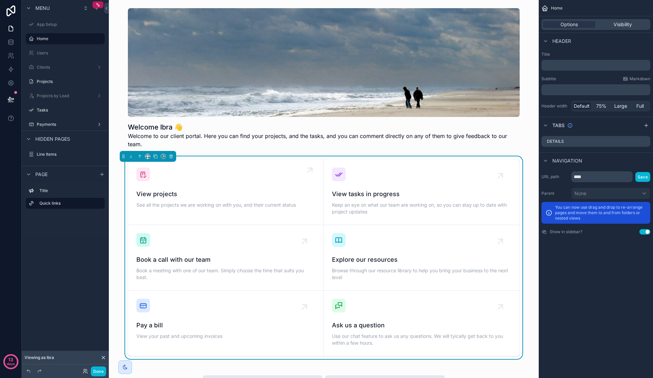
click at [308, 168] on div "scrollable content" at bounding box center [311, 172] width 14 height 14
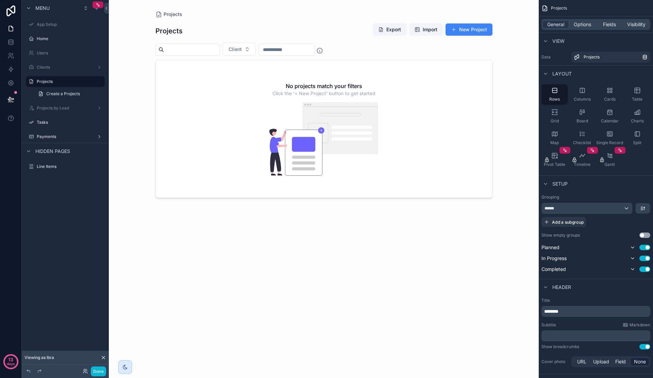
click at [255, 49] on div "scrollable content" at bounding box center [324, 185] width 348 height 370
click at [254, 50] on button "Client" at bounding box center [239, 49] width 33 height 13
click at [280, 30] on div "Projects Export Import New Project" at bounding box center [323, 31] width 337 height 16
click at [71, 93] on span "Create a Projects" at bounding box center [63, 93] width 34 height 5
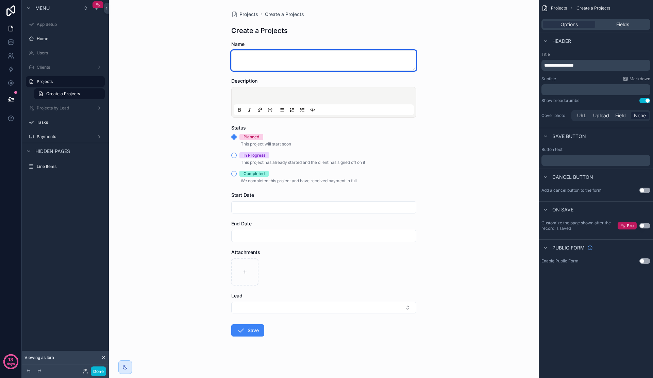
click at [268, 66] on textarea "scrollable content" at bounding box center [323, 60] width 185 height 20
type textarea "****"
click at [250, 329] on button "Save" at bounding box center [247, 330] width 33 height 12
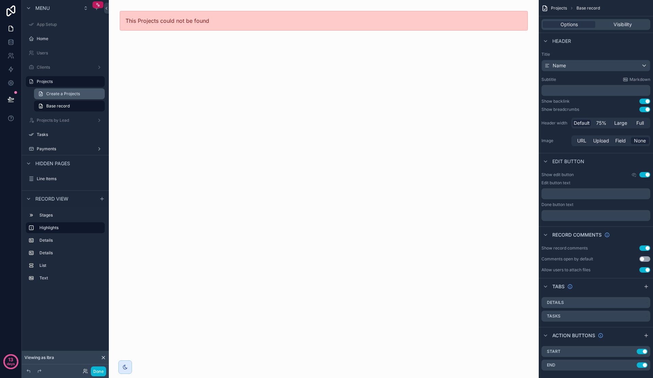
click at [74, 98] on link "Create a Projects" at bounding box center [69, 93] width 71 height 11
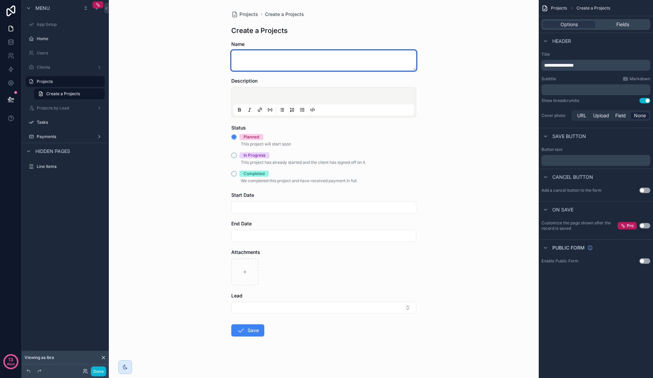
click at [268, 64] on textarea "scrollable content" at bounding box center [323, 60] width 185 height 20
type textarea "****"
click at [276, 95] on p "scrollable content" at bounding box center [325, 96] width 180 height 7
click at [272, 204] on input "scrollable content" at bounding box center [323, 208] width 184 height 10
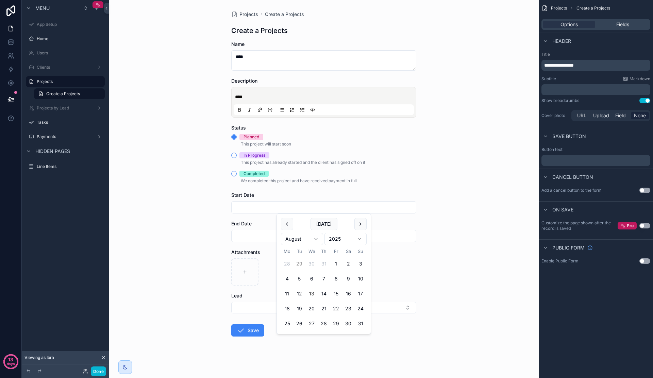
click at [297, 259] on button "29" at bounding box center [299, 264] width 12 height 12
type input "**********"
click at [247, 237] on input "scrollable content" at bounding box center [323, 236] width 184 height 10
click at [325, 284] on tbody "28 29 30 31 1 2 3 4 5 6 7 8 9 10 11 12 13 14 15 16 17 18 19 20 21 22 23 24 25 2…" at bounding box center [324, 320] width 86 height 75
click at [331, 342] on button "22" at bounding box center [336, 337] width 12 height 12
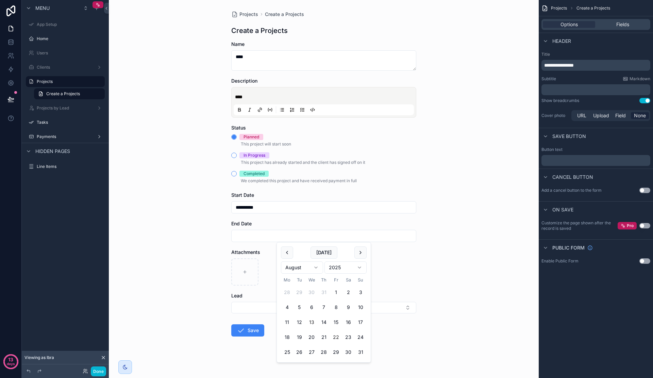
type input "**********"
click at [266, 311] on button "Select Button" at bounding box center [323, 308] width 185 height 12
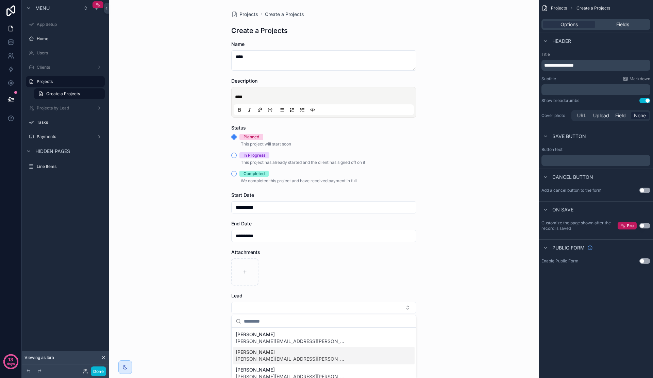
scroll to position [2, 0]
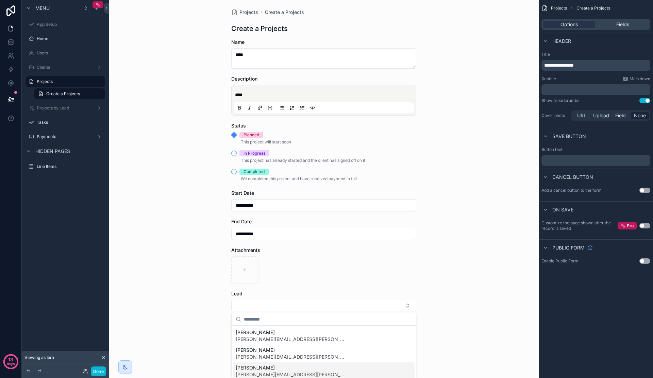
click at [268, 372] on span "[PERSON_NAME][EMAIL_ADDRESS][PERSON_NAME][DOMAIN_NAME]" at bounding box center [290, 374] width 109 height 7
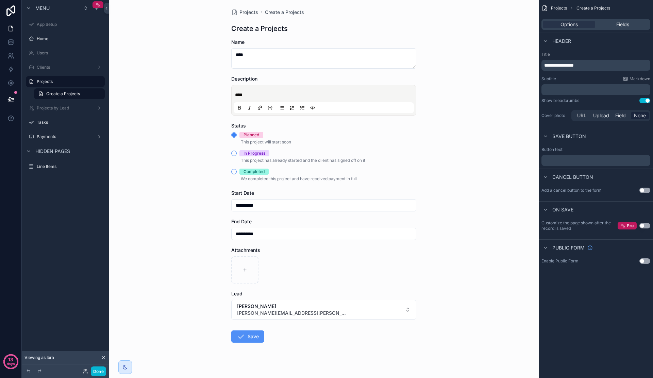
click at [251, 337] on button "Save" at bounding box center [247, 336] width 33 height 12
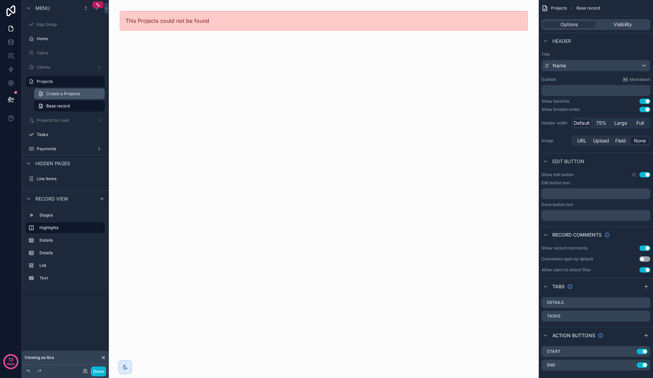
click at [73, 95] on span "Create a Projects" at bounding box center [63, 93] width 34 height 5
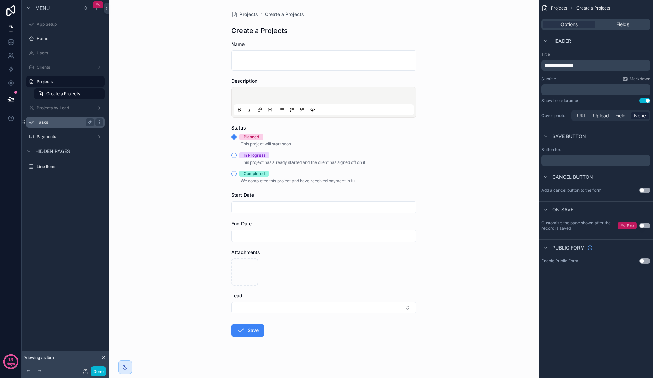
click at [75, 120] on label "Tasks" at bounding box center [64, 122] width 54 height 5
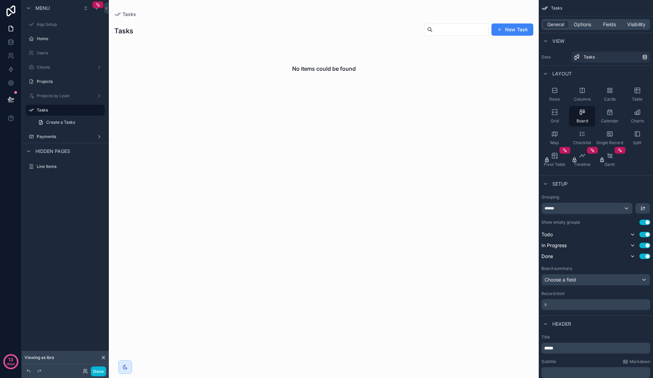
click at [510, 30] on div "scrollable content" at bounding box center [324, 189] width 430 height 378
click at [58, 39] on label "Home" at bounding box center [64, 38] width 54 height 5
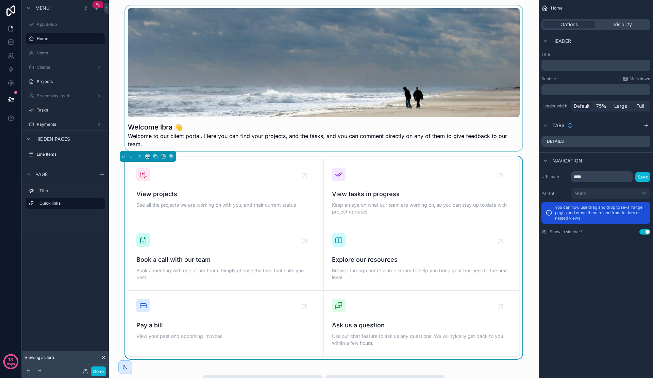
click at [481, 93] on div "scrollable content" at bounding box center [323, 77] width 419 height 145
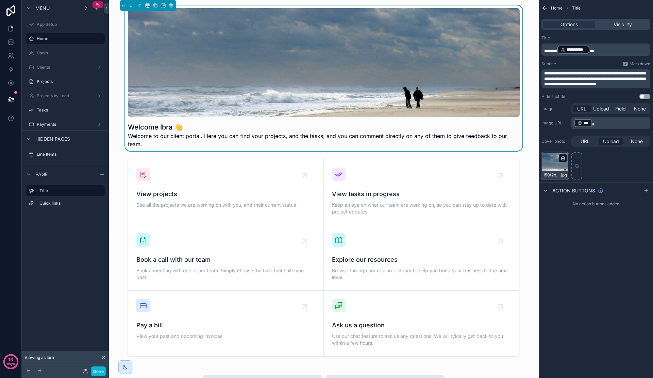
click at [561, 158] on icon "scrollable content" at bounding box center [562, 157] width 5 height 5
click at [558, 147] on span "Confirm delete?" at bounding box center [552, 146] width 41 height 8
click at [554, 148] on span "Confirm delete?" at bounding box center [552, 146] width 41 height 8
click at [577, 147] on icon "button" at bounding box center [576, 146] width 3 height 3
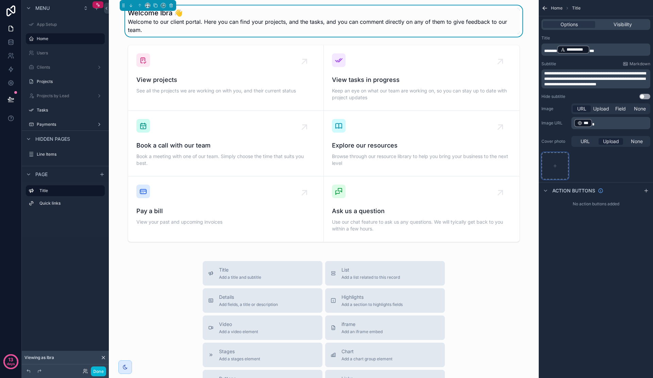
click at [559, 167] on div "scrollable content" at bounding box center [554, 165] width 27 height 27
type input "**********"
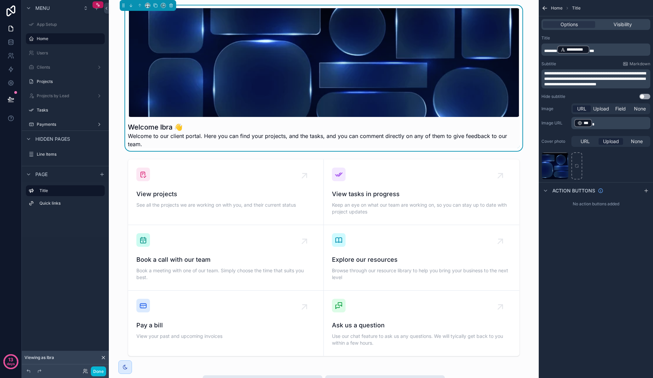
click at [531, 132] on div "Welcome Ibra 👋 Welcome to our client portal. Here you can find your projects, a…" at bounding box center [323, 77] width 419 height 145
click at [574, 169] on div "scrollable content" at bounding box center [576, 165] width 11 height 27
type input "**********"
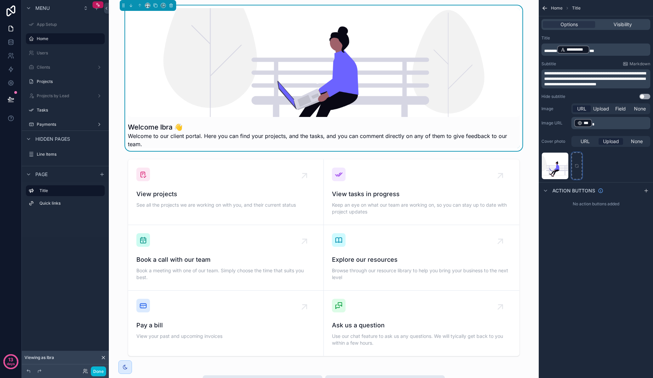
click at [575, 163] on div "scrollable content" at bounding box center [576, 165] width 11 height 27
type input "**********"
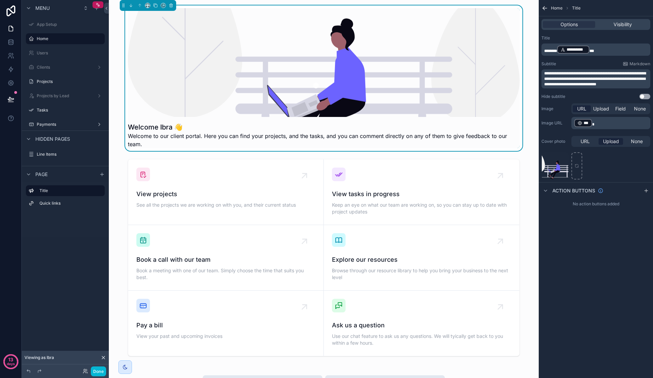
click at [527, 129] on div "Welcome Ibra 👋 Welcome to our client portal. Here you can find your projects, a…" at bounding box center [323, 77] width 419 height 145
click at [268, 59] on div "scrollable content" at bounding box center [324, 62] width 392 height 109
click at [612, 234] on div "**********" at bounding box center [595, 189] width 114 height 378
click at [574, 166] on icon "scrollable content" at bounding box center [576, 165] width 5 height 5
type input "**********"
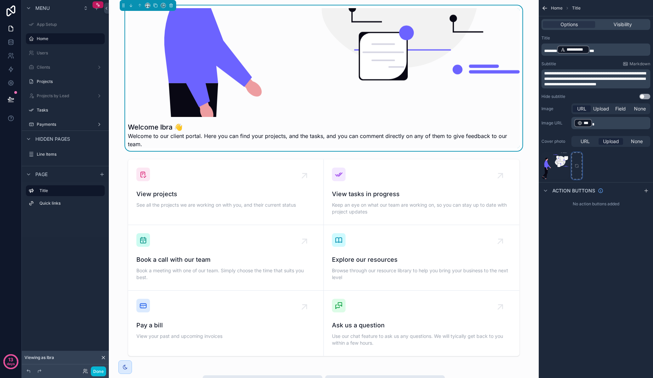
click at [577, 174] on div "scrollable content" at bounding box center [576, 165] width 11 height 27
type input "**********"
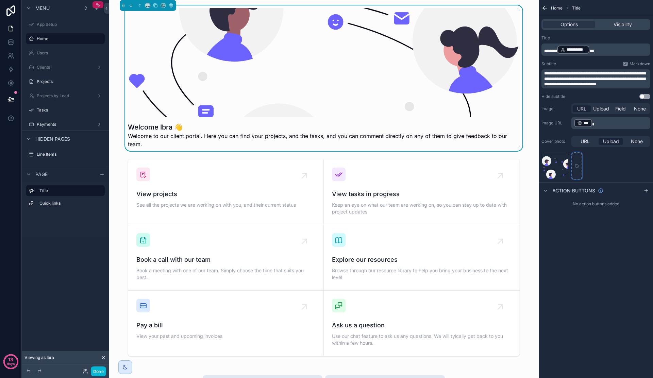
click at [577, 170] on div "scrollable content" at bounding box center [576, 165] width 11 height 27
type input "**********"
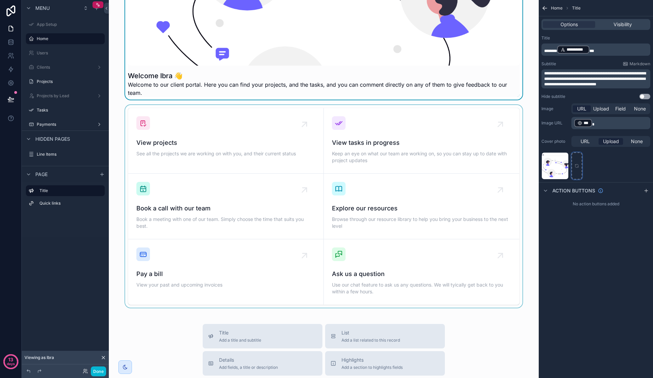
scroll to position [51, 0]
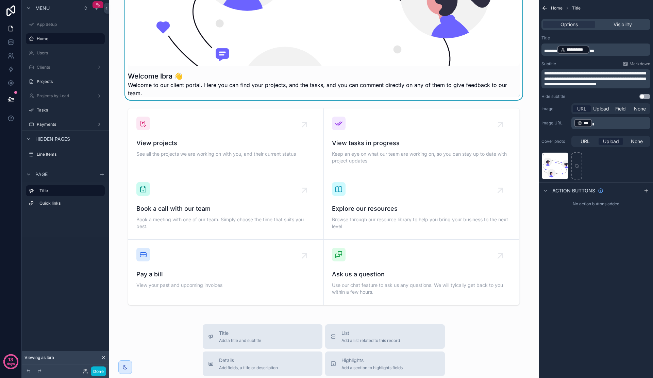
click at [116, 96] on div "Welcome Ibra 👋 Welcome to our client portal. Here you can find your projects, a…" at bounding box center [324, 285] width 430 height 672
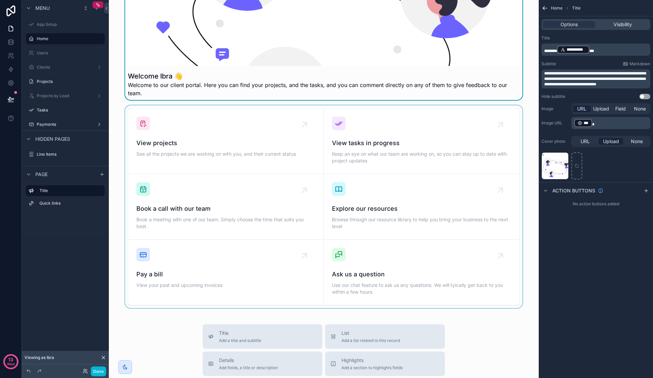
scroll to position [0, 0]
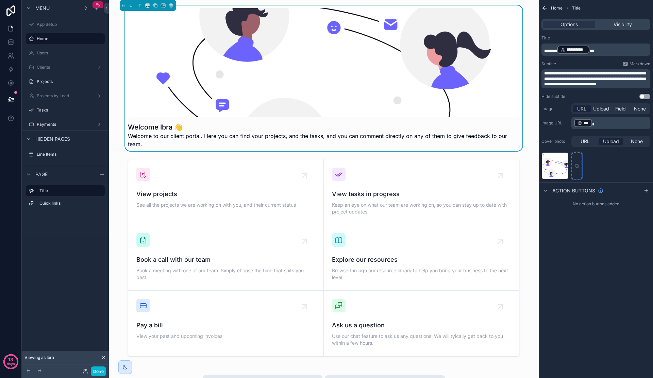
click at [579, 168] on div "scrollable content" at bounding box center [576, 165] width 11 height 27
type input "**********"
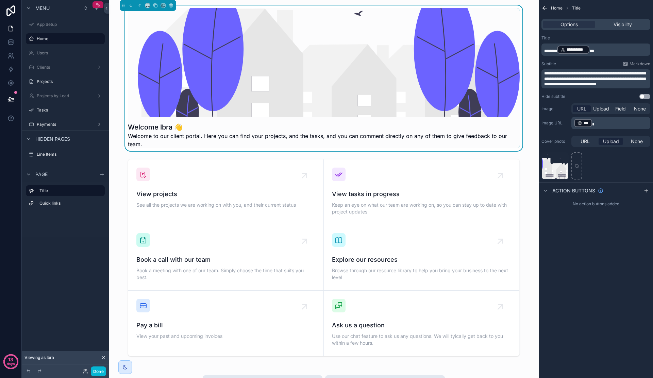
click at [116, 131] on div "Welcome Ibra 👋 Welcome to our client portal. Here you can find your projects, a…" at bounding box center [323, 77] width 419 height 145
click at [142, 165] on div "scrollable content" at bounding box center [323, 257] width 419 height 203
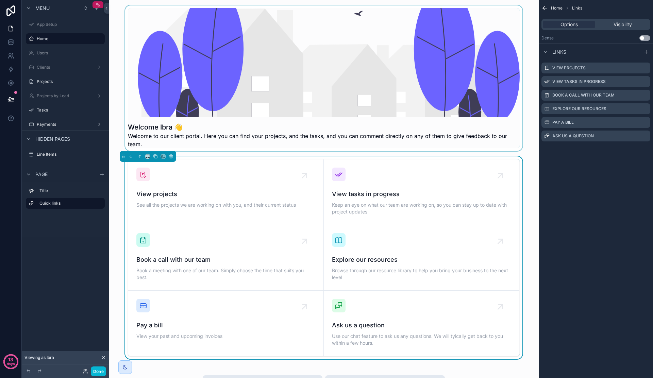
click at [193, 89] on div "scrollable content" at bounding box center [323, 77] width 419 height 145
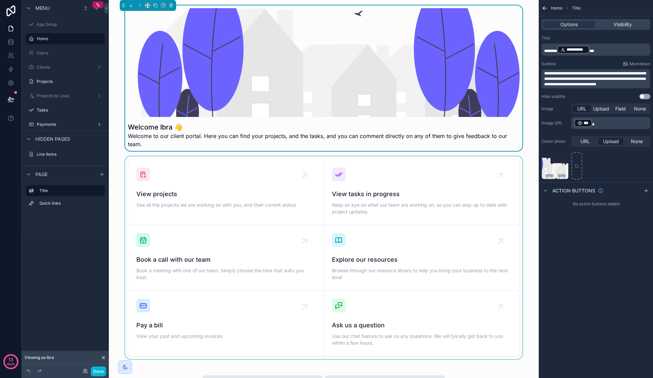
click at [177, 250] on div "scrollable content" at bounding box center [323, 257] width 419 height 203
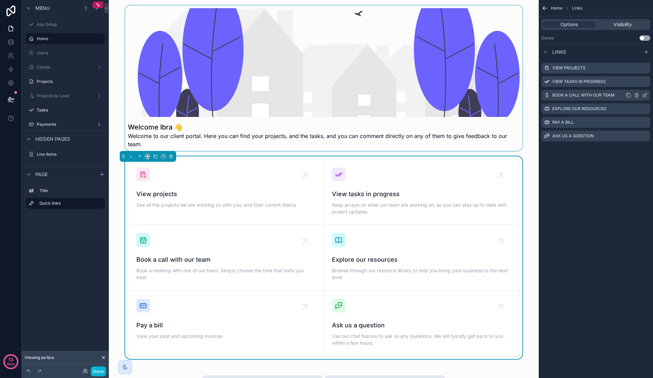
click at [643, 94] on icon "scrollable content" at bounding box center [644, 94] width 5 height 5
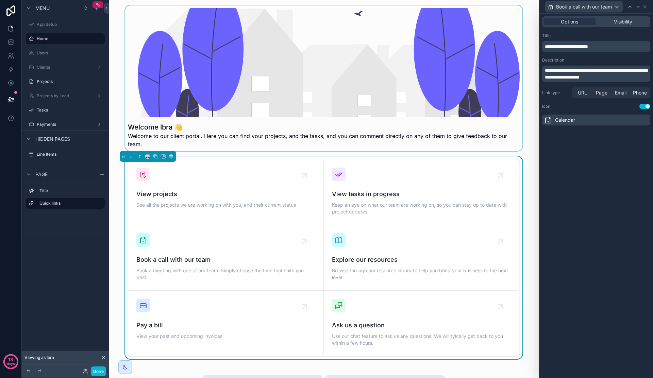
click at [573, 122] on span "Calendar" at bounding box center [565, 120] width 20 height 7
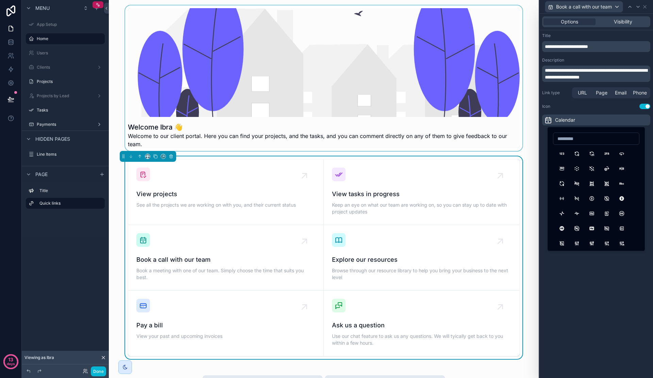
click at [602, 253] on div "**********" at bounding box center [596, 196] width 114 height 364
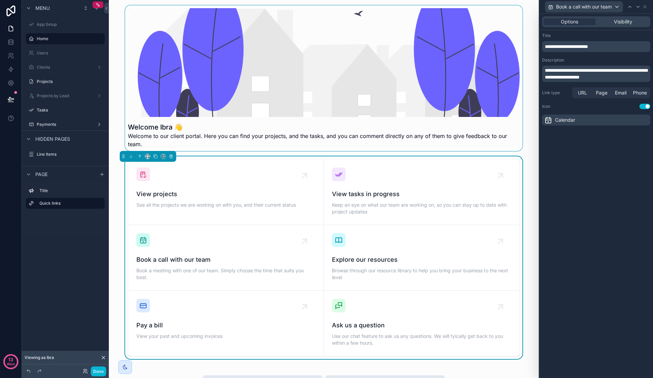
click at [647, 104] on button "Use setting" at bounding box center [644, 106] width 11 height 5
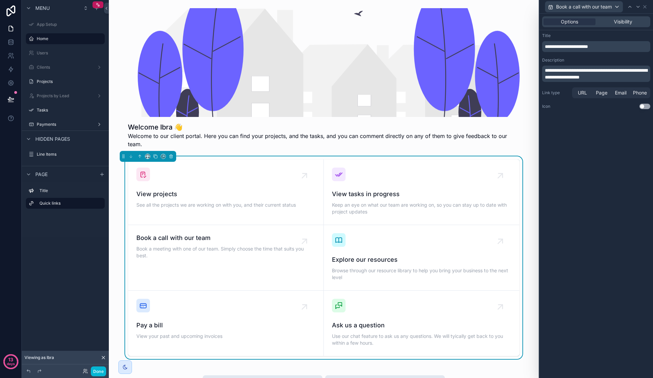
click at [646, 106] on button "Use setting" at bounding box center [644, 106] width 11 height 5
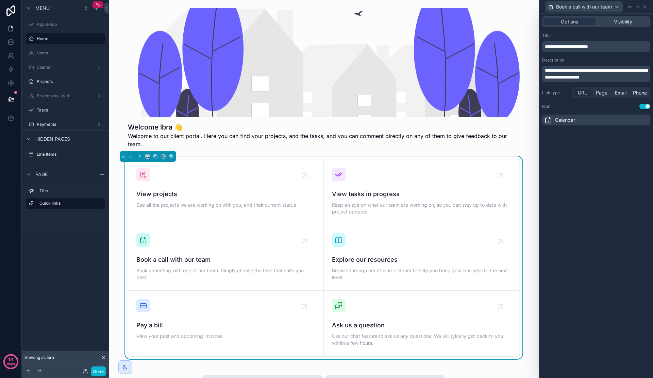
click at [584, 93] on span "URL" at bounding box center [581, 92] width 9 height 7
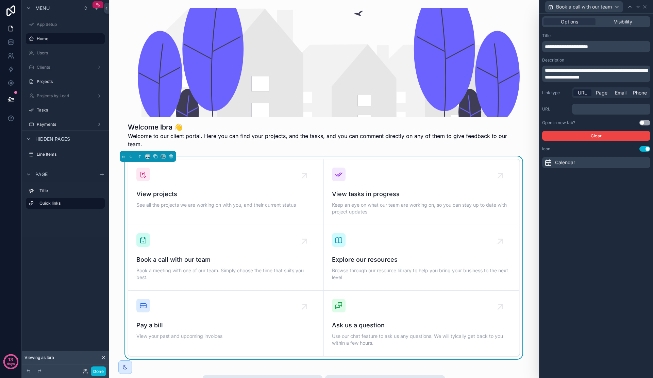
click at [606, 110] on p "﻿" at bounding box center [611, 109] width 74 height 7
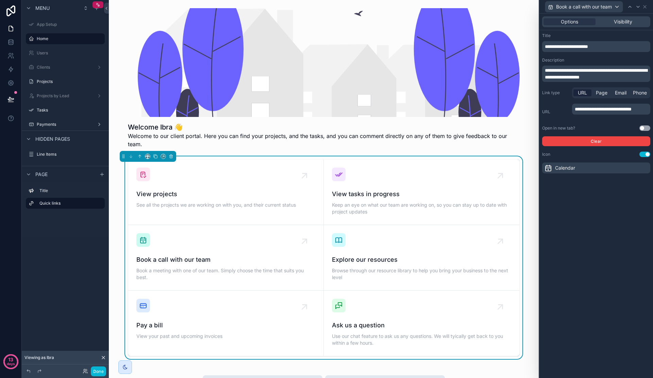
click at [592, 264] on div "**********" at bounding box center [596, 196] width 114 height 364
click at [600, 112] on p "**********" at bounding box center [611, 109] width 74 height 7
click at [571, 239] on div "**********" at bounding box center [596, 196] width 114 height 364
click at [647, 128] on button "Use setting" at bounding box center [644, 127] width 11 height 5
click at [310, 230] on icon "scrollable content" at bounding box center [309, 235] width 11 height 11
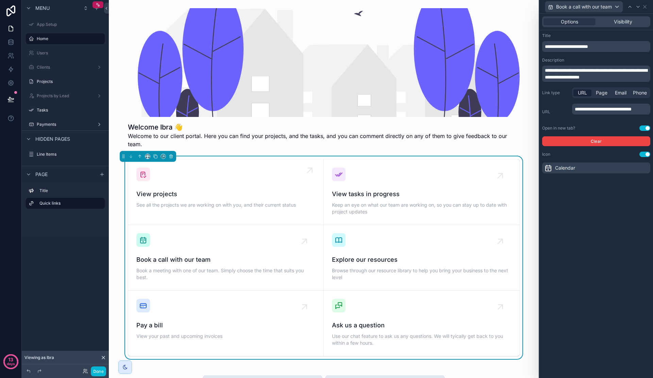
click at [289, 189] on span "View projects" at bounding box center [225, 194] width 179 height 10
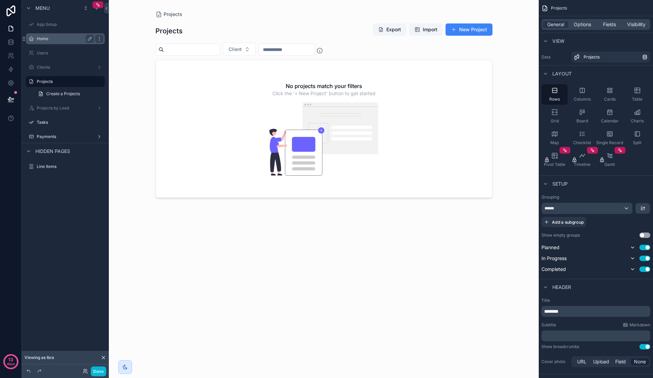
click at [44, 39] on label "Home" at bounding box center [64, 38] width 54 height 5
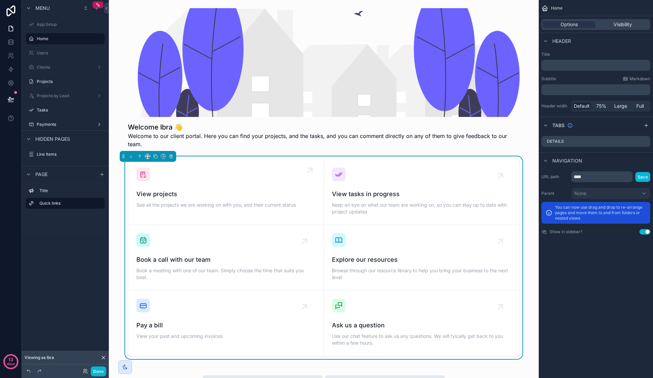
scroll to position [13, 0]
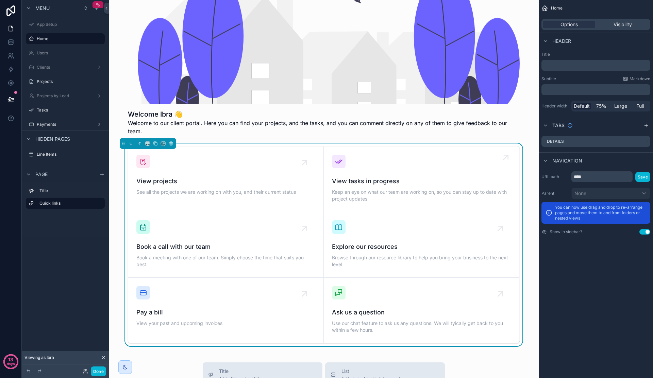
click at [369, 164] on div "View tasks in progress Keep an eye on what our team are working on, so you can …" at bounding box center [421, 179] width 179 height 49
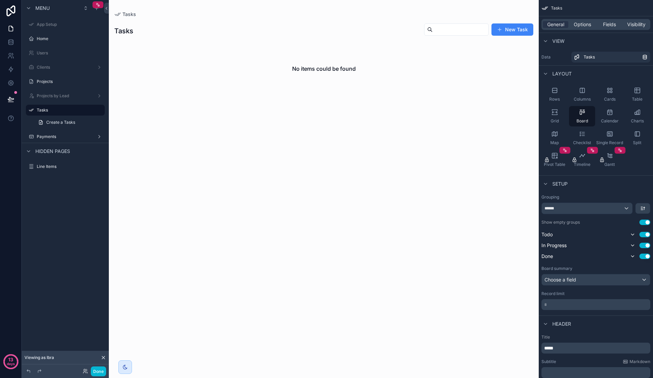
click at [325, 71] on div "scrollable content" at bounding box center [324, 189] width 430 height 378
click at [612, 116] on div "Calendar" at bounding box center [609, 116] width 26 height 20
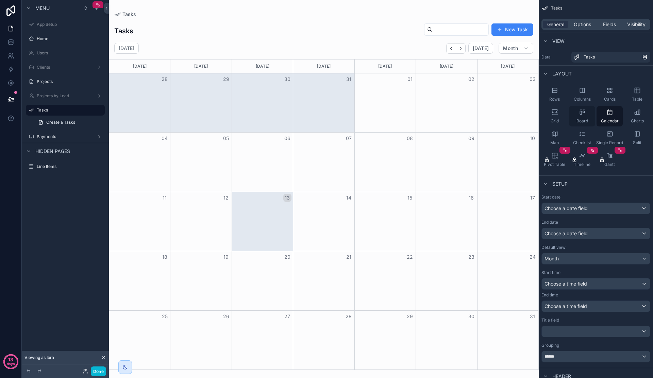
click at [581, 116] on div "Board" at bounding box center [582, 116] width 26 height 20
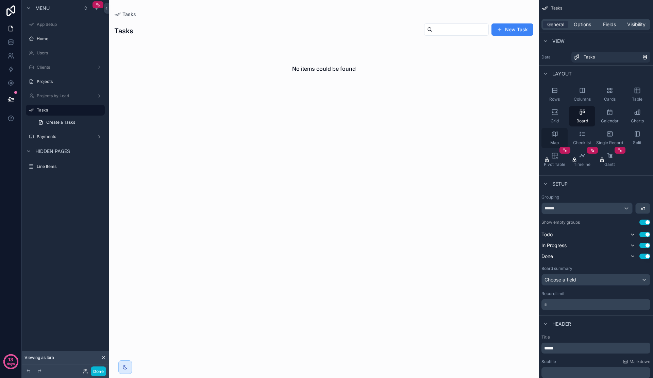
click at [558, 138] on div "Map" at bounding box center [554, 138] width 26 height 20
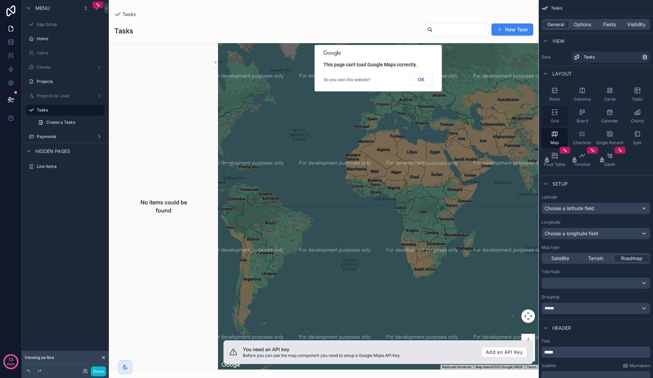
click at [554, 119] on span "Grid" at bounding box center [554, 120] width 8 height 5
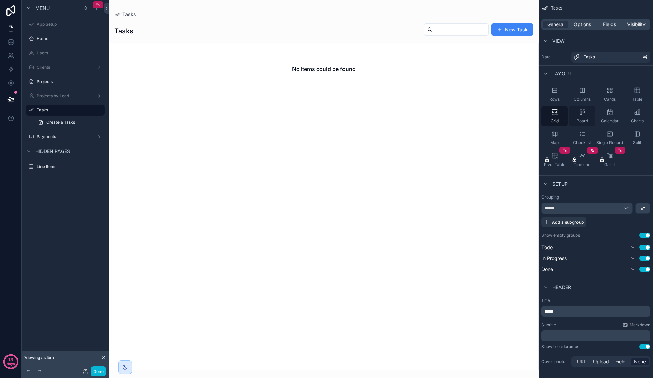
click at [571, 116] on div "Board" at bounding box center [582, 116] width 26 height 20
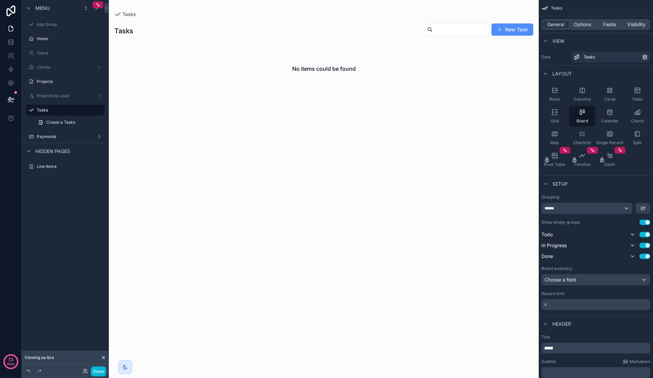
click at [513, 33] on button "New Task" at bounding box center [512, 29] width 42 height 12
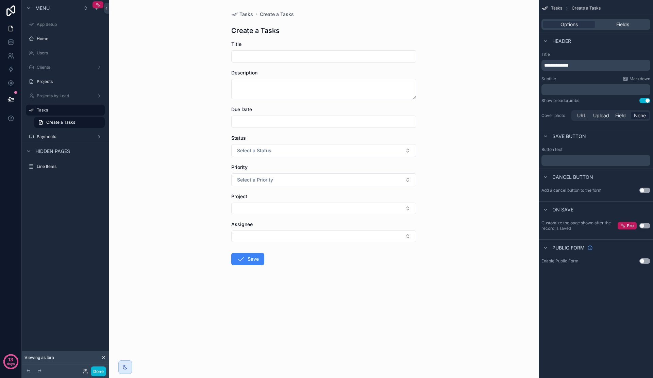
click at [312, 55] on input "scrollable content" at bounding box center [323, 57] width 184 height 10
type input "****"
click at [275, 94] on textarea "scrollable content" at bounding box center [323, 89] width 185 height 20
type textarea "****"
click at [247, 254] on button "Save" at bounding box center [247, 259] width 33 height 12
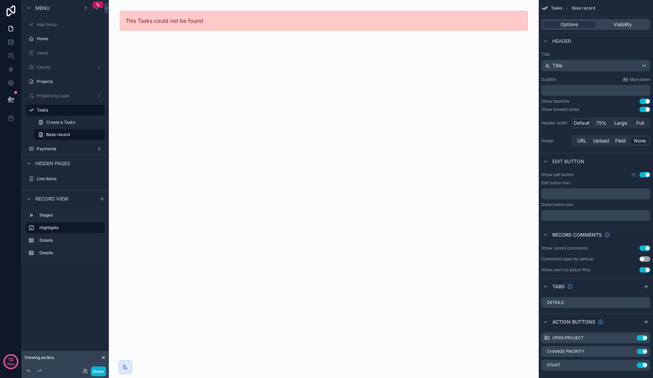
click at [178, 23] on span "This Tasks could not be found" at bounding box center [163, 20] width 77 height 7
click at [4, 102] on button at bounding box center [10, 99] width 15 height 19
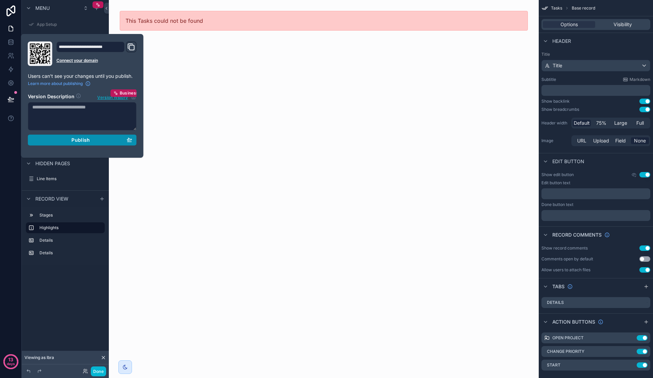
click at [60, 141] on div "Publish" at bounding box center [82, 140] width 100 height 6
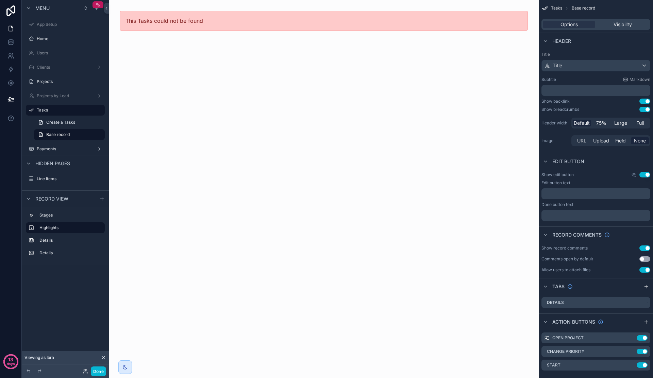
click at [211, 146] on div "This Tasks could not be found" at bounding box center [324, 189] width 430 height 378
click at [7, 71] on icon at bounding box center [10, 69] width 7 height 7
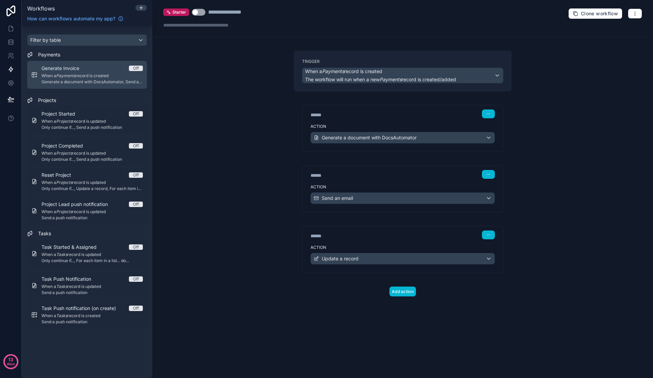
click at [121, 82] on span "Generate a document with DocsAutomator, Send an email, Update a record" at bounding box center [91, 81] width 101 height 5
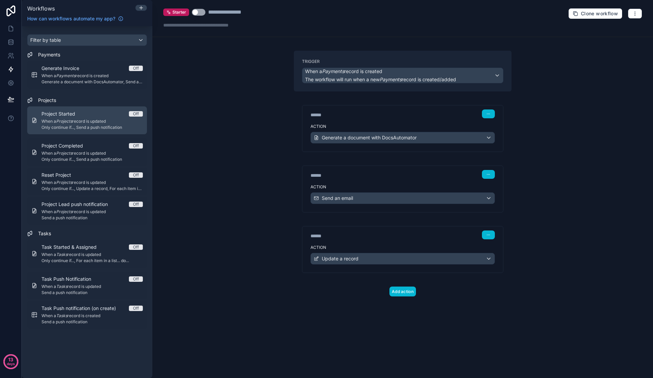
click at [117, 116] on div "Project Started Off" at bounding box center [91, 113] width 101 height 7
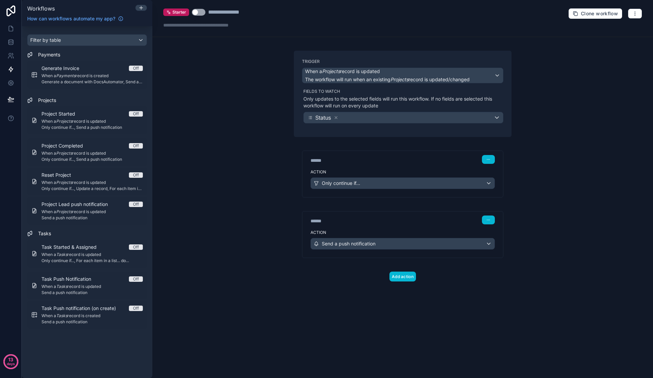
click at [197, 15] on button "Use setting" at bounding box center [199, 12] width 14 height 7
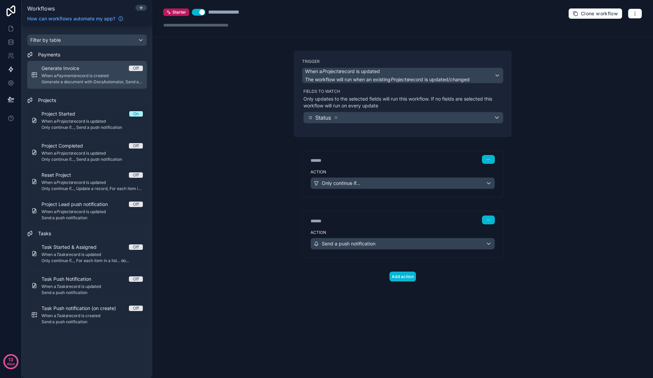
click at [127, 76] on span "When a Payments record is created" at bounding box center [91, 75] width 101 height 5
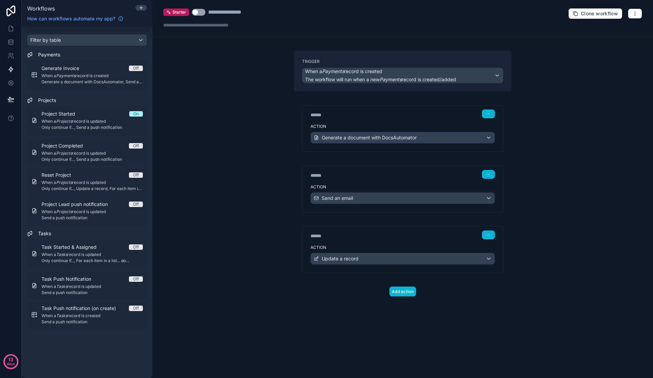
click at [194, 13] on button "Use setting" at bounding box center [199, 12] width 14 height 7
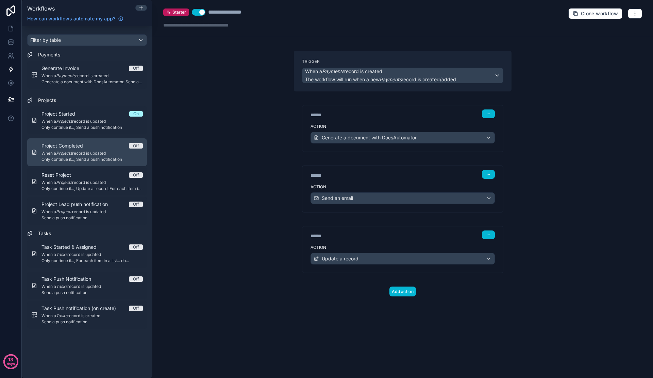
click at [127, 155] on span "When a Projects record is updated" at bounding box center [91, 153] width 101 height 5
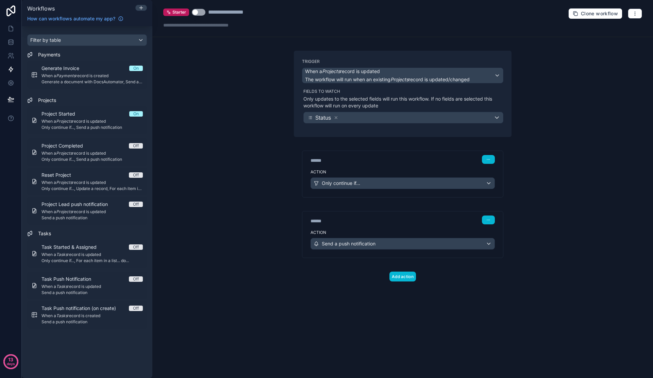
click at [201, 12] on button "Use setting" at bounding box center [199, 12] width 14 height 7
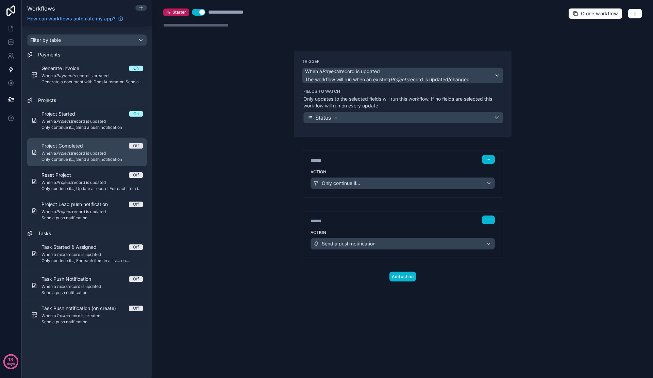
click at [124, 151] on span "When a Projects record is updated" at bounding box center [91, 153] width 101 height 5
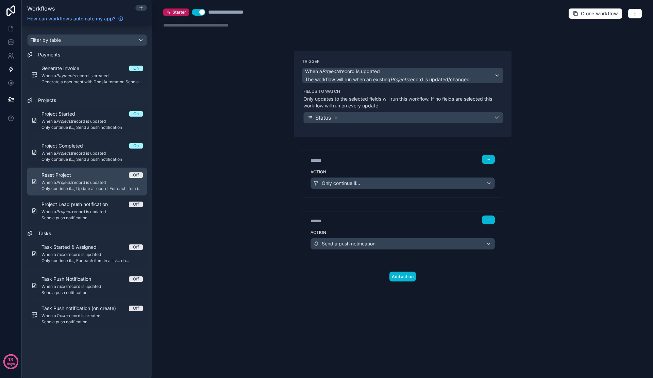
click at [132, 185] on span "When a Projects record is updated" at bounding box center [91, 182] width 101 height 5
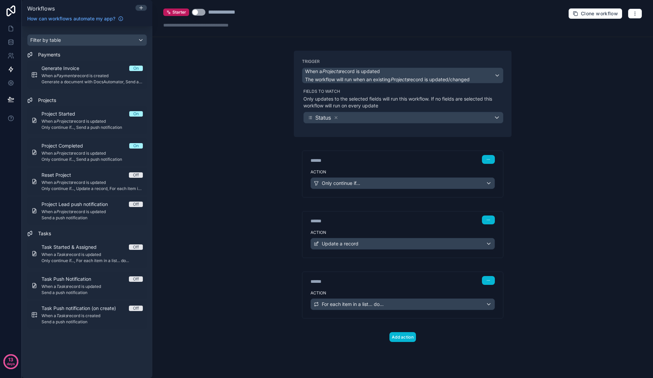
click at [199, 13] on button "Use setting" at bounding box center [199, 12] width 14 height 7
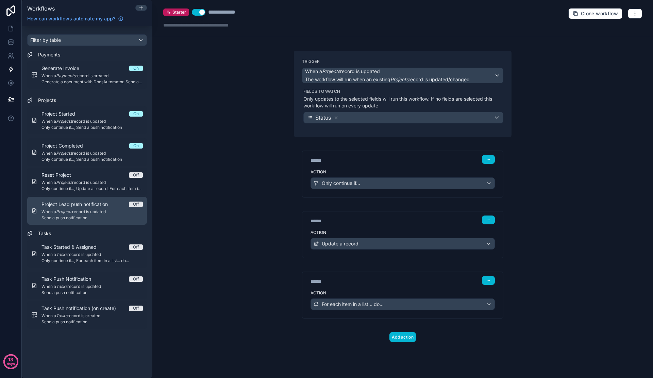
click at [109, 213] on span "When a Projects record is updated" at bounding box center [91, 211] width 101 height 5
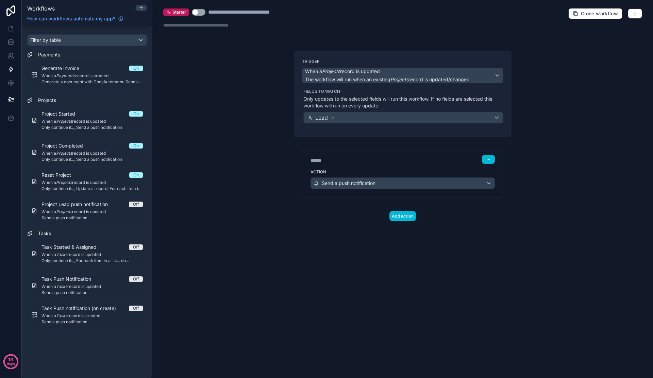
click at [201, 12] on button "Use setting" at bounding box center [199, 12] width 14 height 7
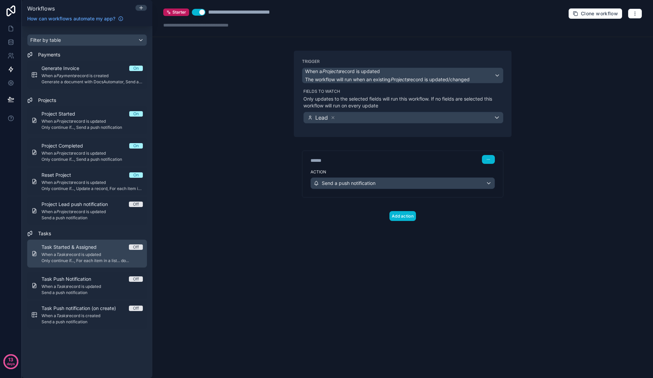
click at [118, 257] on span "When a Tasks record is updated" at bounding box center [91, 254] width 101 height 5
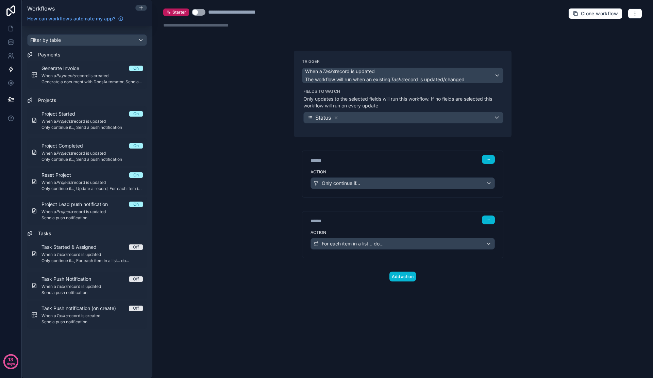
click at [202, 16] on div "Starter Use setting" at bounding box center [184, 12] width 42 height 8
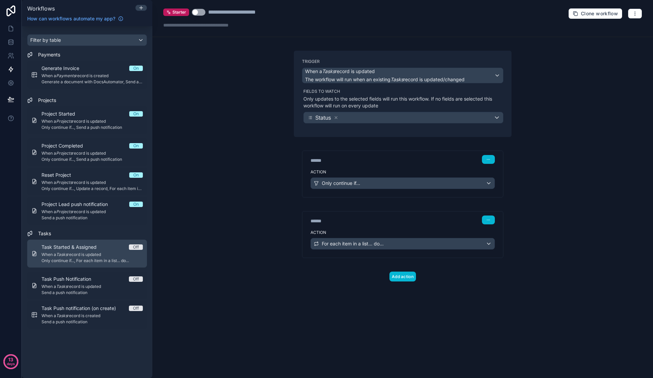
click at [103, 255] on span "When a Tasks record is updated" at bounding box center [91, 254] width 101 height 5
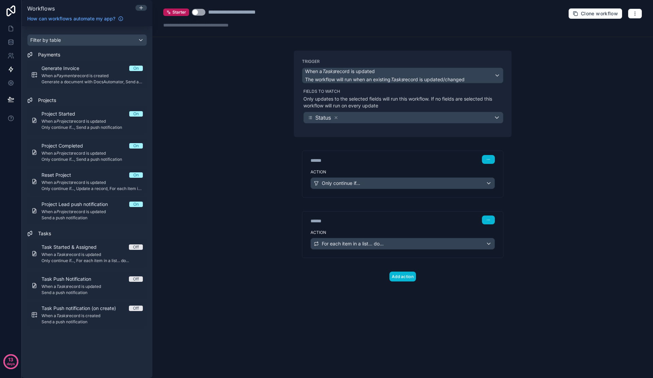
click at [200, 10] on button "Use setting" at bounding box center [199, 12] width 14 height 7
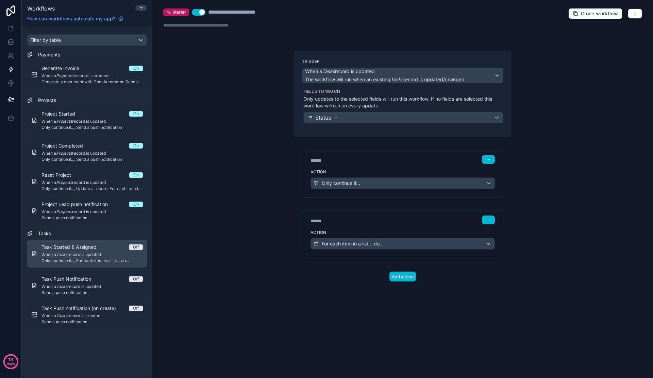
click at [114, 247] on div "Task Started & Assigned Off" at bounding box center [91, 247] width 101 height 7
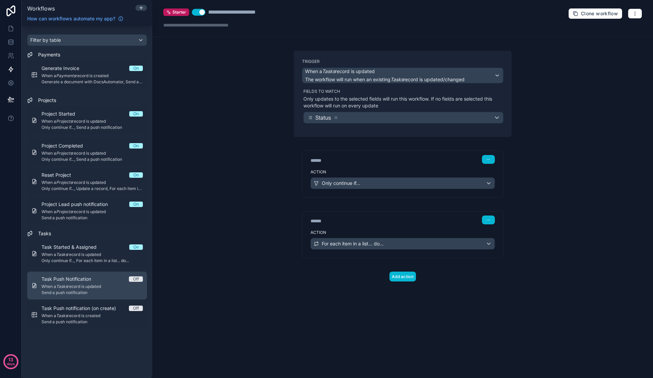
click at [126, 281] on div "Task Push Notification Off" at bounding box center [91, 279] width 101 height 7
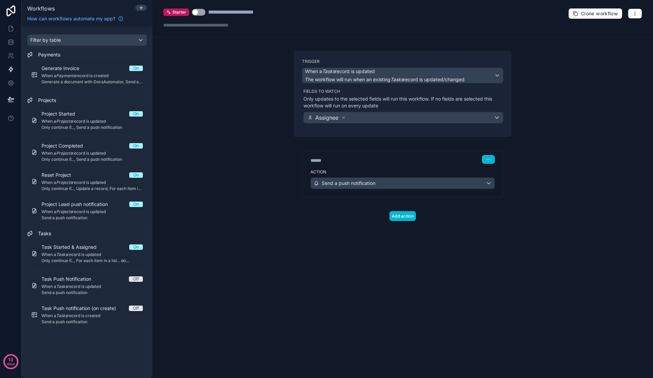
click at [202, 14] on button "Use setting" at bounding box center [199, 12] width 14 height 7
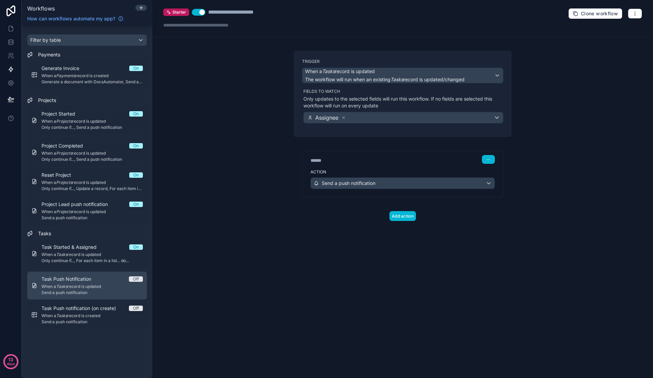
click at [120, 276] on div "Task Push Notification Off" at bounding box center [91, 279] width 101 height 7
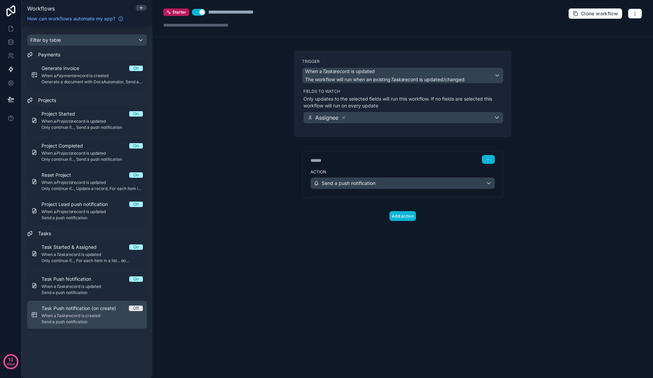
click at [111, 313] on div "Task Push notification (on create) Off When a Tasks record is created Send a pu…" at bounding box center [91, 315] width 101 height 20
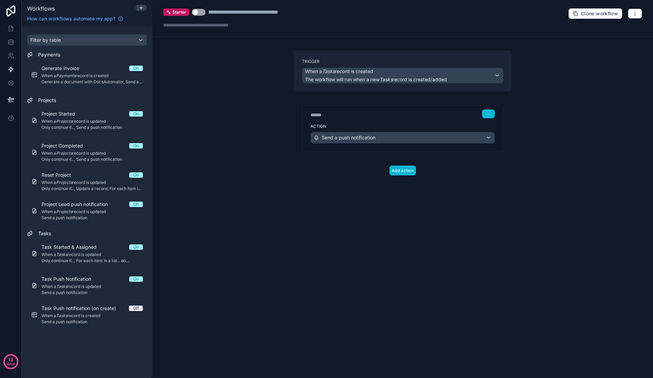
click at [202, 16] on div "**********" at bounding box center [231, 18] width 136 height 20
click at [196, 14] on button "Use setting" at bounding box center [199, 12] width 14 height 7
click at [10, 98] on icon at bounding box center [10, 99] width 7 height 7
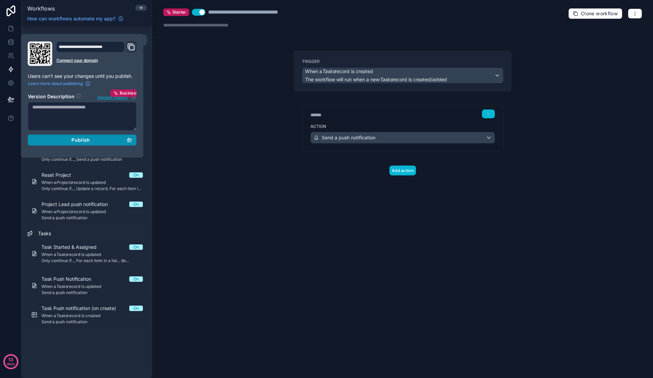
click at [89, 139] on span "Publish" at bounding box center [80, 140] width 18 height 6
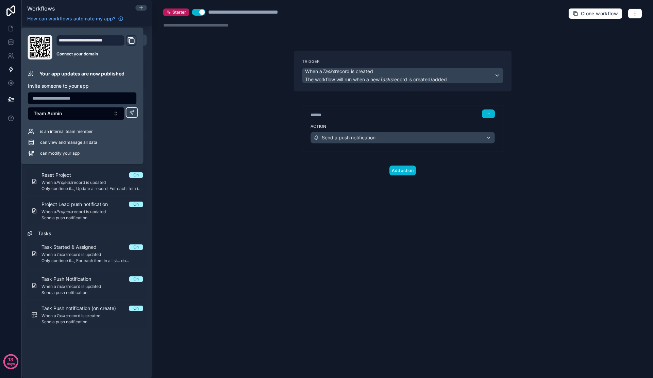
click at [253, 195] on div "**********" at bounding box center [402, 189] width 500 height 378
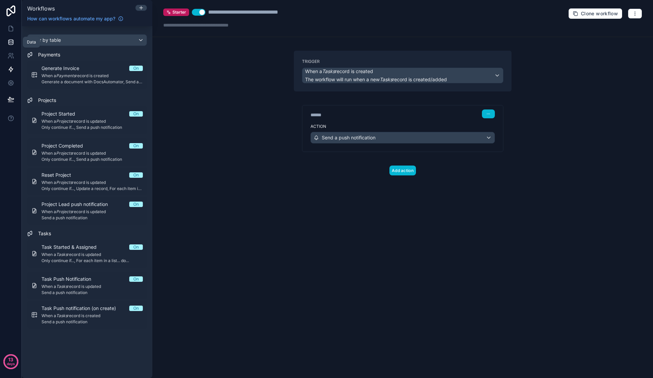
click at [7, 36] on link at bounding box center [10, 42] width 21 height 14
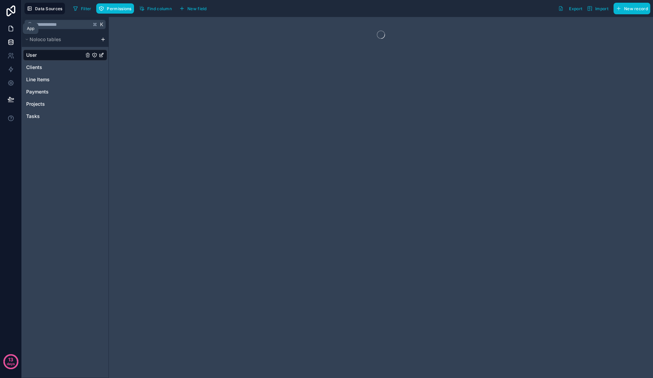
click at [7, 29] on icon at bounding box center [10, 28] width 7 height 7
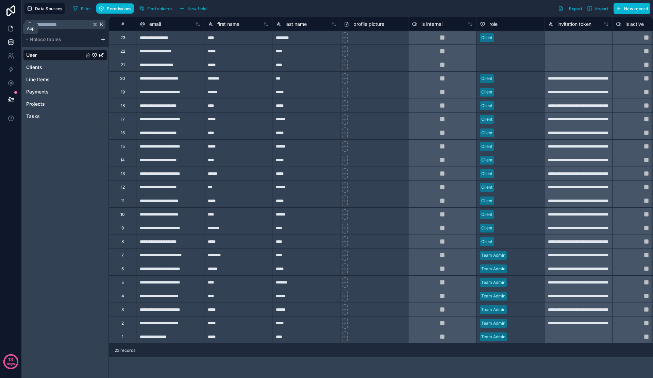
click at [0, 27] on link at bounding box center [10, 29] width 21 height 14
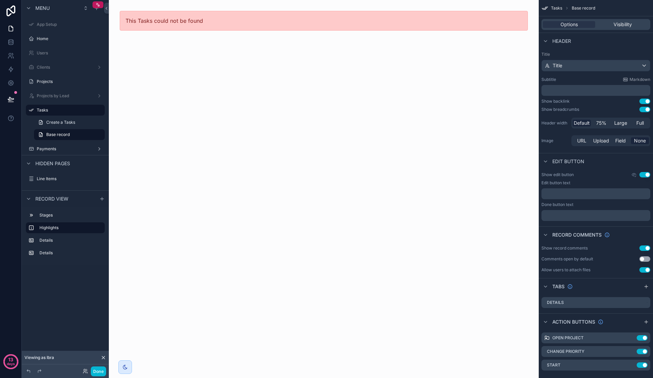
click at [208, 64] on div "This Tasks could not be found" at bounding box center [324, 189] width 430 height 378
click at [51, 81] on label "Projects" at bounding box center [64, 81] width 54 height 5
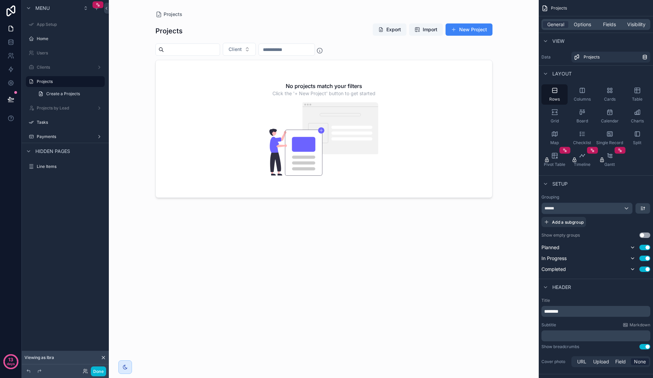
click at [465, 35] on div "scrollable content" at bounding box center [324, 185] width 348 height 370
click at [463, 32] on button "New Project" at bounding box center [468, 29] width 47 height 12
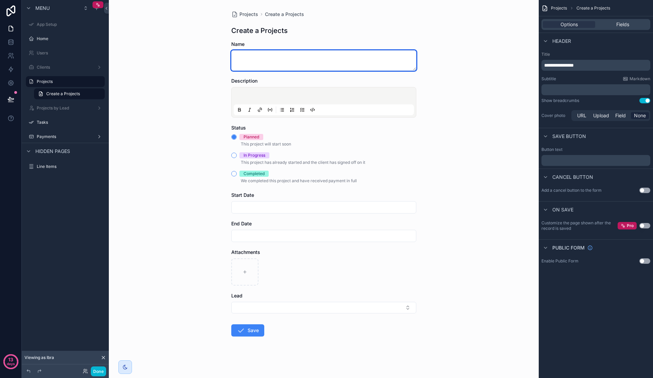
click at [305, 64] on textarea "scrollable content" at bounding box center [323, 60] width 185 height 20
type textarea "****"
click at [247, 333] on button "Save" at bounding box center [247, 330] width 33 height 12
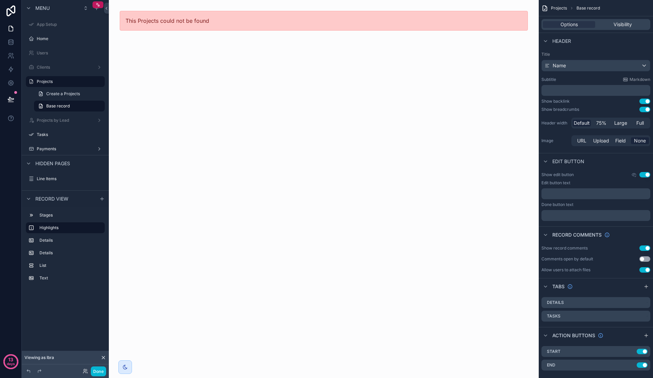
click at [179, 24] on div "This Projects could not be found" at bounding box center [324, 21] width 408 height 20
click at [7, 96] on icon at bounding box center [10, 99] width 7 height 7
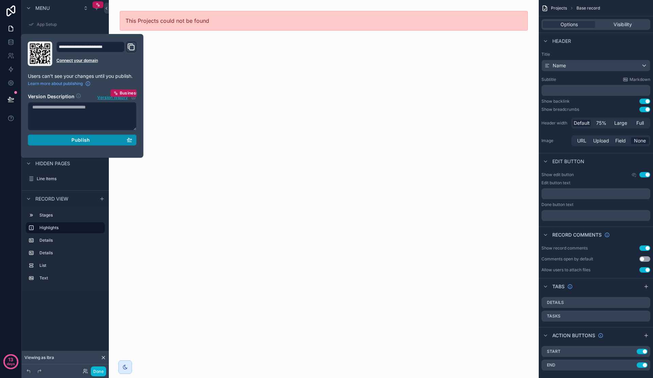
click at [70, 137] on button "Publish" at bounding box center [82, 140] width 109 height 11
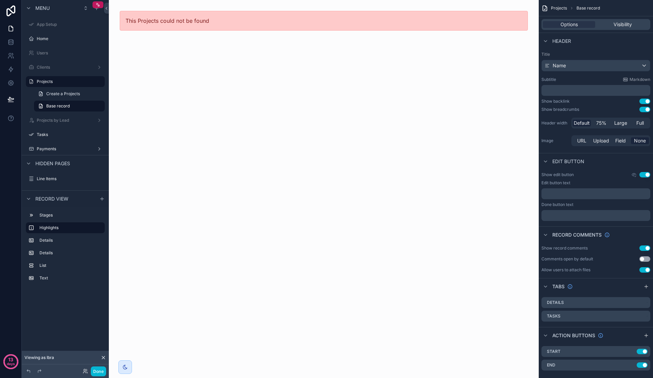
click at [203, 72] on div "This Projects could not be found" at bounding box center [324, 189] width 430 height 378
click at [66, 134] on label "Tasks" at bounding box center [64, 134] width 54 height 5
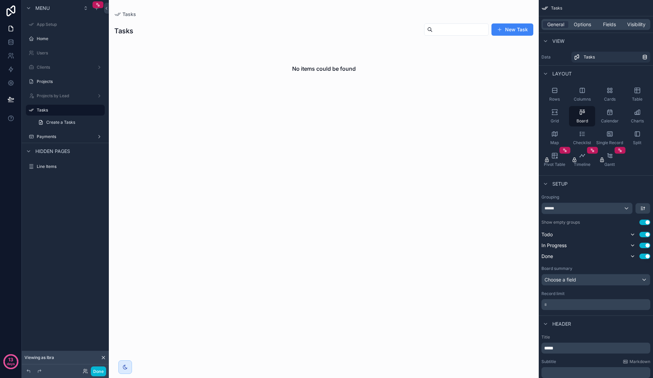
click at [513, 22] on div "scrollable content" at bounding box center [324, 189] width 430 height 378
click at [510, 29] on button "New Task" at bounding box center [512, 29] width 42 height 12
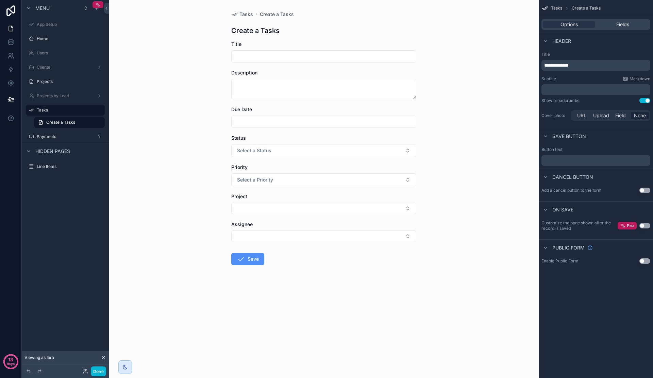
click at [248, 263] on button "Save" at bounding box center [247, 259] width 33 height 12
click at [252, 260] on button "Save" at bounding box center [247, 259] width 33 height 12
click at [259, 48] on div "Title" at bounding box center [323, 52] width 185 height 22
click at [259, 53] on input "scrollable content" at bounding box center [323, 57] width 184 height 10
type input "***"
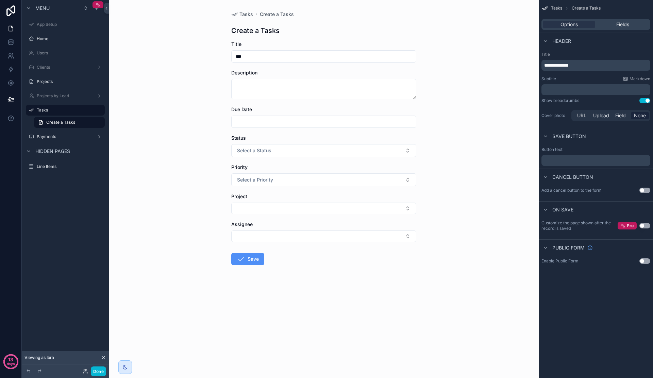
click at [248, 256] on button "Save" at bounding box center [247, 259] width 33 height 12
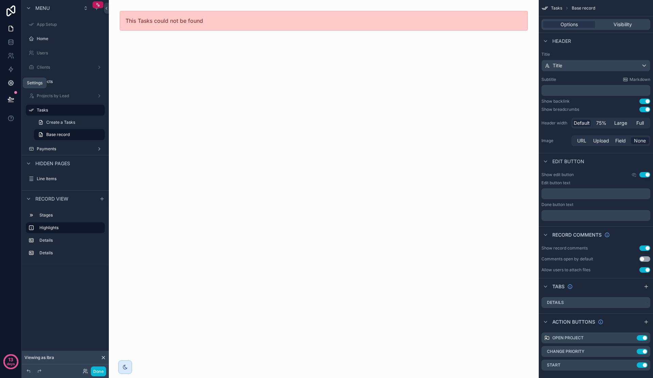
click at [11, 85] on icon at bounding box center [10, 83] width 7 height 7
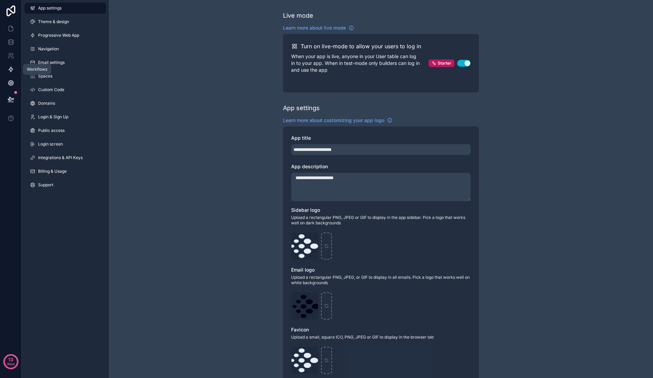
click at [12, 73] on link at bounding box center [10, 70] width 21 height 14
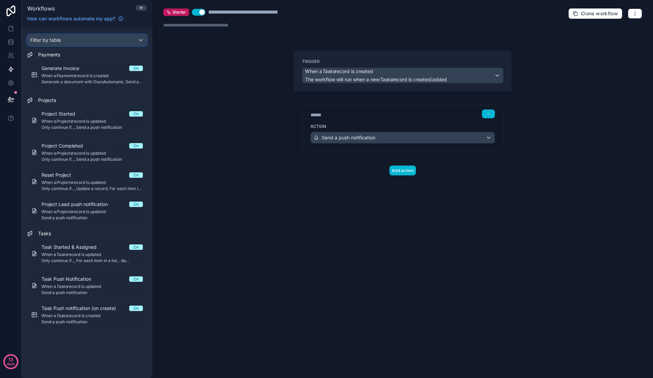
click at [115, 42] on div "Filter by table" at bounding box center [87, 40] width 119 height 11
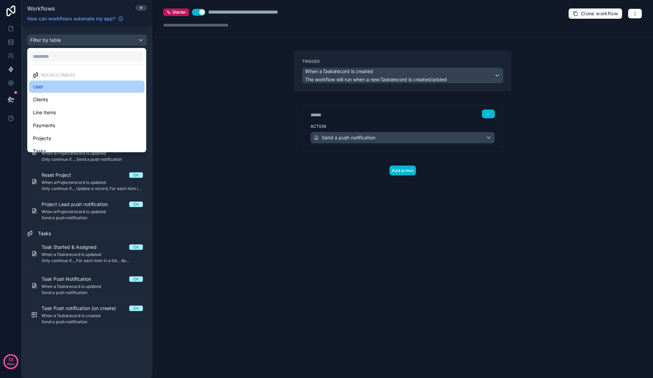
click at [86, 87] on div "User" at bounding box center [86, 87] width 107 height 8
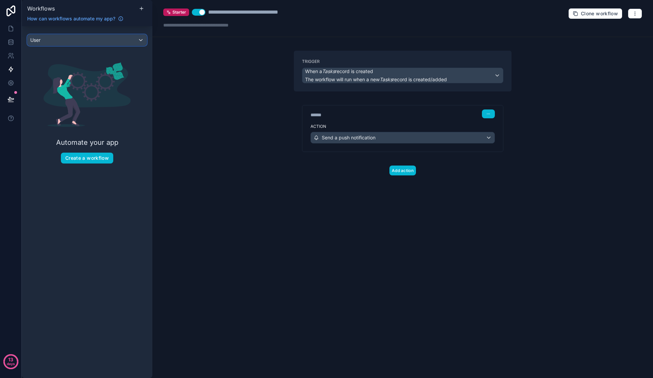
click at [99, 39] on div "User" at bounding box center [87, 40] width 119 height 11
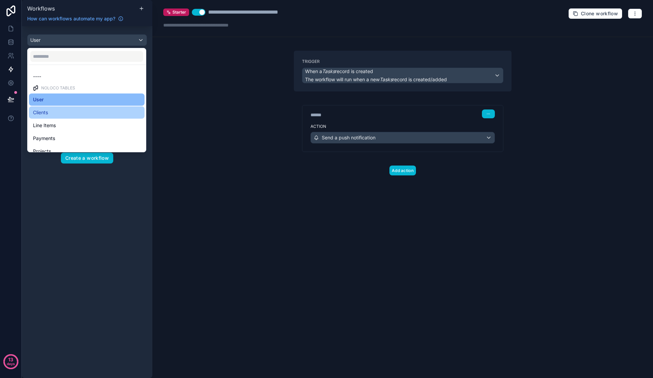
click at [69, 113] on div "Clients" at bounding box center [86, 112] width 107 height 8
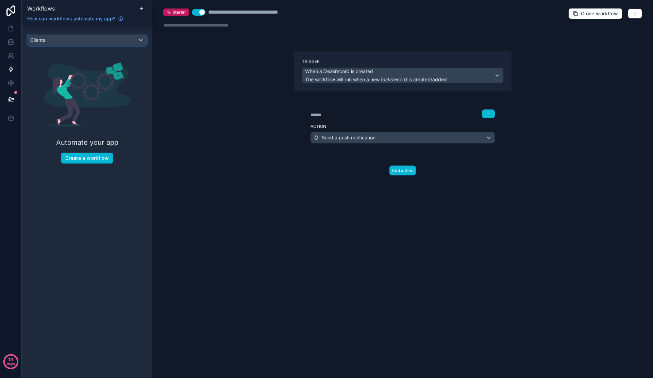
click at [99, 36] on div "Clients" at bounding box center [87, 40] width 119 height 11
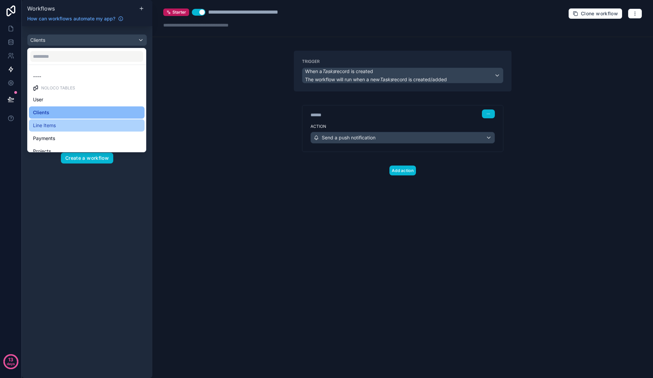
click at [65, 127] on div "Line Items" at bounding box center [86, 125] width 107 height 8
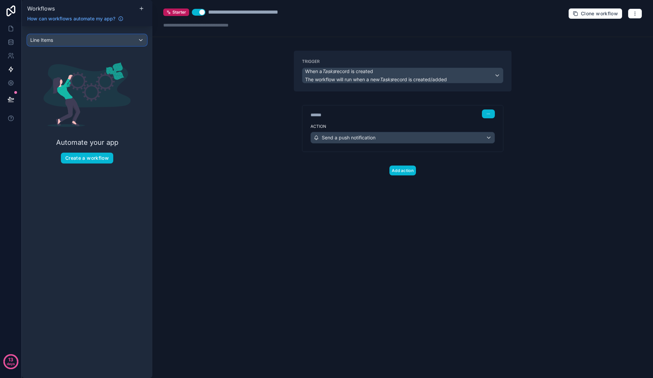
click at [95, 39] on div "Line Items" at bounding box center [87, 40] width 119 height 11
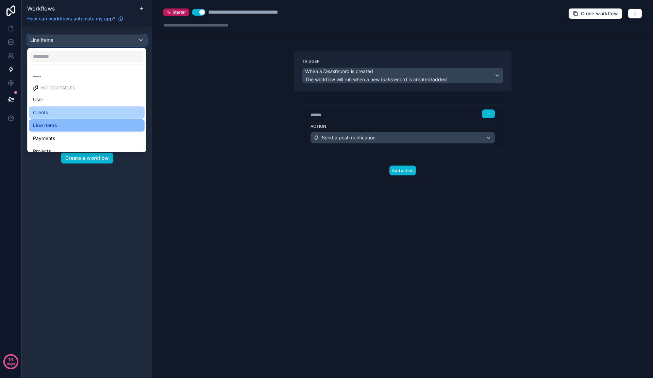
scroll to position [20, 0]
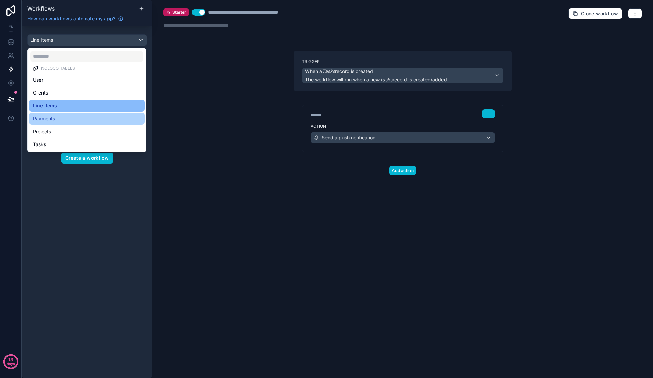
click at [80, 118] on div "Payments" at bounding box center [86, 119] width 107 height 8
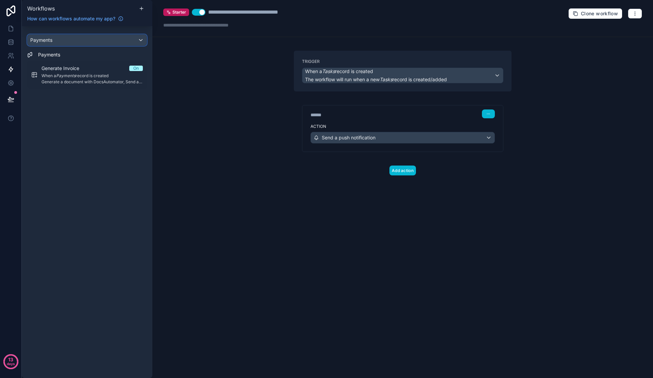
click at [91, 44] on div "Payments" at bounding box center [87, 40] width 119 height 11
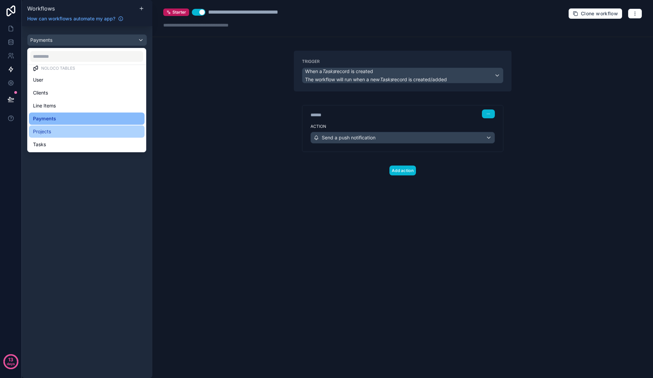
click at [63, 133] on div "Projects" at bounding box center [86, 131] width 107 height 8
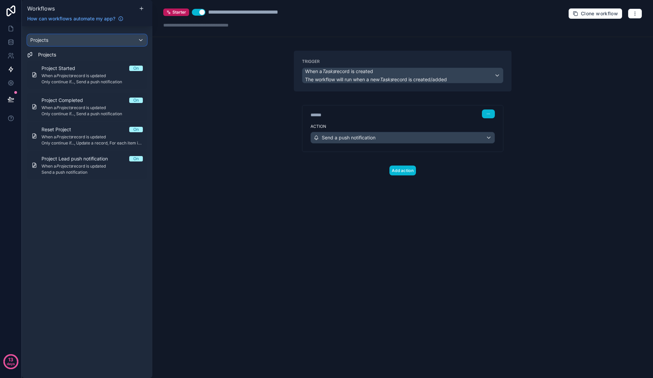
click at [94, 40] on div "Projects" at bounding box center [87, 40] width 119 height 11
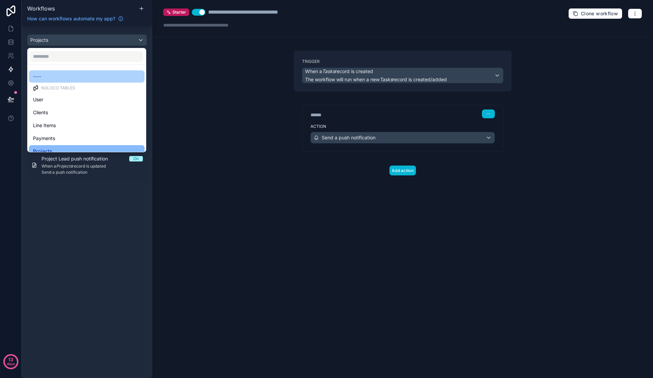
click at [55, 79] on div "----" at bounding box center [86, 76] width 107 height 8
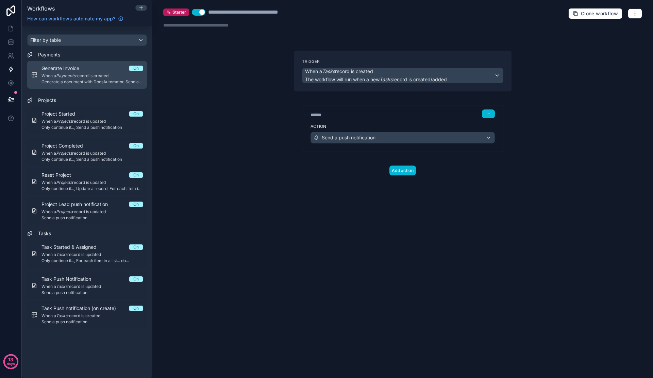
click at [104, 86] on link "Generate Invoice On When a Payments record is created Generate a document with …" at bounding box center [87, 75] width 120 height 28
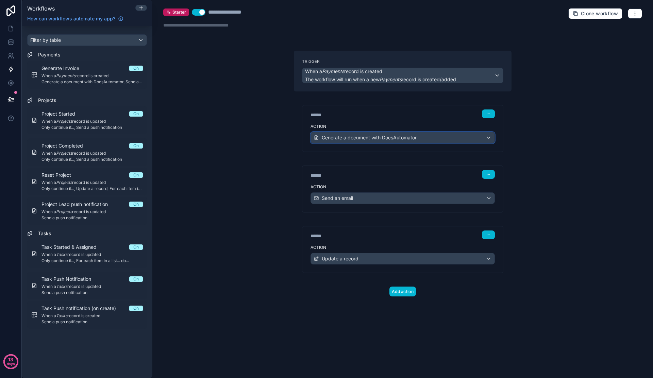
click at [378, 136] on span "Generate a document with DocsAutomator" at bounding box center [369, 137] width 95 height 7
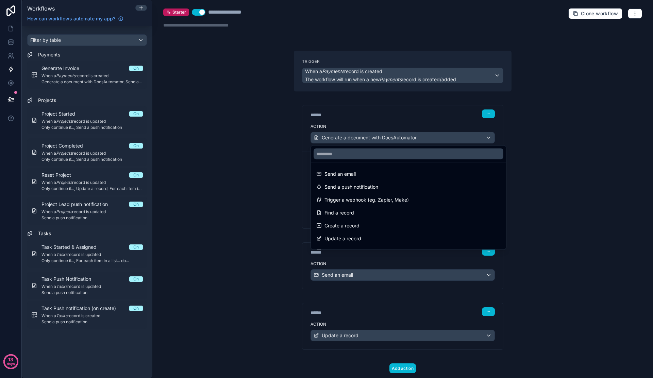
click at [263, 168] on div at bounding box center [326, 189] width 653 height 378
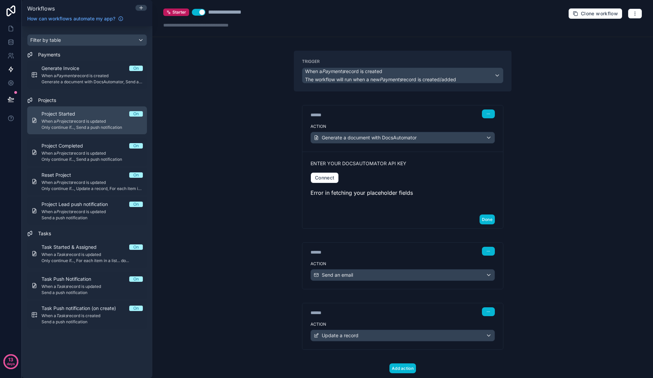
click at [88, 127] on span "Only continue if..., Send a push notification" at bounding box center [91, 127] width 101 height 5
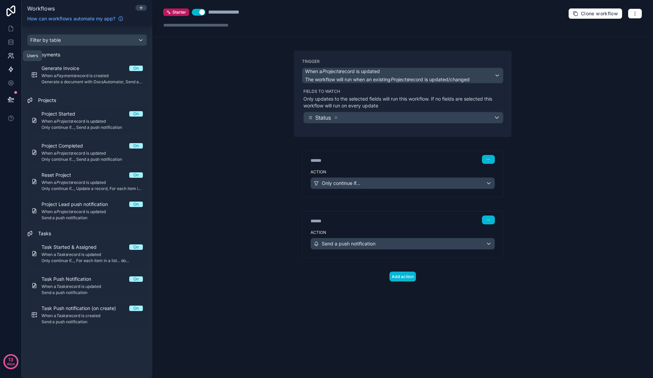
click at [7, 58] on icon at bounding box center [10, 55] width 7 height 7
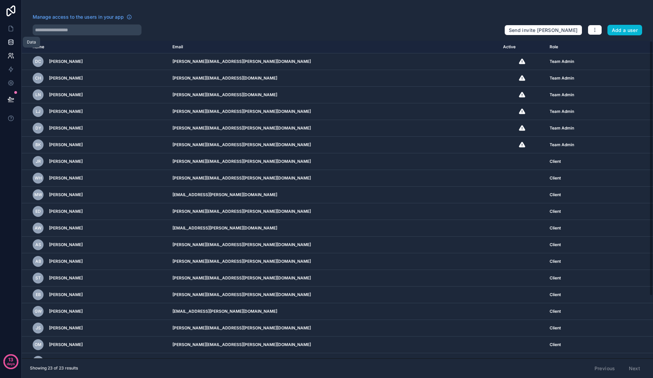
click at [13, 40] on icon at bounding box center [10, 42] width 7 height 7
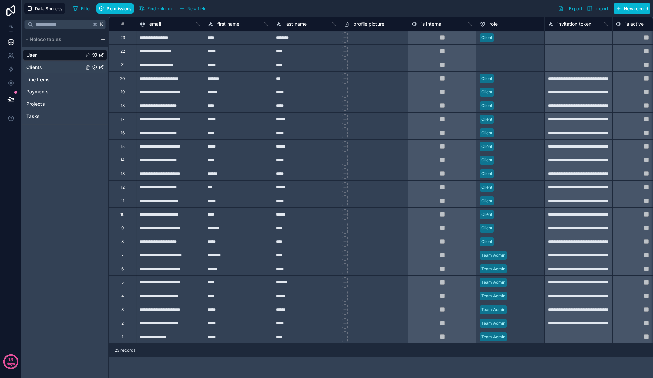
click at [41, 71] on div "Clients" at bounding box center [65, 67] width 84 height 11
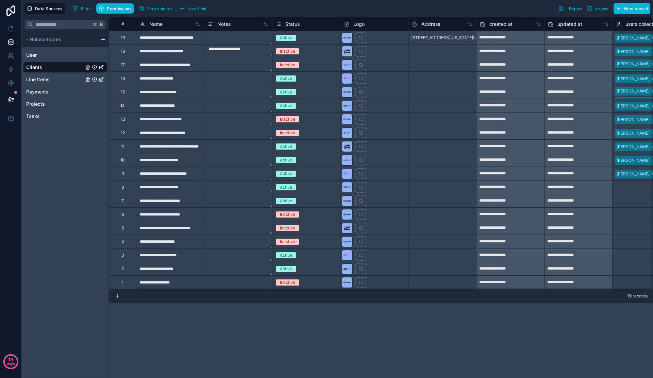
click at [40, 83] on span "Line Items" at bounding box center [37, 79] width 23 height 7
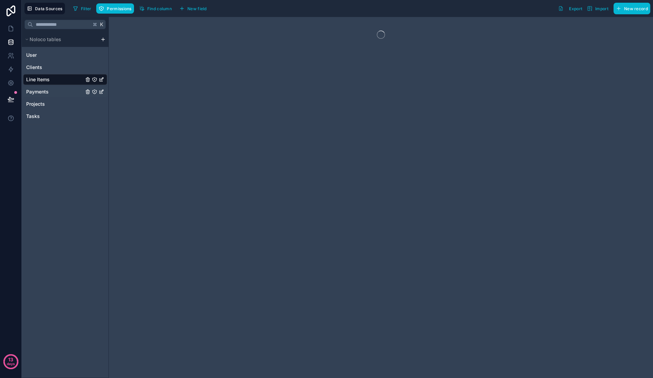
click at [40, 96] on div "Payments" at bounding box center [65, 91] width 84 height 11
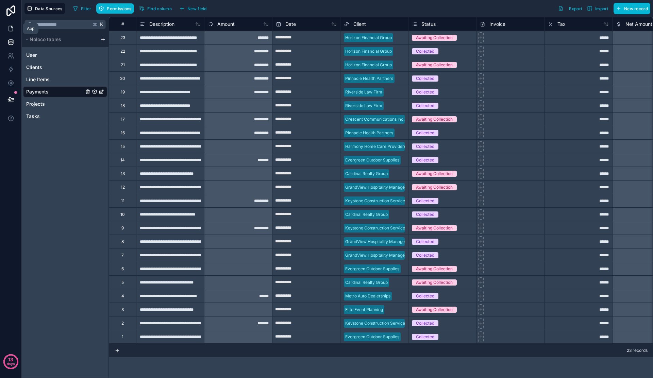
click at [7, 33] on link at bounding box center [10, 29] width 21 height 14
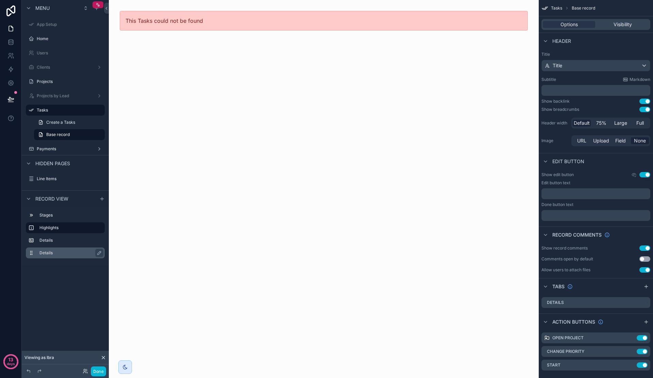
click at [68, 250] on label "Details" at bounding box center [69, 252] width 60 height 5
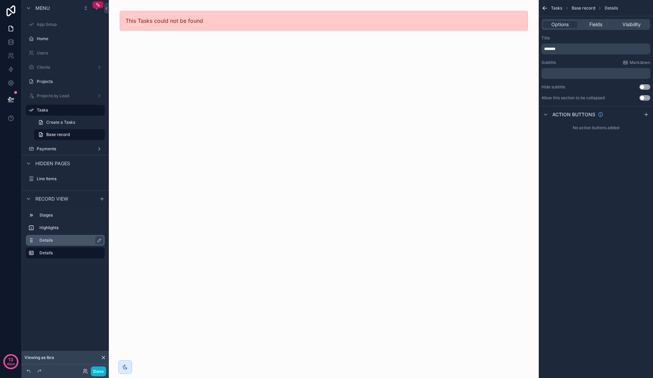
click at [69, 243] on div "Details" at bounding box center [70, 240] width 63 height 8
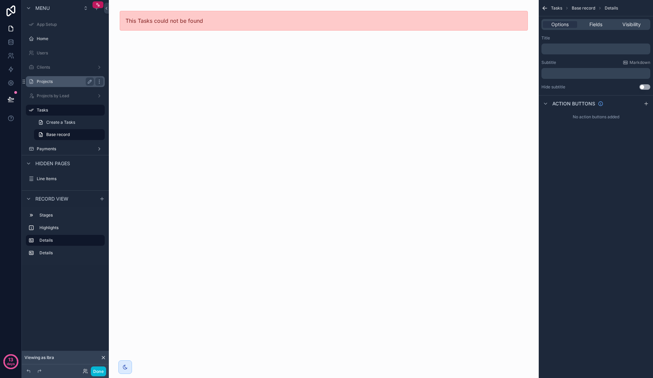
click at [47, 85] on div "Projects" at bounding box center [65, 81] width 57 height 8
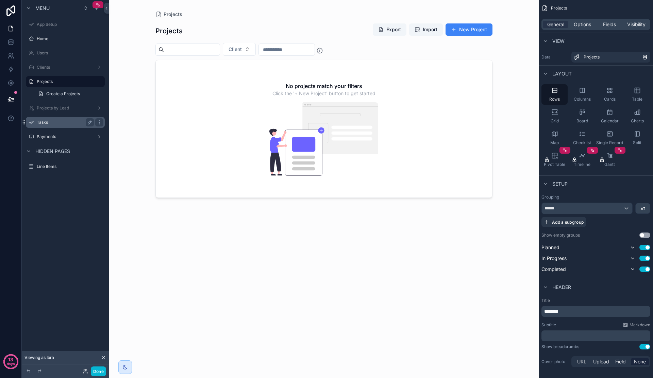
click at [53, 123] on label "Tasks" at bounding box center [64, 122] width 54 height 5
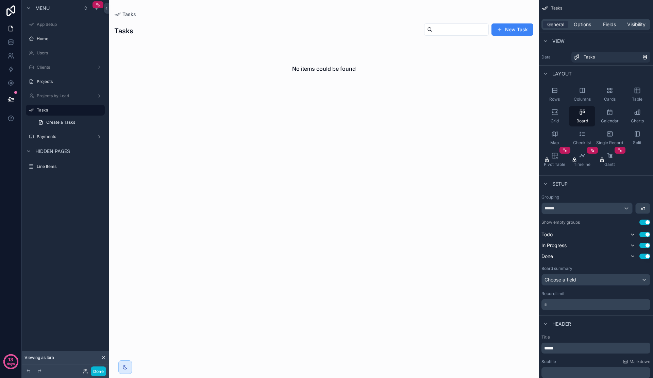
click at [38, 150] on span "Hidden pages" at bounding box center [52, 151] width 35 height 7
click at [54, 34] on div "Home" at bounding box center [65, 38] width 76 height 11
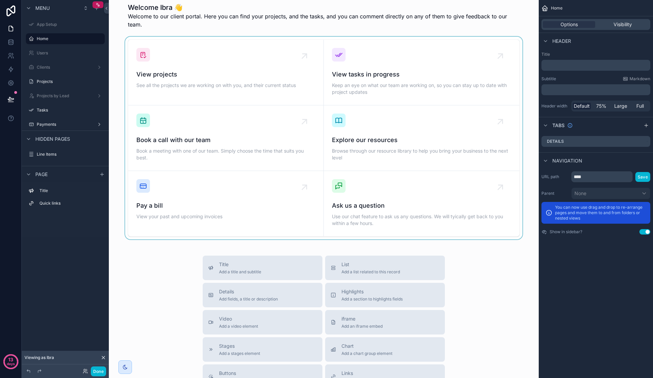
scroll to position [134, 0]
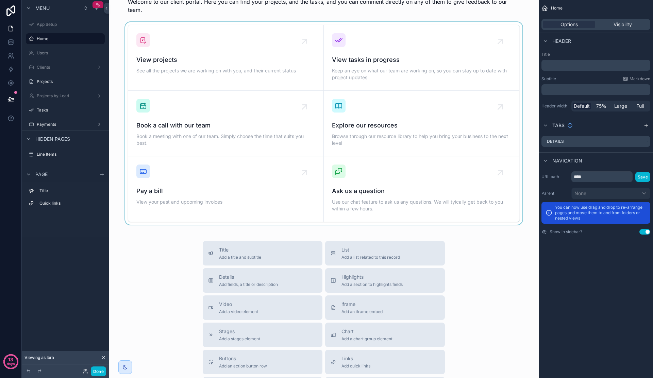
click at [501, 181] on div "scrollable content" at bounding box center [323, 123] width 419 height 203
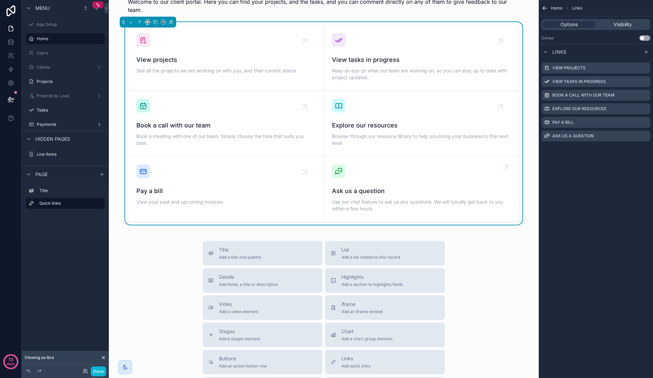
click at [500, 169] on div "Ask us a question Use our chat feature to ask us any questions. We will tyicall…" at bounding box center [421, 188] width 179 height 49
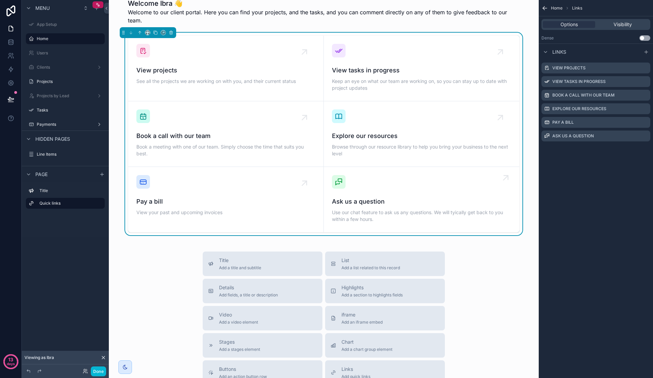
scroll to position [121, 0]
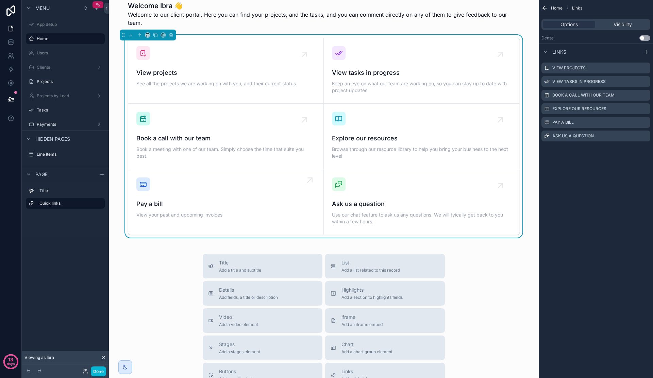
click at [300, 180] on div "Pay a bill View your past and upcoming invoices" at bounding box center [225, 198] width 179 height 42
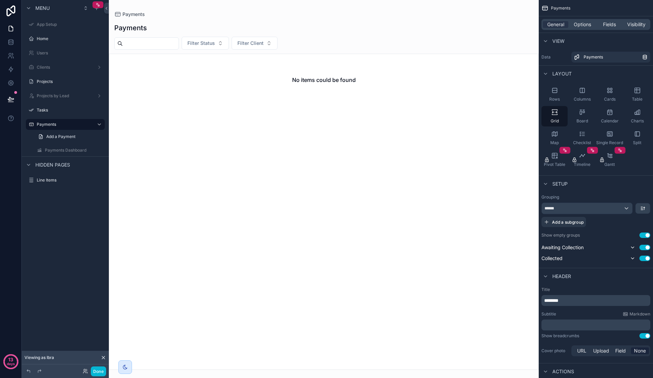
click at [377, 103] on div "scrollable content" at bounding box center [324, 189] width 430 height 378
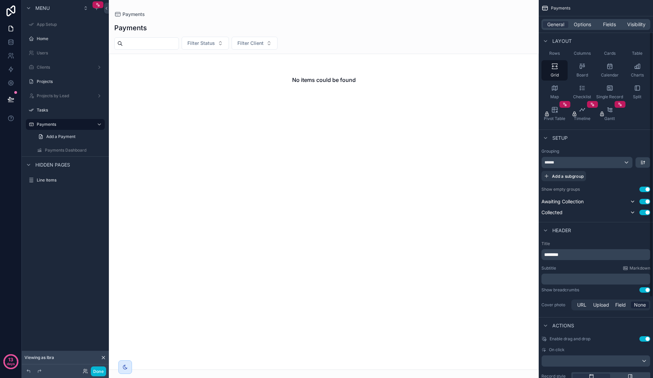
scroll to position [71, 0]
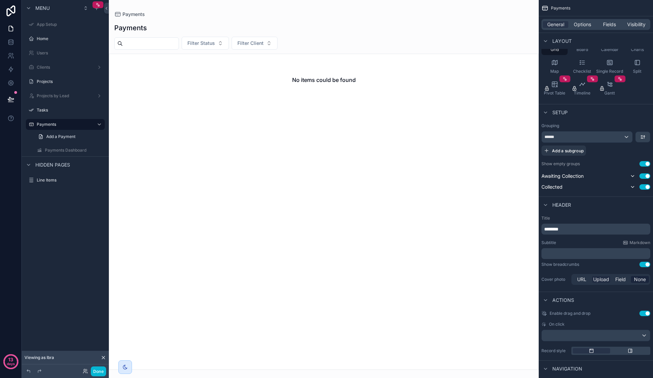
click at [604, 279] on span "Upload" at bounding box center [601, 279] width 16 height 7
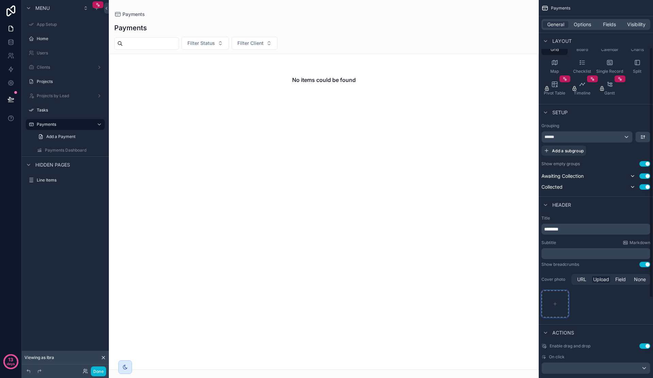
click at [552, 307] on div "scrollable content" at bounding box center [554, 303] width 27 height 27
type input "**********"
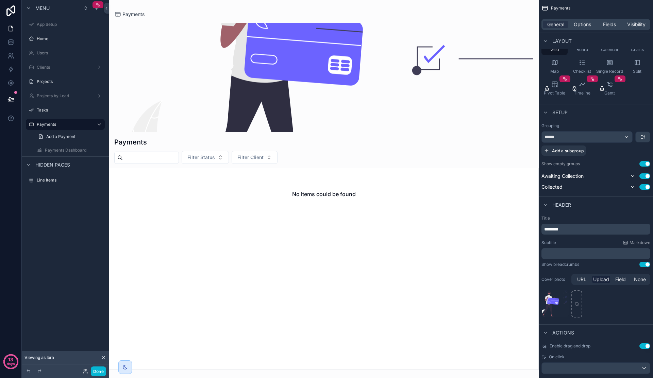
click at [322, 97] on div "scrollable content" at bounding box center [323, 77] width 419 height 109
click at [250, 64] on div "scrollable content" at bounding box center [323, 77] width 419 height 109
click at [283, 71] on div "scrollable content" at bounding box center [323, 77] width 419 height 109
click at [262, 71] on div "scrollable content" at bounding box center [323, 77] width 419 height 109
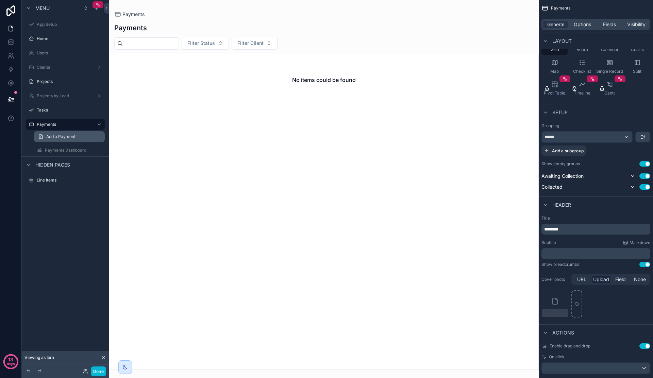
click at [70, 139] on link "Add a Payment" at bounding box center [69, 136] width 71 height 11
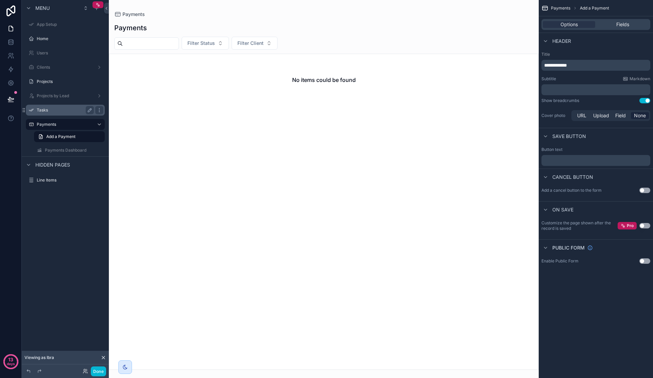
click at [54, 110] on label "Tasks" at bounding box center [64, 109] width 54 height 5
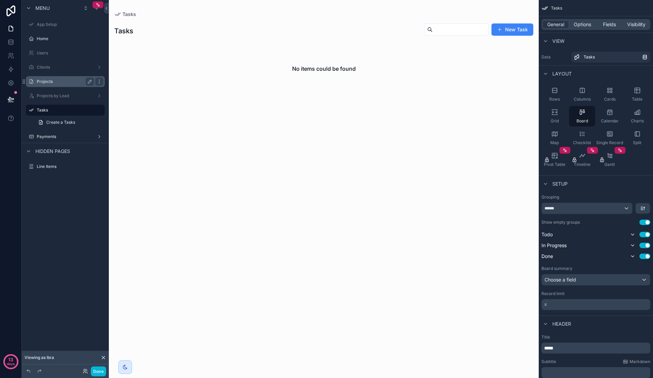
click at [62, 82] on label "Projects" at bounding box center [64, 81] width 54 height 5
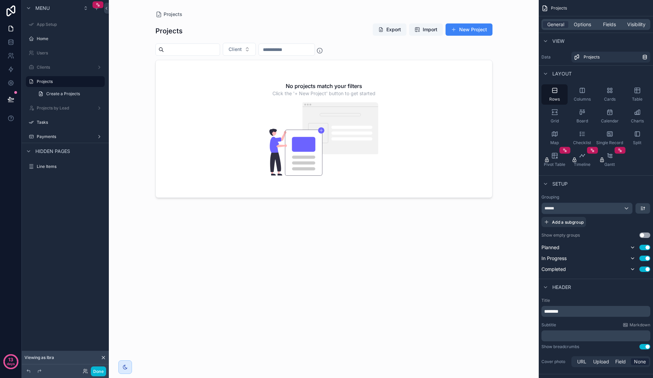
click at [333, 122] on div "scrollable content" at bounding box center [324, 185] width 348 height 370
click at [310, 135] on img "scrollable content" at bounding box center [323, 138] width 109 height 73
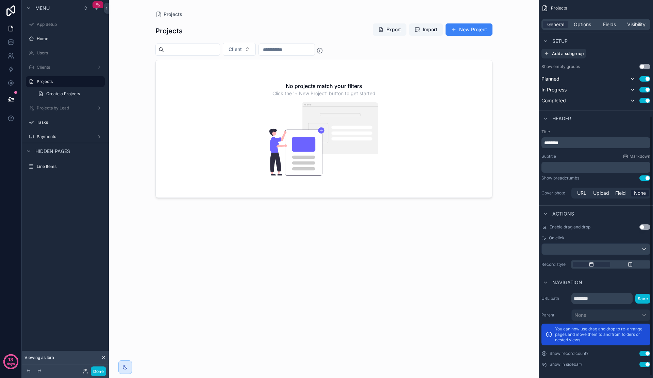
scroll to position [166, 0]
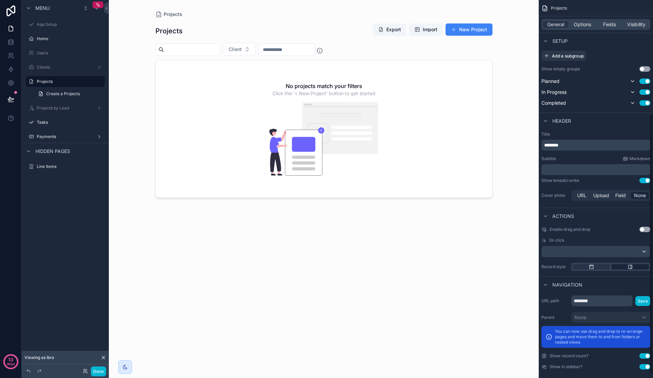
click at [631, 267] on icon "scrollable content" at bounding box center [630, 267] width 4 height 4
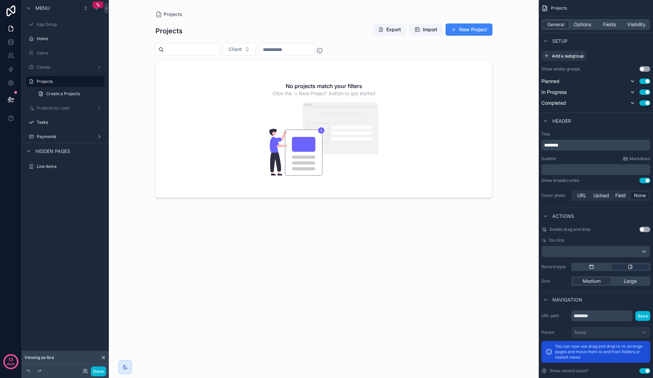
click at [597, 270] on div "scrollable content" at bounding box center [610, 267] width 79 height 8
click at [590, 267] on icon "scrollable content" at bounding box center [590, 266] width 5 height 5
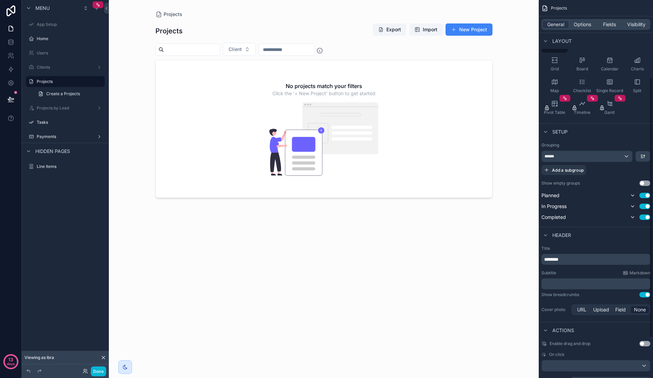
scroll to position [0, 0]
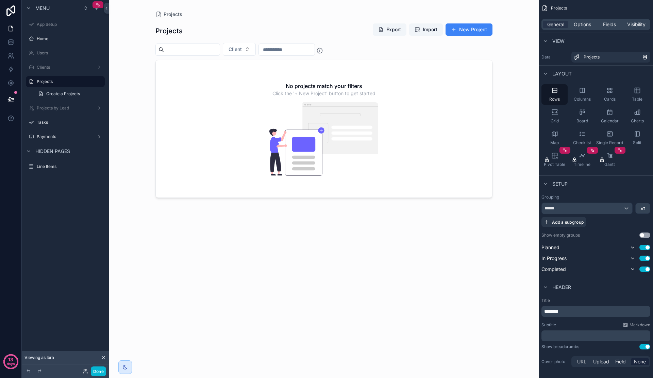
click at [265, 140] on div "No projects match your filters Click the '+ New Project' button to get started" at bounding box center [324, 128] width 336 height 137
click at [56, 70] on div "Clients" at bounding box center [65, 67] width 57 height 8
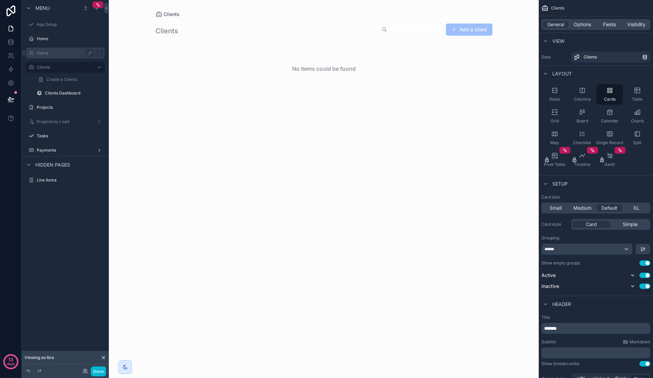
click at [60, 56] on div "Users" at bounding box center [65, 53] width 57 height 8
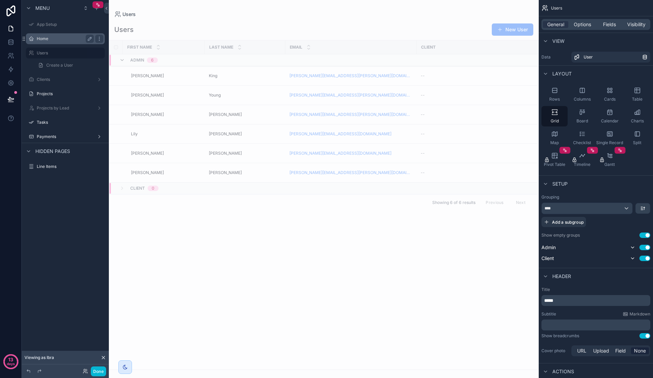
click at [59, 40] on label "Home" at bounding box center [64, 38] width 54 height 5
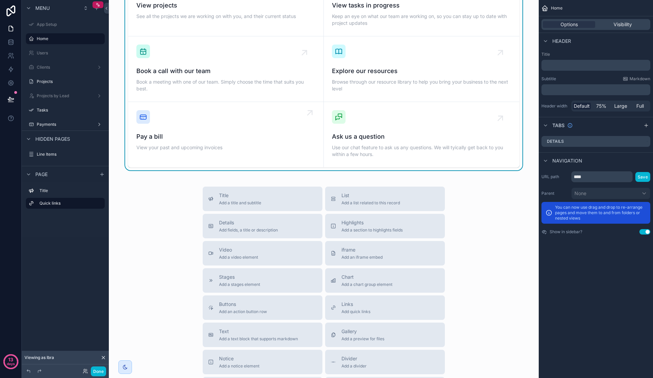
scroll to position [171, 0]
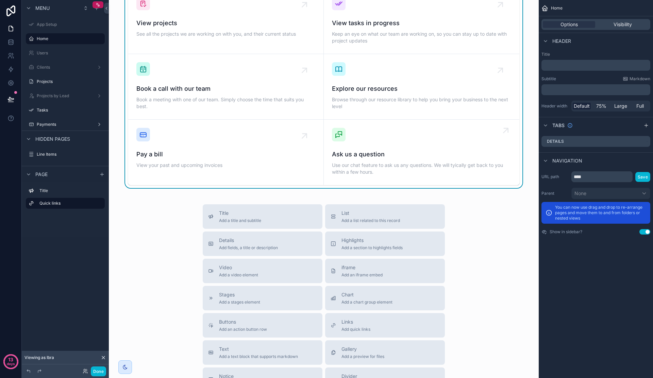
click at [344, 128] on div "scrollable content" at bounding box center [339, 135] width 14 height 14
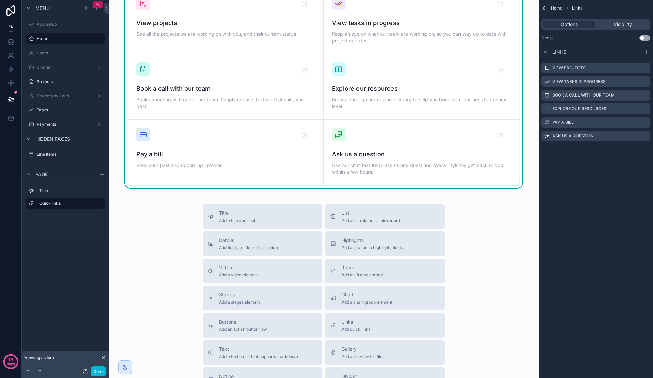
click at [645, 38] on button "Use setting" at bounding box center [644, 37] width 11 height 5
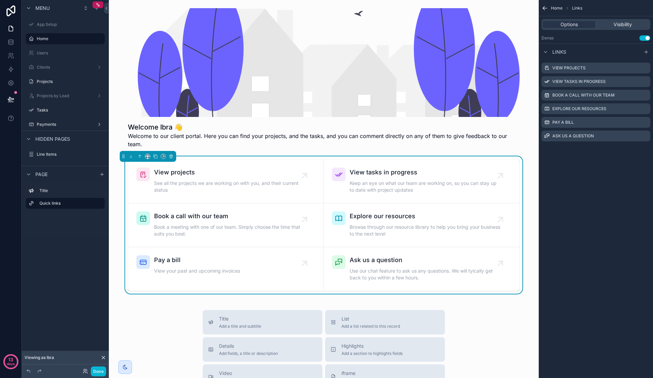
click at [646, 38] on button "Use setting" at bounding box center [644, 37] width 11 height 5
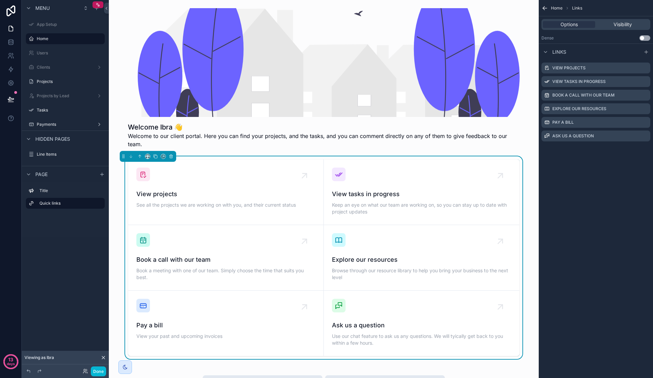
click at [646, 38] on button "Use setting" at bounding box center [644, 37] width 11 height 5
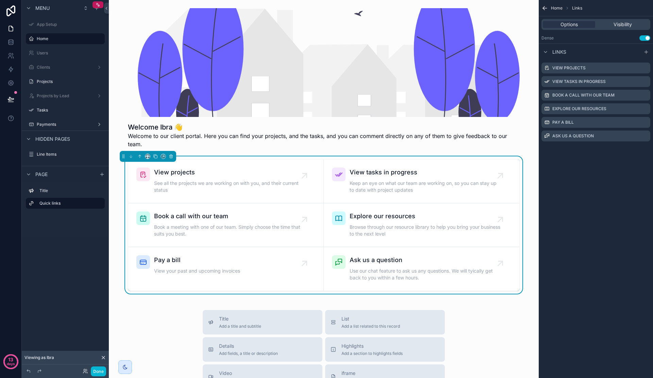
click at [619, 25] on span "Visibility" at bounding box center [622, 24] width 18 height 7
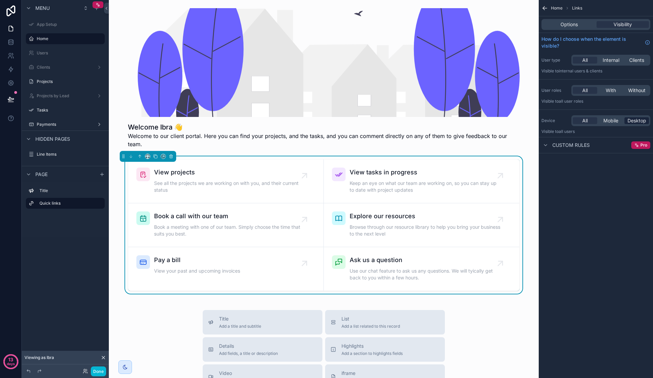
click at [639, 122] on span "Desktop" at bounding box center [636, 120] width 19 height 7
click at [615, 124] on span "Mobile" at bounding box center [610, 120] width 15 height 7
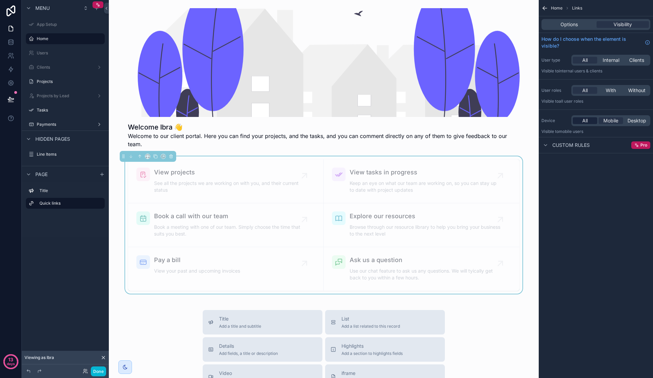
click at [580, 124] on div "All" at bounding box center [584, 120] width 24 height 7
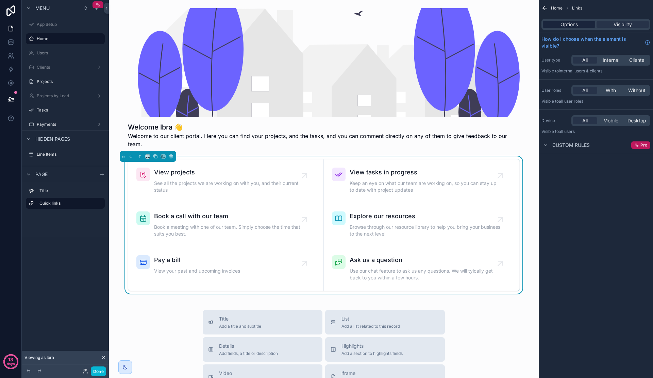
click at [579, 25] on div "Options" at bounding box center [568, 24] width 52 height 7
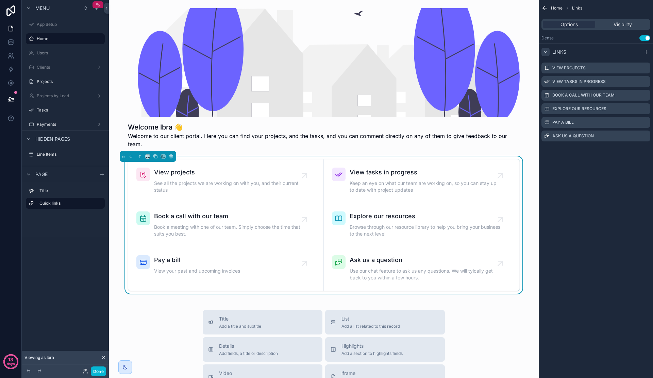
click at [544, 55] on div "scrollable content" at bounding box center [545, 52] width 8 height 8
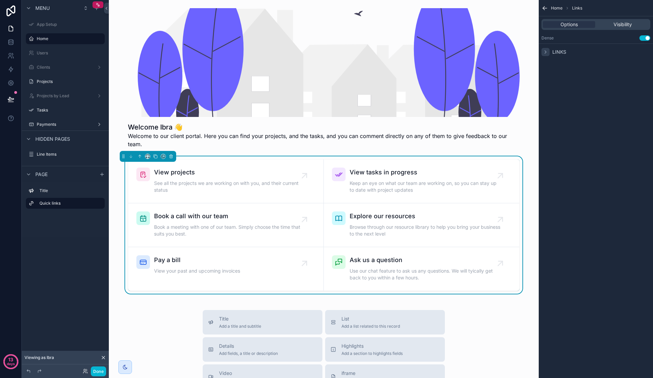
click at [544, 55] on div "scrollable content" at bounding box center [545, 52] width 8 height 8
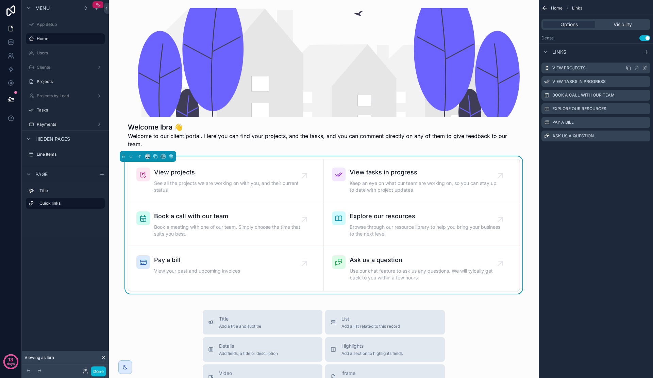
click at [647, 68] on icon "scrollable content" at bounding box center [644, 67] width 5 height 5
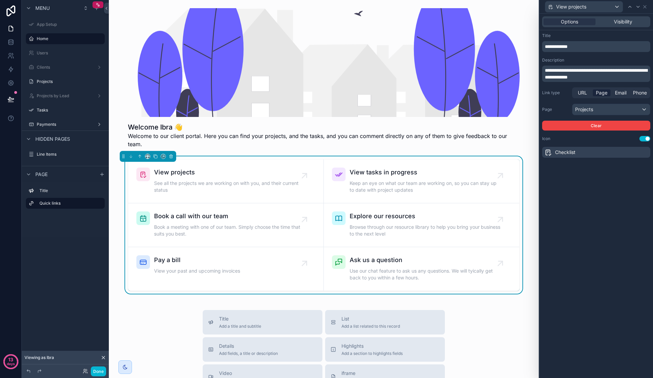
click at [574, 153] on span "Checklist" at bounding box center [565, 152] width 20 height 7
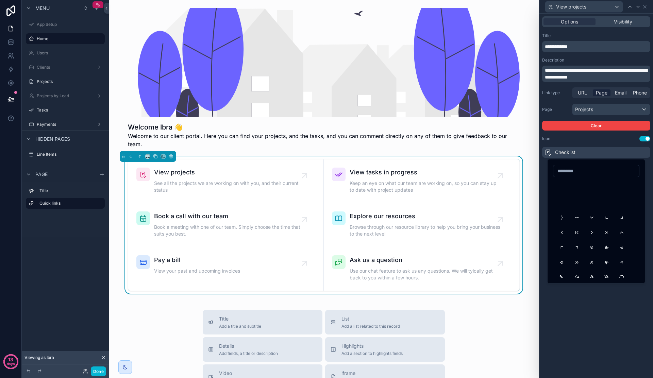
scroll to position [3913, 0]
click at [584, 340] on div "**********" at bounding box center [596, 196] width 114 height 364
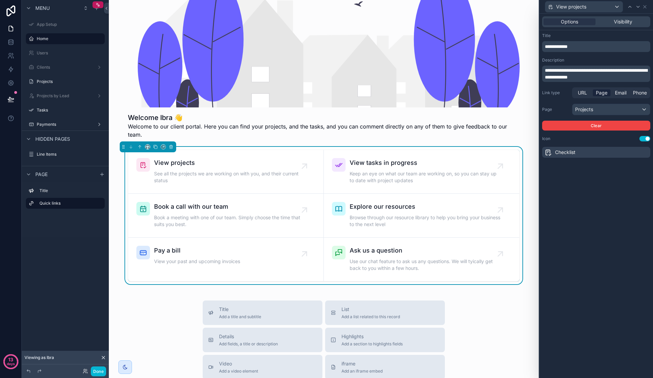
scroll to position [0, 0]
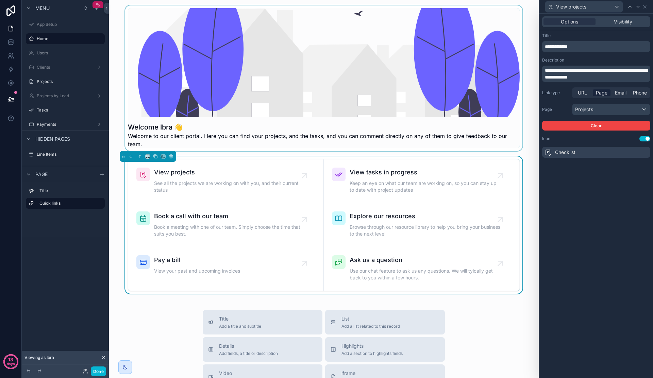
click at [292, 99] on div "scrollable content" at bounding box center [323, 77] width 419 height 145
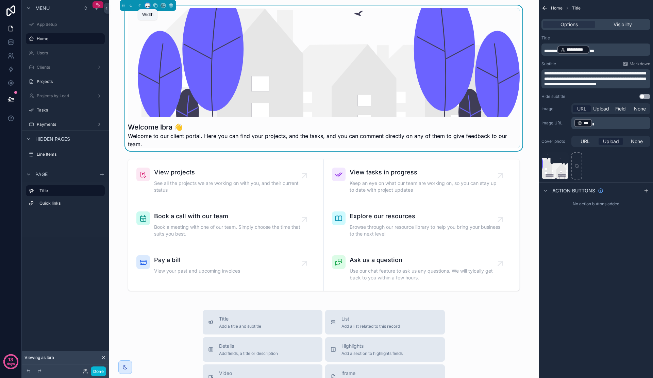
click at [146, 4] on icon "scrollable content" at bounding box center [147, 5] width 3 height 2
click at [156, 74] on div "66%" at bounding box center [160, 70] width 29 height 12
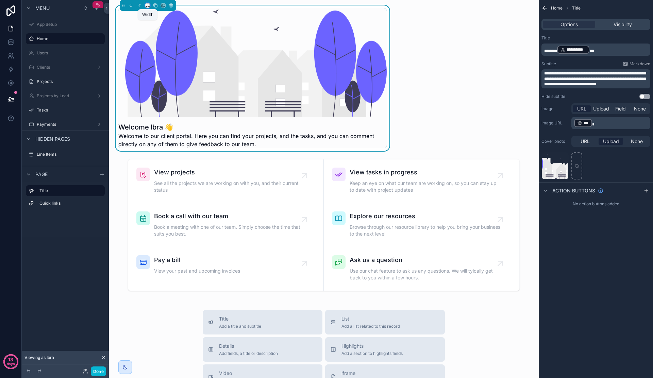
click at [147, 5] on icon "scrollable content" at bounding box center [147, 5] width 5 height 5
click at [161, 91] on div "Full width" at bounding box center [160, 95] width 29 height 12
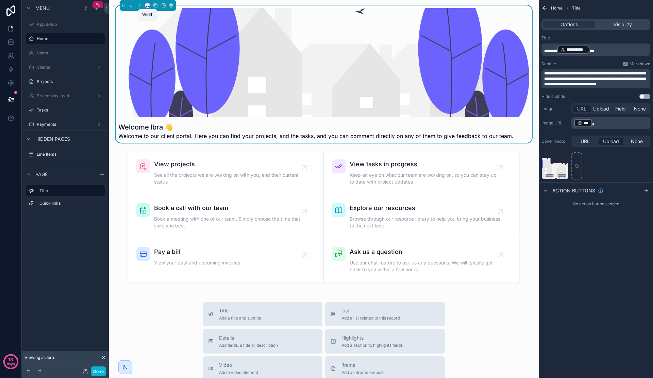
click at [147, 6] on icon "scrollable content" at bounding box center [147, 5] width 5 height 5
click at [130, 7] on div "scrollable content" at bounding box center [326, 189] width 653 height 378
click at [267, 64] on div "scrollable content" at bounding box center [323, 62] width 411 height 109
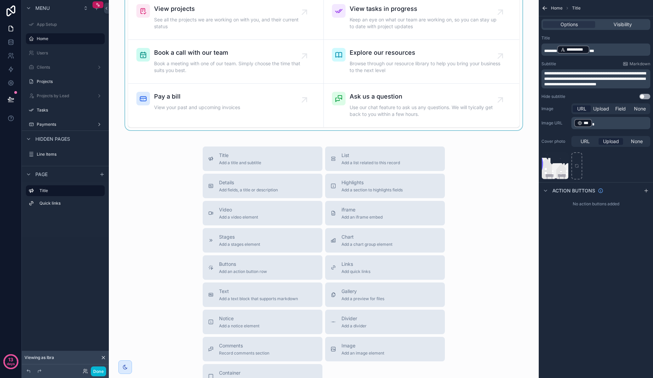
scroll to position [231, 0]
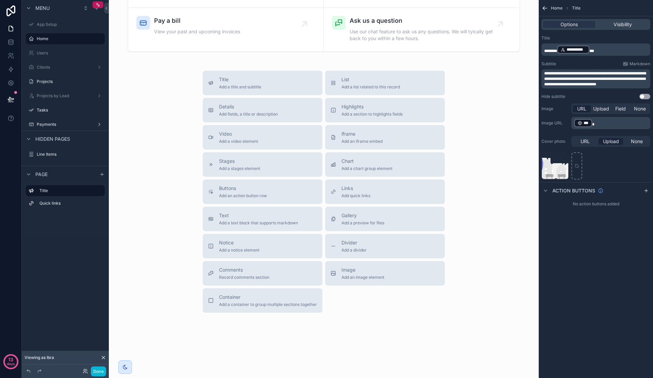
click at [348, 311] on div "Title Add a title and subtitle List Add a list related to this record Details A…" at bounding box center [323, 192] width 253 height 242
click at [372, 167] on span "Add a chart group element" at bounding box center [366, 168] width 51 height 5
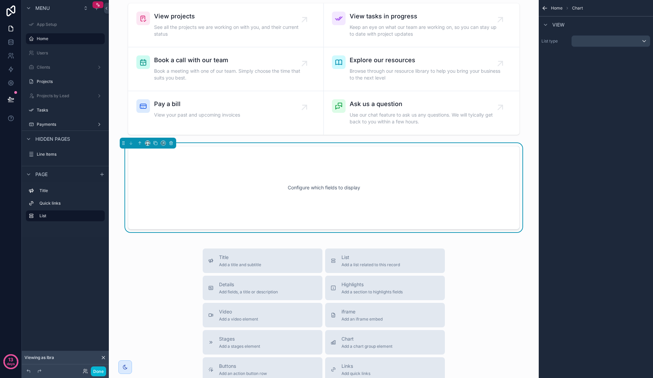
scroll to position [146, 0]
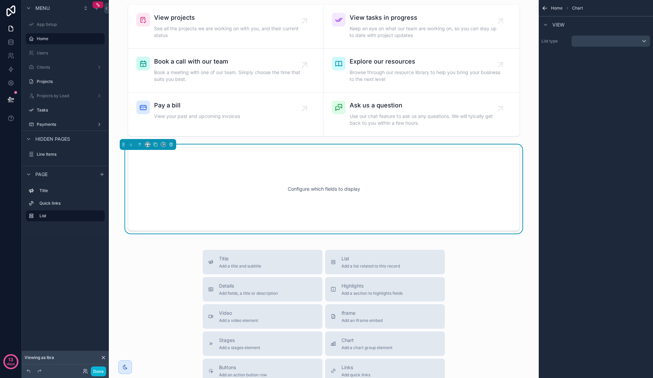
click at [315, 191] on div "Configure which fields to display" at bounding box center [323, 188] width 369 height 61
click at [602, 41] on div "scrollable content" at bounding box center [610, 41] width 78 height 11
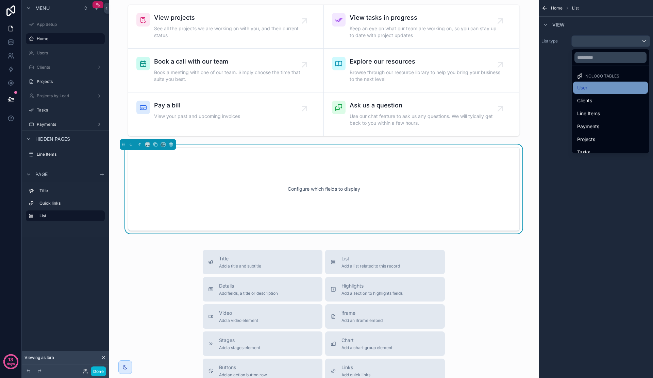
click at [594, 88] on div "User" at bounding box center [610, 88] width 67 height 8
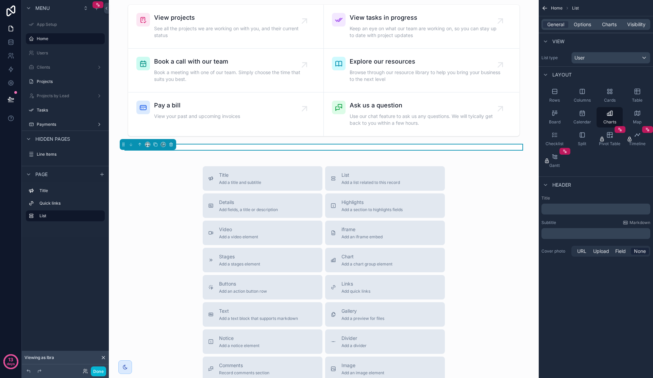
click at [583, 210] on p "﻿" at bounding box center [596, 209] width 105 height 7
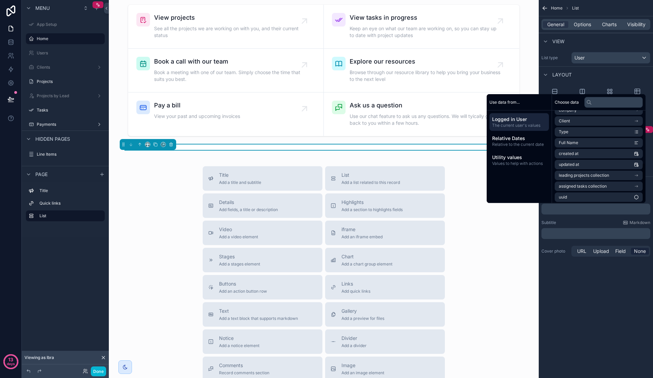
scroll to position [127, 0]
click at [526, 154] on span "Utility values" at bounding box center [519, 157] width 54 height 7
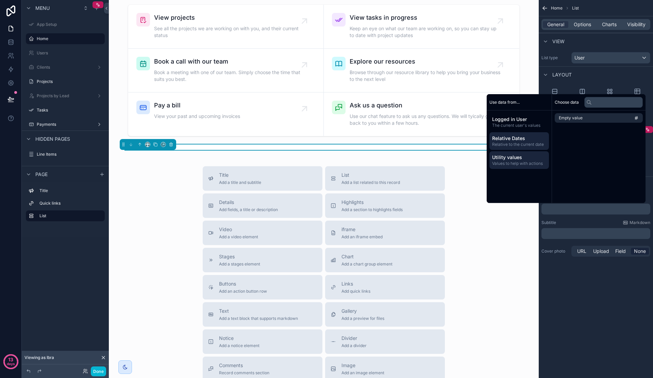
click at [523, 142] on span "Relative to the current date" at bounding box center [519, 144] width 54 height 5
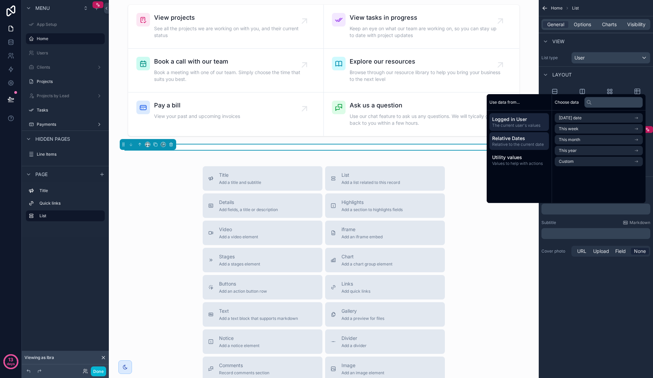
click at [520, 121] on span "Logged in User" at bounding box center [519, 119] width 54 height 7
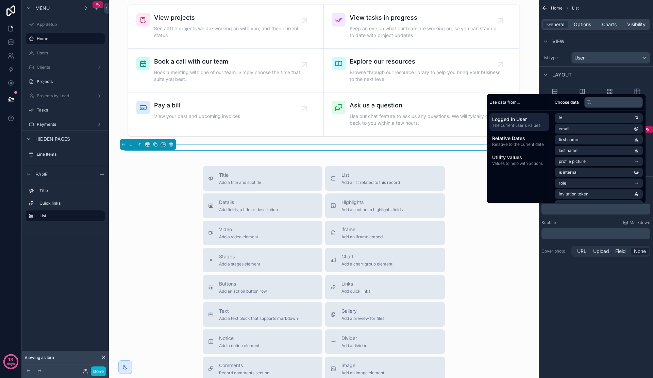
click at [603, 285] on div "Home List General Options Charts Visibility View List type User Layout Rows Col…" at bounding box center [595, 189] width 114 height 378
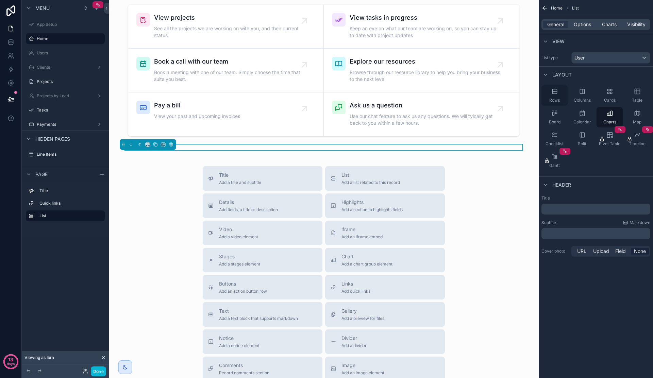
click at [557, 87] on div "Rows" at bounding box center [554, 95] width 26 height 20
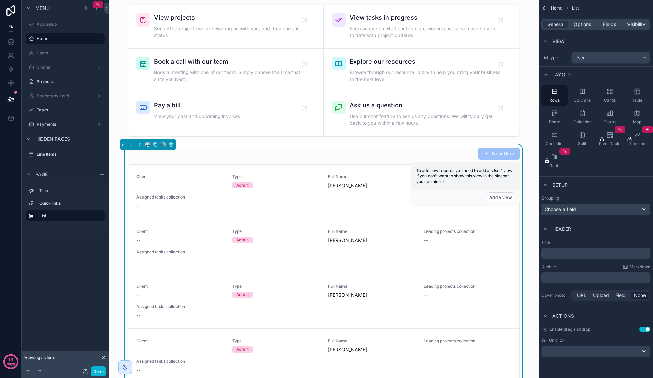
click at [585, 210] on div "Choose a field" at bounding box center [595, 209] width 108 height 11
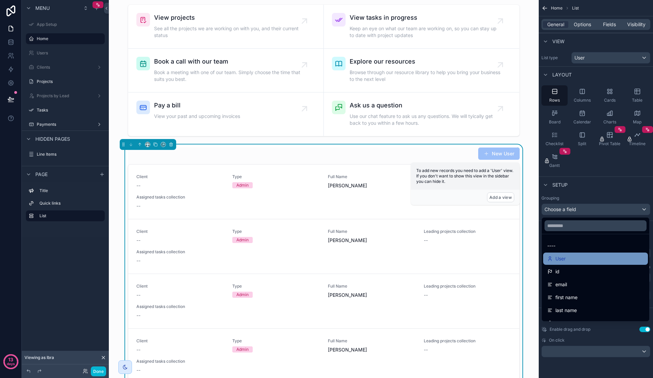
click at [575, 261] on div "User" at bounding box center [595, 259] width 97 height 8
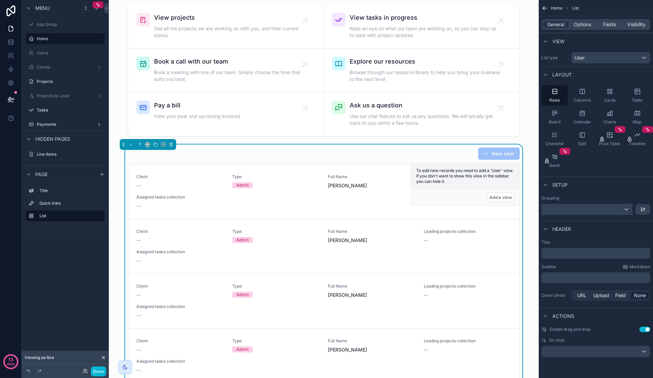
click at [592, 211] on div "scrollable content" at bounding box center [586, 209] width 90 height 11
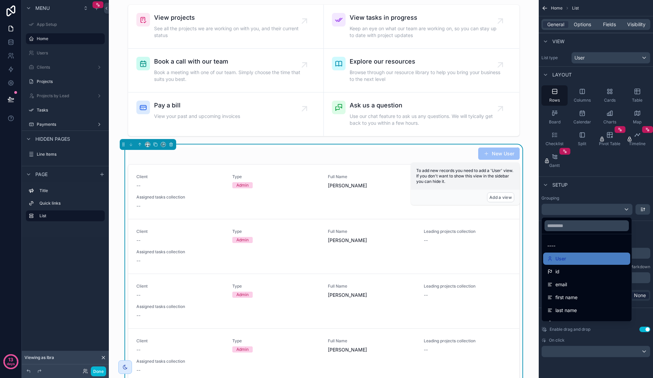
click at [647, 242] on div "scrollable content" at bounding box center [326, 189] width 653 height 378
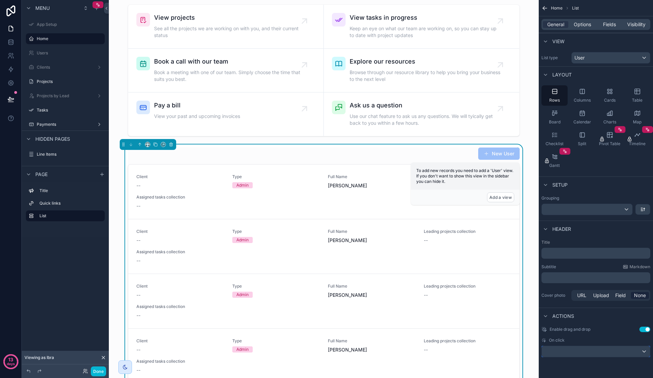
click at [588, 353] on div "scrollable content" at bounding box center [595, 351] width 108 height 11
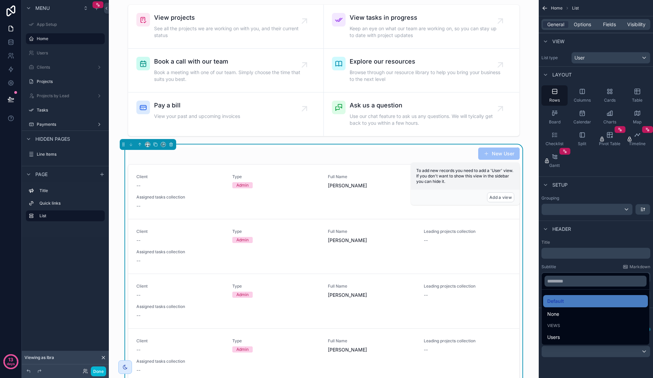
click at [589, 351] on div "scrollable content" at bounding box center [326, 189] width 653 height 378
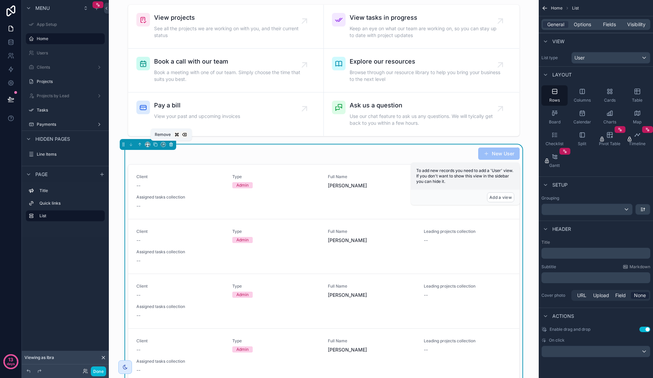
click at [170, 145] on icon "scrollable content" at bounding box center [171, 144] width 3 height 3
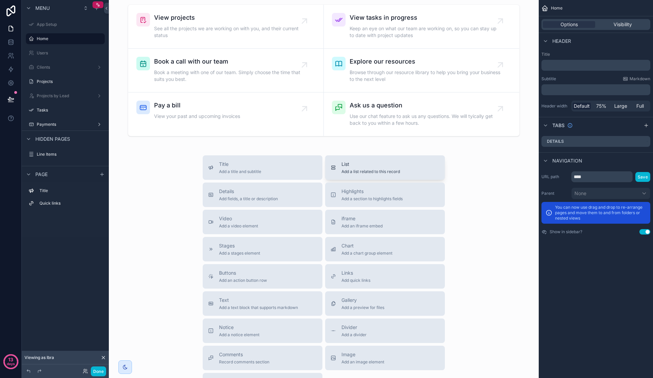
click at [341, 171] on span "Add a list related to this record" at bounding box center [370, 171] width 58 height 5
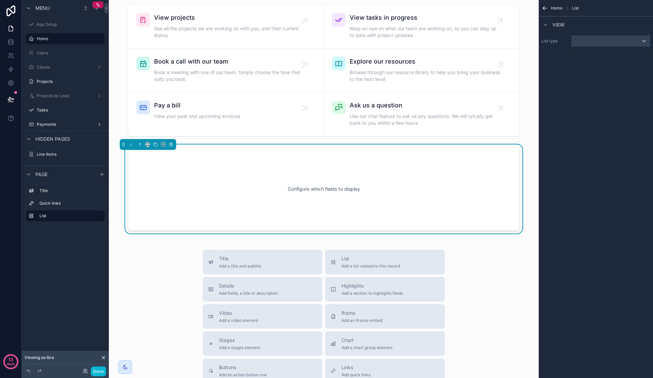
click at [607, 42] on div "scrollable content" at bounding box center [610, 41] width 78 height 11
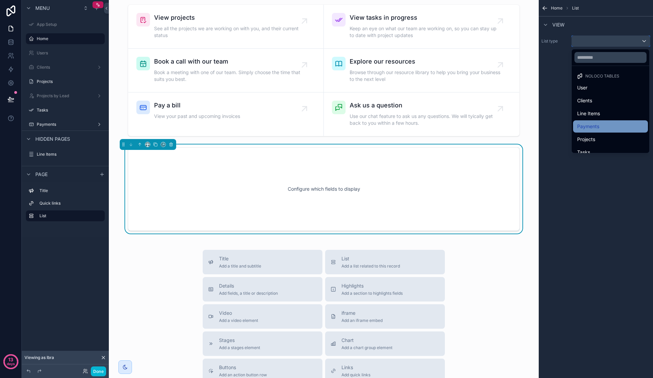
scroll to position [7, 0]
click at [597, 129] on div "Projects" at bounding box center [610, 132] width 67 height 8
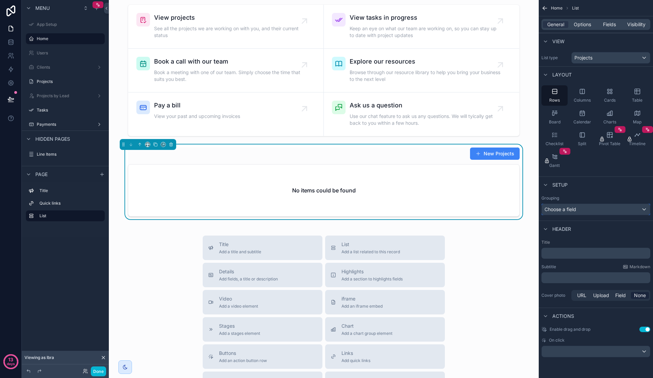
click at [592, 209] on div "Choose a field" at bounding box center [595, 209] width 108 height 11
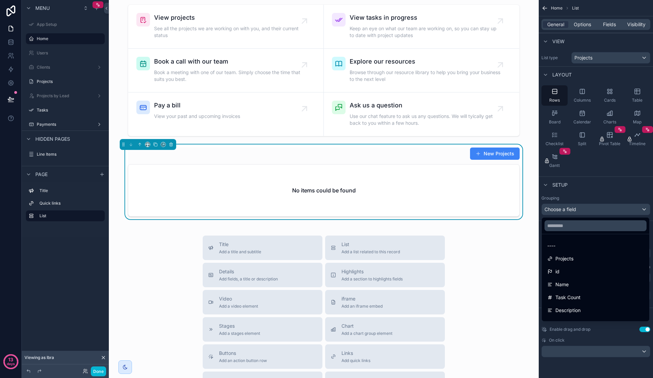
click at [595, 186] on div "scrollable content" at bounding box center [326, 189] width 653 height 378
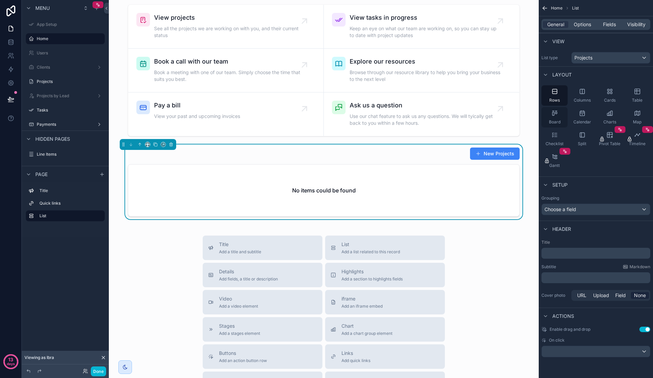
click at [554, 111] on icon "scrollable content" at bounding box center [554, 113] width 7 height 7
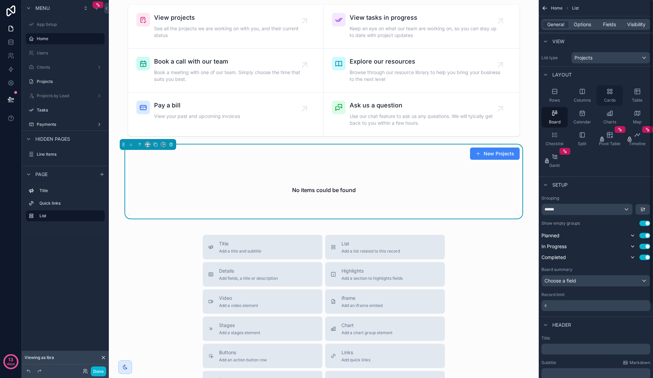
click at [610, 93] on icon "scrollable content" at bounding box center [611, 93] width 2 height 2
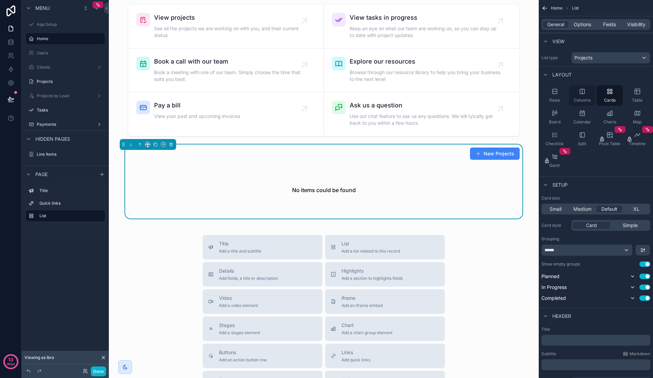
click at [581, 95] on div "Columns" at bounding box center [582, 95] width 26 height 20
click at [640, 96] on div "Table" at bounding box center [637, 95] width 26 height 20
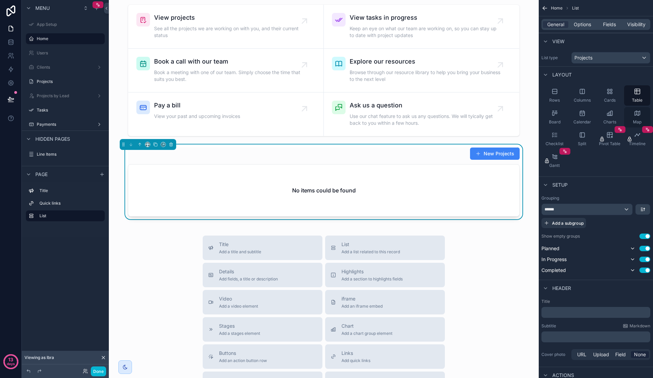
click at [638, 115] on icon "scrollable content" at bounding box center [636, 113] width 5 height 4
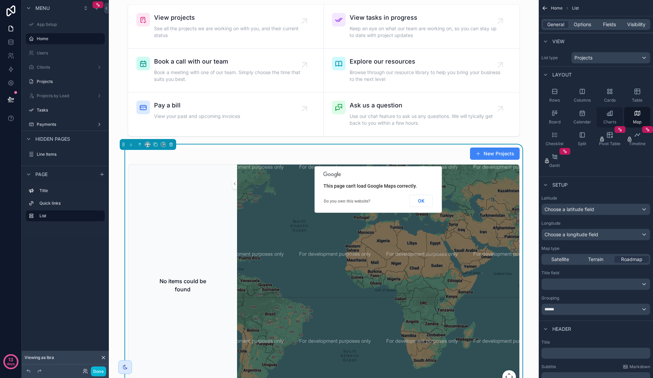
click at [608, 117] on div "Charts" at bounding box center [609, 117] width 26 height 20
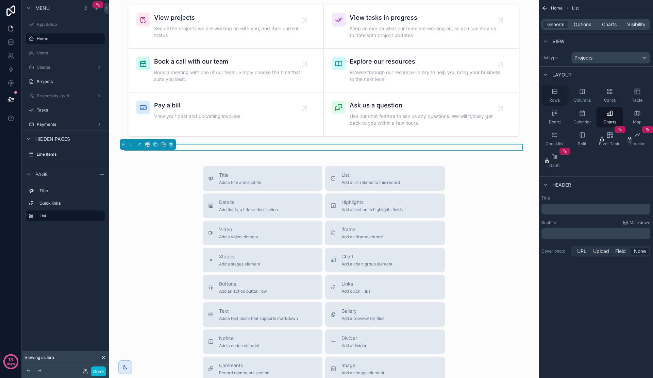
click at [552, 97] on div "Rows" at bounding box center [554, 95] width 26 height 20
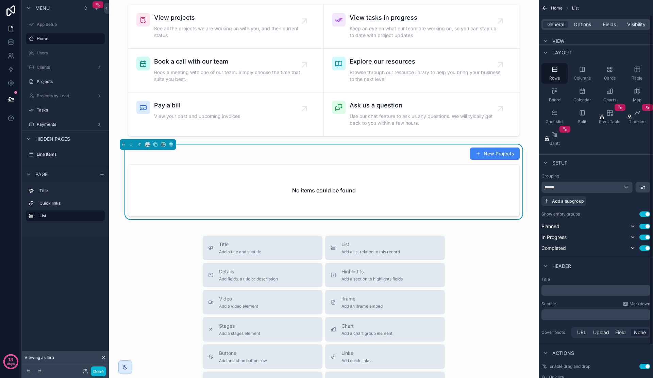
scroll to position [55, 0]
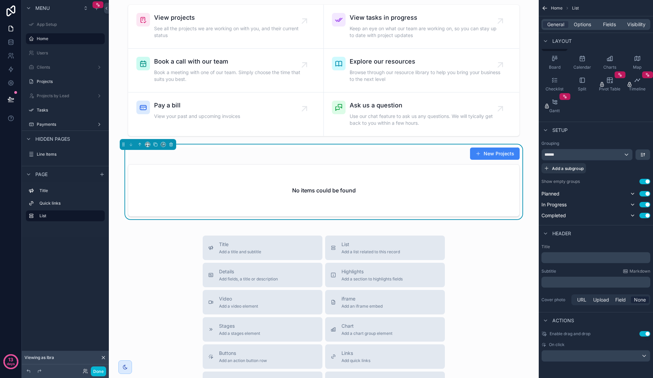
click at [498, 262] on div "Title Add a title and subtitle List Add a list related to this record Details A…" at bounding box center [323, 357] width 419 height 242
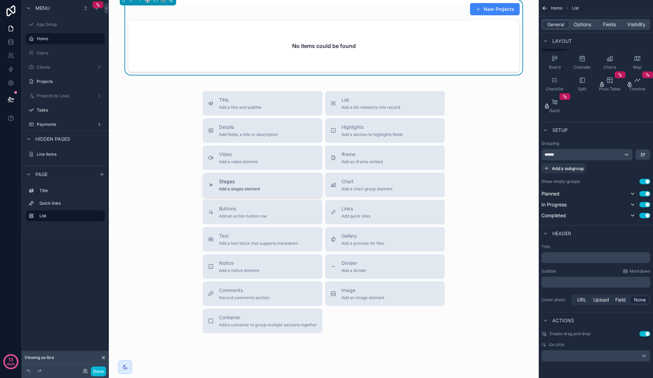
scroll to position [292, 0]
click at [348, 266] on div "Divider Add a divider" at bounding box center [353, 265] width 25 height 14
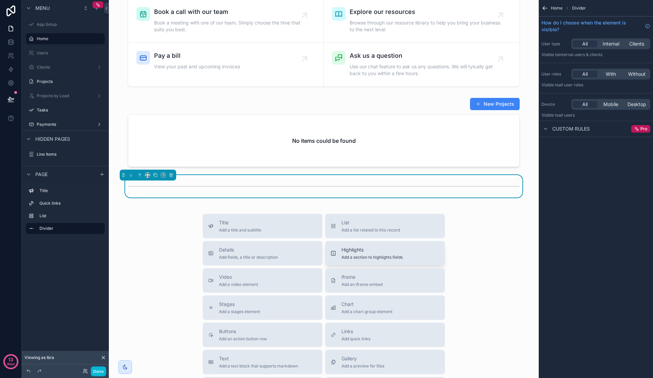
scroll to position [193, 0]
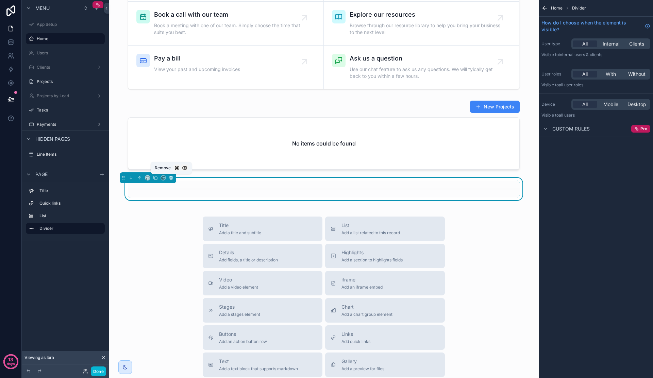
click at [172, 177] on icon "scrollable content" at bounding box center [171, 177] width 5 height 5
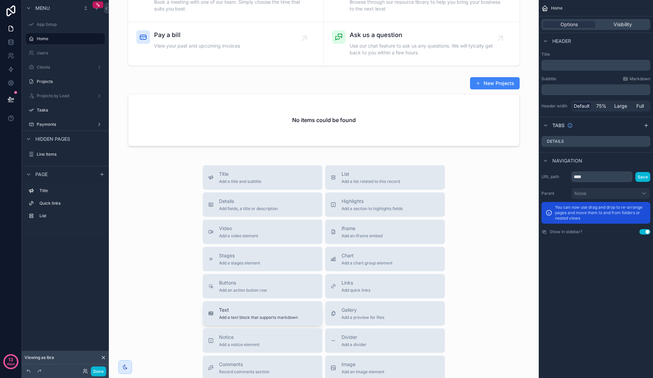
scroll to position [311, 0]
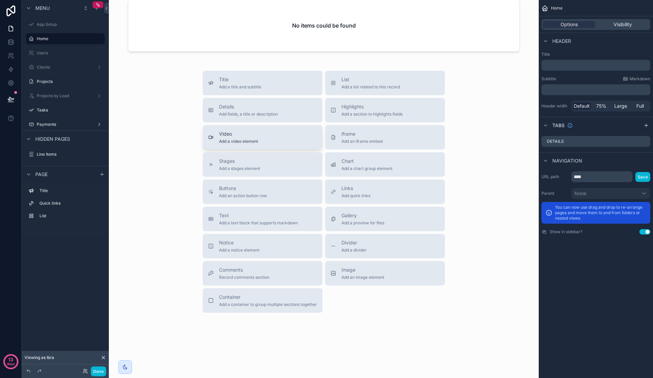
click at [231, 145] on button "Video Add a video element" at bounding box center [263, 137] width 120 height 24
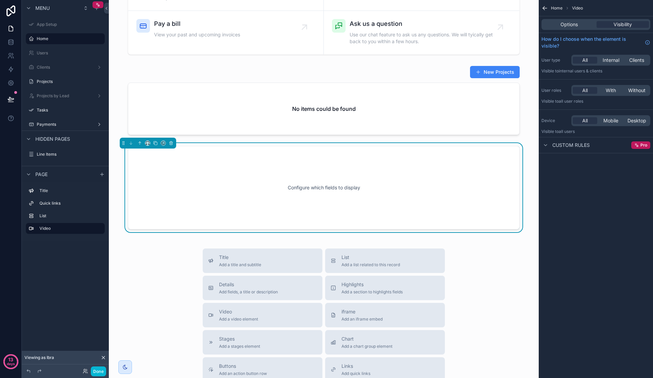
scroll to position [227, 0]
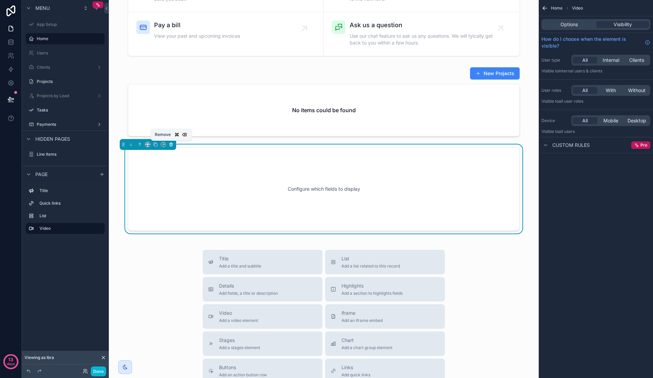
click at [169, 144] on icon "scrollable content" at bounding box center [171, 144] width 5 height 5
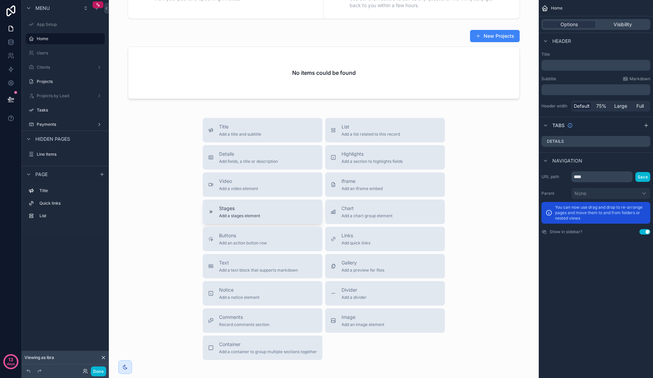
scroll to position [267, 0]
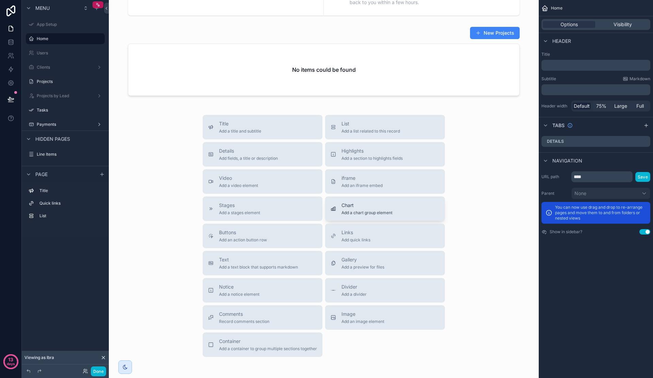
click at [338, 204] on div "Chart Add a chart group element" at bounding box center [384, 209] width 109 height 14
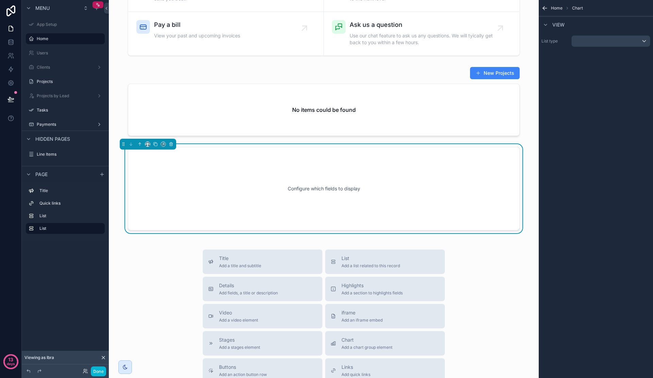
scroll to position [227, 0]
click at [251, 191] on div "Configure which fields to display" at bounding box center [323, 188] width 369 height 61
click at [613, 43] on div "scrollable content" at bounding box center [610, 41] width 78 height 11
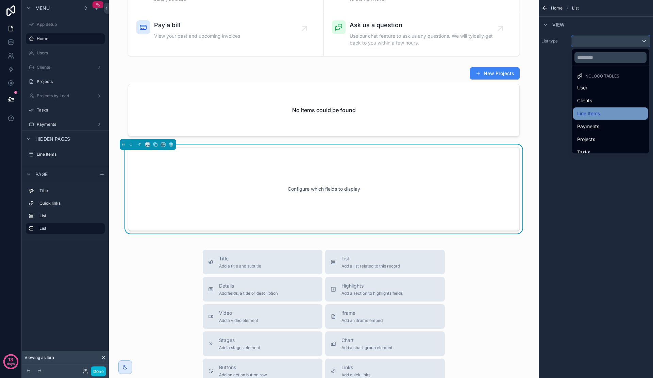
scroll to position [7, 0]
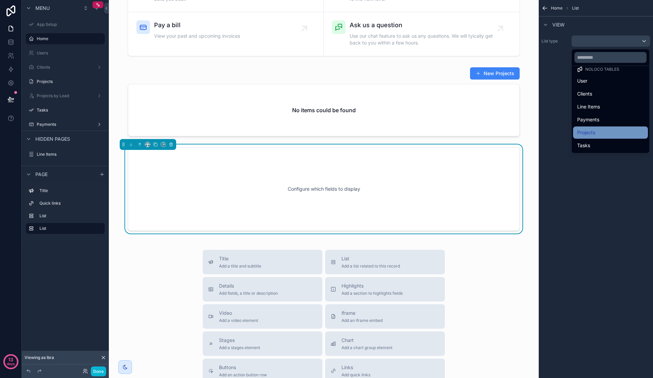
click at [587, 132] on span "Projects" at bounding box center [586, 132] width 18 height 8
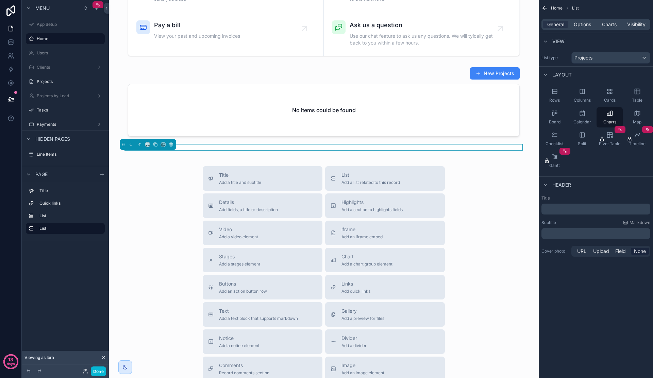
click at [594, 212] on div "﻿" at bounding box center [595, 209] width 109 height 11
click at [593, 212] on p "﻿" at bounding box center [596, 209] width 105 height 7
click at [589, 229] on div "﻿" at bounding box center [595, 233] width 109 height 11
click at [173, 144] on button "scrollable content" at bounding box center [170, 144] width 7 height 7
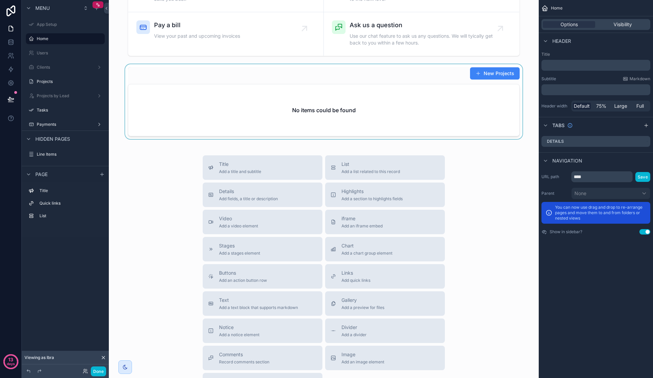
click at [483, 72] on div "scrollable content" at bounding box center [323, 101] width 419 height 75
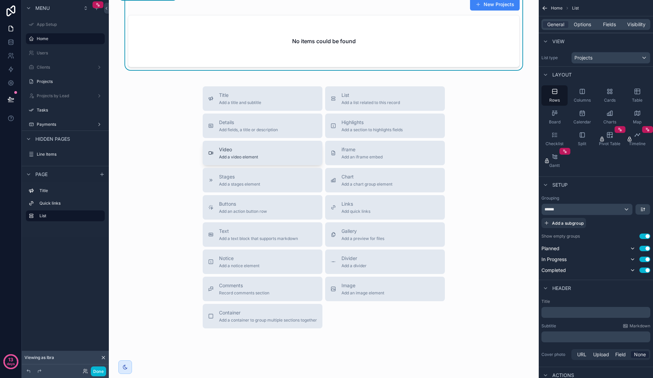
scroll to position [311, 0]
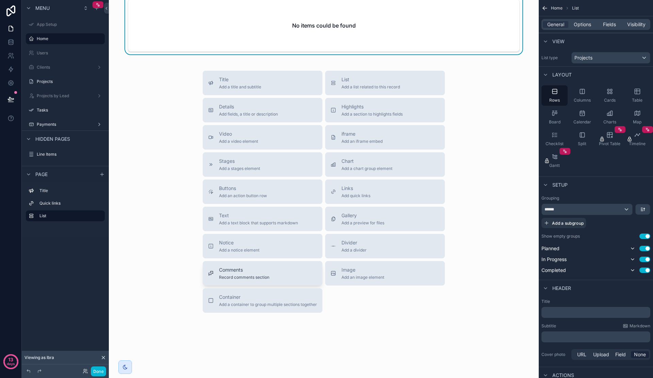
click at [278, 277] on div "Comments Record comments section" at bounding box center [262, 273] width 109 height 14
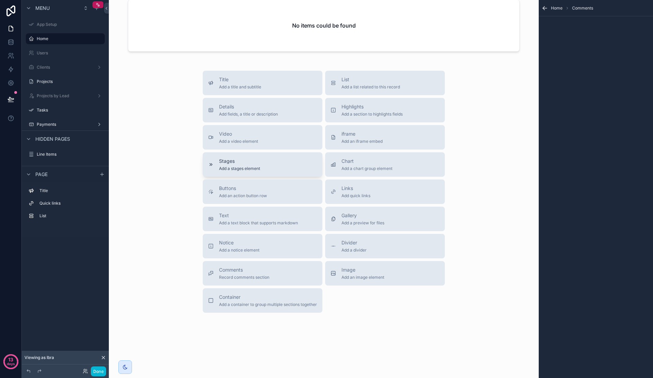
click at [260, 171] on div "Stages Add a stages element" at bounding box center [262, 165] width 109 height 14
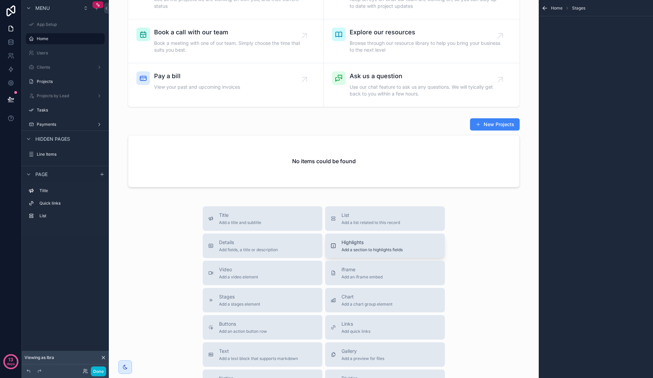
scroll to position [0, 0]
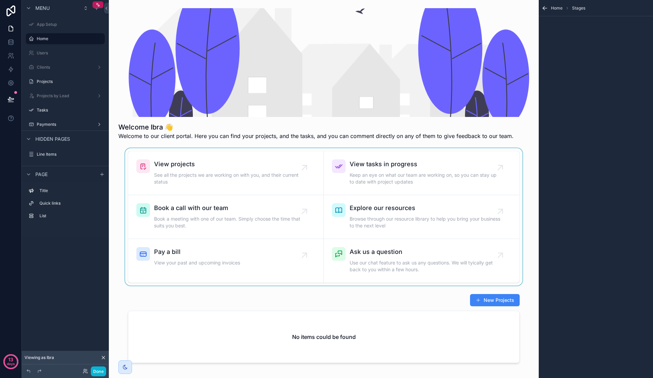
click at [344, 208] on div "scrollable content" at bounding box center [323, 216] width 419 height 137
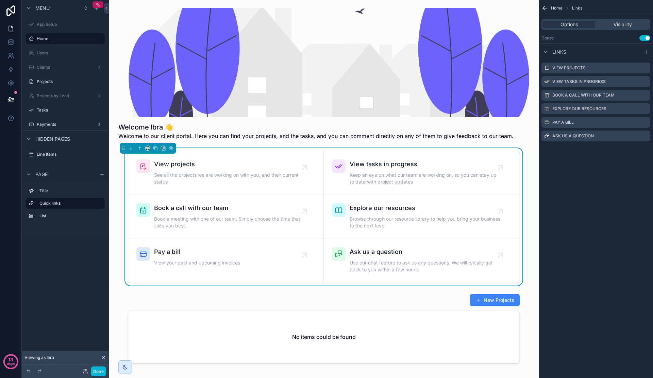
click at [462, 288] on div "Welcome Ibra 👋 Welcome to our client portal. Here you can find your projects, a…" at bounding box center [324, 339] width 430 height 678
click at [124, 371] on div "scrollable content" at bounding box center [125, 367] width 14 height 14
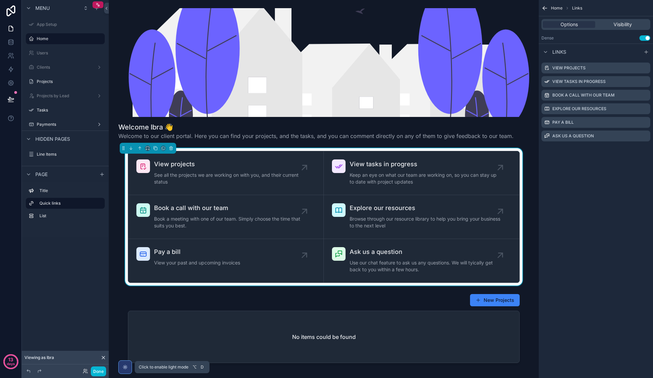
click at [123, 370] on div "scrollable content" at bounding box center [125, 367] width 14 height 14
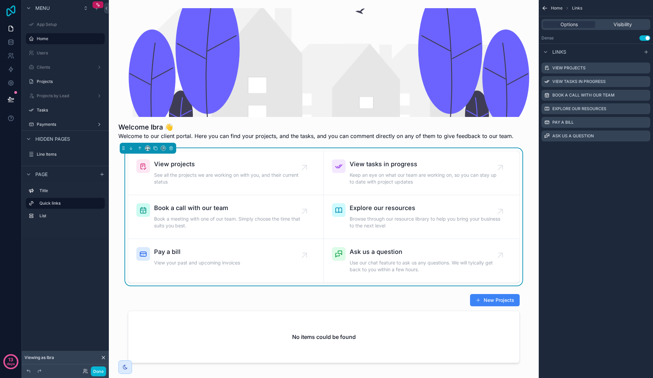
click at [12, 15] on icon at bounding box center [11, 10] width 14 height 11
